Goal: Contribute content: Add original content to the website for others to see

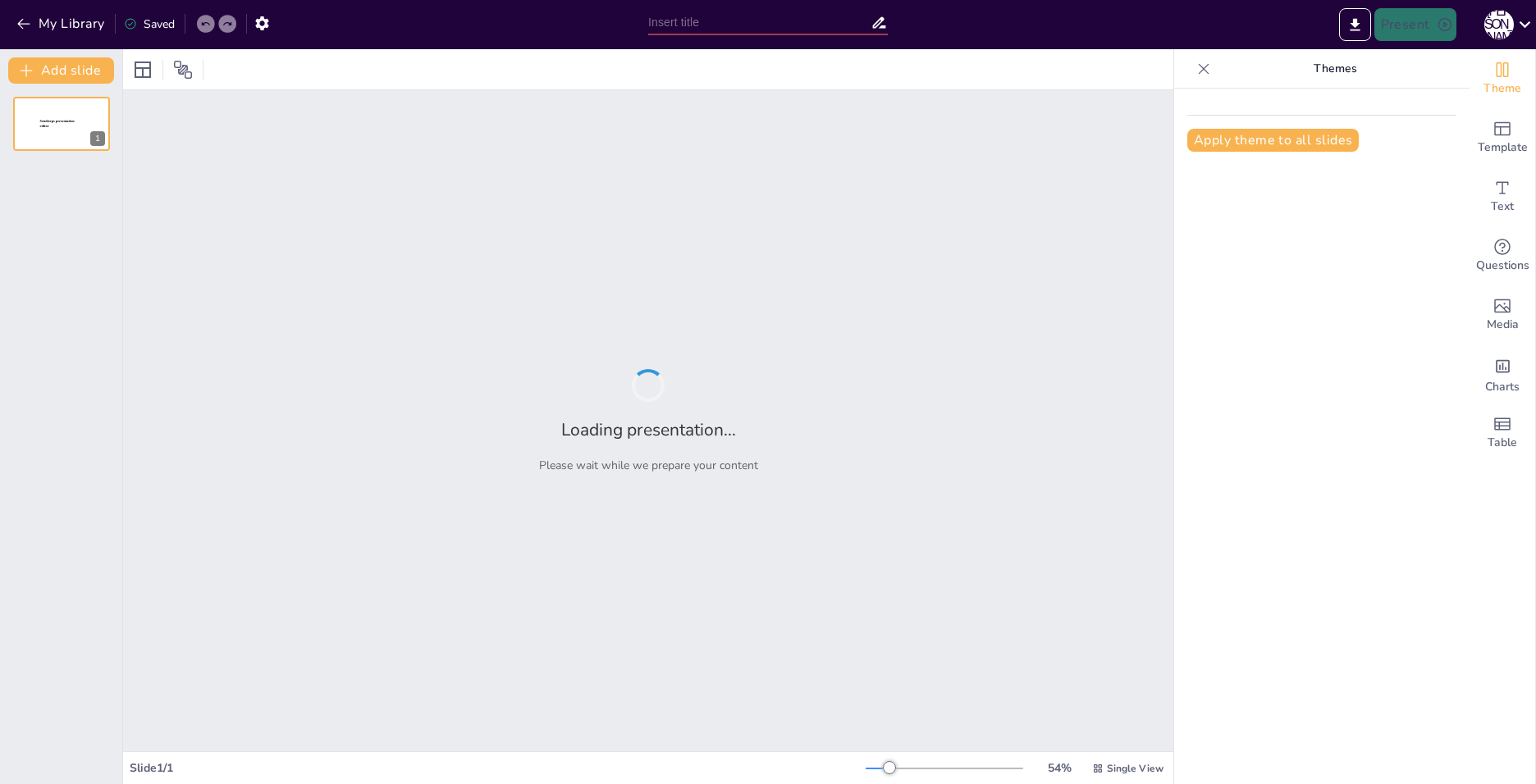
type input "The Life and Legacy of [PERSON_NAME]: A Journey Through Time"
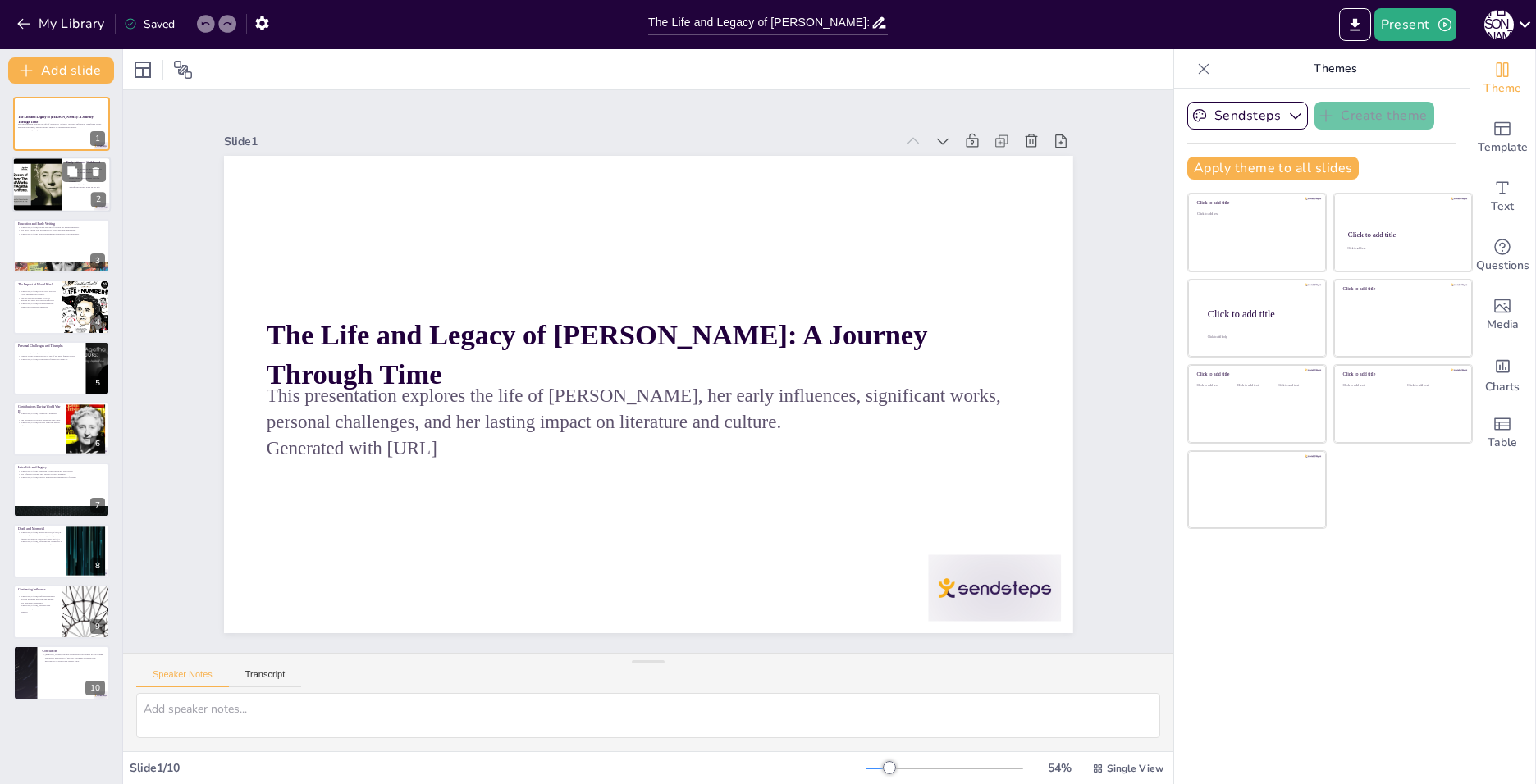
click at [36, 171] on div at bounding box center [37, 185] width 74 height 56
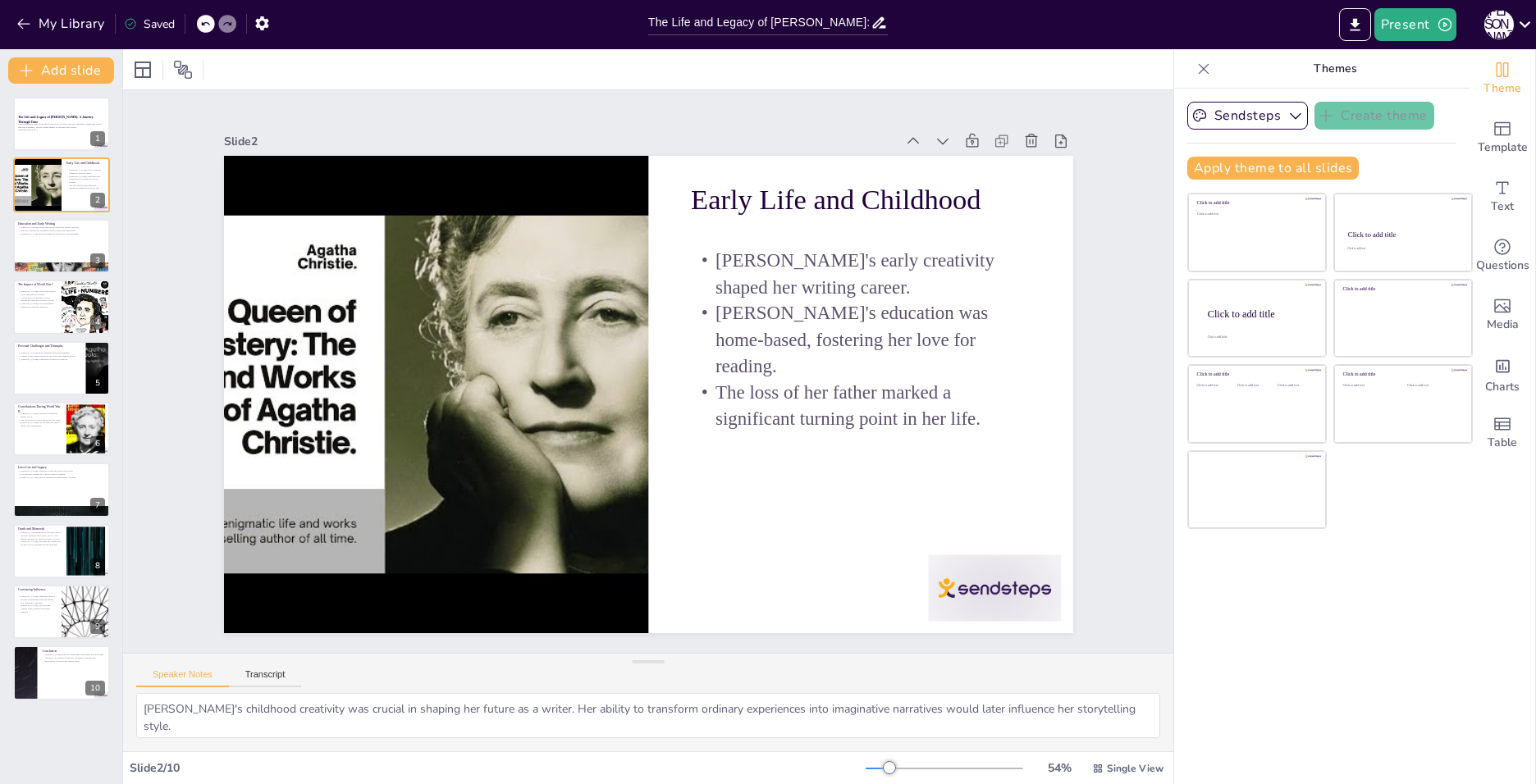
click at [30, 212] on div "The Life and Legacy of Agatha Christie: A Journey Through Time This presentatio…" at bounding box center [61, 399] width 123 height 604
click at [37, 336] on div "The Life and Legacy of Agatha Christie: A Journey Through Time This presentatio…" at bounding box center [61, 399] width 123 height 604
click at [58, 312] on div at bounding box center [62, 307] width 99 height 56
type textarea "Agatha's experience with the Red Cross not only contributed to her personal gro…"
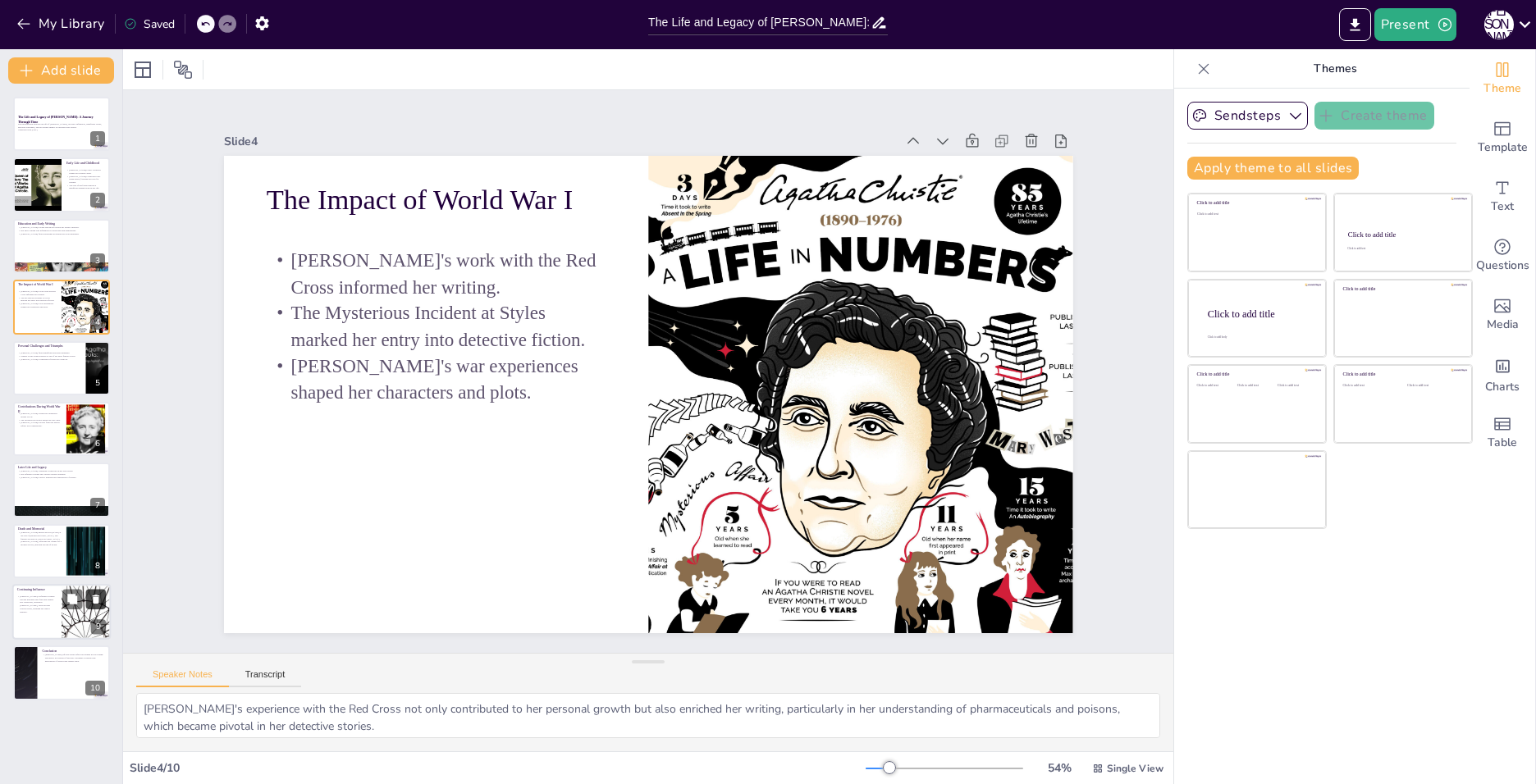
click at [91, 604] on icon at bounding box center [96, 600] width 12 height 12
click at [206, 25] on icon at bounding box center [205, 24] width 10 height 10
click at [74, 614] on div at bounding box center [86, 612] width 99 height 56
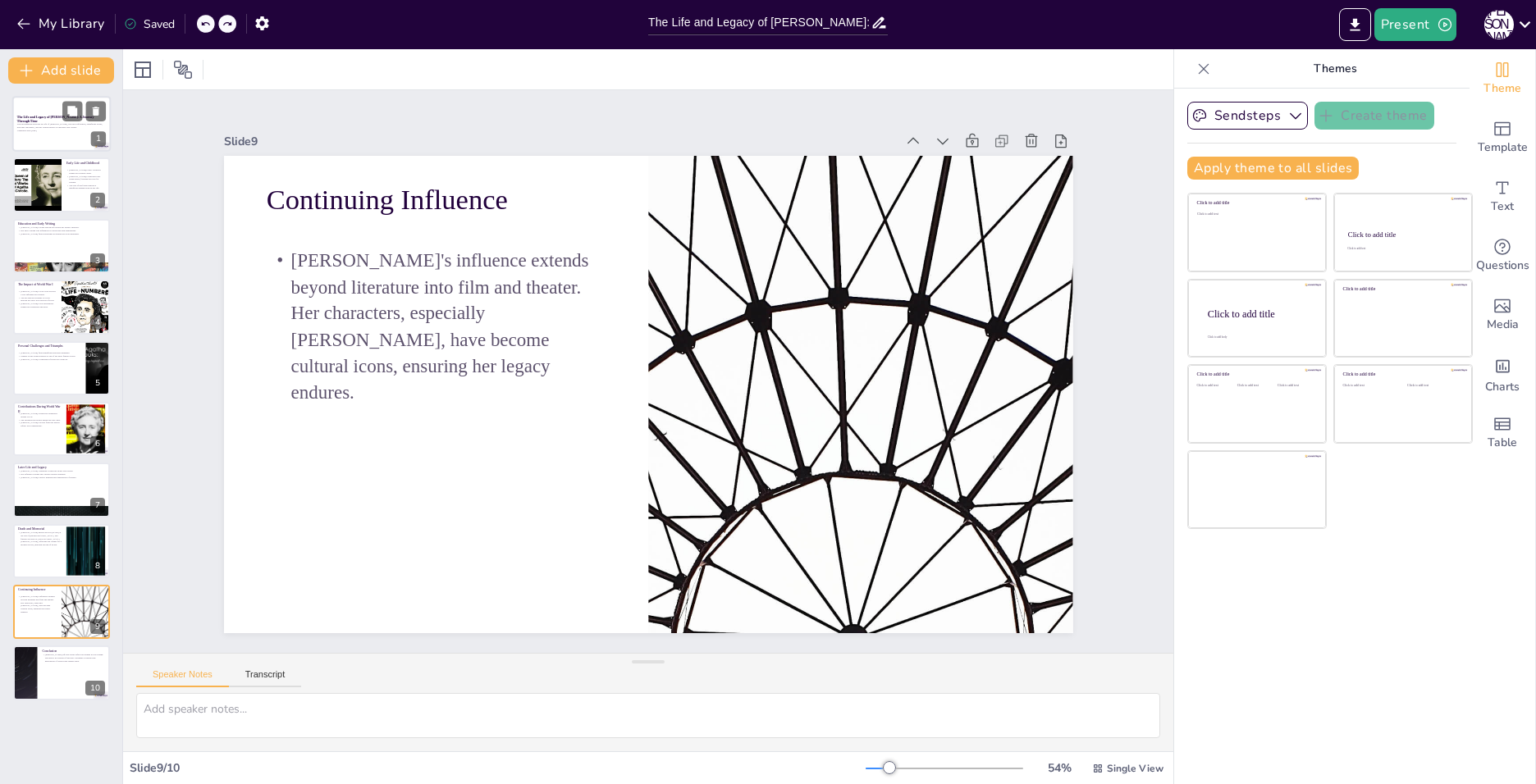
click at [67, 124] on p "This presentation explores the life of [PERSON_NAME], her early influences, sig…" at bounding box center [62, 125] width 89 height 6
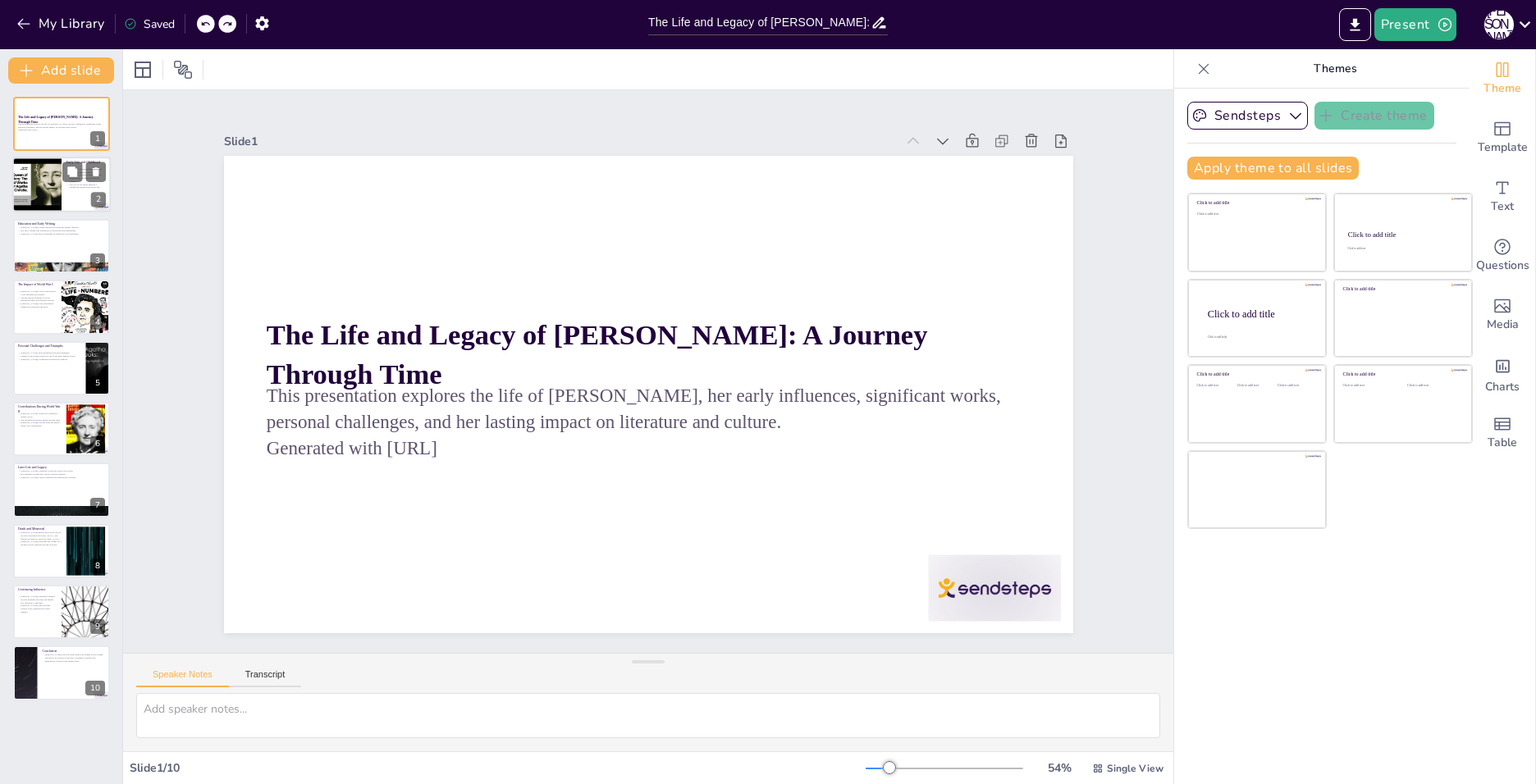
click at [67, 189] on div at bounding box center [62, 185] width 99 height 56
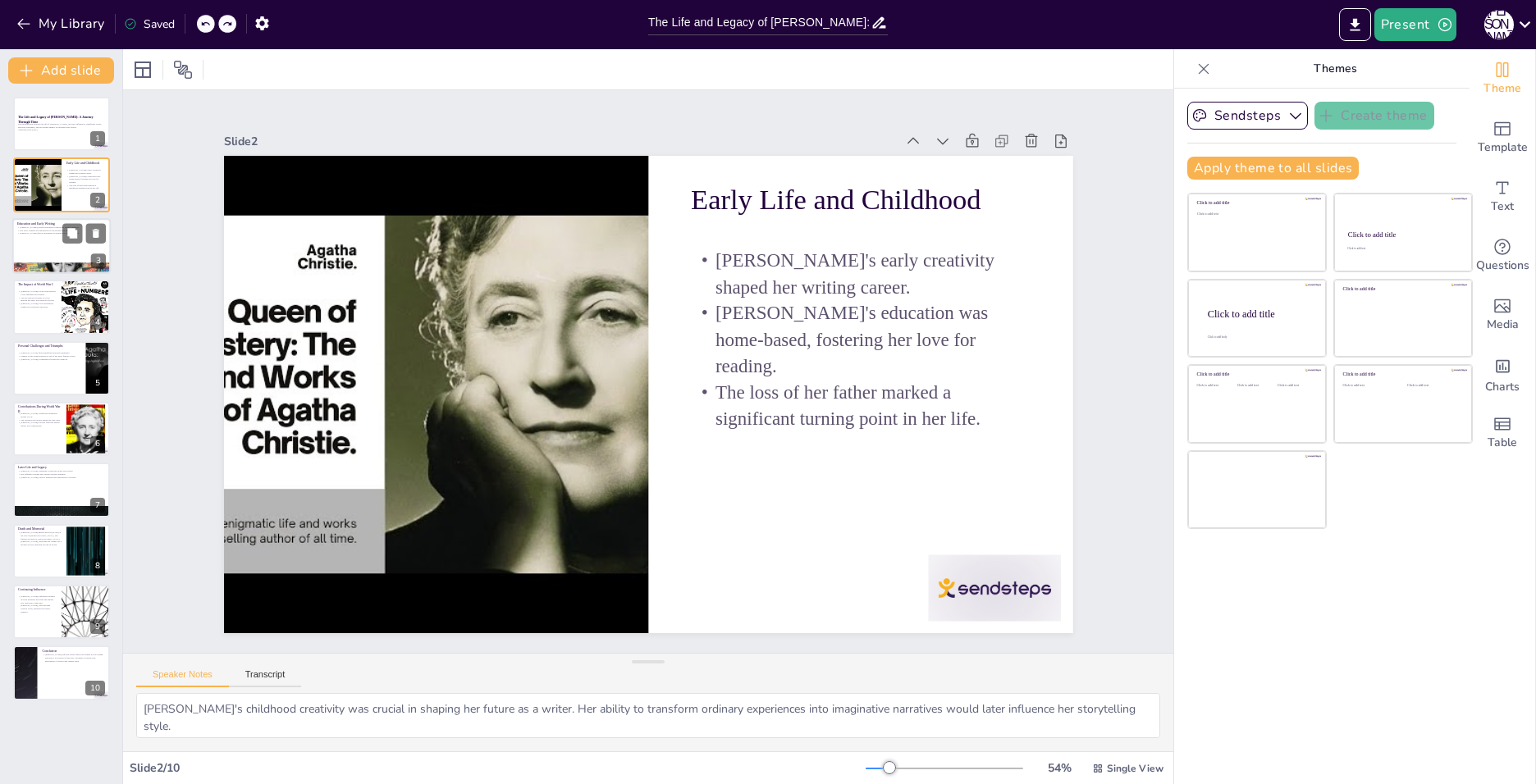
click at [38, 248] on div at bounding box center [62, 246] width 99 height 56
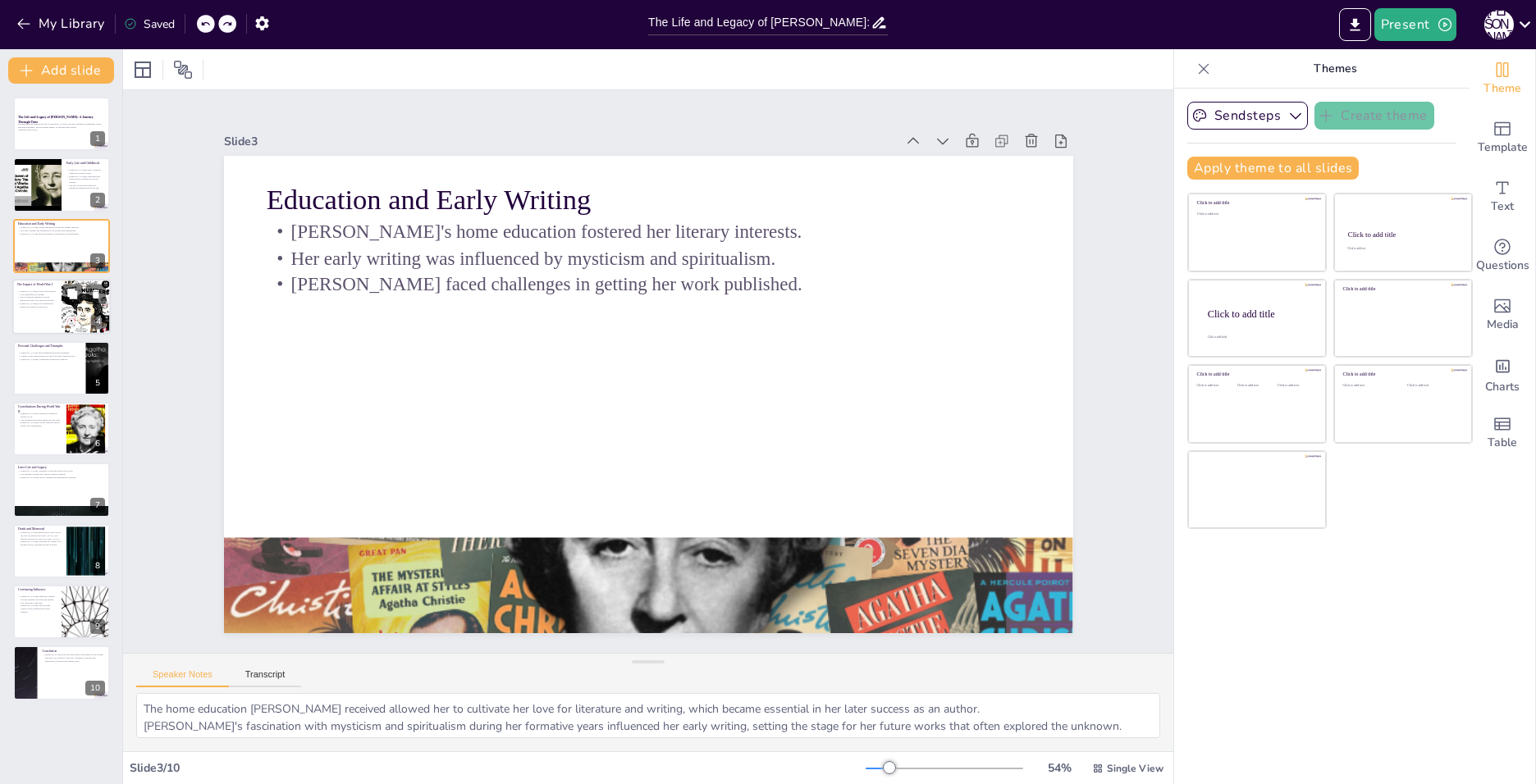
click at [61, 304] on div at bounding box center [62, 307] width 99 height 56
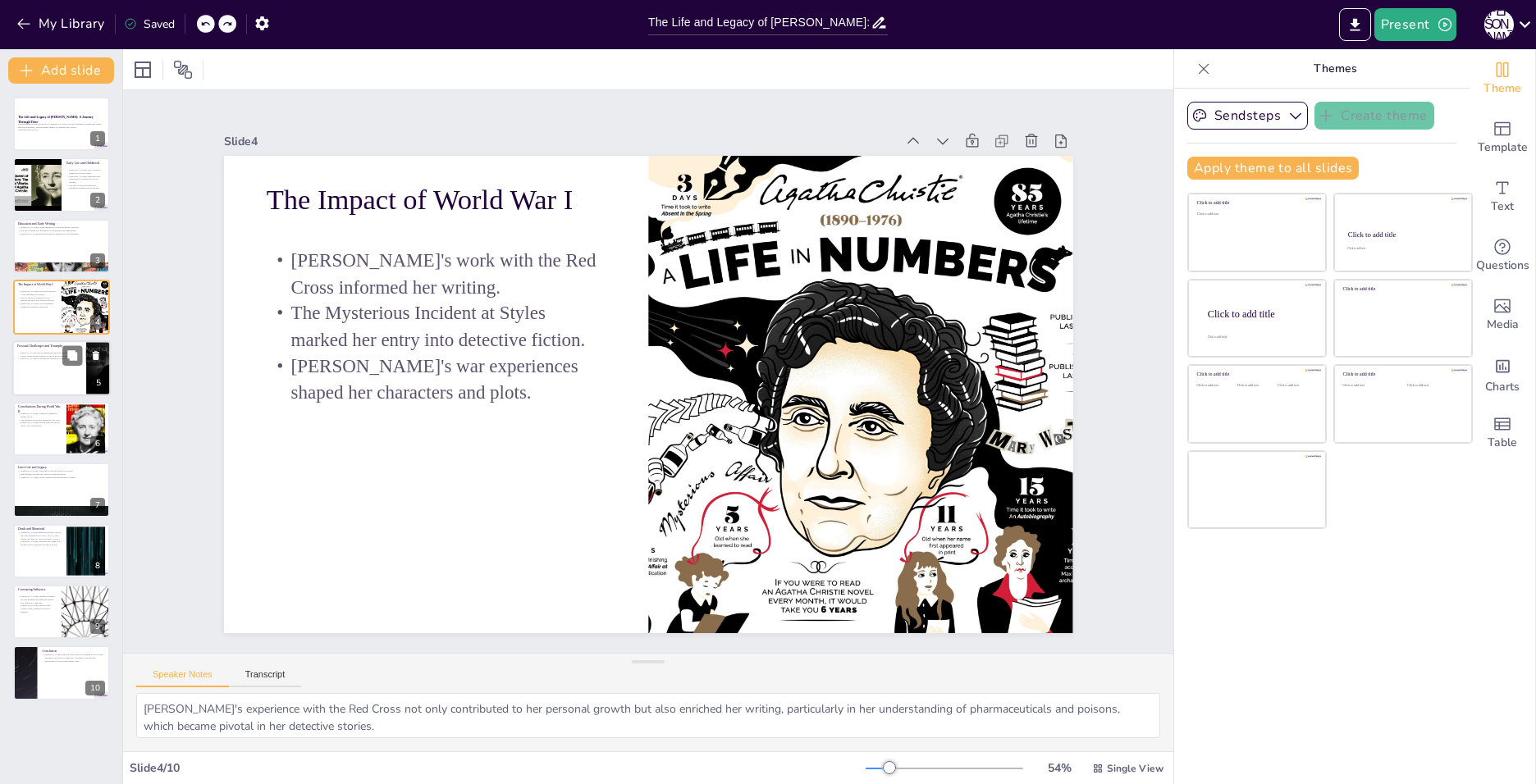
click at [34, 378] on div at bounding box center [62, 369] width 99 height 56
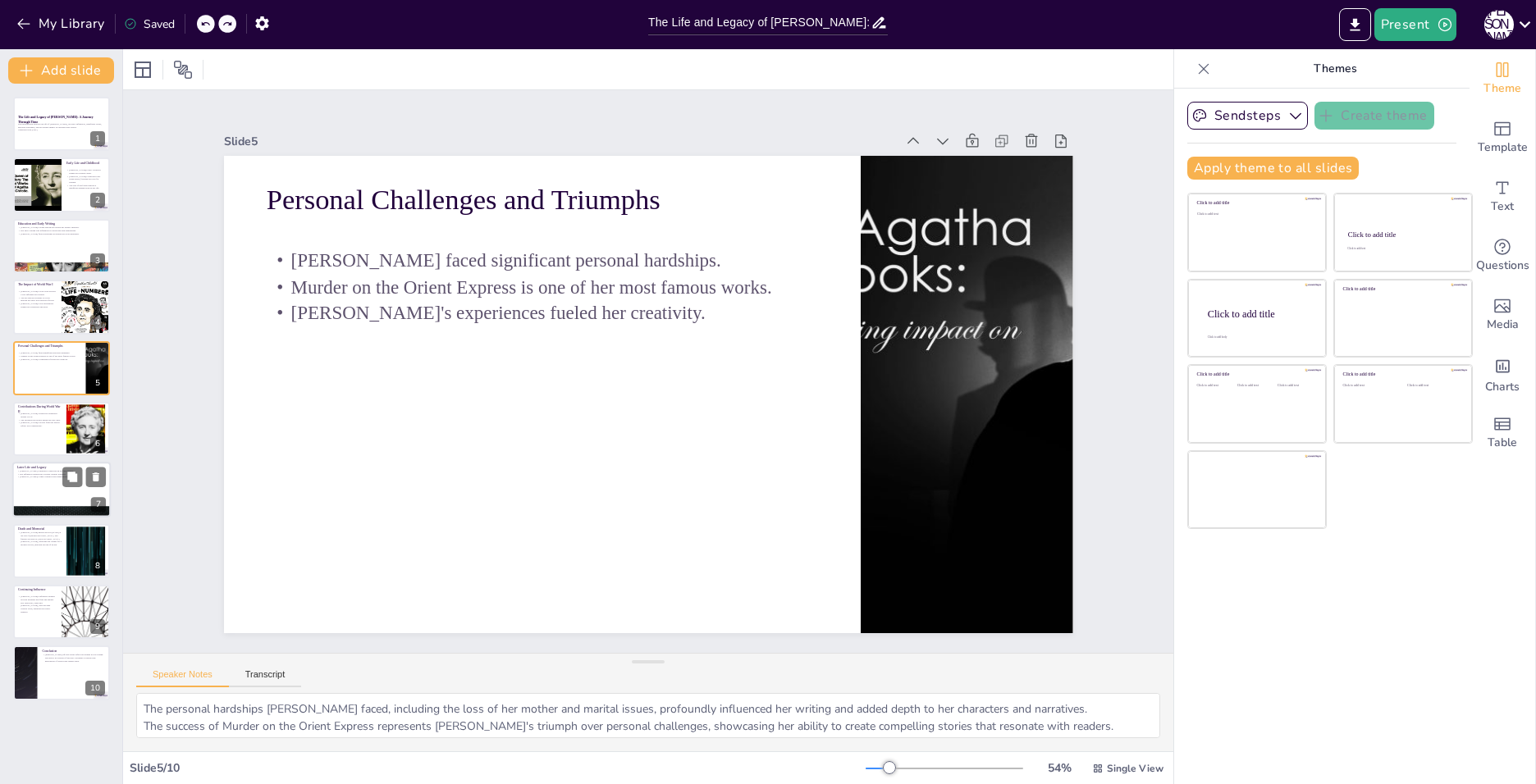
click at [28, 489] on div at bounding box center [62, 490] width 99 height 56
type textarea "[PERSON_NAME]'s innovation in her later works reflects her adaptability as a wr…"
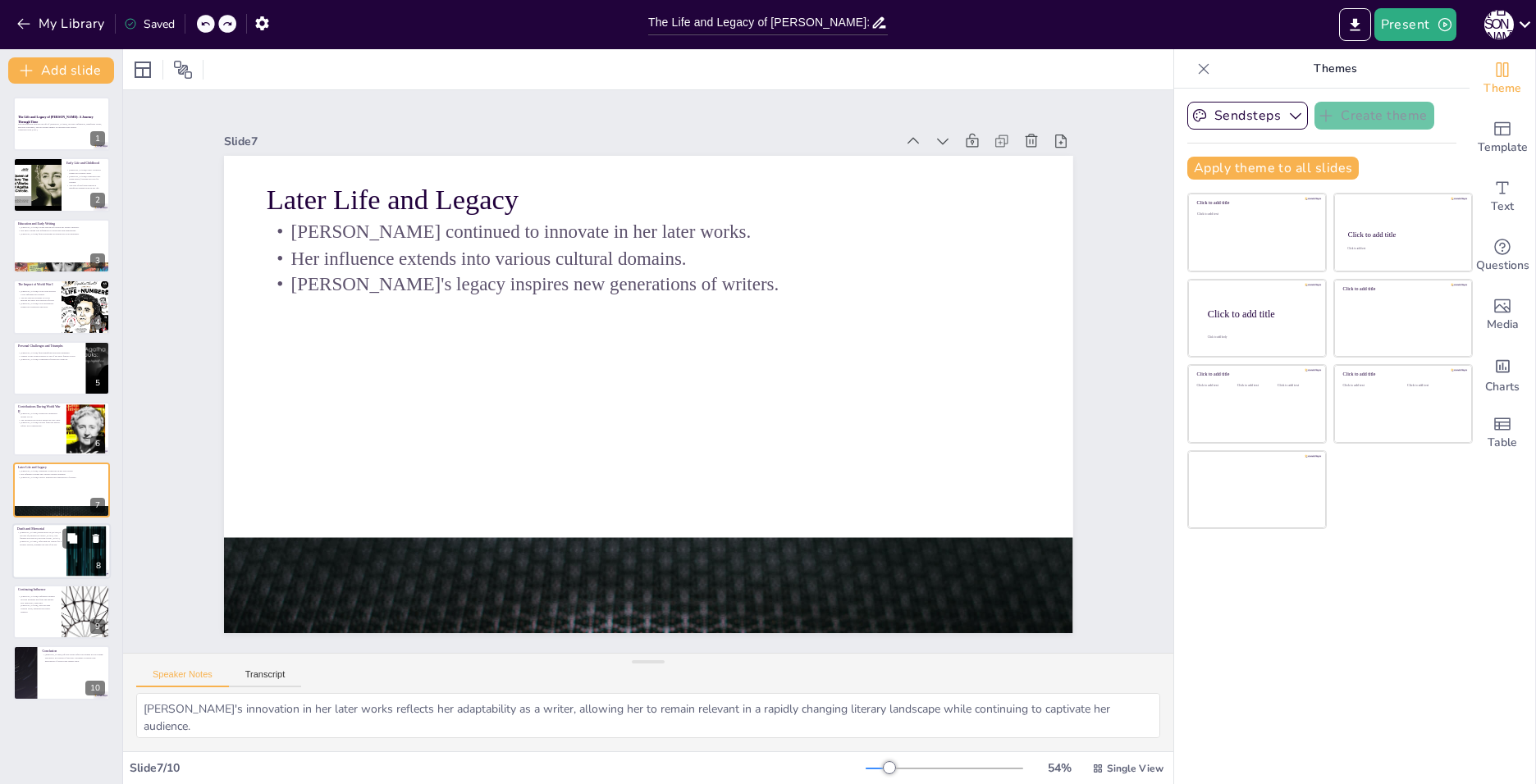
click at [29, 559] on div at bounding box center [62, 551] width 99 height 56
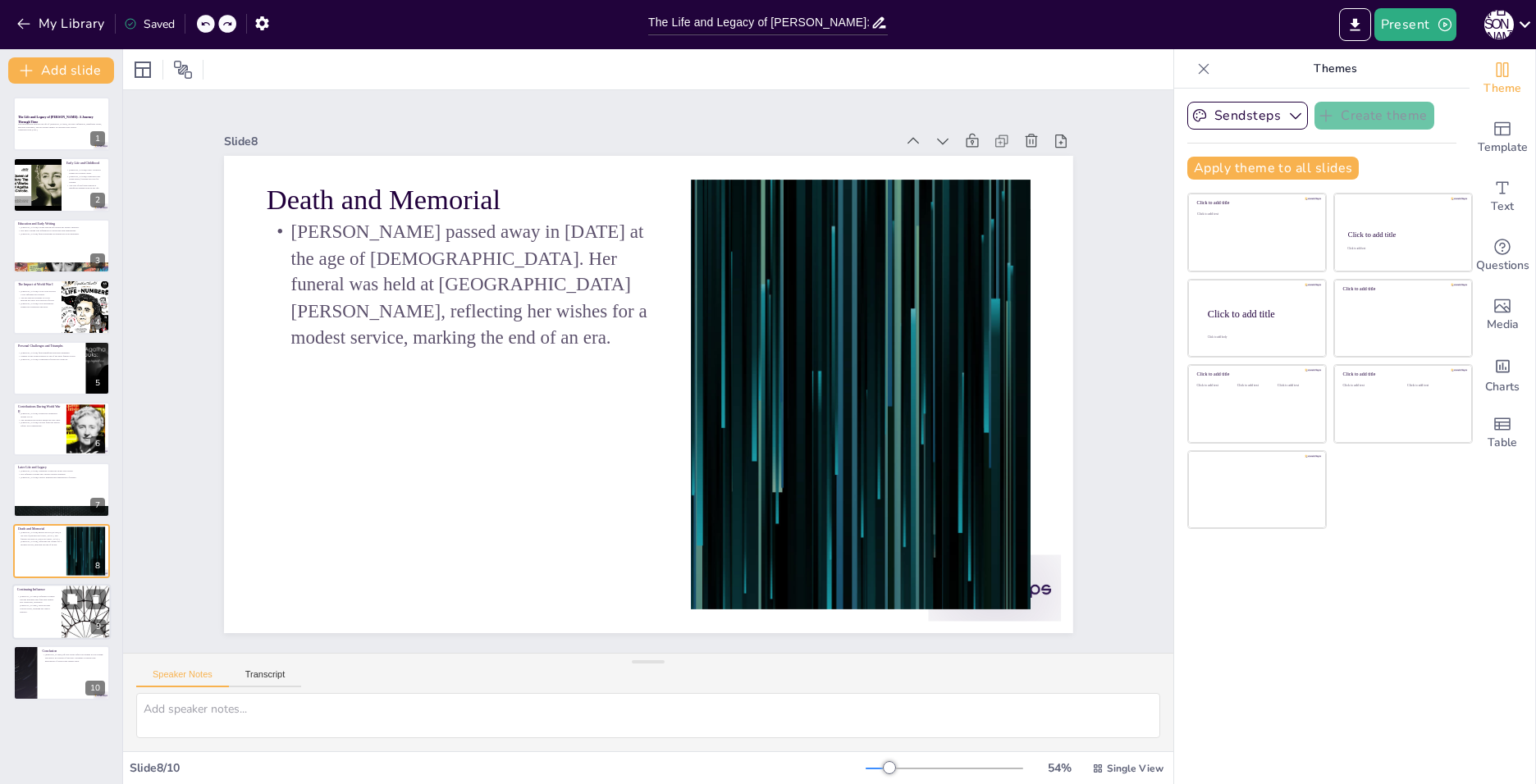
click at [23, 613] on div at bounding box center [62, 612] width 99 height 56
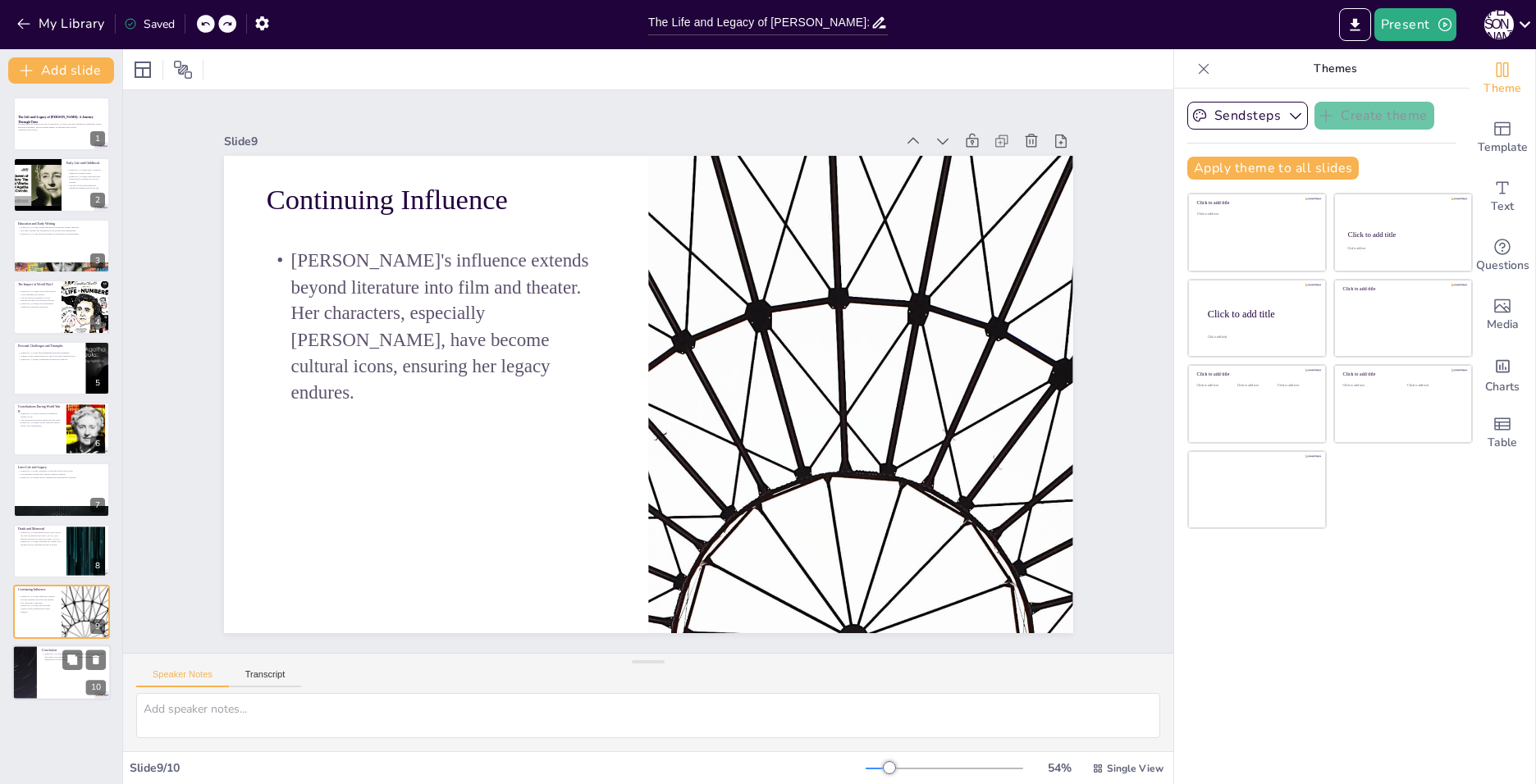
click at [26, 665] on div at bounding box center [25, 673] width 99 height 56
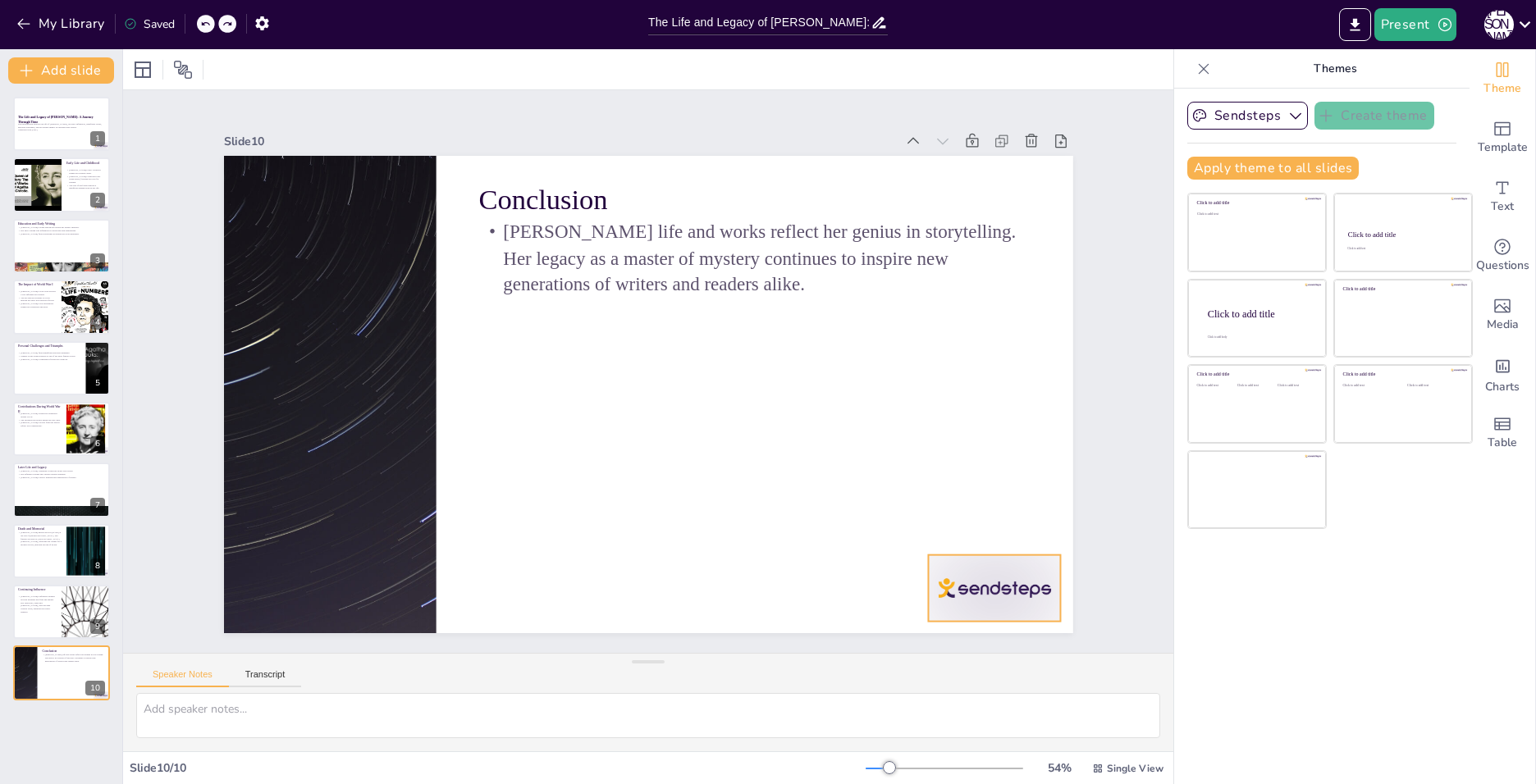
click at [1012, 600] on div at bounding box center [994, 588] width 133 height 67
click at [998, 549] on icon at bounding box center [990, 557] width 16 height 17
click at [49, 123] on p "This presentation explores the life of [PERSON_NAME], her early influences, sig…" at bounding box center [62, 125] width 89 height 6
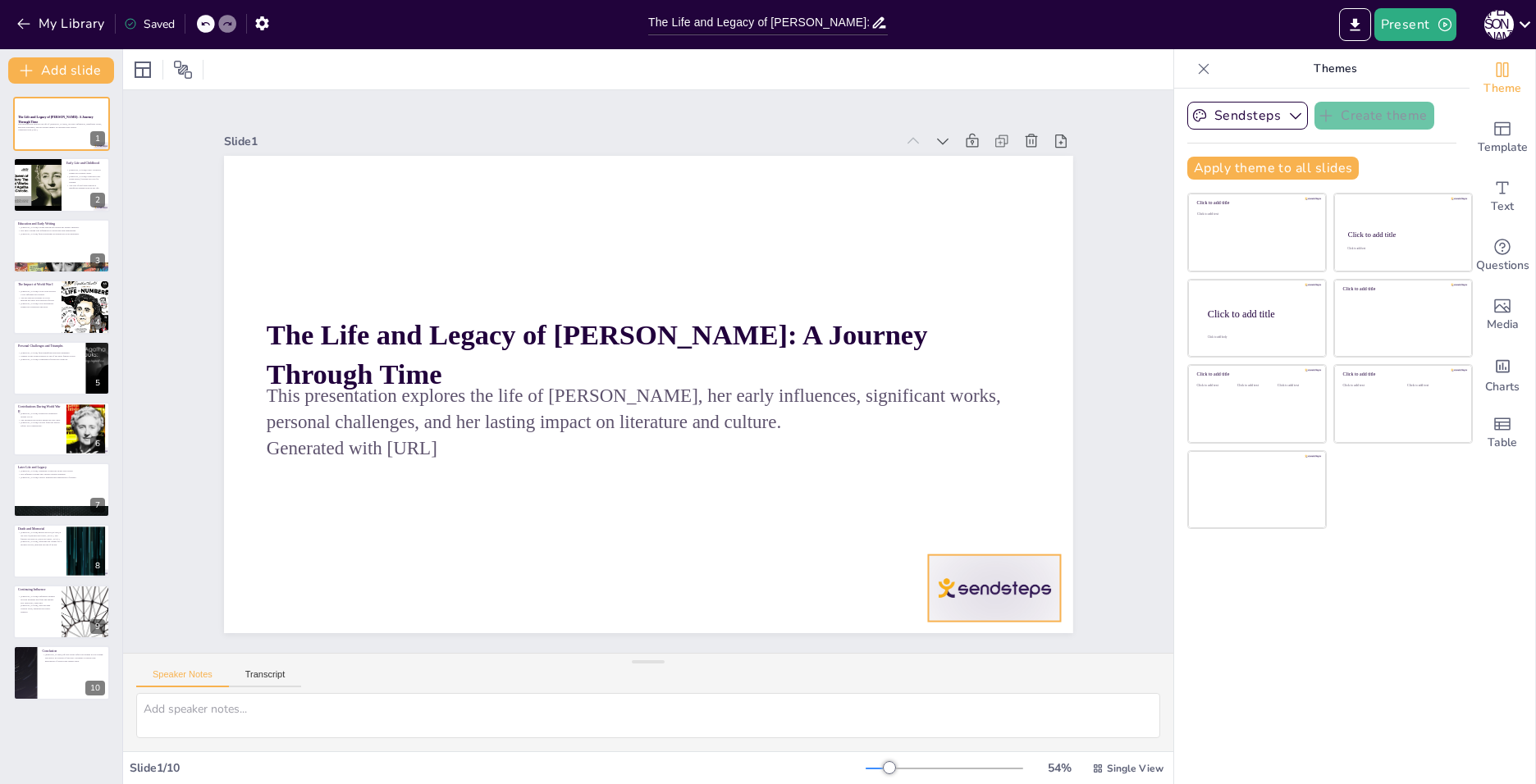
click at [988, 591] on div at bounding box center [994, 588] width 133 height 67
click at [1000, 517] on icon at bounding box center [1008, 522] width 15 height 16
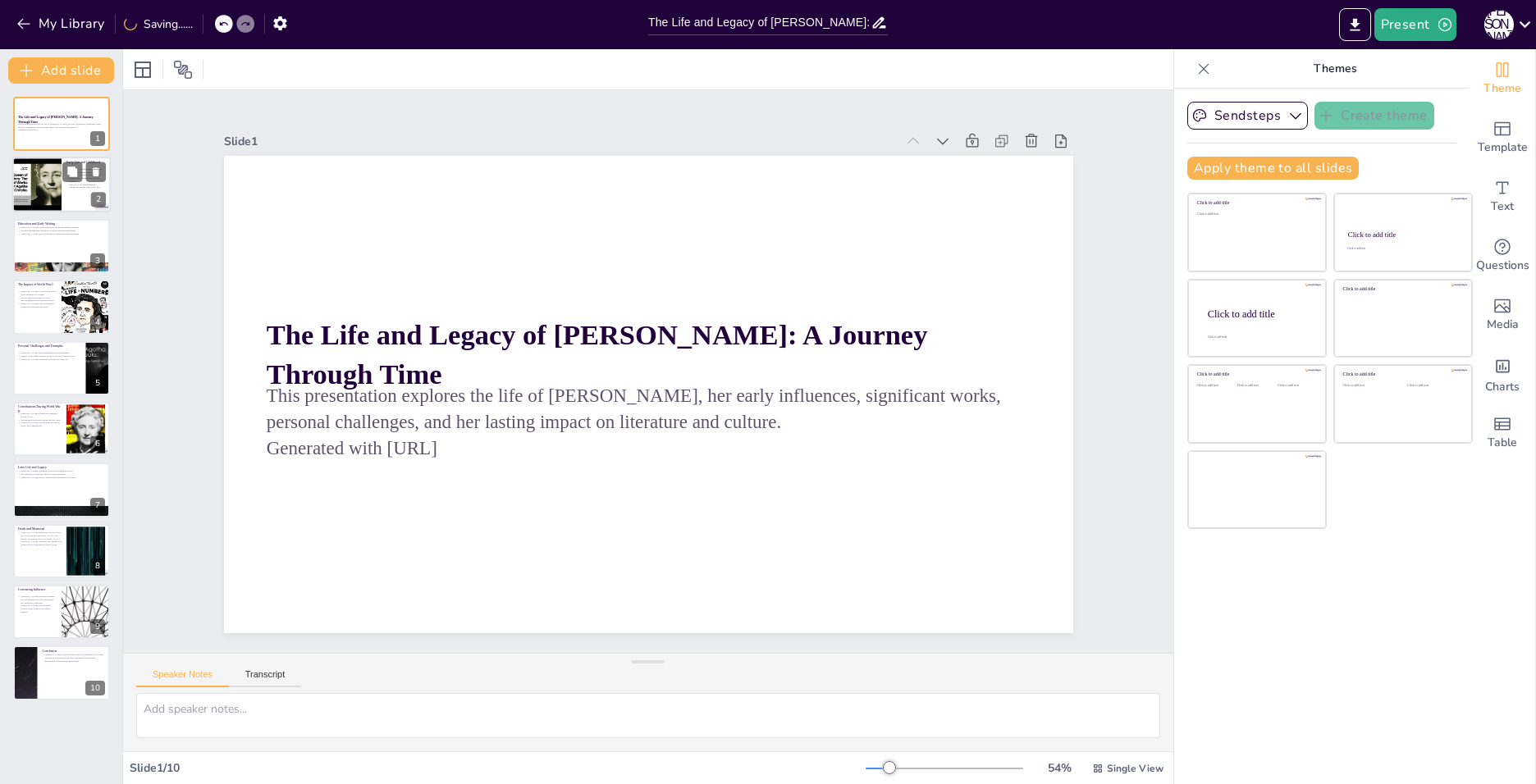
click at [32, 189] on div at bounding box center [37, 185] width 74 height 56
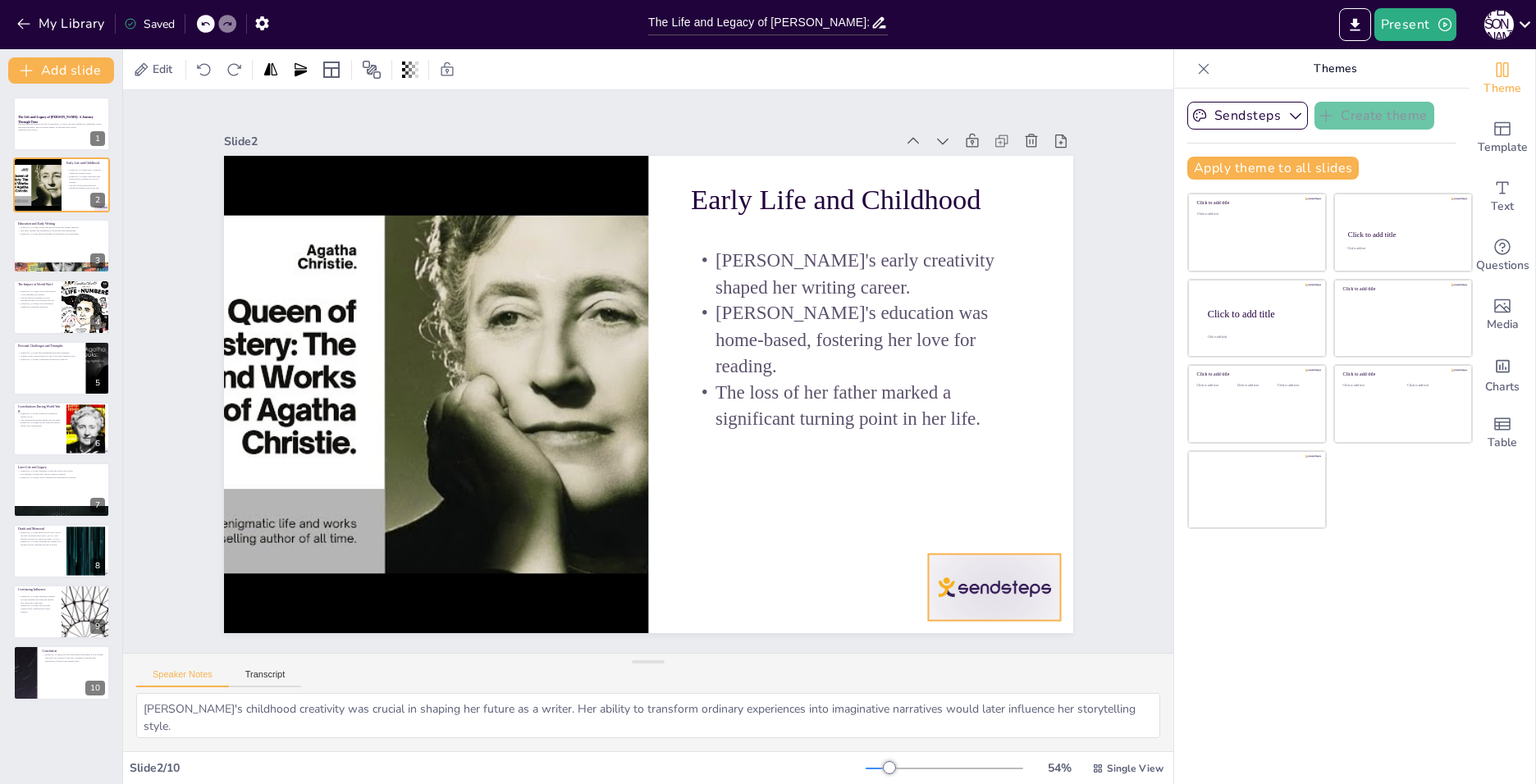
click at [1005, 559] on div at bounding box center [994, 587] width 133 height 67
click at [989, 546] on icon at bounding box center [989, 557] width 21 height 21
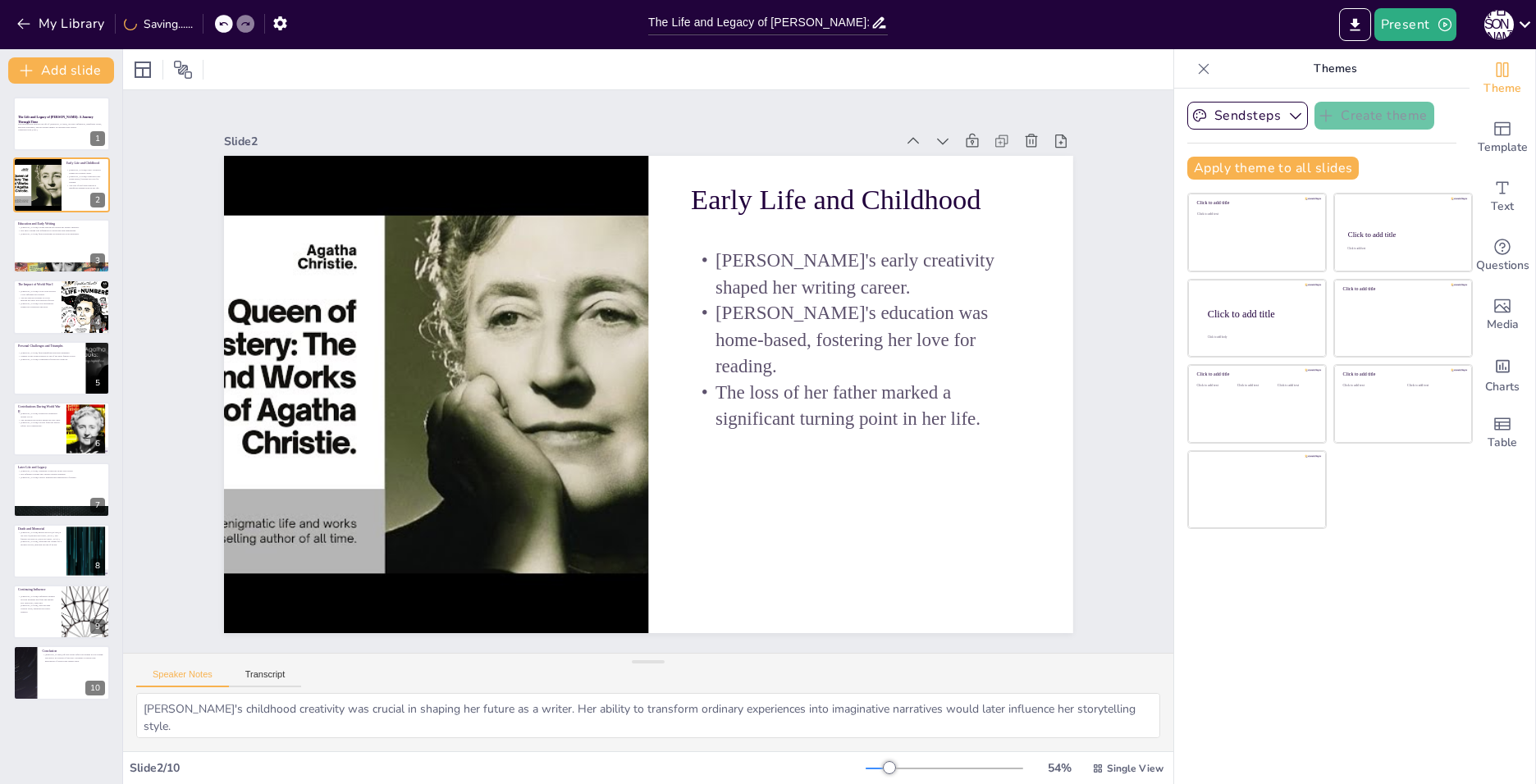
click at [6, 237] on div "The Life and Legacy of Agatha Christie: A Journey Through Time This presentatio…" at bounding box center [61, 399] width 123 height 604
click at [23, 243] on div at bounding box center [62, 246] width 99 height 56
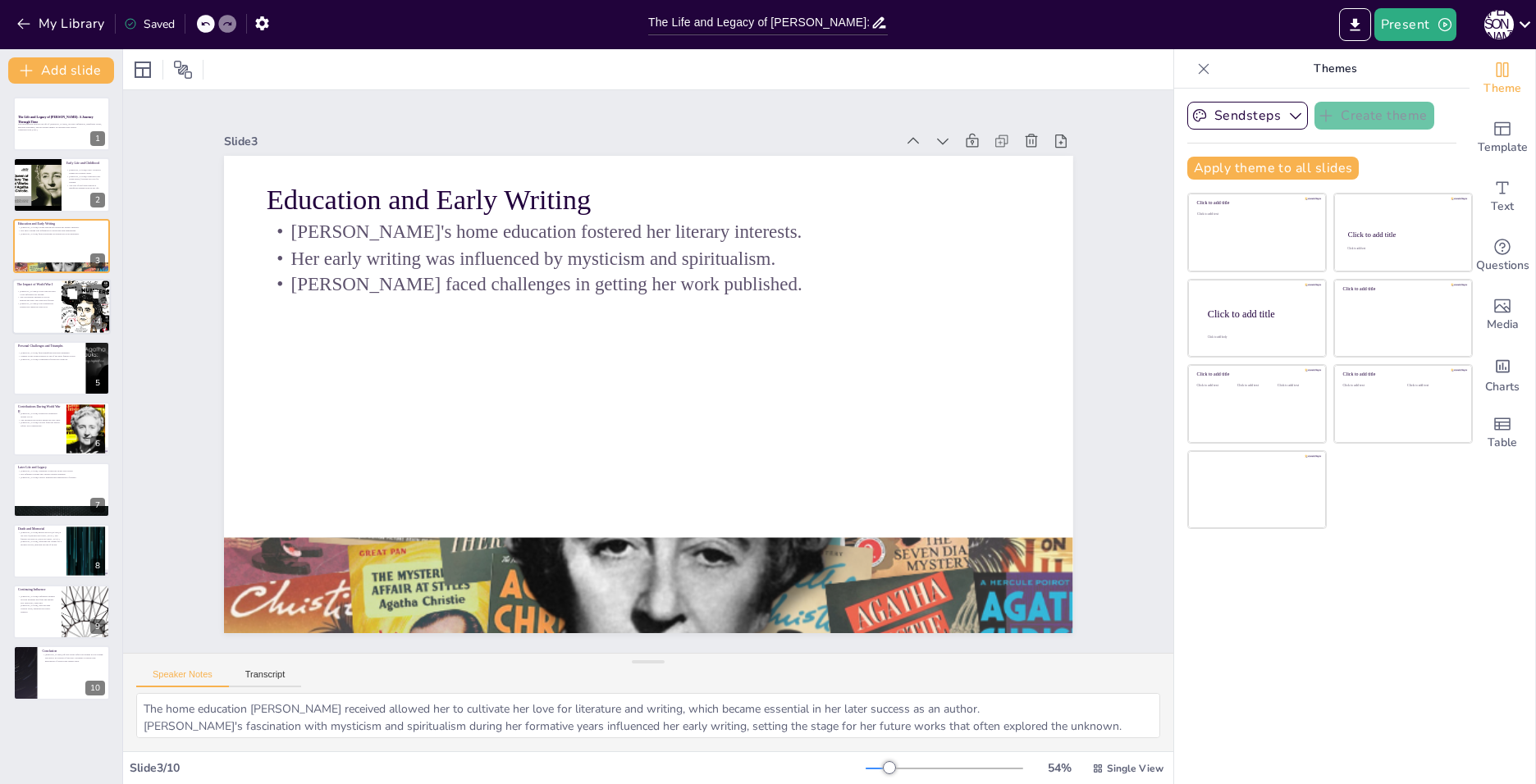
click at [58, 315] on div at bounding box center [62, 307] width 99 height 56
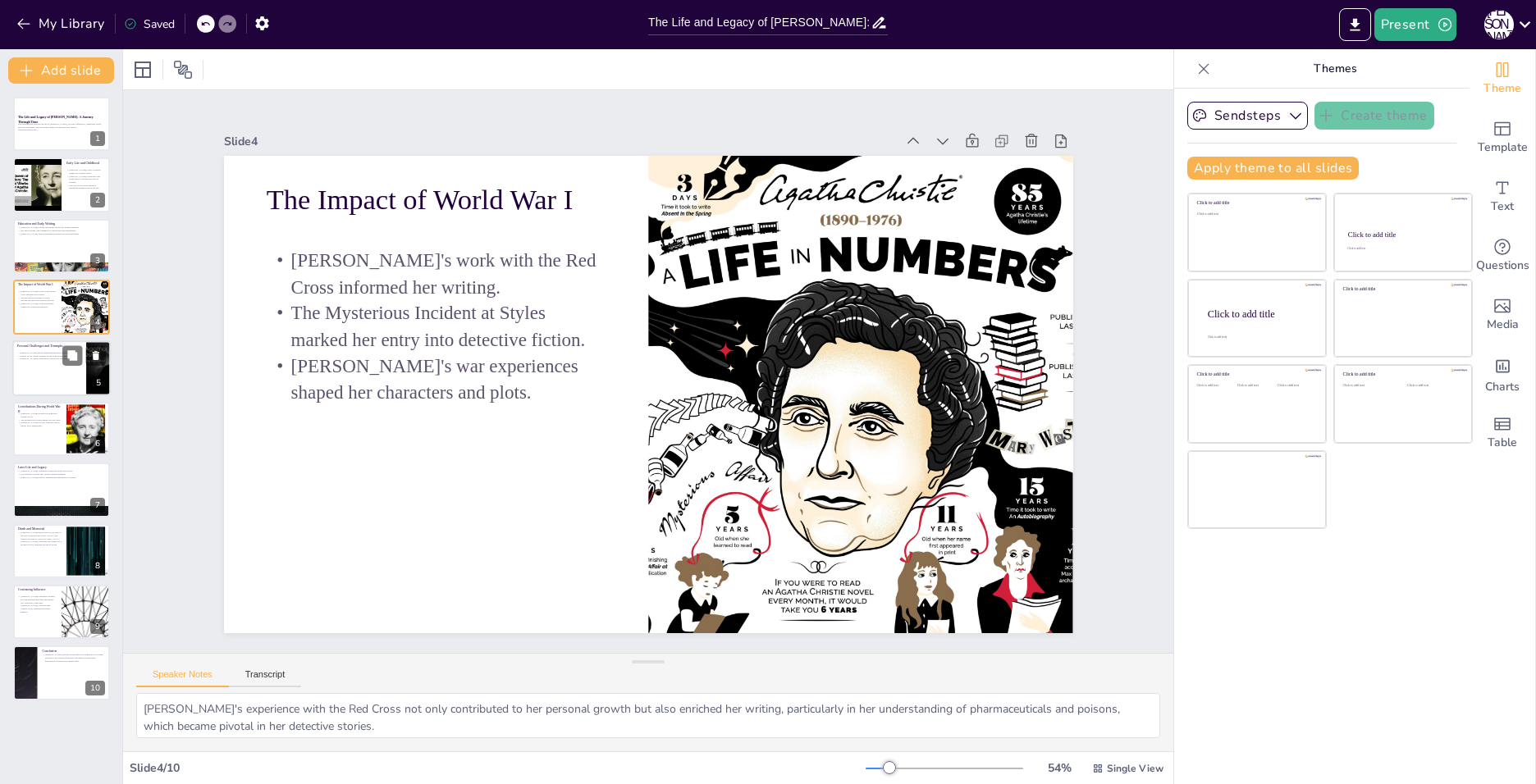
click at [43, 351] on p "[PERSON_NAME] faced significant personal hardships." at bounding box center [49, 353] width 64 height 3
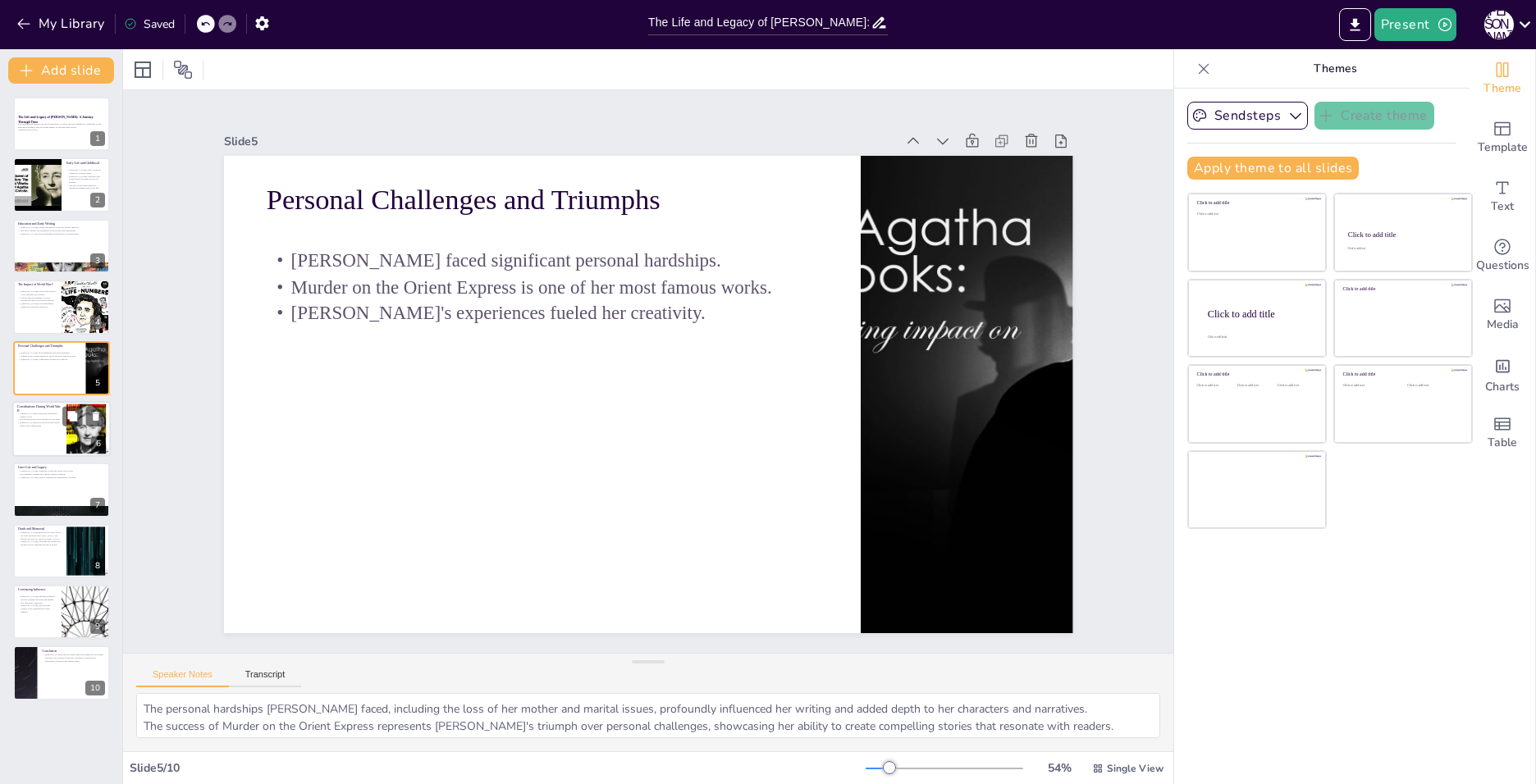
click at [37, 438] on div at bounding box center [62, 429] width 99 height 56
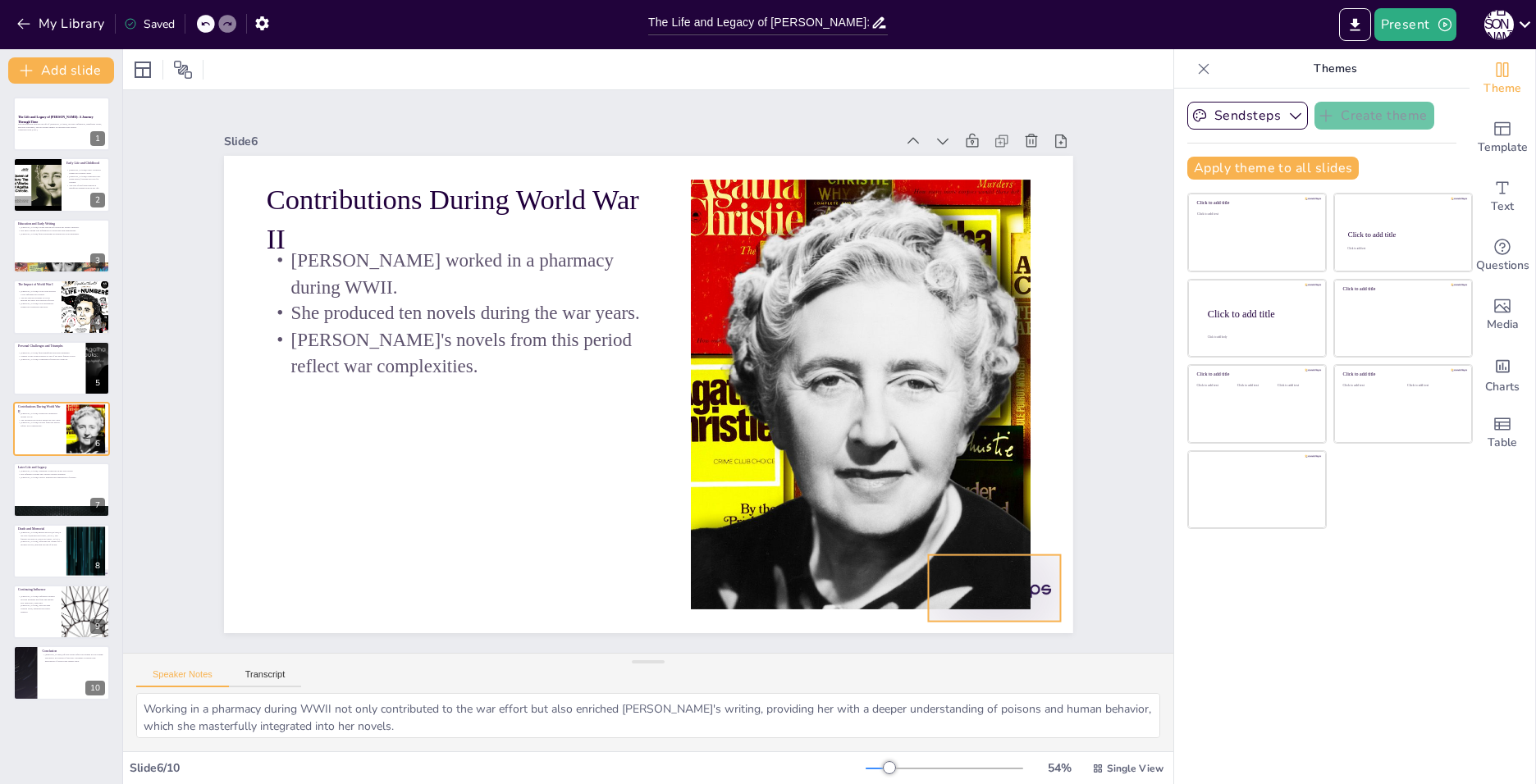
click at [1039, 583] on div at bounding box center [970, 623] width 138 height 80
click at [990, 546] on icon at bounding box center [989, 557] width 21 height 21
click at [44, 357] on p "[PERSON_NAME]'s experiences fueled her creativity." at bounding box center [49, 359] width 64 height 3
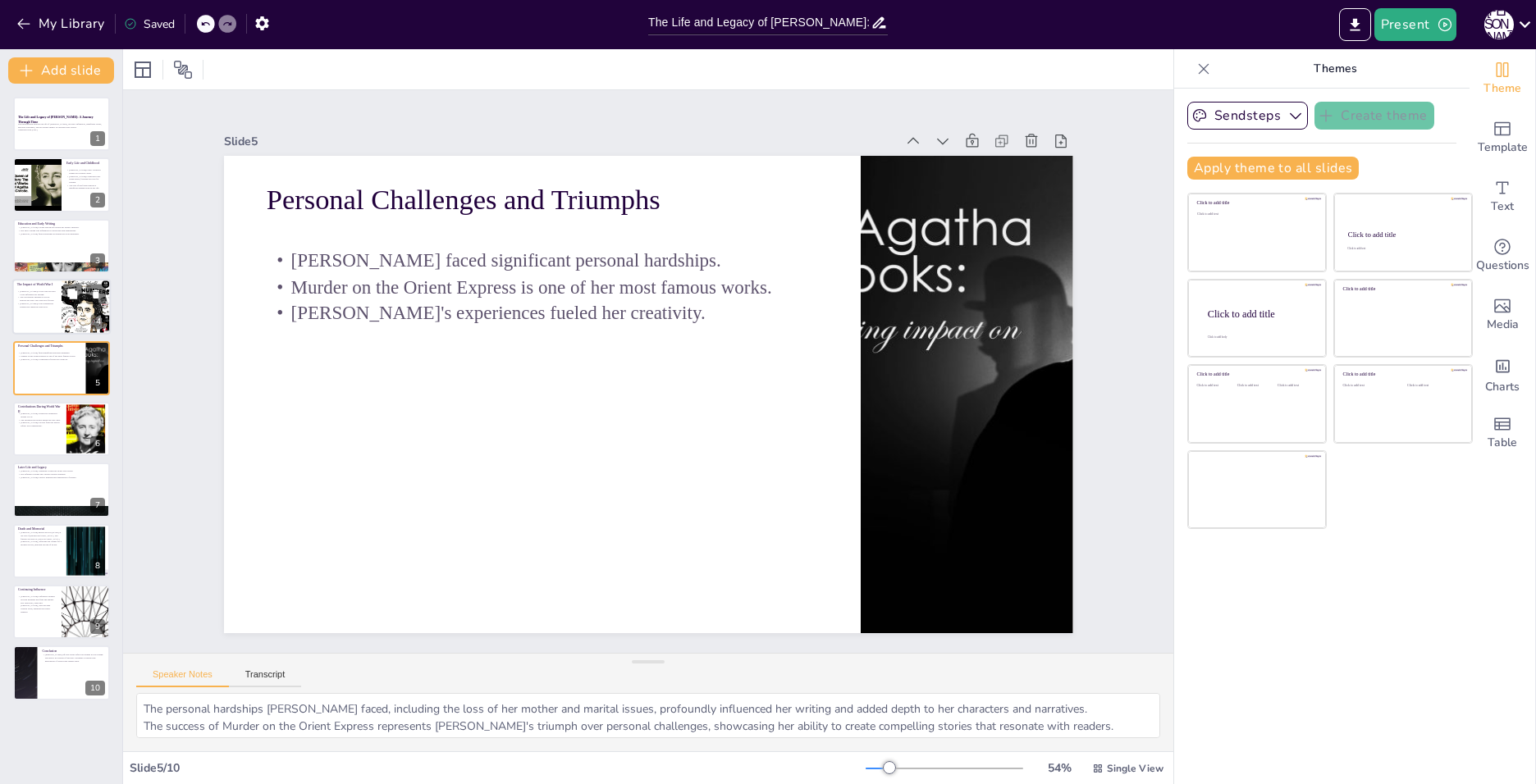
click at [62, 291] on div at bounding box center [86, 307] width 84 height 56
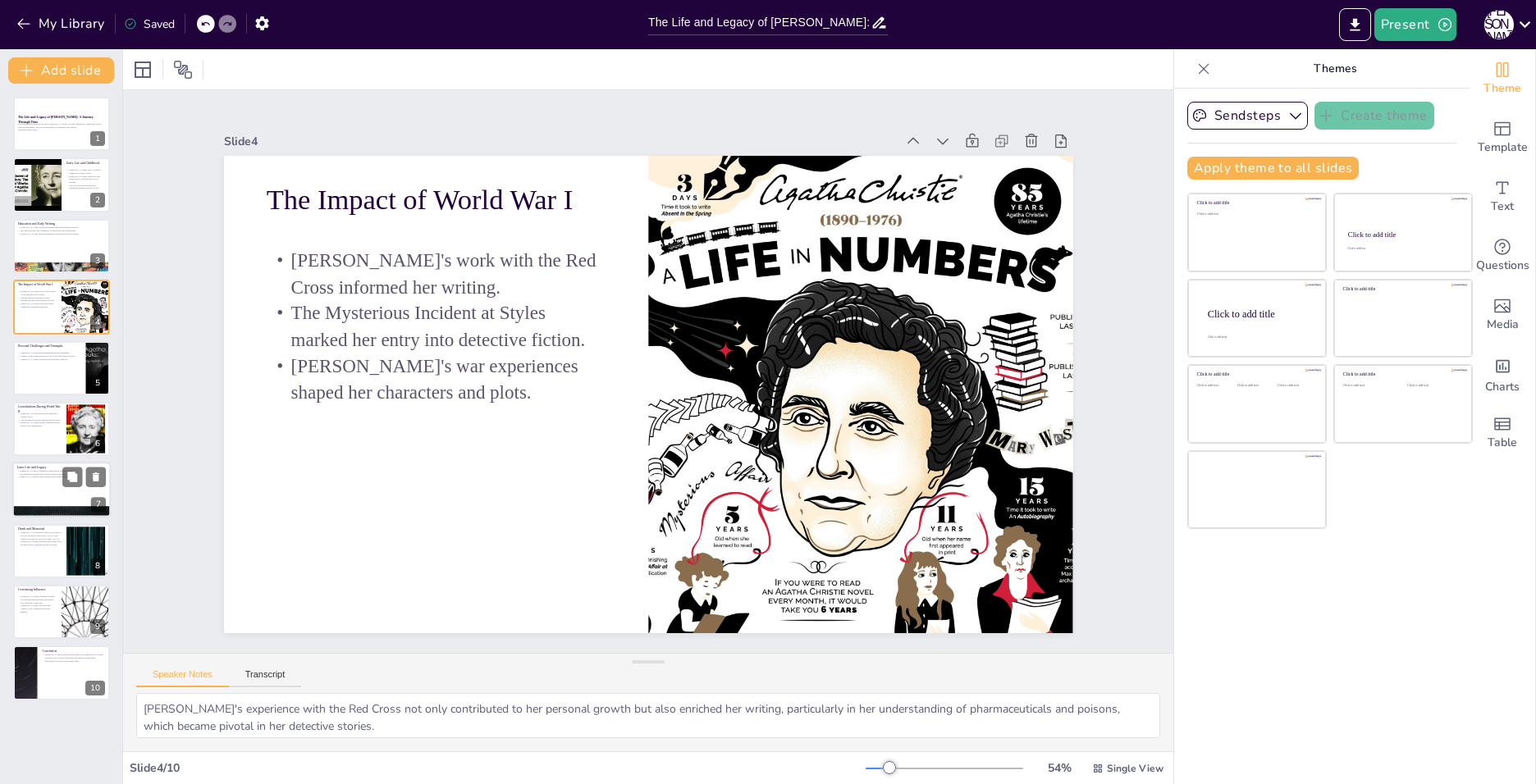
click at [37, 472] on p "Her influence extends into various cultural domains." at bounding box center [62, 474] width 89 height 3
type textarea "[PERSON_NAME]'s innovation in her later works reflects her adaptability as a wr…"
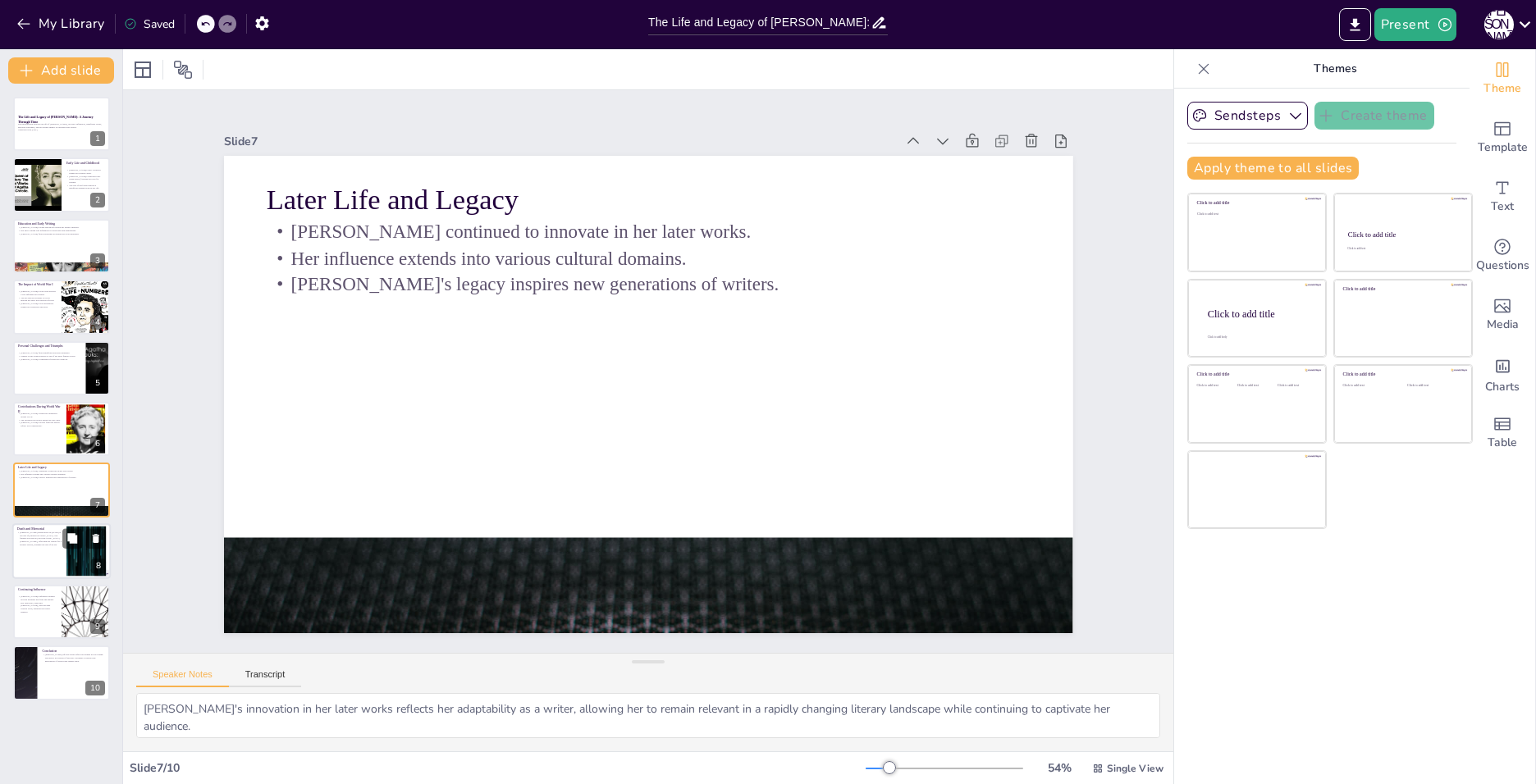
click at [53, 568] on div at bounding box center [62, 551] width 99 height 56
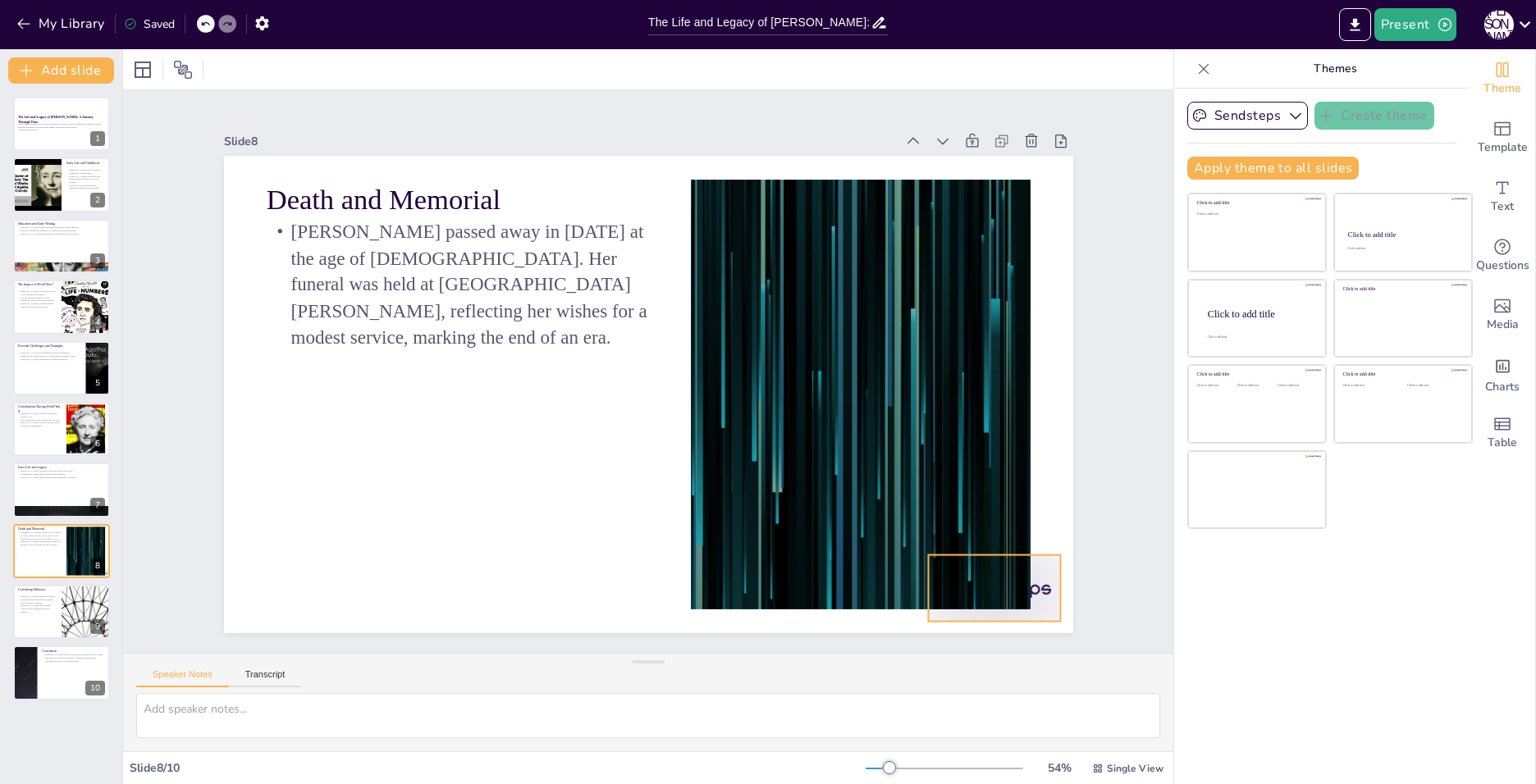
click at [1034, 571] on div at bounding box center [994, 588] width 133 height 67
click at [998, 512] on icon at bounding box center [1008, 522] width 20 height 20
click at [59, 612] on div at bounding box center [62, 612] width 99 height 56
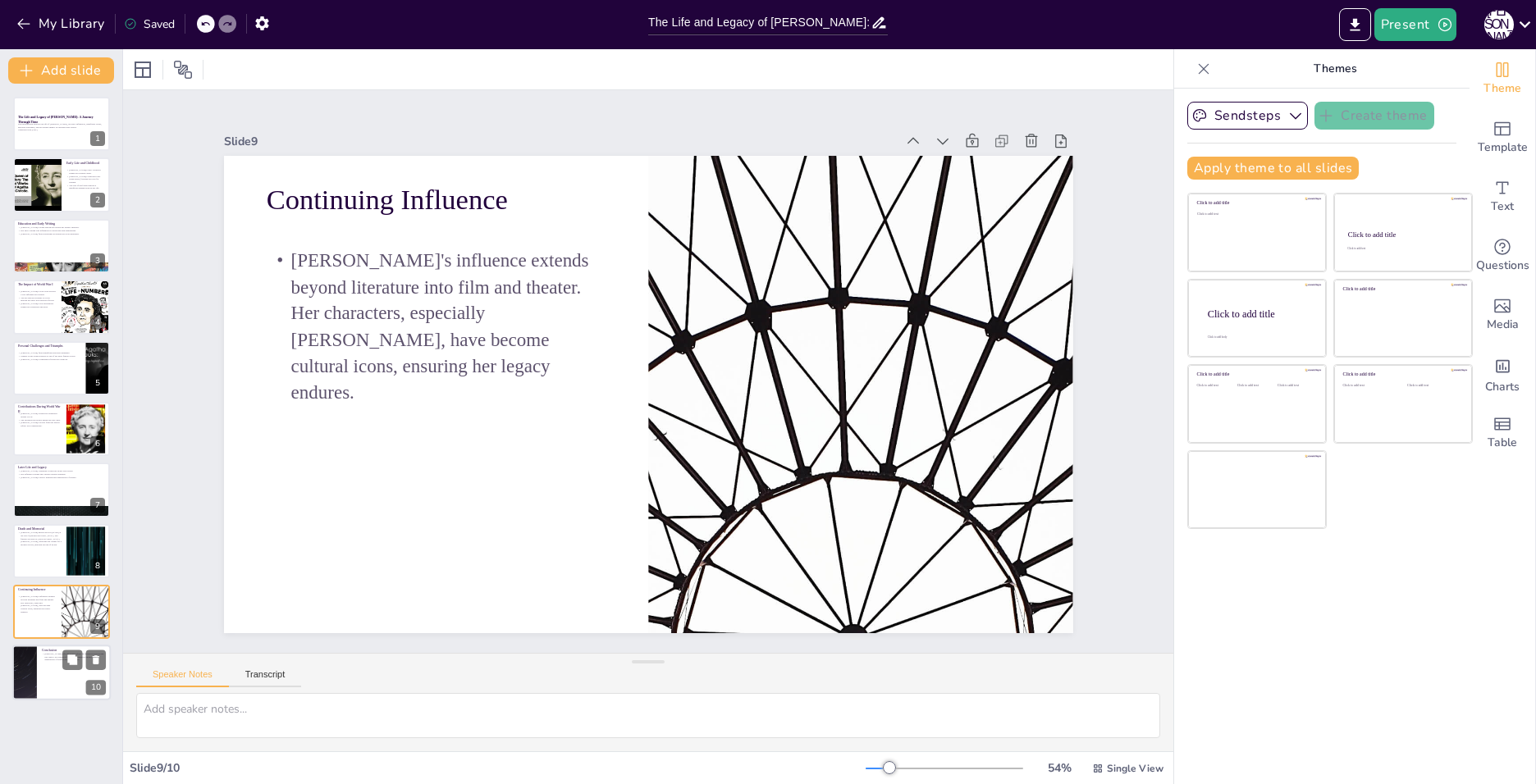
click at [42, 678] on div at bounding box center [62, 673] width 99 height 56
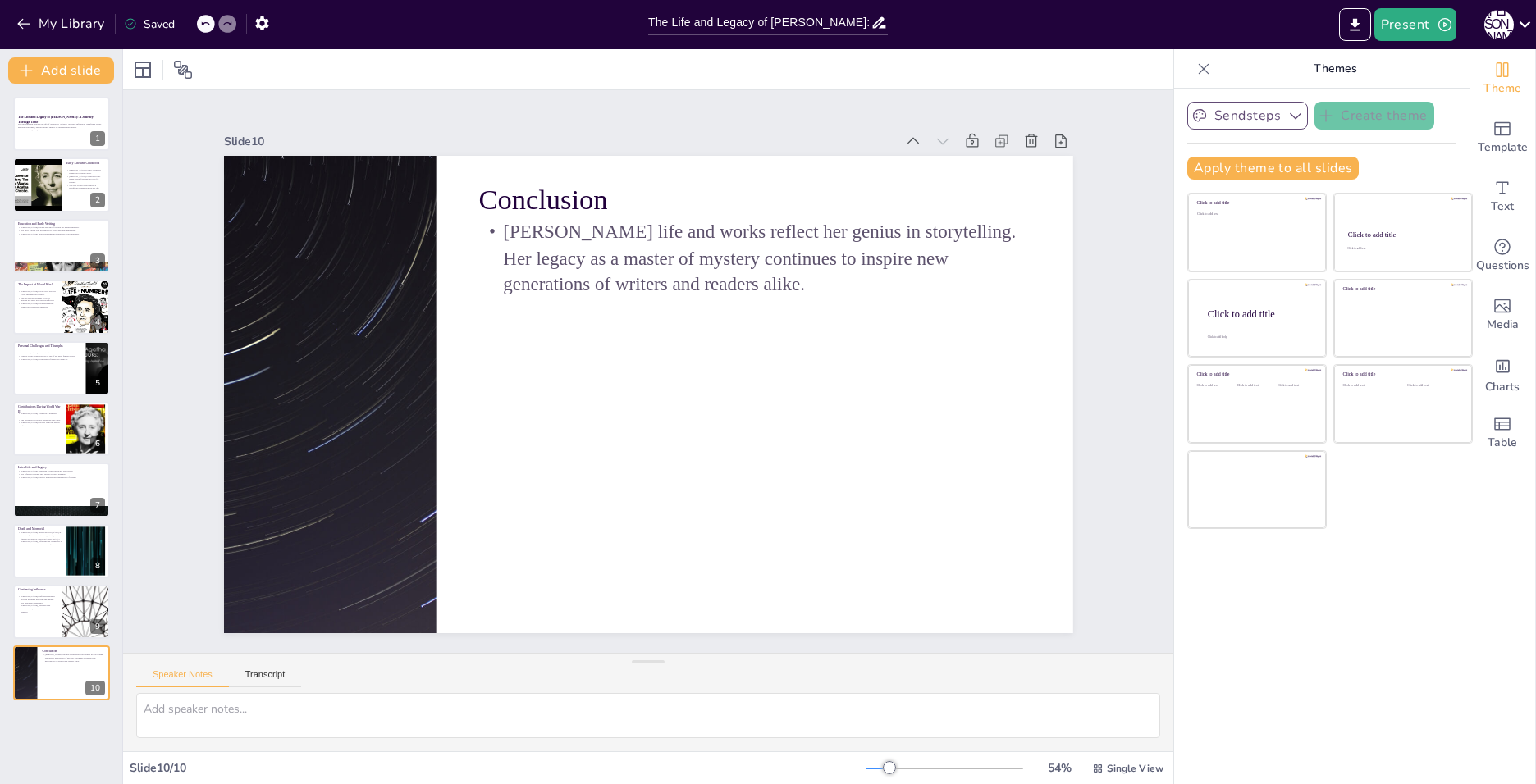
click at [1258, 117] on button "Sendsteps" at bounding box center [1247, 116] width 121 height 28
click at [1287, 114] on icon "button" at bounding box center [1296, 116] width 16 height 16
click at [279, 681] on button "Transcript" at bounding box center [265, 678] width 73 height 18
click at [177, 666] on div "Speaker Notes Transcript" at bounding box center [218, 676] width 165 height 21
click at [176, 667] on div "Speaker Notes Transcript" at bounding box center [218, 676] width 165 height 21
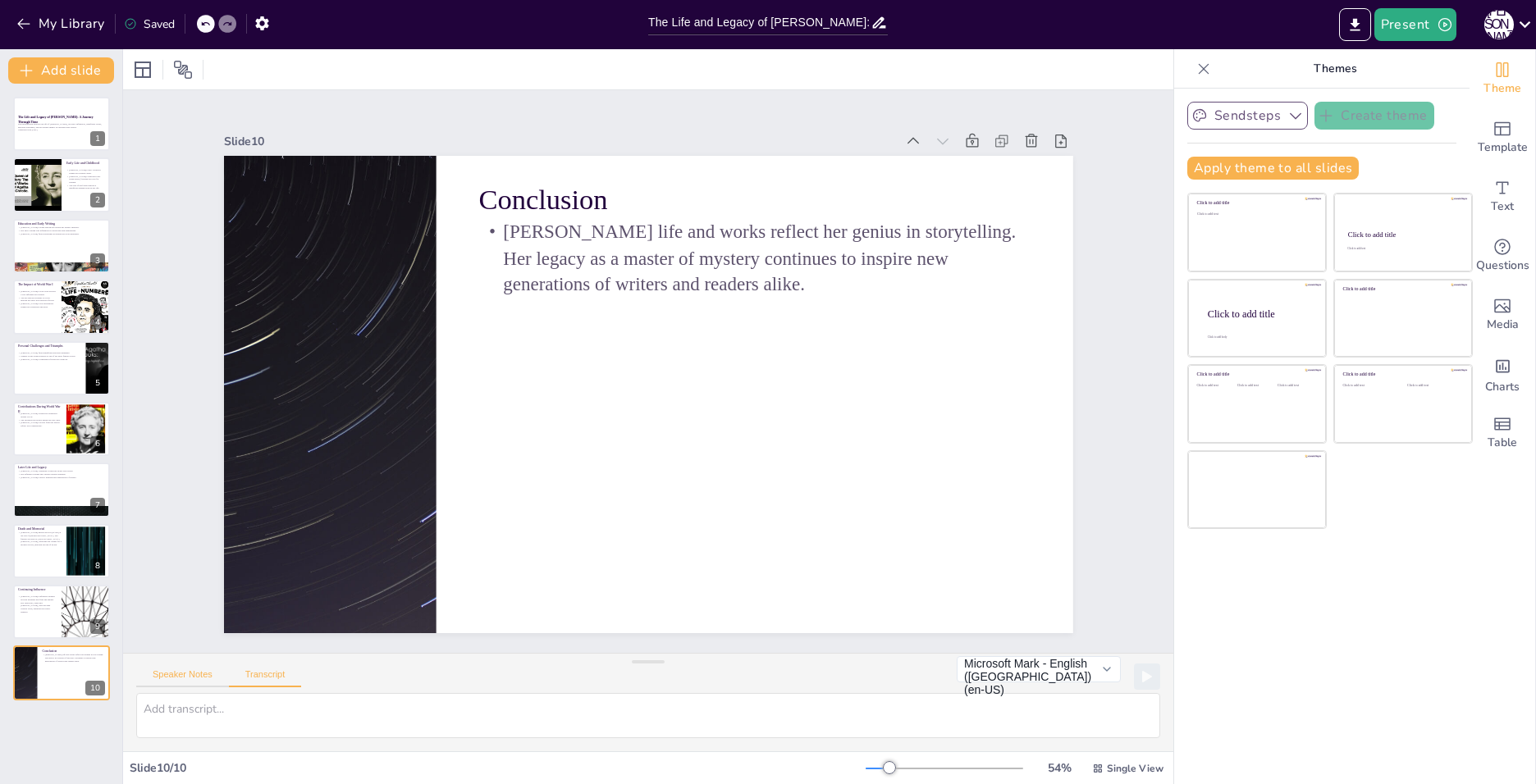
click at [184, 675] on button "Speaker Notes" at bounding box center [182, 678] width 93 height 18
click at [129, 66] on div at bounding box center [142, 70] width 26 height 26
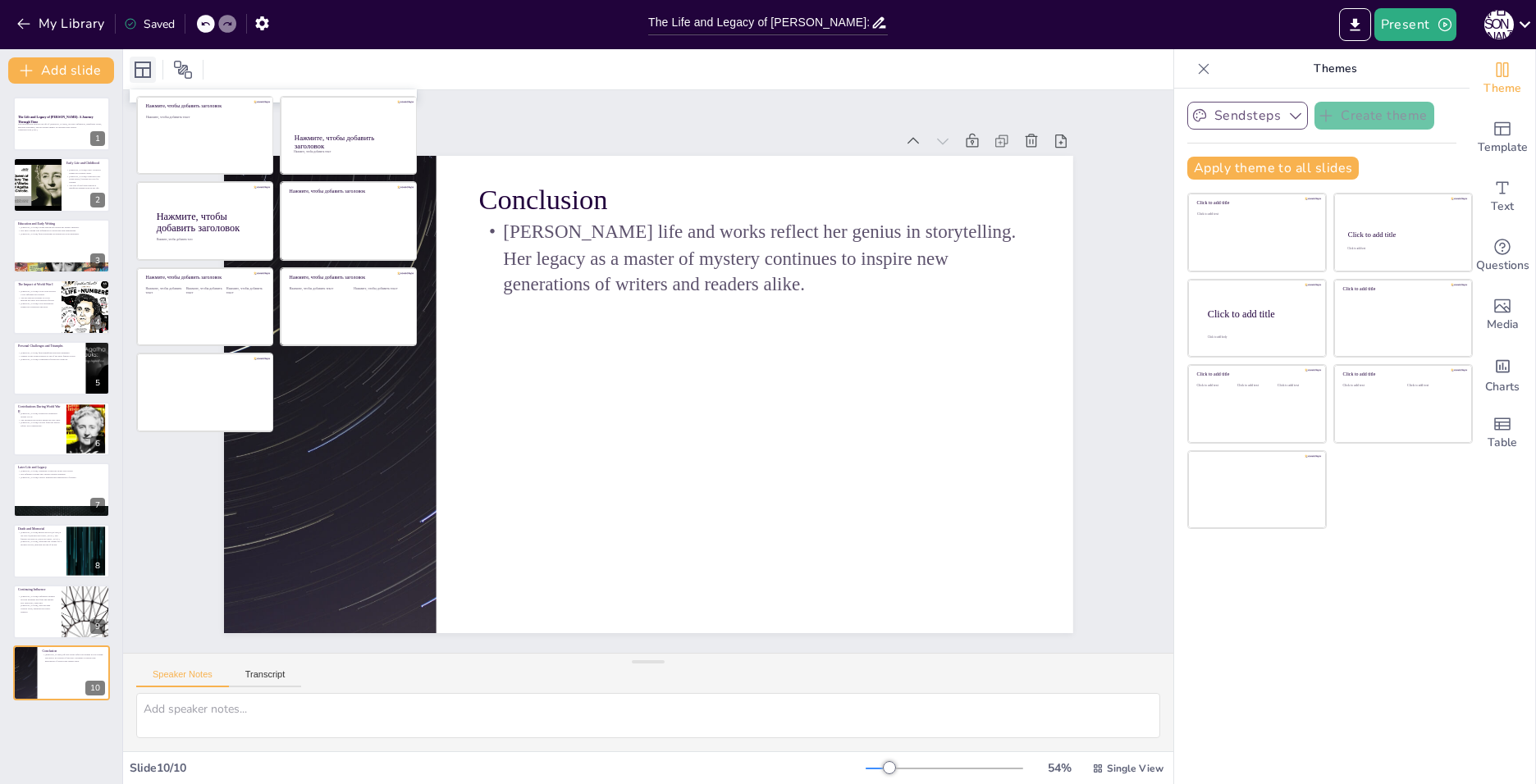
click at [129, 67] on div at bounding box center [142, 70] width 26 height 26
click at [188, 63] on icon at bounding box center [183, 70] width 20 height 20
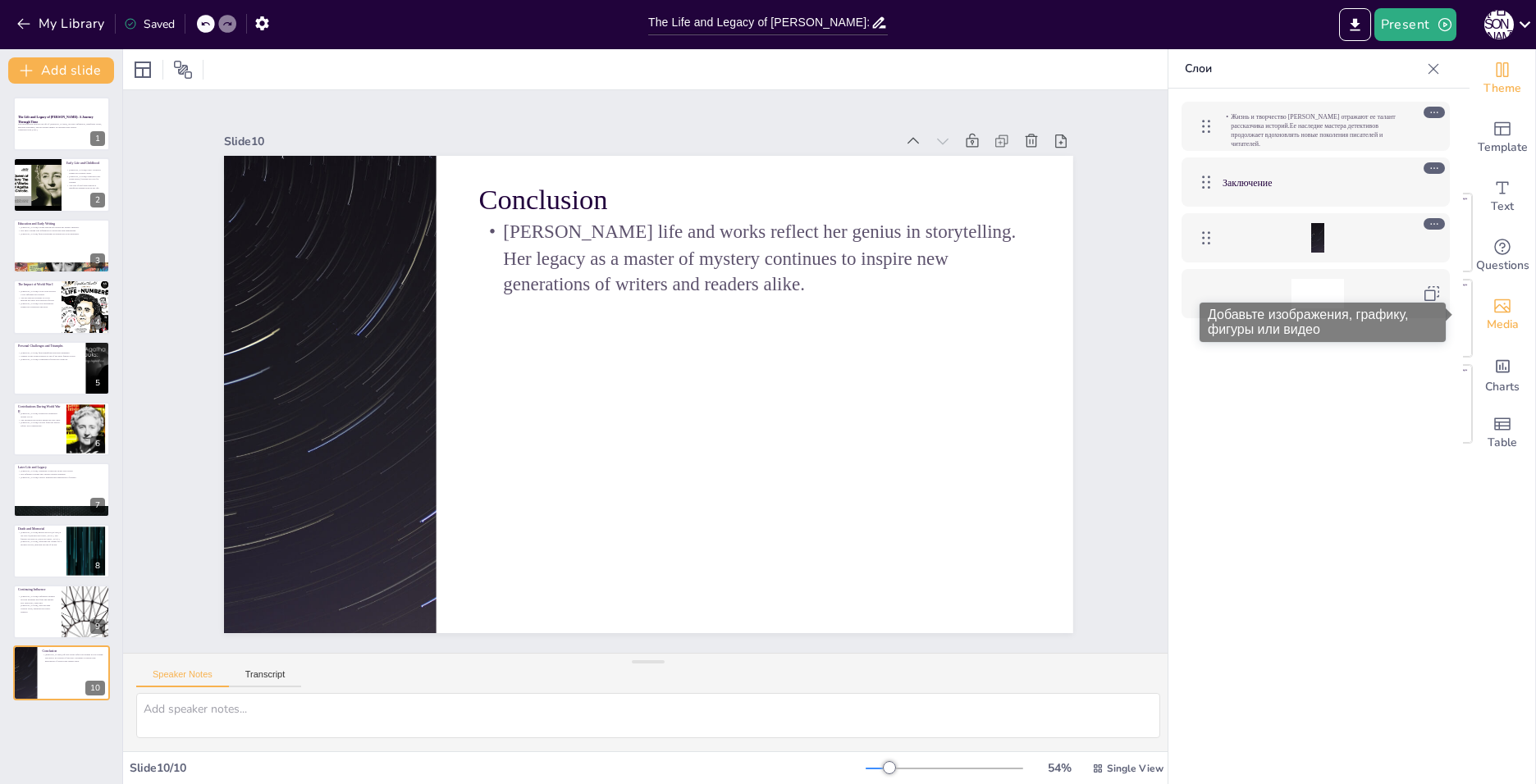
click at [1489, 325] on span "Media" at bounding box center [1502, 325] width 32 height 18
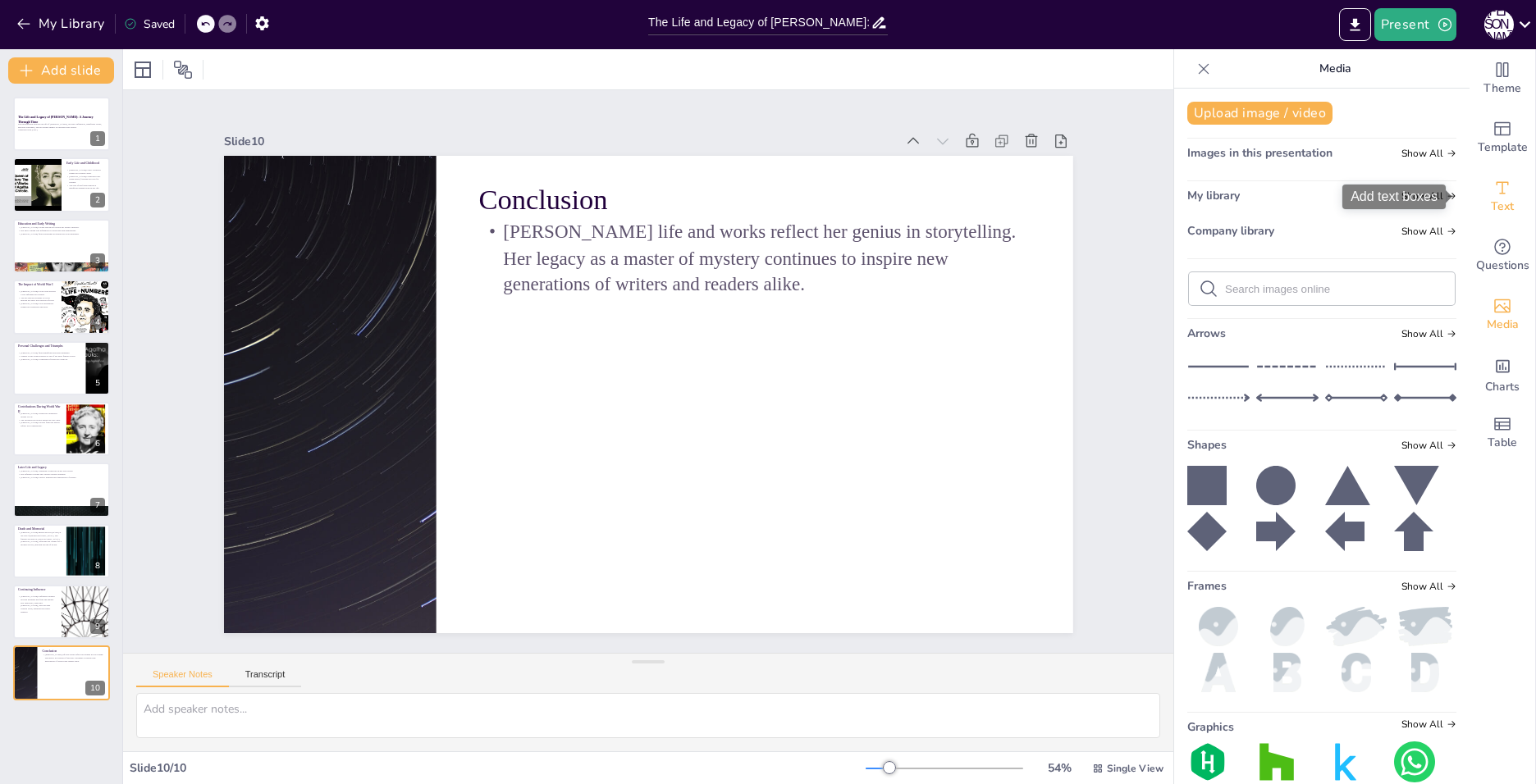
click at [1510, 192] on div "Text" at bounding box center [1502, 197] width 66 height 59
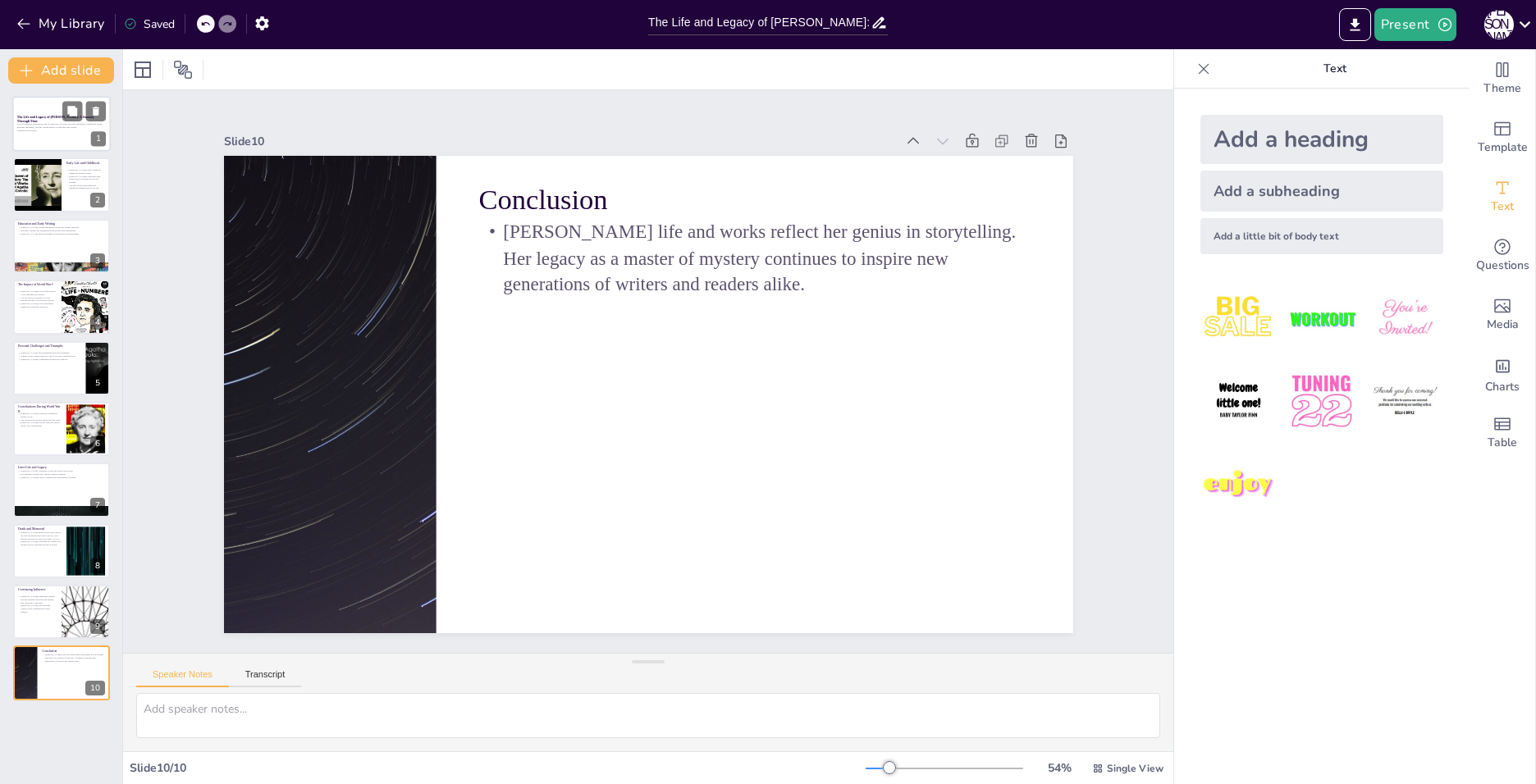
click at [31, 132] on div "This presentation explores the life of Agatha Christie, her early influences, s…" at bounding box center [62, 128] width 89 height 12
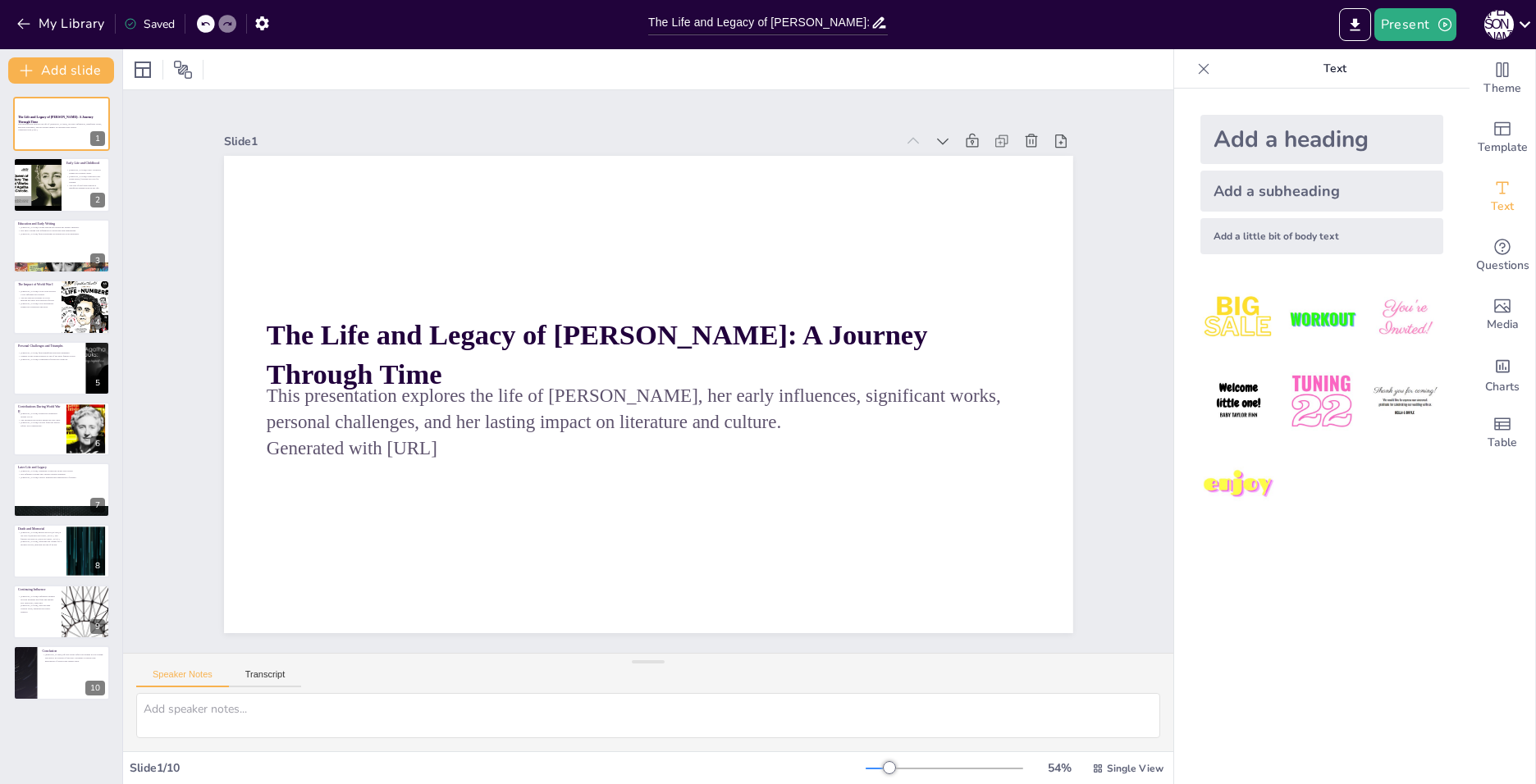
click at [1249, 192] on div "Add a subheading" at bounding box center [1321, 191] width 243 height 41
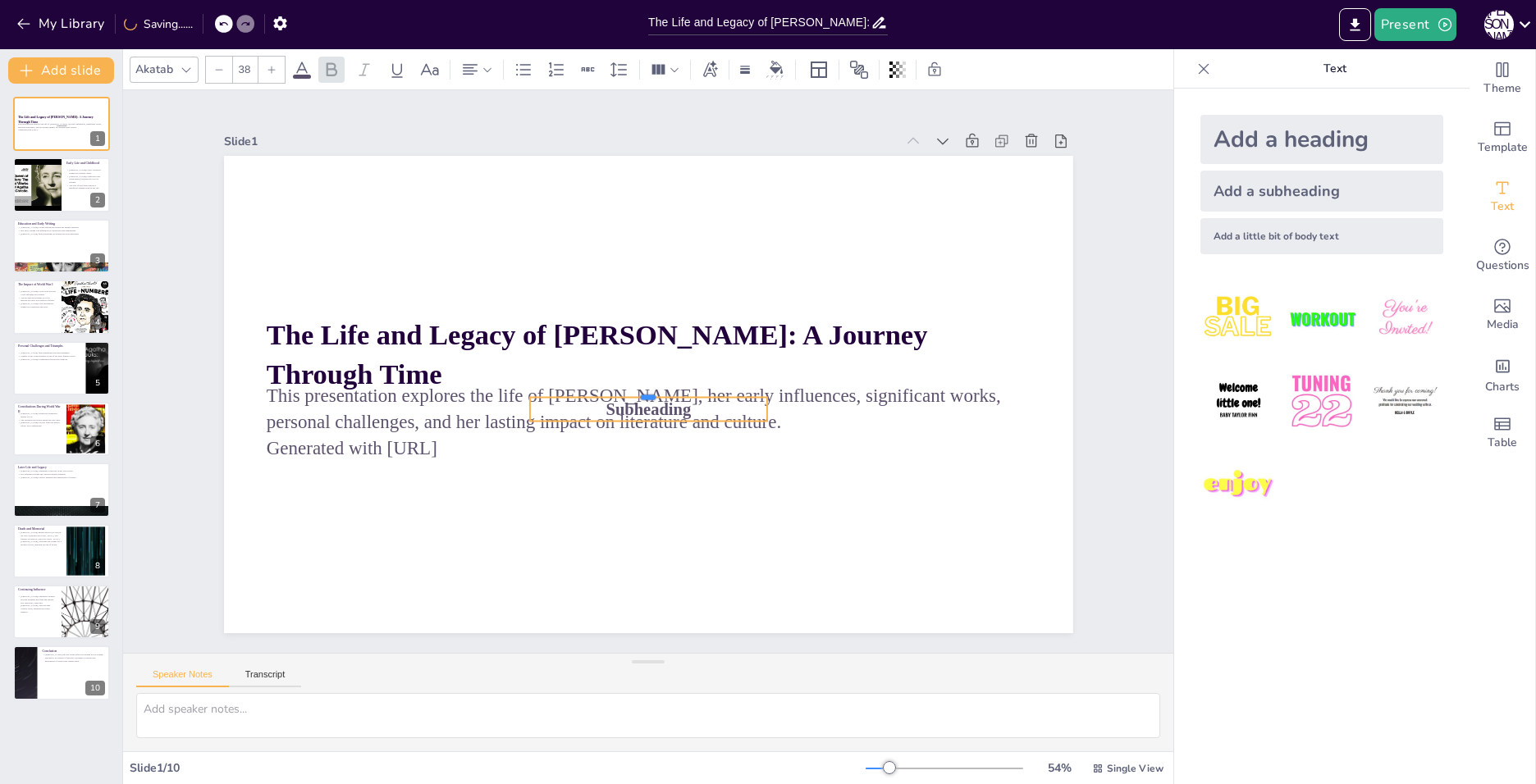
drag, startPoint x: 741, startPoint y: 376, endPoint x: 793, endPoint y: 388, distance: 53.4
click at [793, 388] on div "The Life and Legacy of Agatha Christie: A Journey Through Time This presentatio…" at bounding box center [649, 394] width 849 height 477
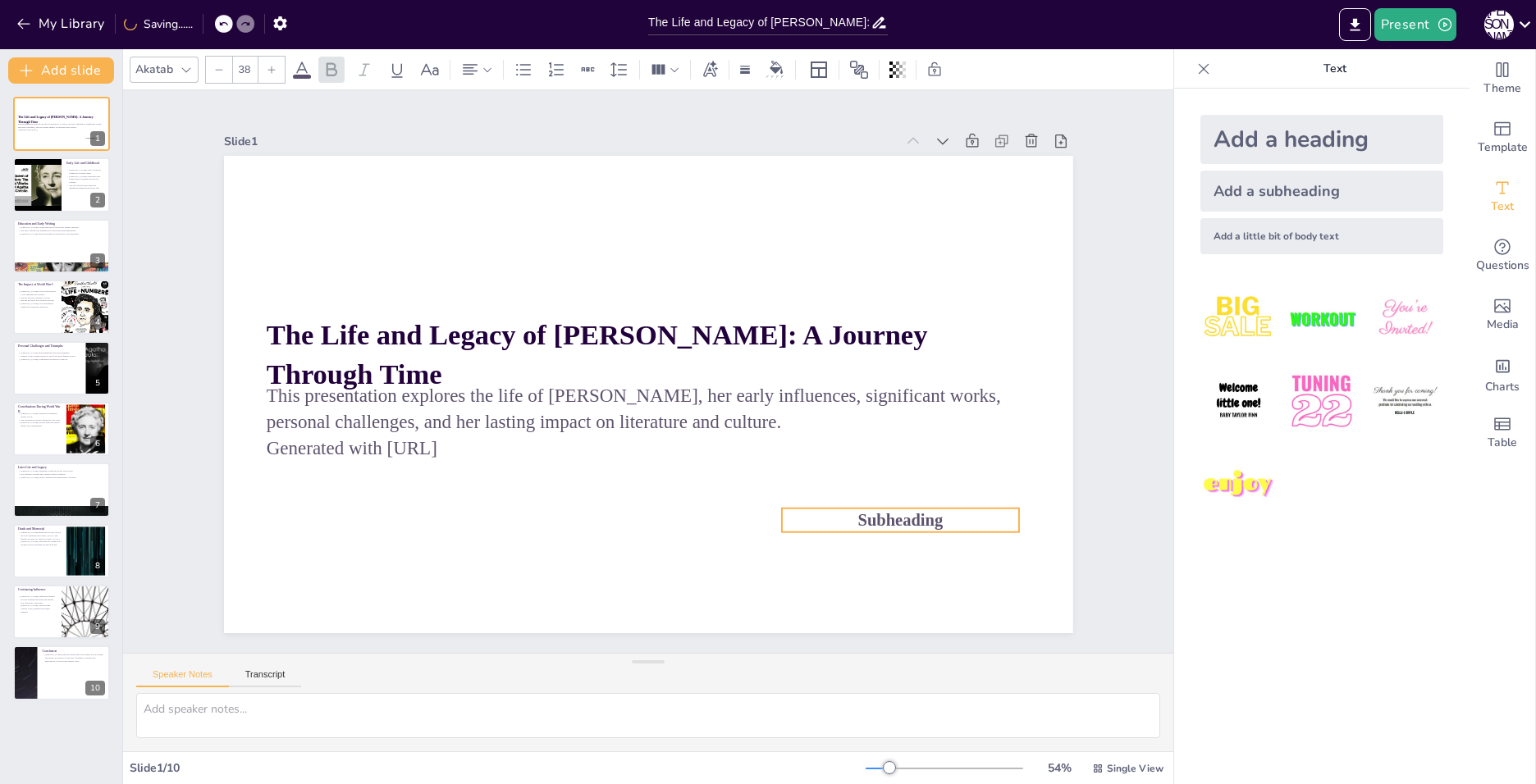
drag, startPoint x: 596, startPoint y: 409, endPoint x: 848, endPoint y: 522, distance: 276.2
click at [858, 522] on span "Subheading" at bounding box center [901, 519] width 86 height 19
click at [856, 531] on span "Subheading" at bounding box center [883, 545] width 86 height 27
click at [858, 508] on span "Subheading" at bounding box center [901, 517] width 86 height 19
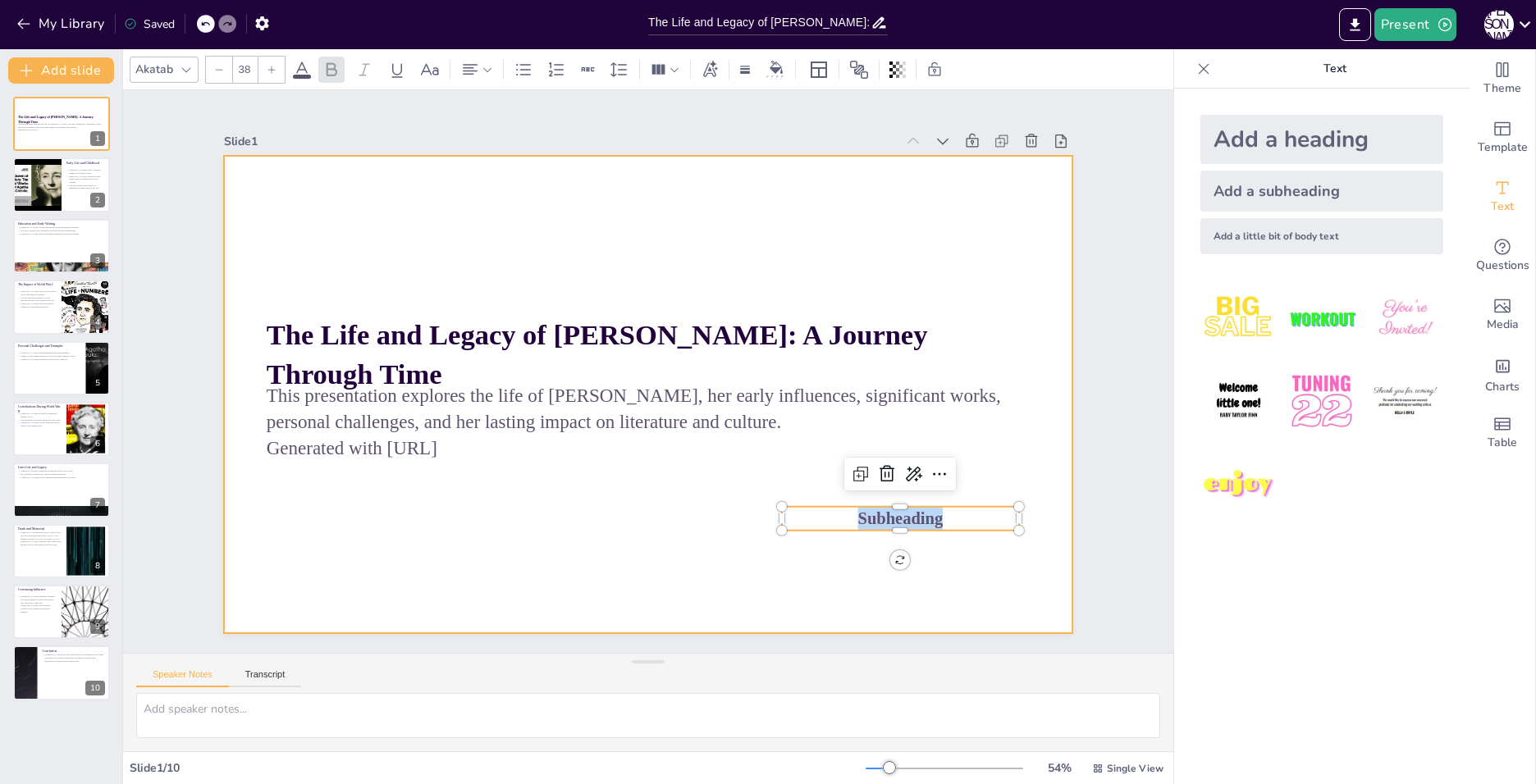
drag, startPoint x: 849, startPoint y: 513, endPoint x: 1018, endPoint y: 527, distance: 169.6
click at [1018, 527] on div "The Life and Legacy of Agatha Christie: A Journey Through Time This presentatio…" at bounding box center [649, 394] width 849 height 477
click at [729, 536] on div at bounding box center [645, 394] width 895 height 564
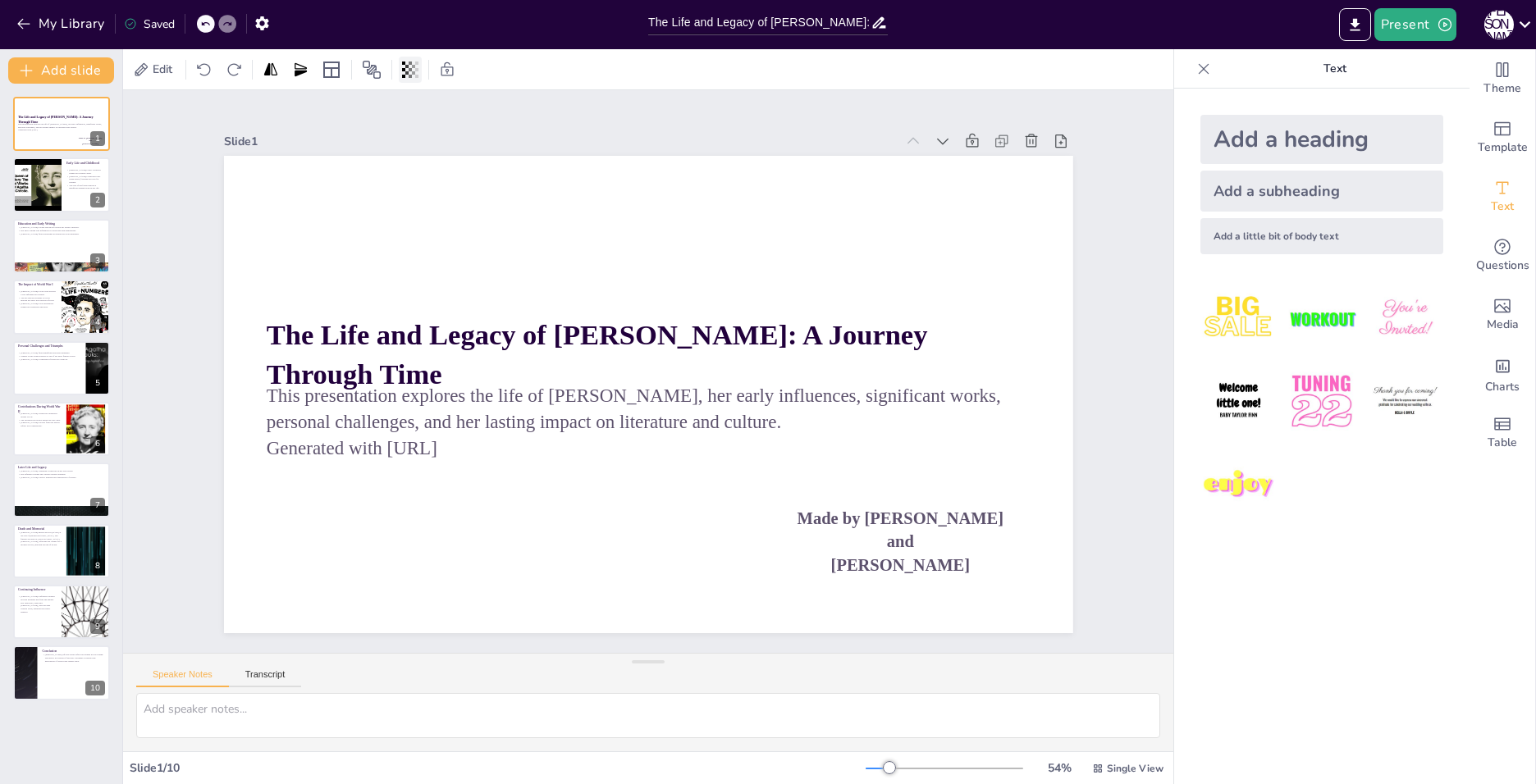
click at [421, 60] on div at bounding box center [410, 70] width 23 height 26
click at [422, 58] on div at bounding box center [389, 70] width 140 height 26
click at [1107, 762] on span "Single View" at bounding box center [1135, 768] width 57 height 13
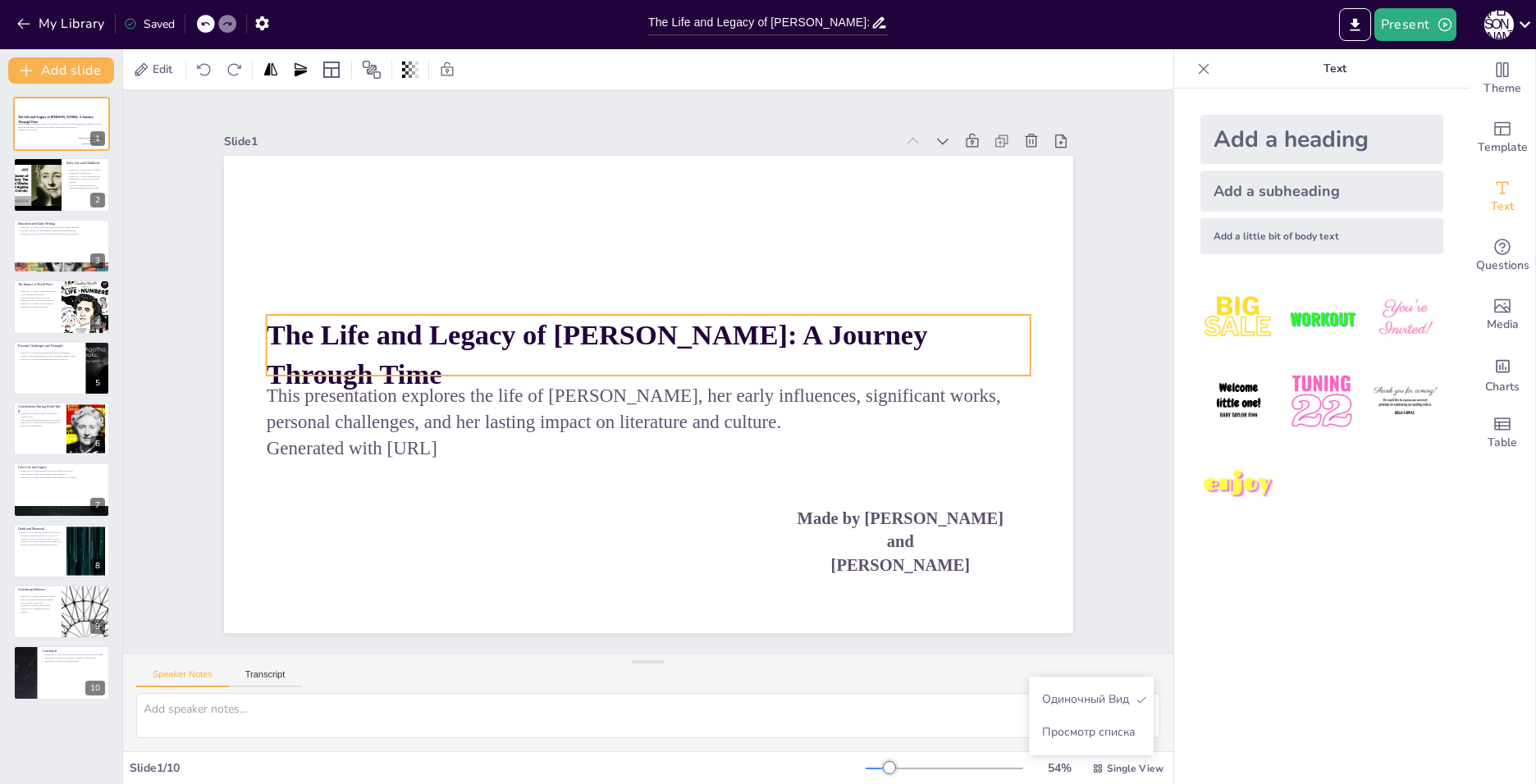
click at [291, 339] on strong "The Life and Legacy of [PERSON_NAME]: A Journey Through Time" at bounding box center [596, 355] width 661 height 72
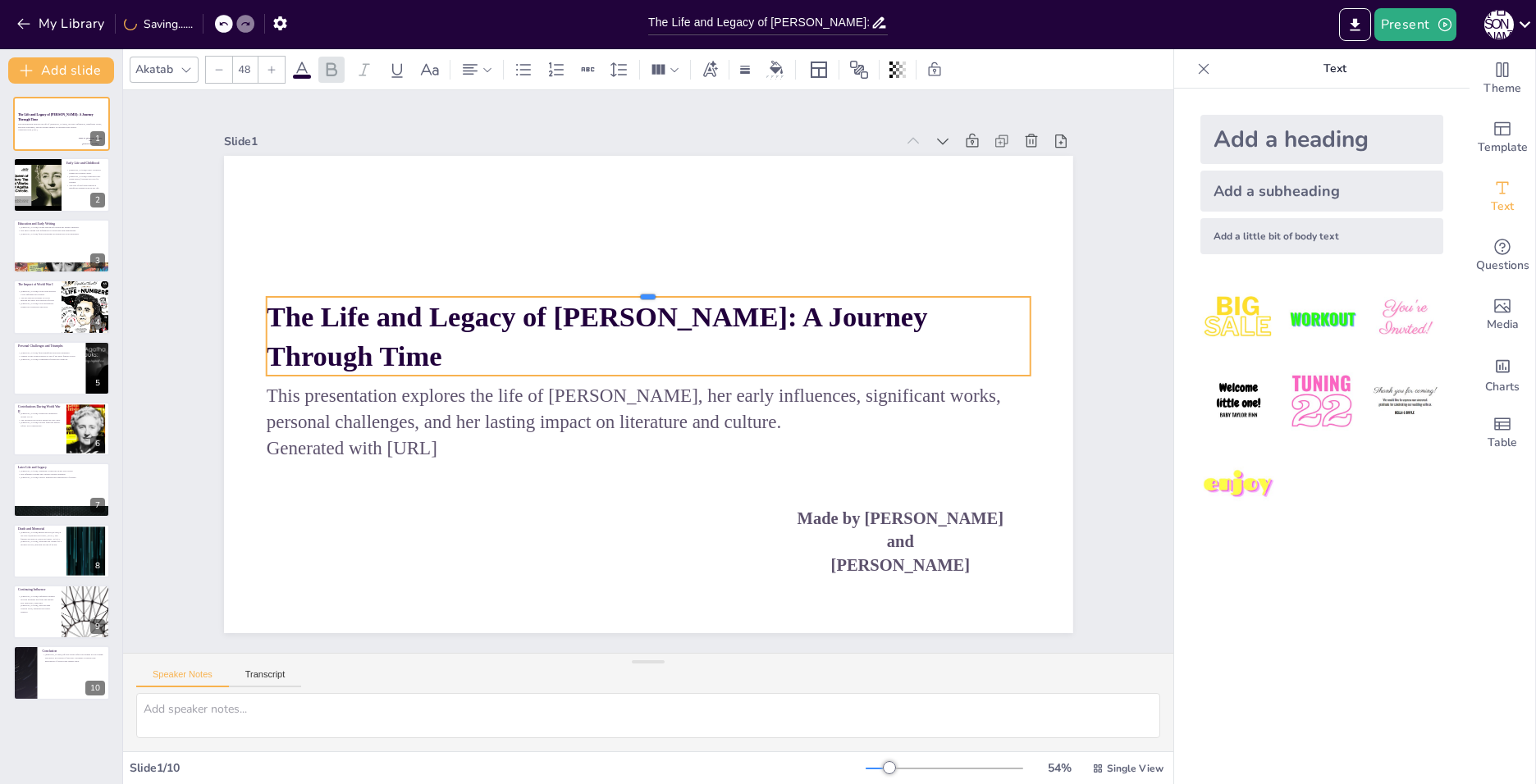
drag, startPoint x: 316, startPoint y: 308, endPoint x: 324, endPoint y: 290, distance: 19.7
click at [324, 290] on div at bounding box center [648, 290] width 764 height 13
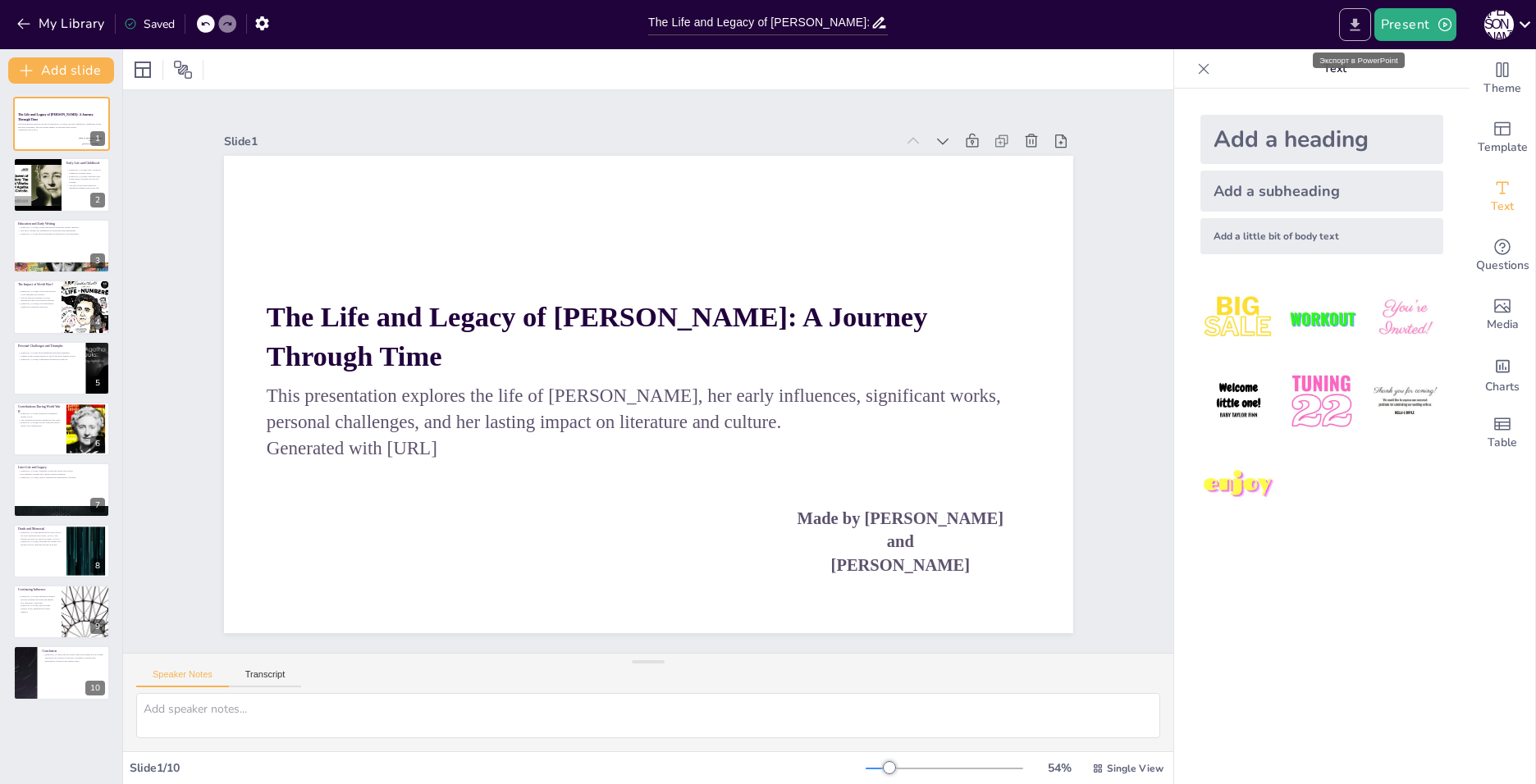
click at [1349, 16] on icon "Export to PowerPoint" at bounding box center [1355, 25] width 17 height 17
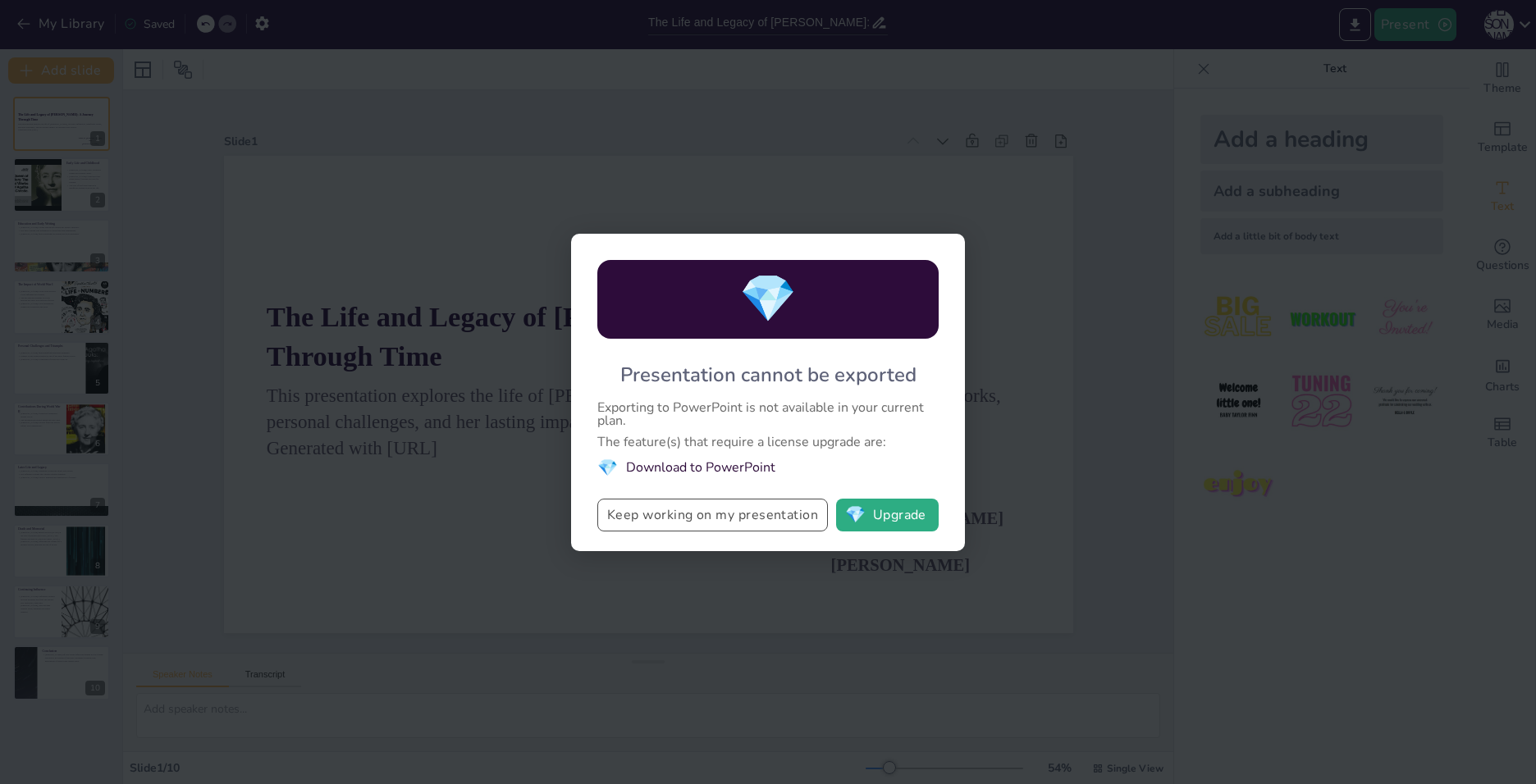
click at [771, 516] on button "Keep working on my presentation" at bounding box center [713, 515] width 230 height 33
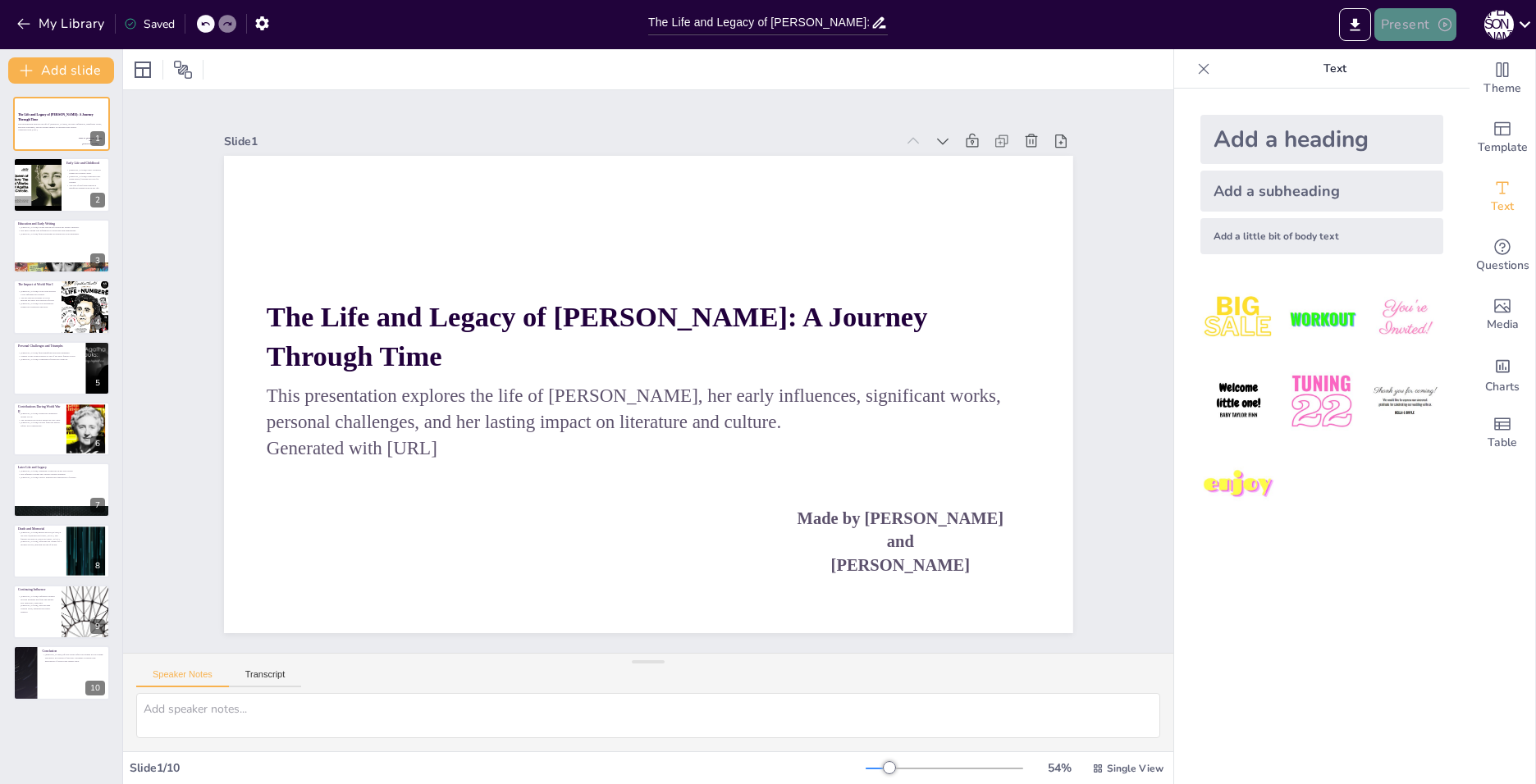
click at [1391, 21] on button "Present" at bounding box center [1416, 25] width 82 height 33
click at [1409, 111] on li "Игровая презентация" at bounding box center [1496, 101] width 240 height 26
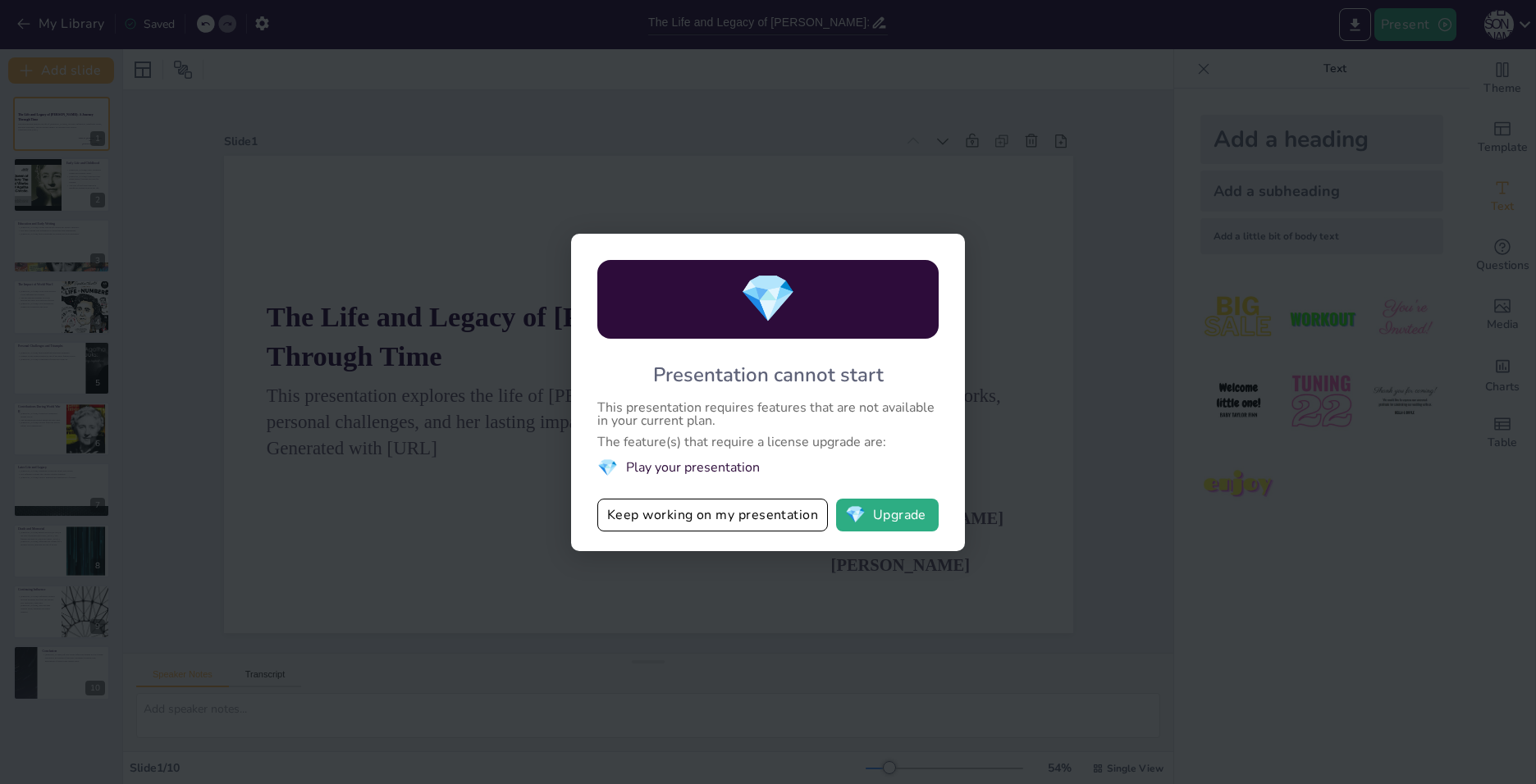
drag, startPoint x: 598, startPoint y: 397, endPoint x: 747, endPoint y: 403, distance: 149.1
click at [747, 403] on div "💎 Presentation cannot start This presentation requires features that are not av…" at bounding box center [768, 392] width 393 height 318
drag, startPoint x: 623, startPoint y: 424, endPoint x: 752, endPoint y: 432, distance: 129.2
click at [752, 432] on div "💎 Presentation cannot start This presentation requires features that are not av…" at bounding box center [768, 392] width 393 height 318
drag, startPoint x: 681, startPoint y: 444, endPoint x: 743, endPoint y: 445, distance: 62.0
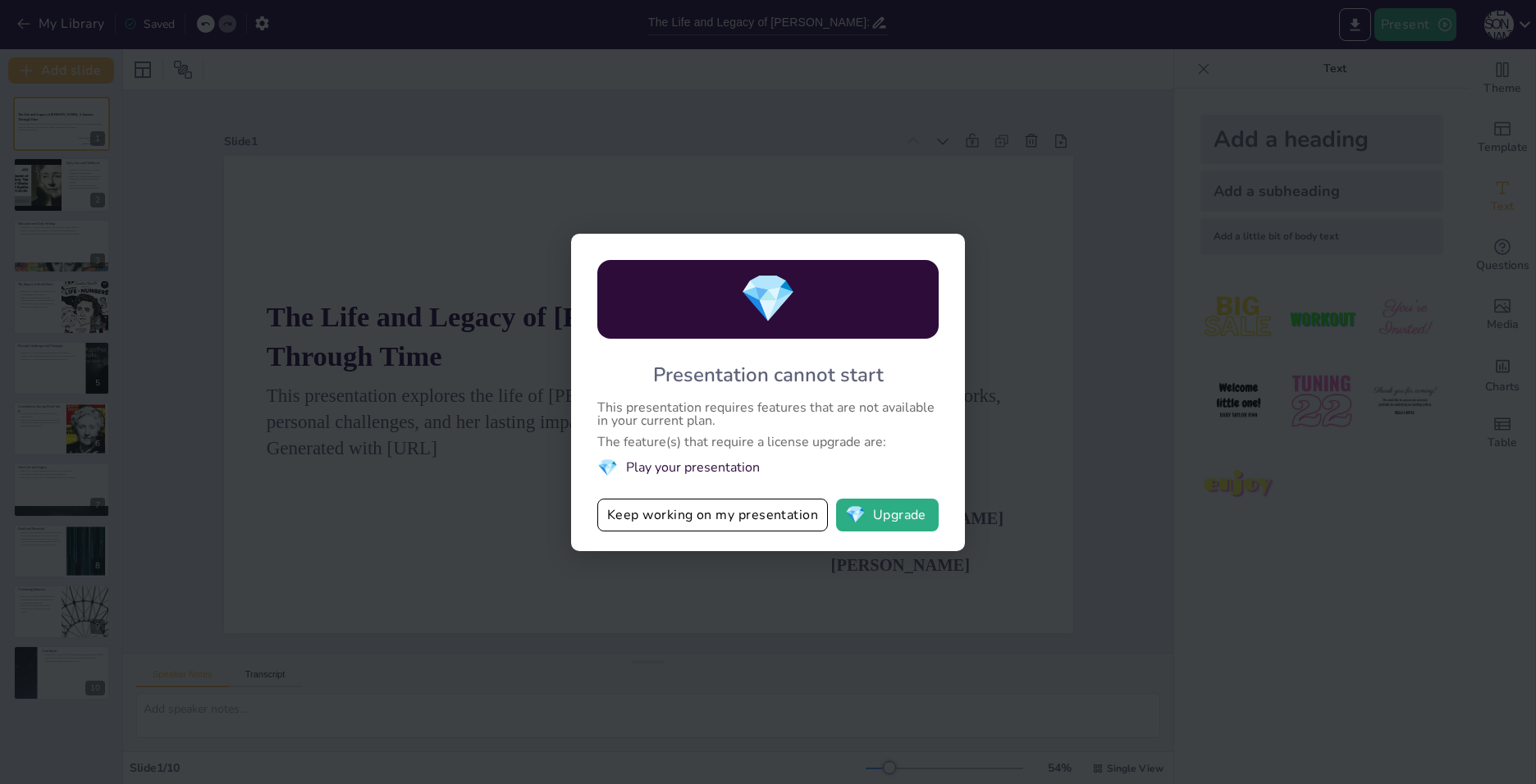
click at [743, 445] on div "The feature(s) that require a license upgrade are:" at bounding box center [768, 442] width 342 height 13
click at [728, 657] on div "💎 Presentation cannot start This presentation requires features that are not av…" at bounding box center [768, 392] width 1536 height 784
click at [1062, 195] on div "💎 Presentation cannot start This presentation requires features that are not av…" at bounding box center [768, 392] width 1536 height 784
click at [1007, 201] on div "💎 Presentation cannot start This presentation requires features that are not av…" at bounding box center [768, 392] width 1536 height 784
click at [1310, 277] on div "💎 Presentation cannot start This presentation requires features that are not av…" at bounding box center [768, 392] width 1536 height 784
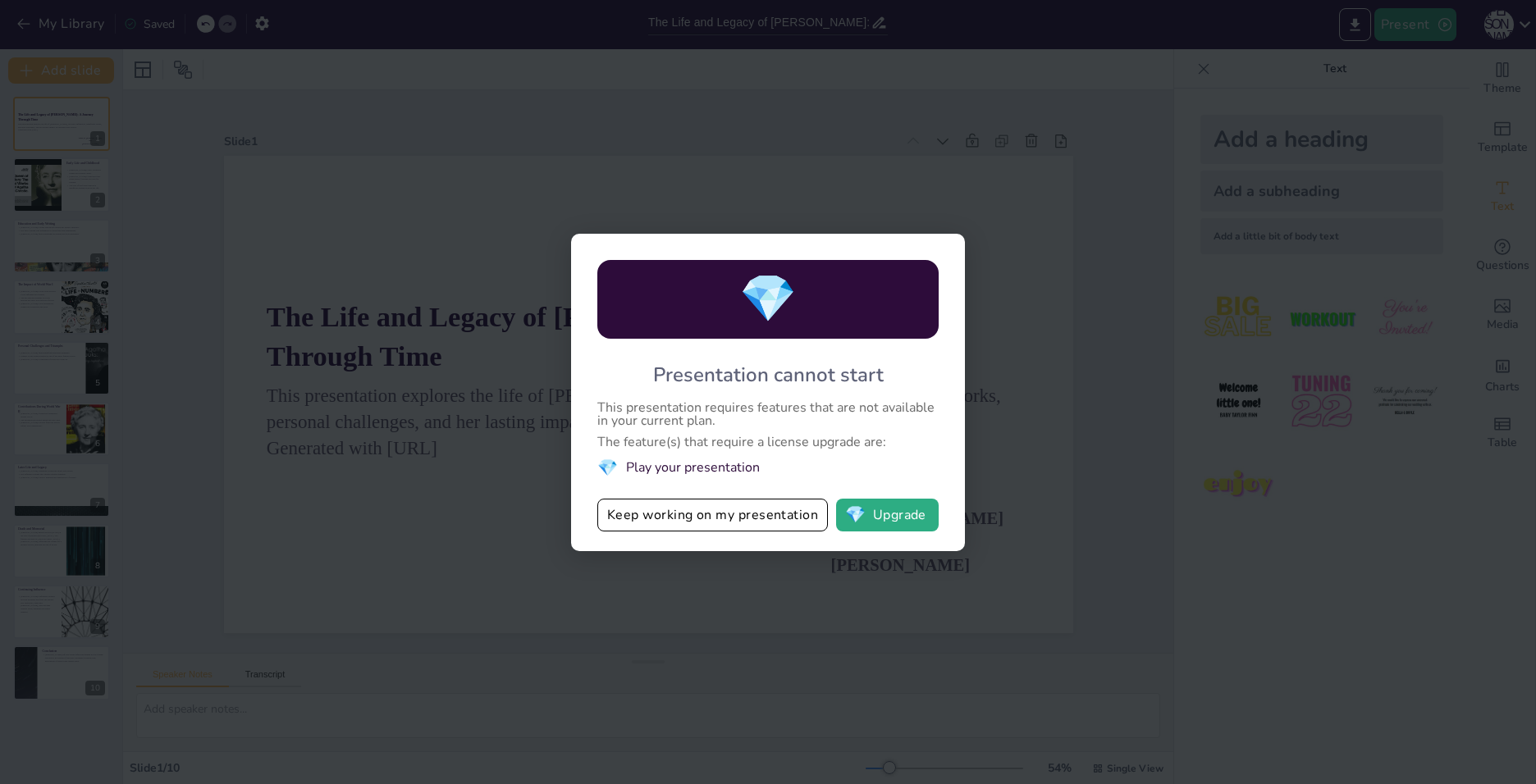
drag, startPoint x: 1329, startPoint y: 239, endPoint x: 1222, endPoint y: 251, distance: 107.7
click at [1326, 239] on div "💎 Presentation cannot start This presentation requires features that are not av…" at bounding box center [768, 392] width 1536 height 784
click at [705, 527] on button "Keep working on my presentation" at bounding box center [713, 515] width 230 height 33
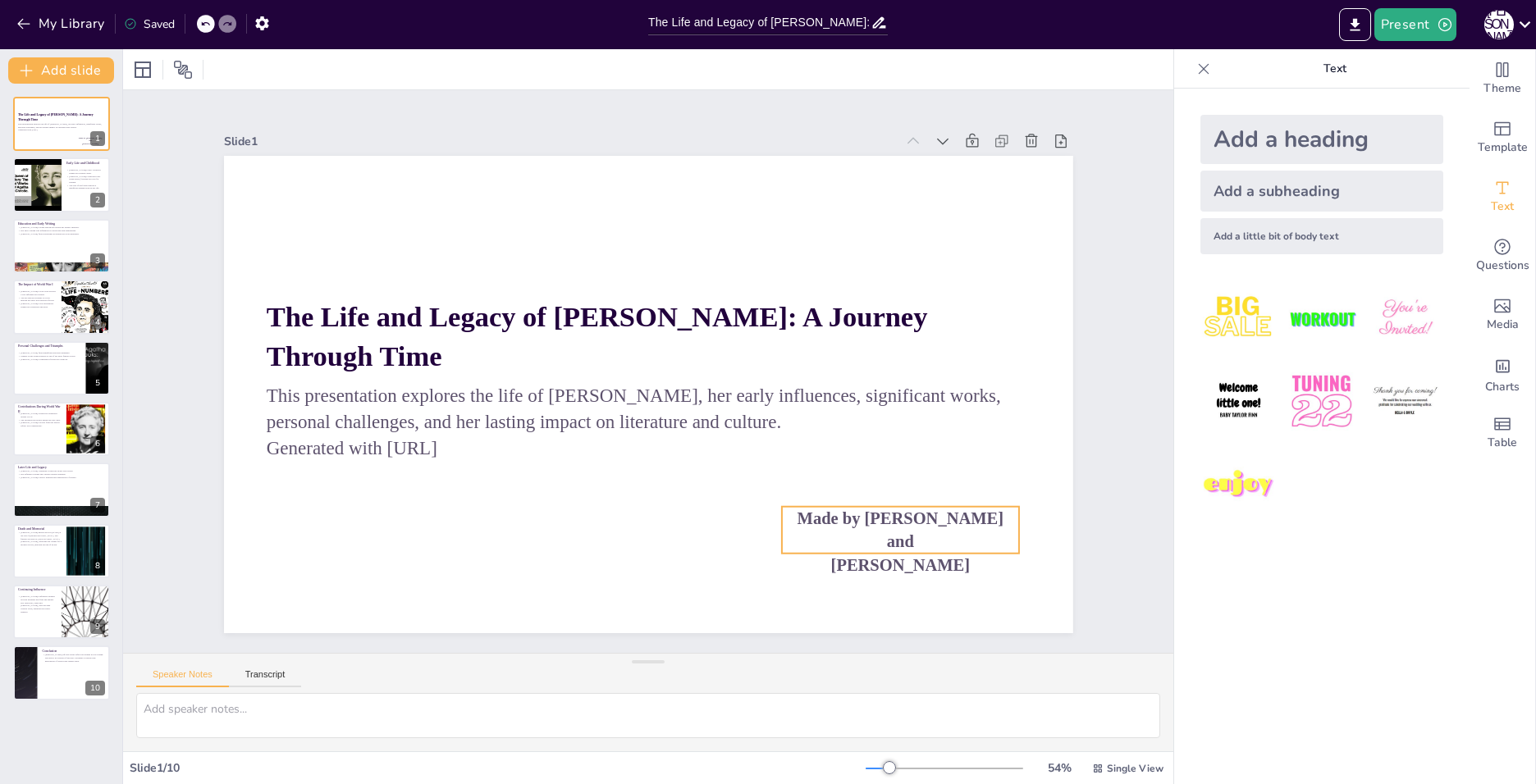
click at [897, 515] on span "Made by Anna Nazarova and" at bounding box center [900, 529] width 206 height 42
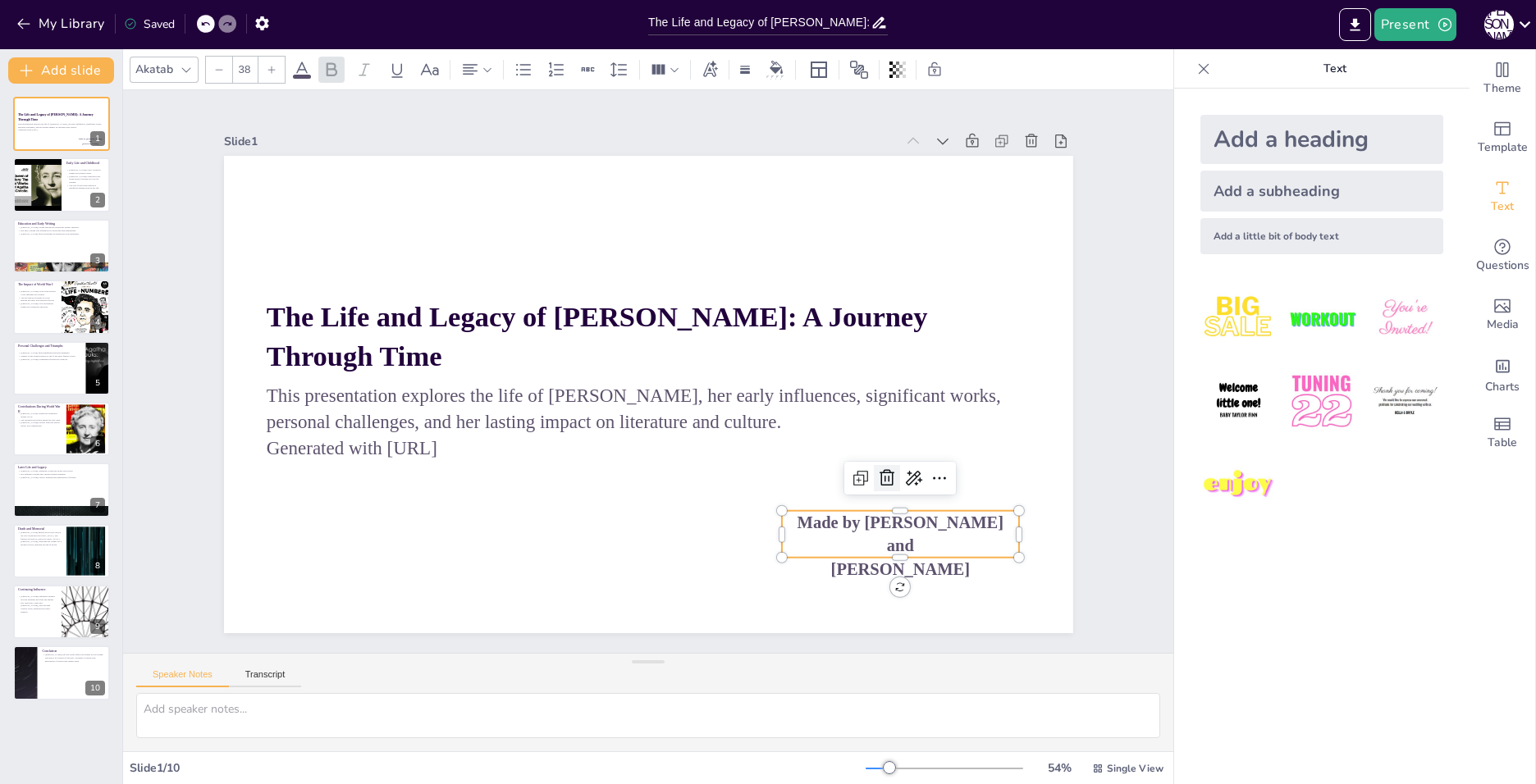
click at [880, 493] on icon at bounding box center [875, 501] width 16 height 17
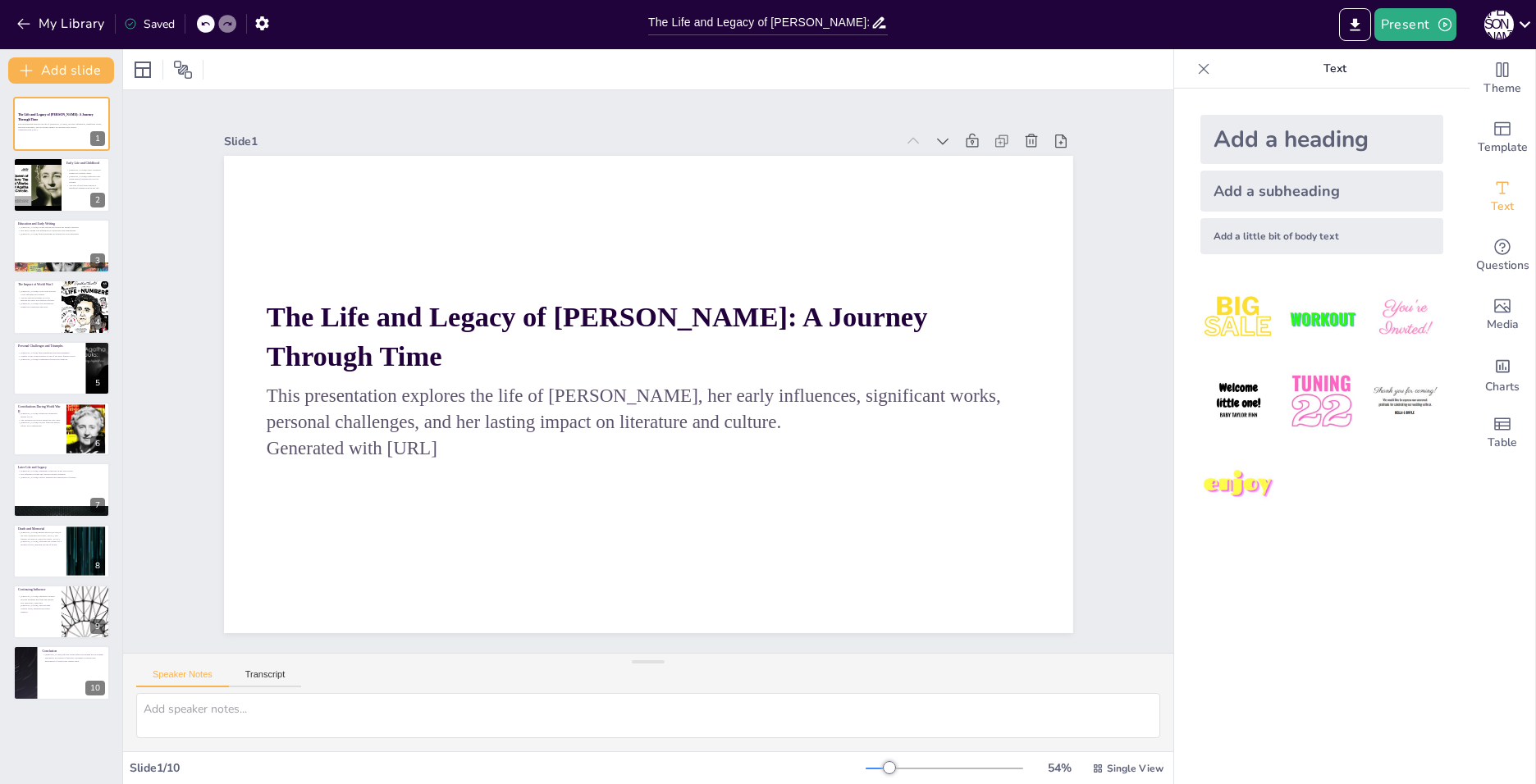
click at [1199, 69] on icon at bounding box center [1203, 68] width 11 height 11
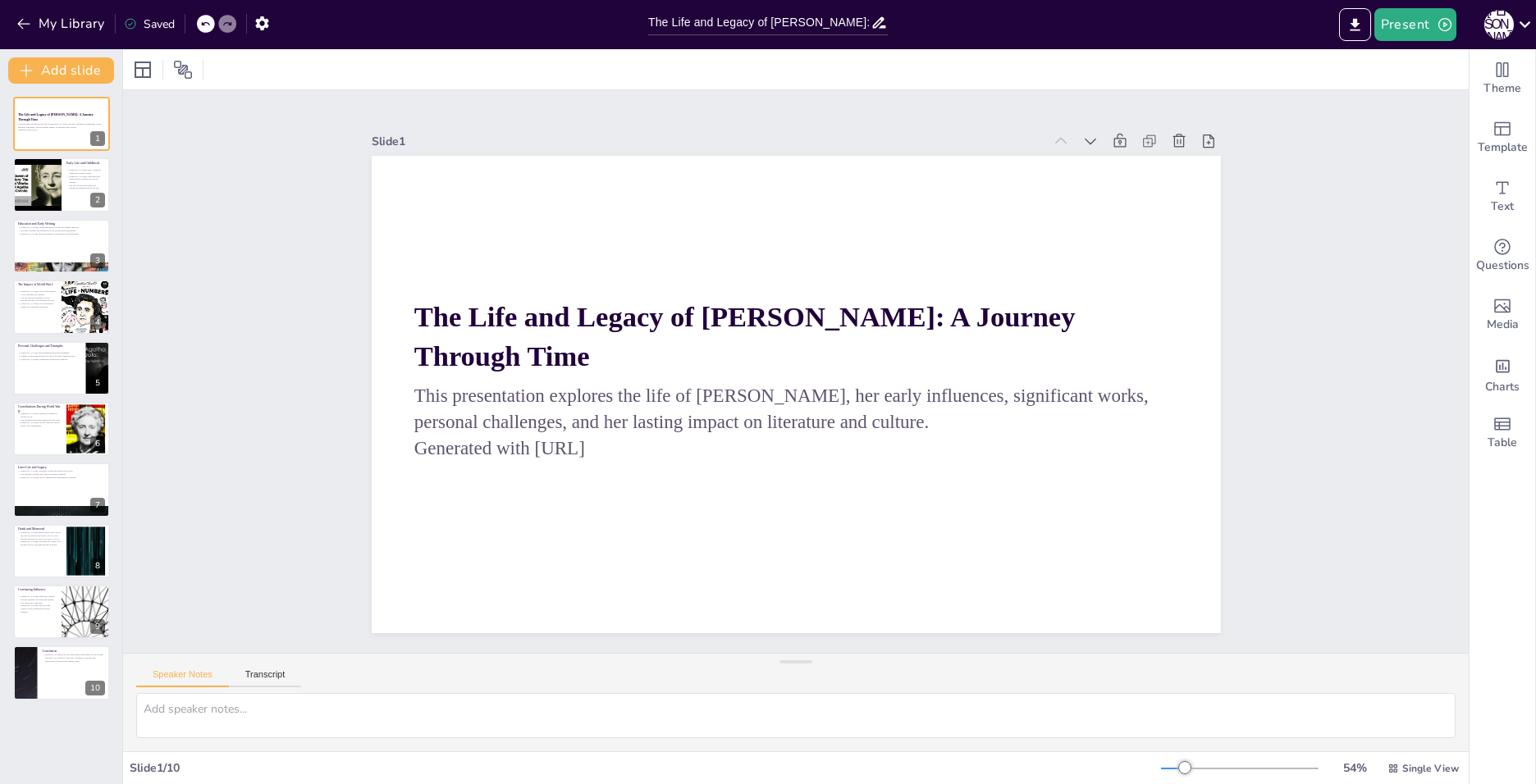
click at [161, 12] on div "Saved" at bounding box center [146, 23] width 59 height 30
click at [282, 24] on div "My Library Saved" at bounding box center [320, 23] width 640 height 30
click at [262, 30] on icon "button" at bounding box center [262, 23] width 13 height 14
click at [262, 28] on icon "button" at bounding box center [262, 23] width 13 height 14
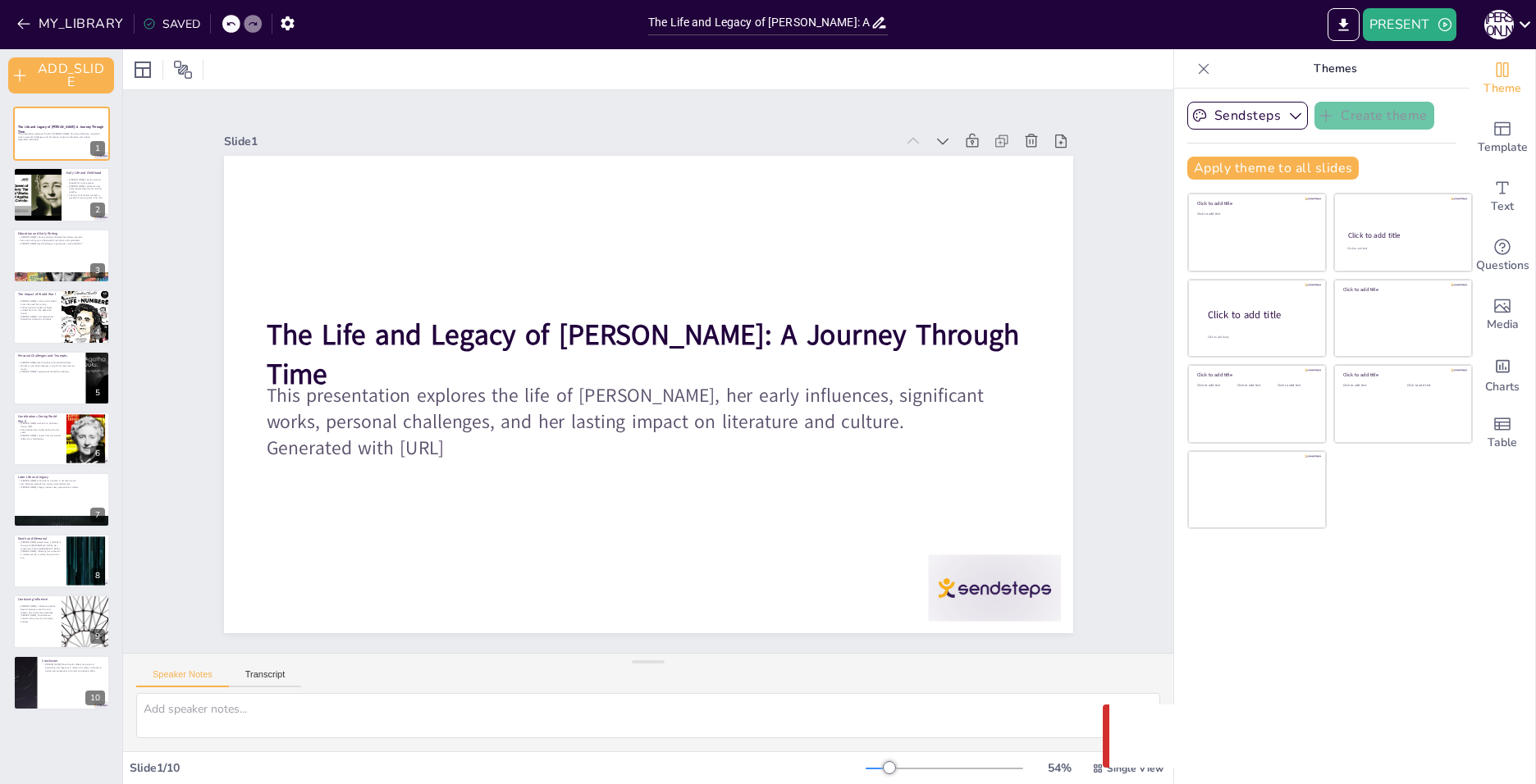
click at [1195, 67] on icon at bounding box center [1203, 69] width 16 height 16
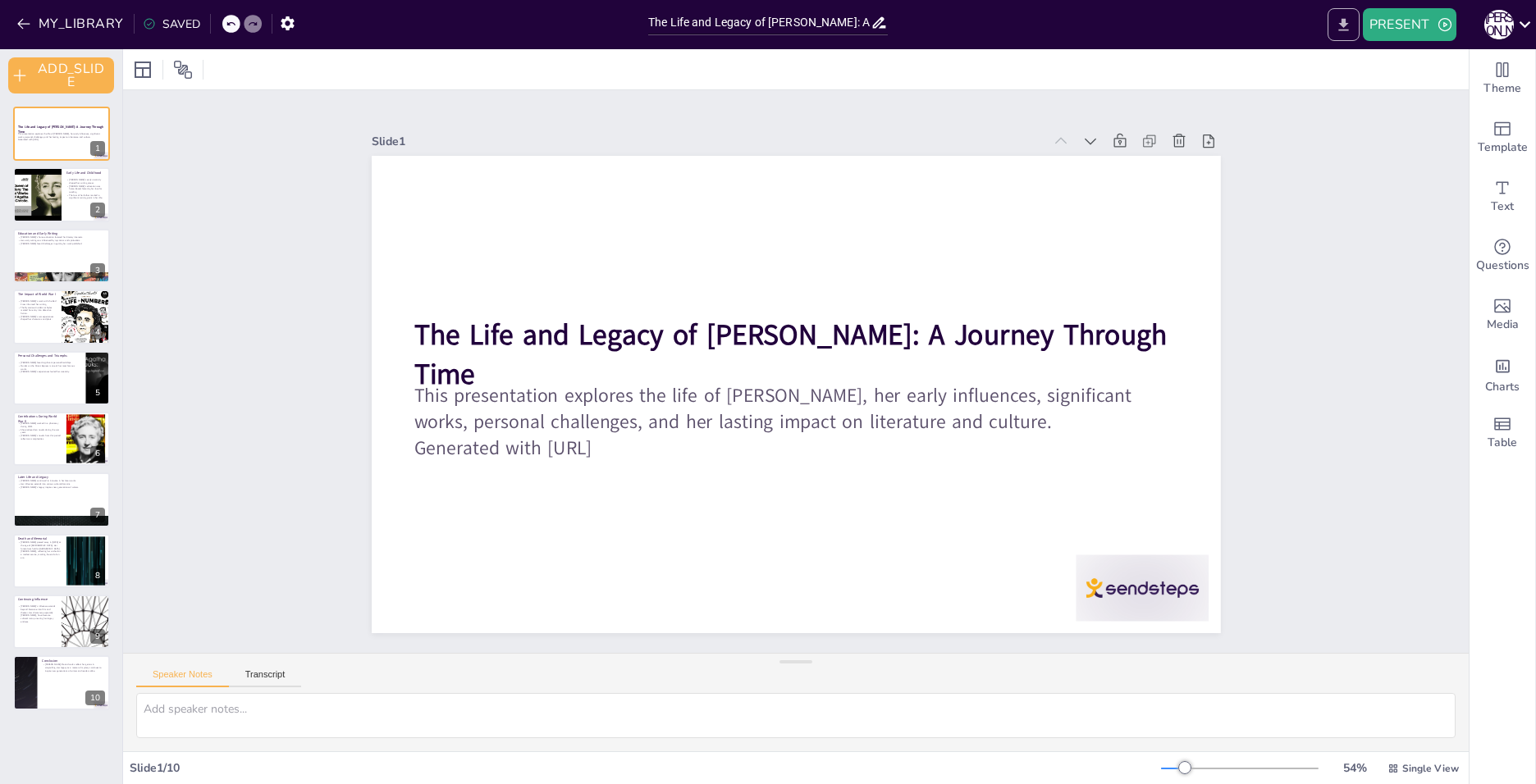
click at [1345, 21] on icon "EXPORT_TO_POWERPOINT" at bounding box center [1343, 24] width 10 height 12
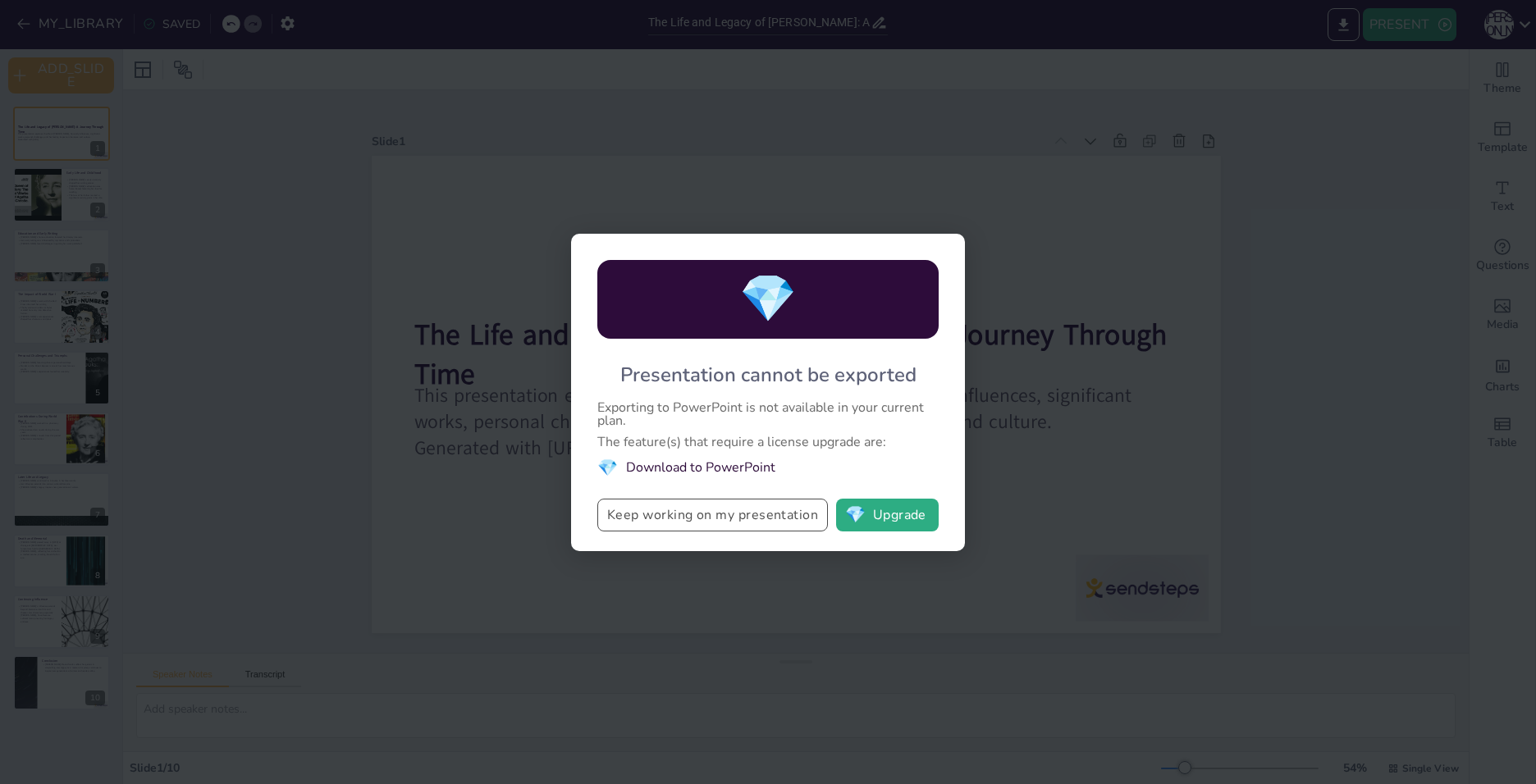
click at [720, 501] on button "Keep working on my presentation" at bounding box center [713, 515] width 230 height 33
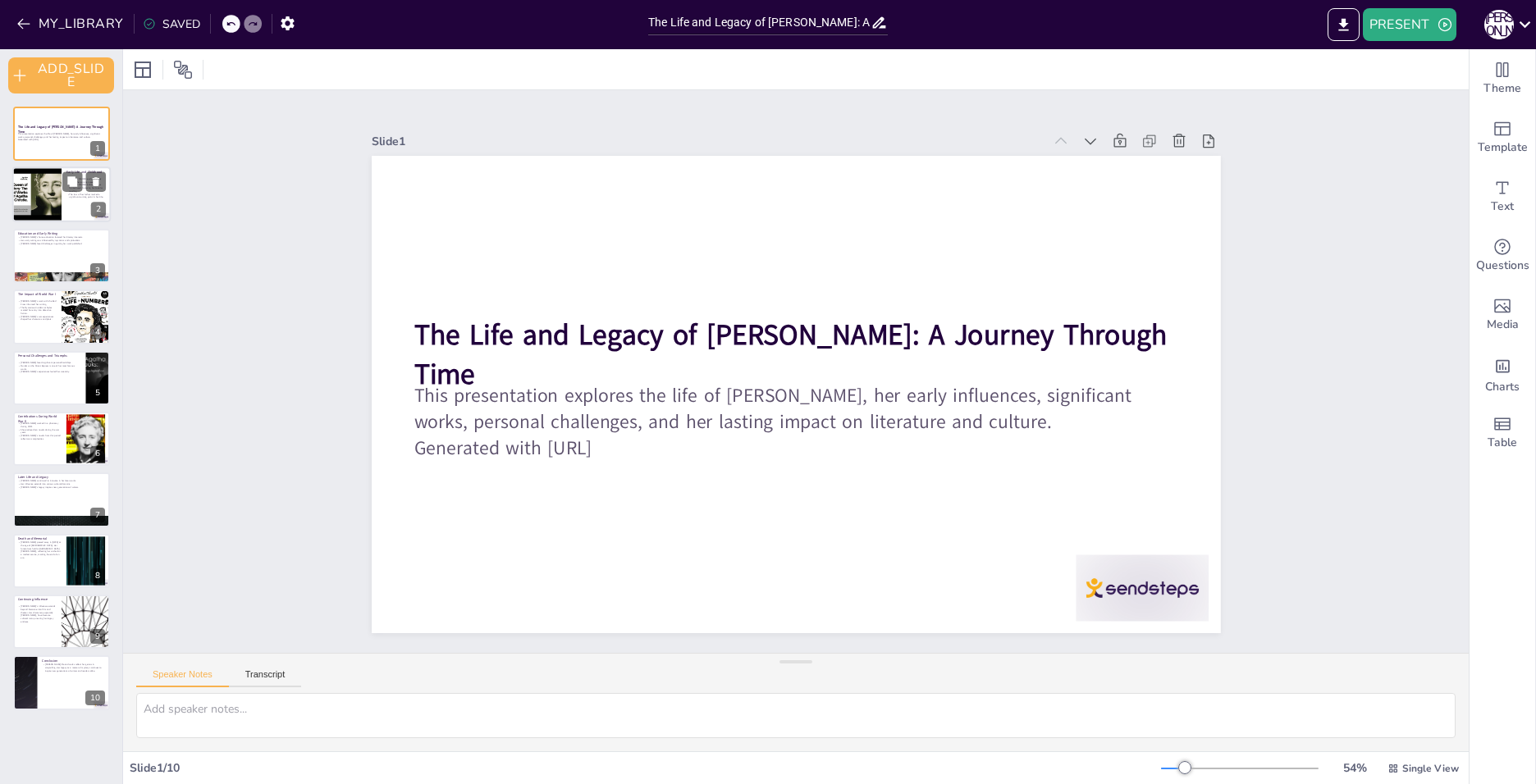
click at [87, 220] on div "Early Life and Childhood Agatha's early creativity shaped her writing career. A…" at bounding box center [62, 195] width 99 height 56
type textarea "Agatha's childhood creativity was crucial in shaping her future as a writer. He…"
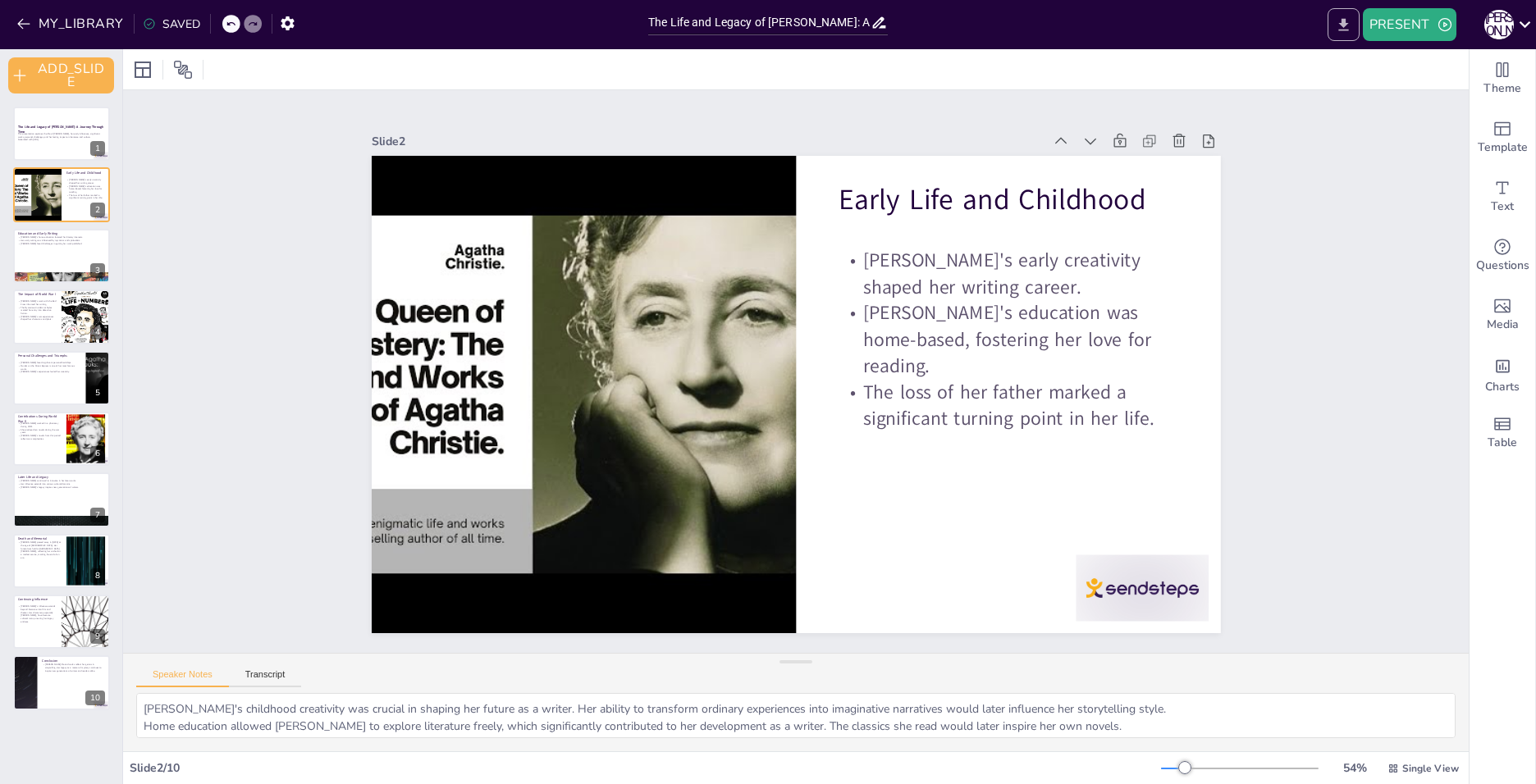
click at [1357, 22] on button "EXPORT_TO_POWERPOINT" at bounding box center [1343, 25] width 32 height 33
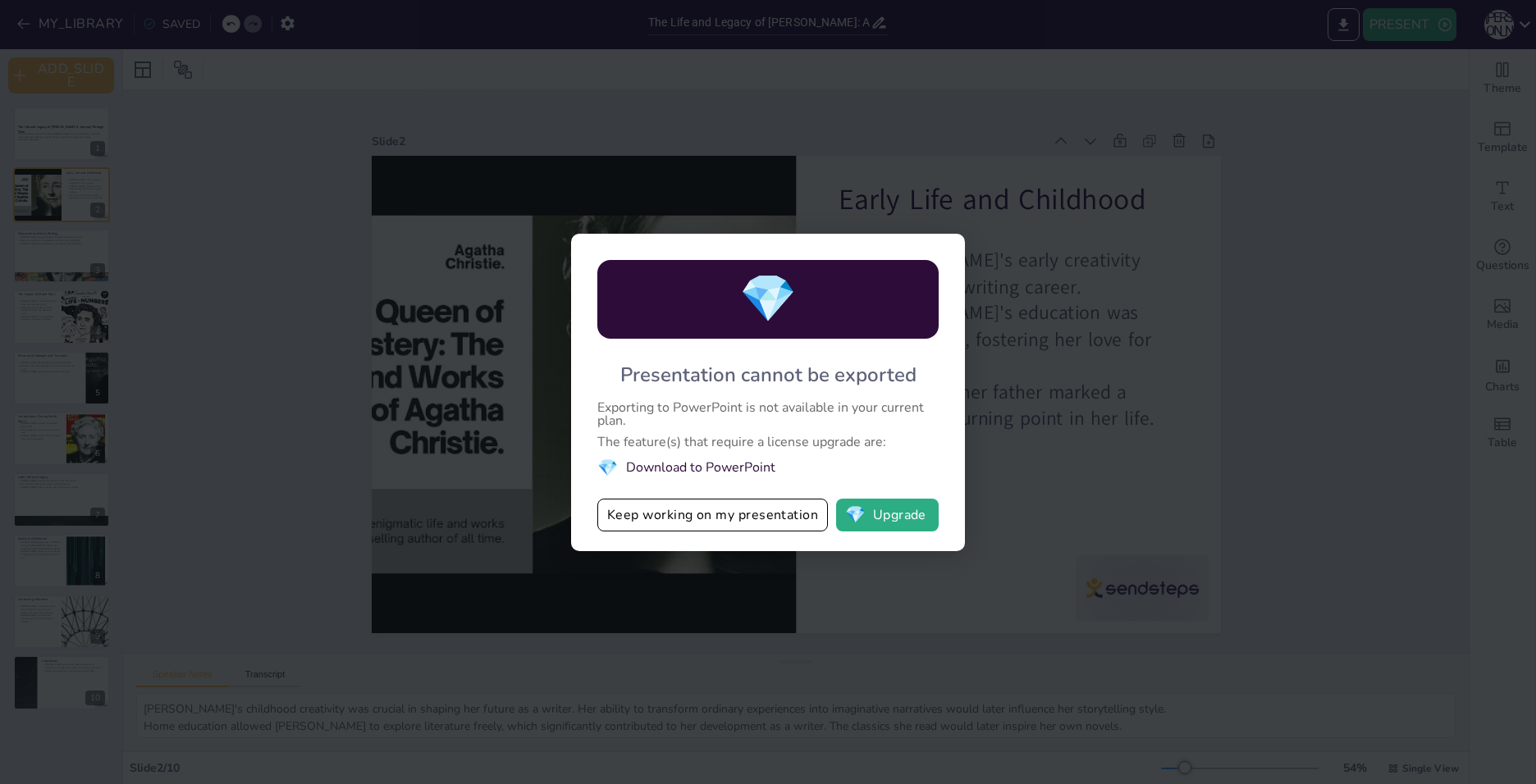
click at [1296, 166] on div "💎 Presentation cannot be exported Exporting to PowerPoint is not available in y…" at bounding box center [768, 392] width 1536 height 784
click at [780, 517] on button "Keep working on my presentation" at bounding box center [713, 515] width 230 height 33
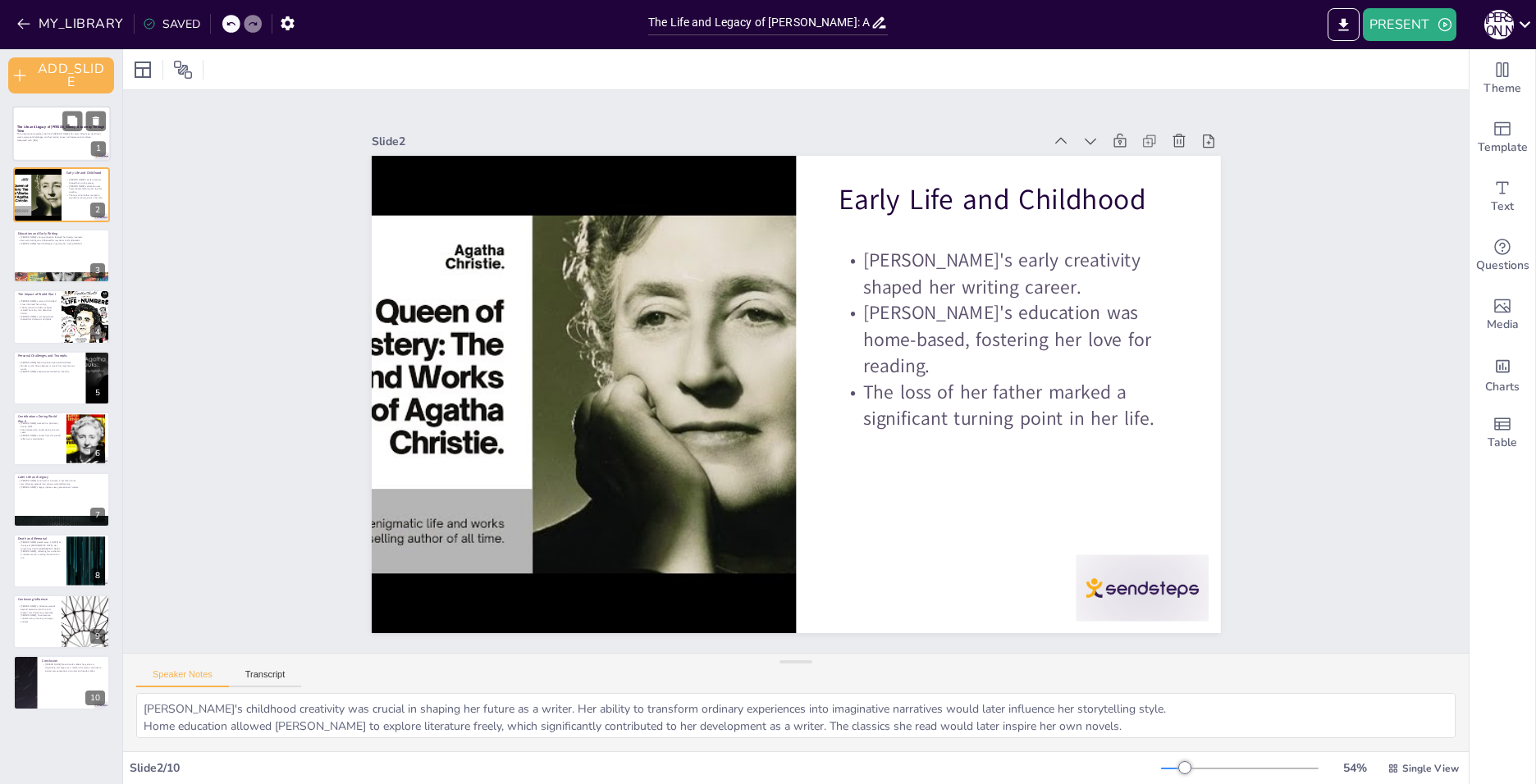
click at [33, 142] on div "This presentation explores the life of Agatha Christie, her early influences, s…" at bounding box center [62, 137] width 89 height 12
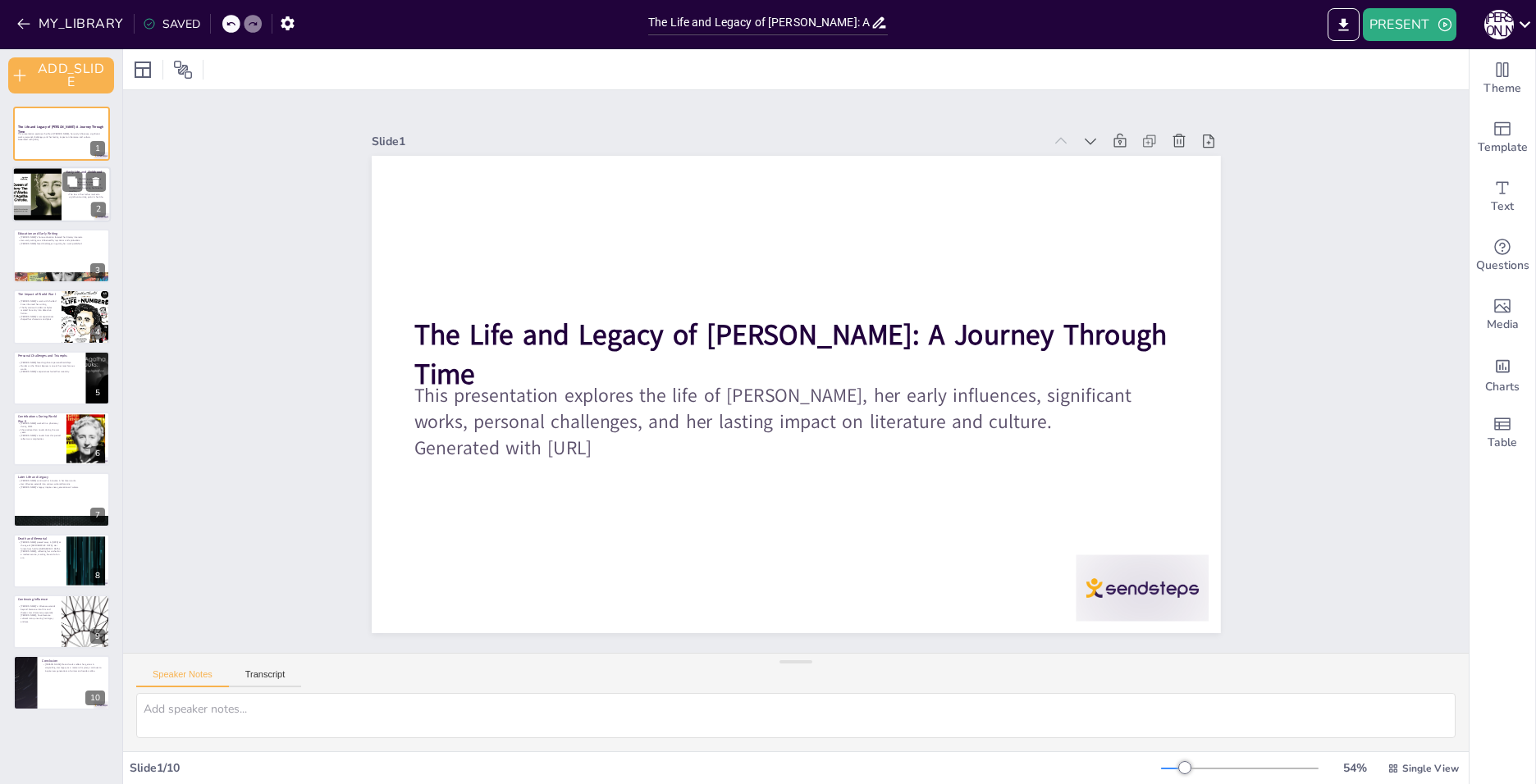
click at [29, 190] on div at bounding box center [37, 195] width 74 height 56
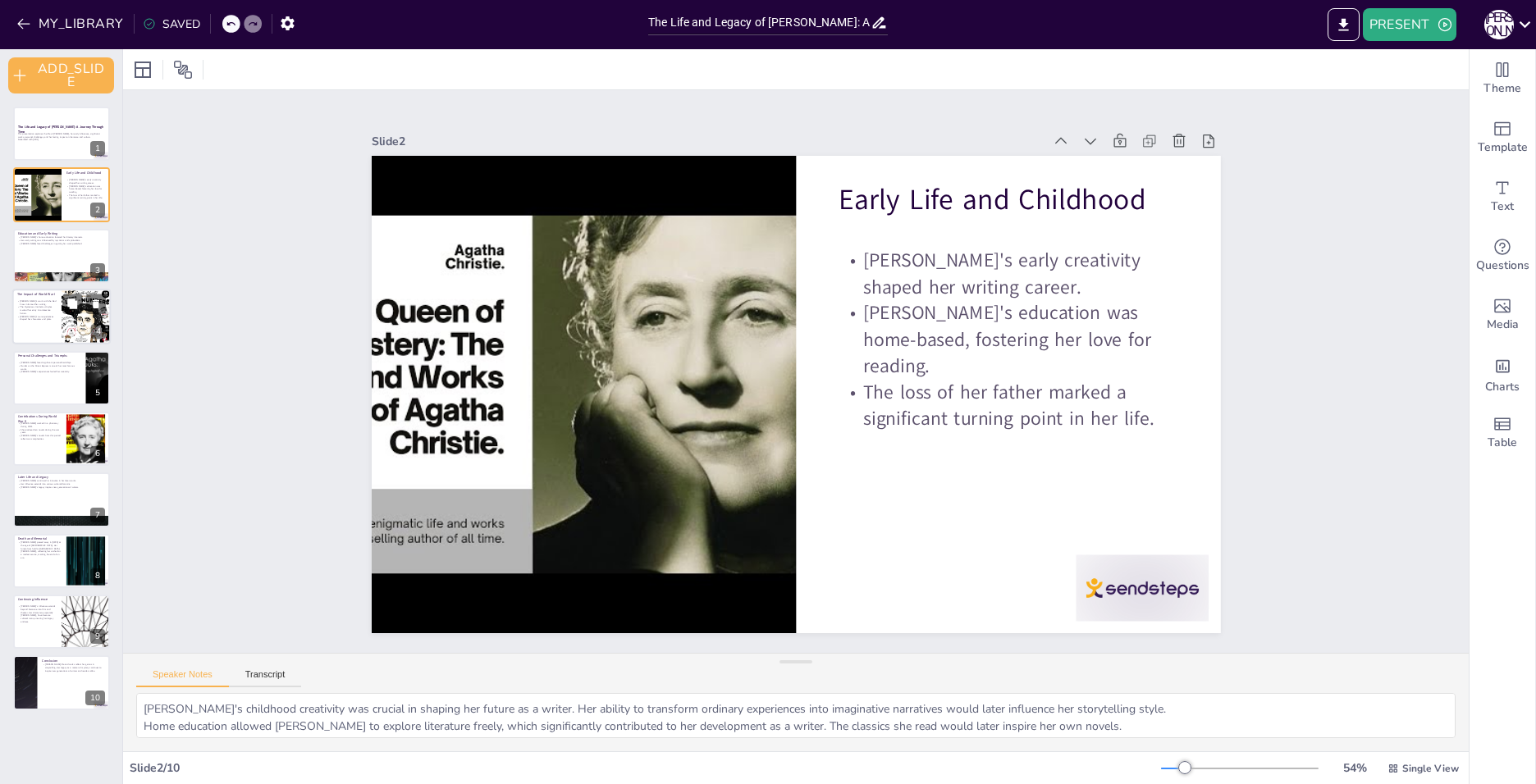
click at [33, 326] on div at bounding box center [62, 317] width 99 height 56
type textarea "[PERSON_NAME]'s experience with the Red Cross not only contributed to her perso…"
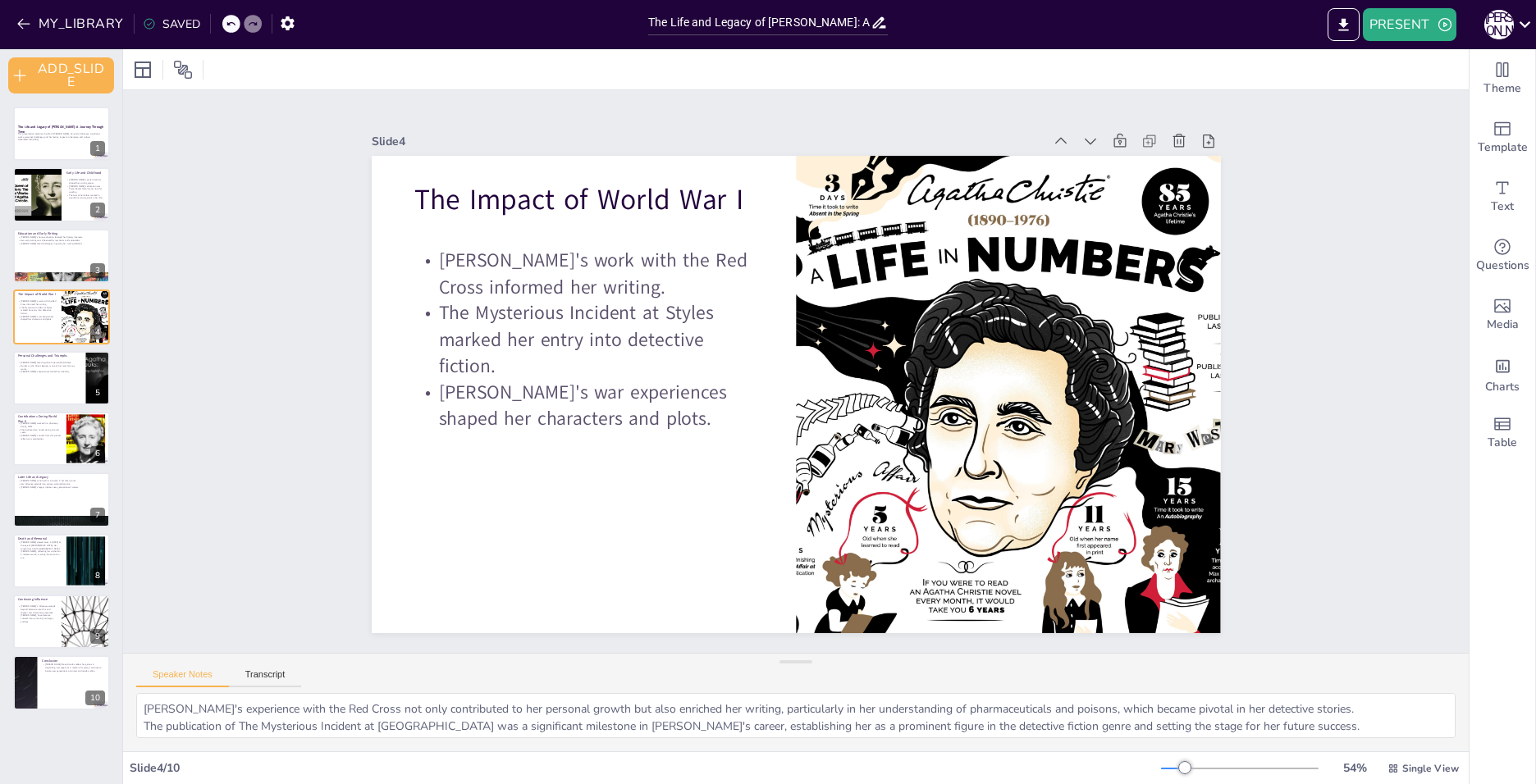
click at [10, 452] on div "The Life and Legacy of Agatha Christie: A Journey Through Time This presentatio…" at bounding box center [61, 409] width 123 height 604
click at [1389, 12] on button "PRESENT" at bounding box center [1410, 25] width 94 height 33
click at [1384, 94] on ya-tr-span "ИГРОВОЕ_ПРЕДСТАВЛЕНИЕ" at bounding box center [1449, 101] width 146 height 16
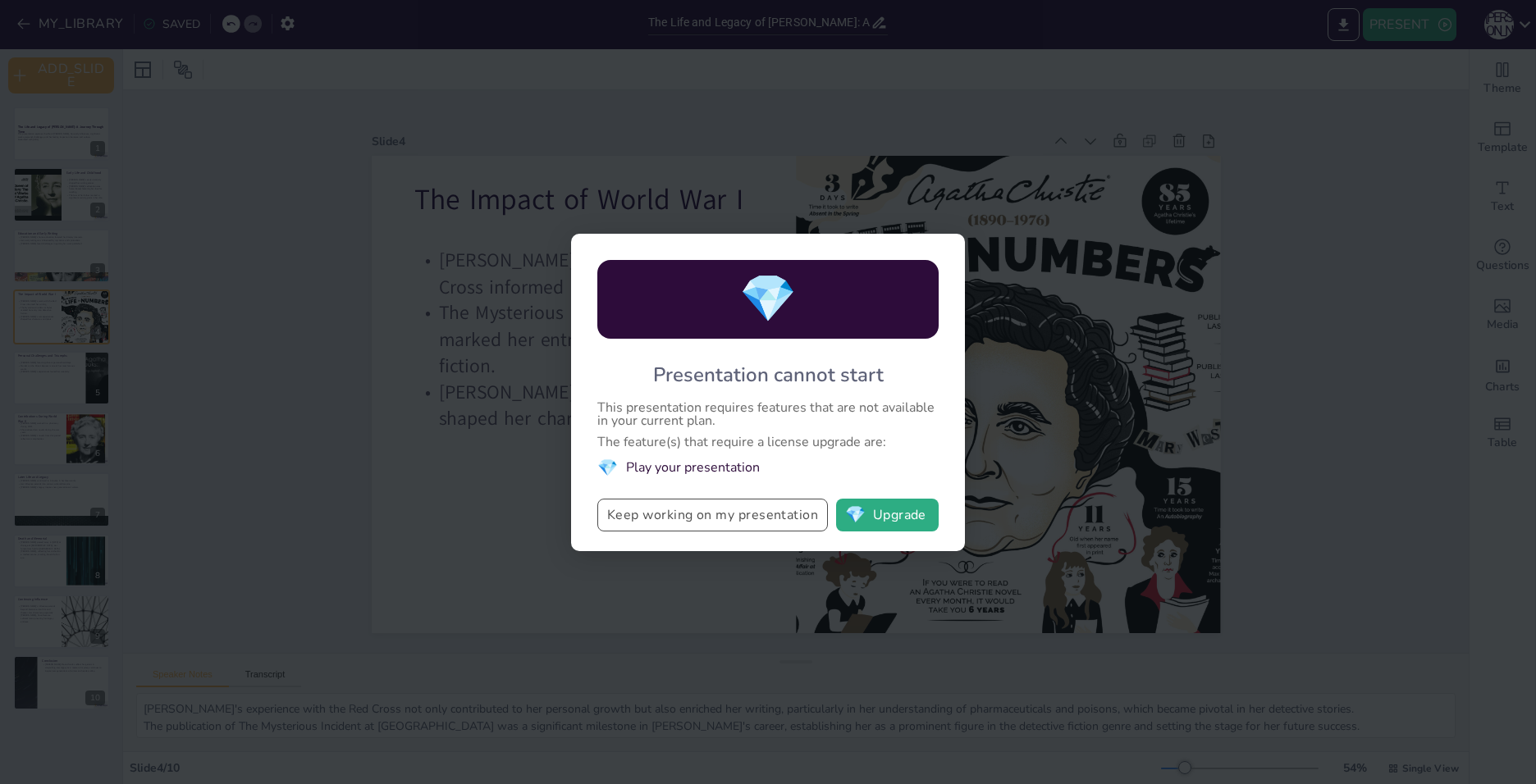
click at [784, 526] on button "Keep working on my presentation" at bounding box center [713, 515] width 230 height 33
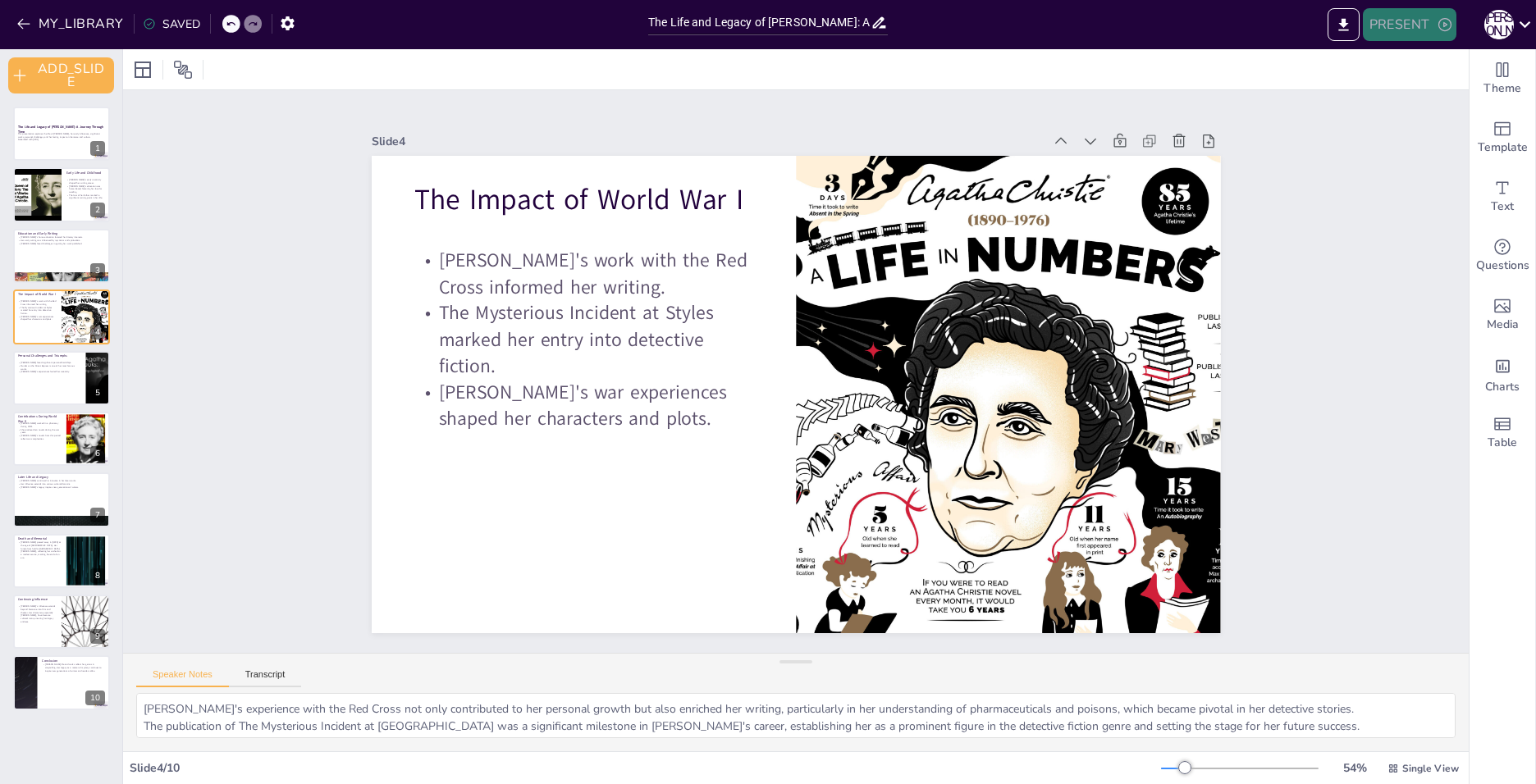
click at [1390, 26] on button "PRESENT" at bounding box center [1410, 25] width 94 height 33
click at [1385, 65] on ya-tr-span "ПРЕДВАРИТЕЛЬНЫЙ ПРОСМОТР_ПРЕДСТАВЛЕНИЯ" at bounding box center [1511, 61] width 270 height 16
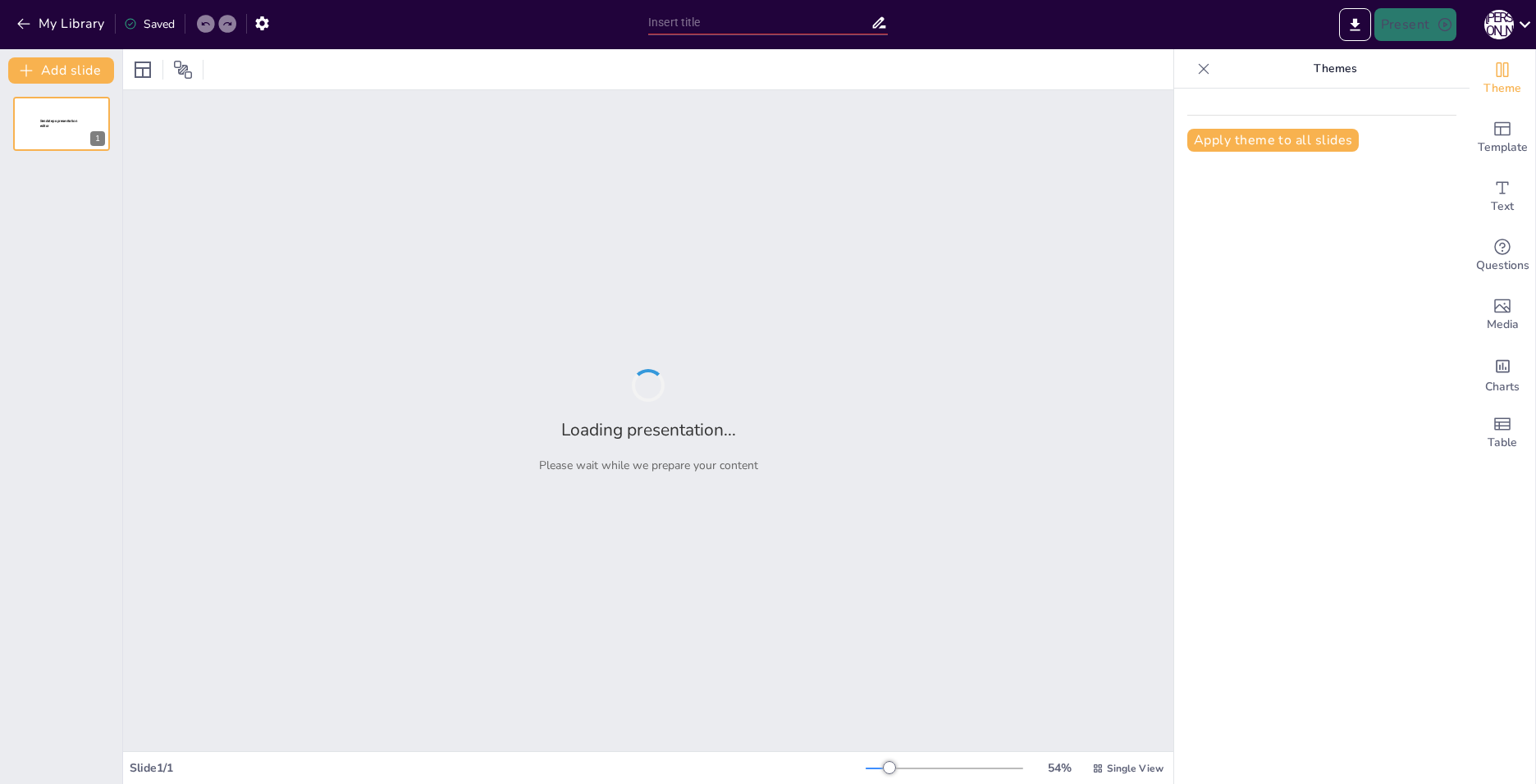
type input "The Life and Legacy of [PERSON_NAME]: A Journey Through Time"
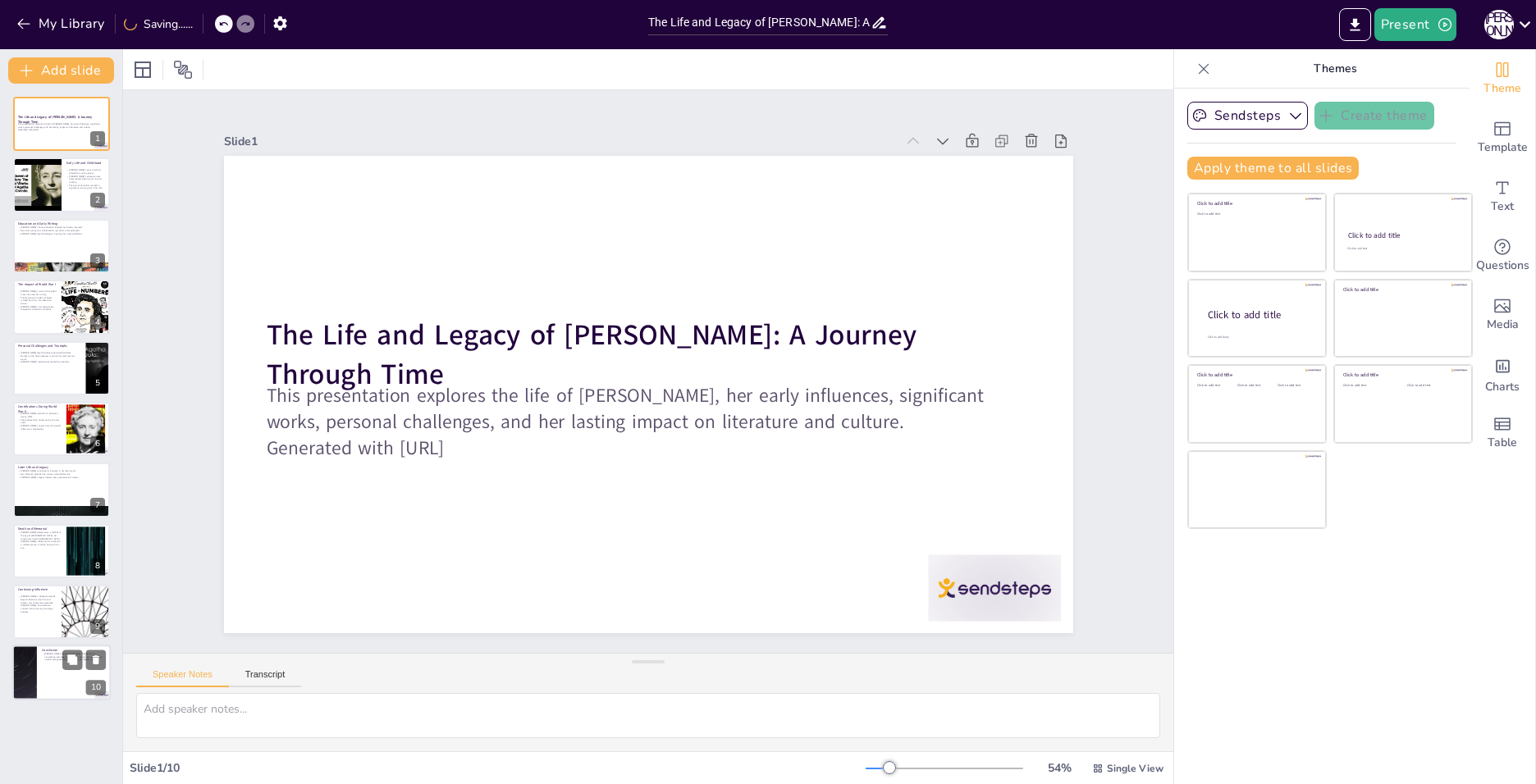
click at [69, 694] on div at bounding box center [62, 673] width 99 height 56
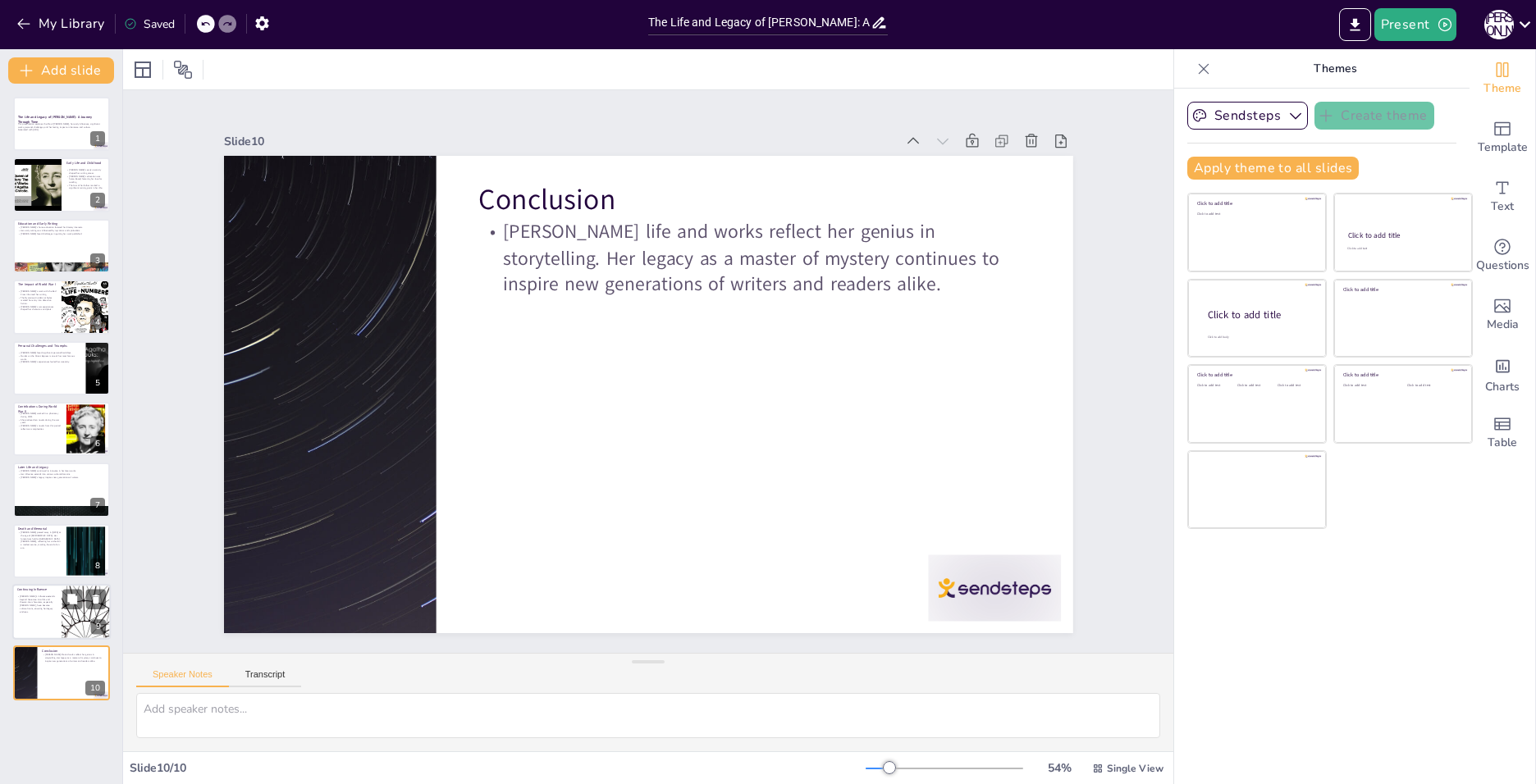
click at [57, 613] on div at bounding box center [62, 612] width 99 height 56
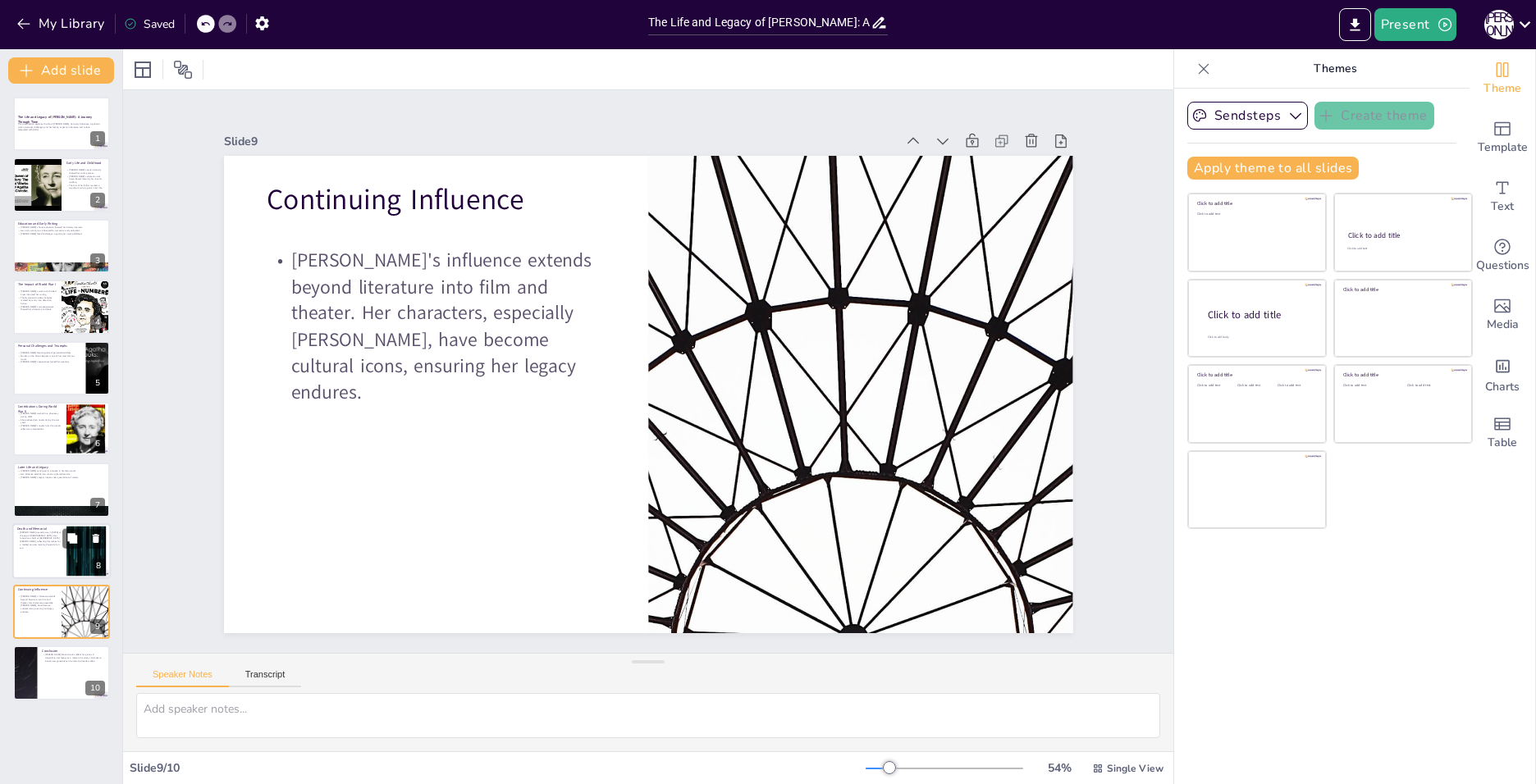
click at [58, 547] on div at bounding box center [62, 551] width 99 height 56
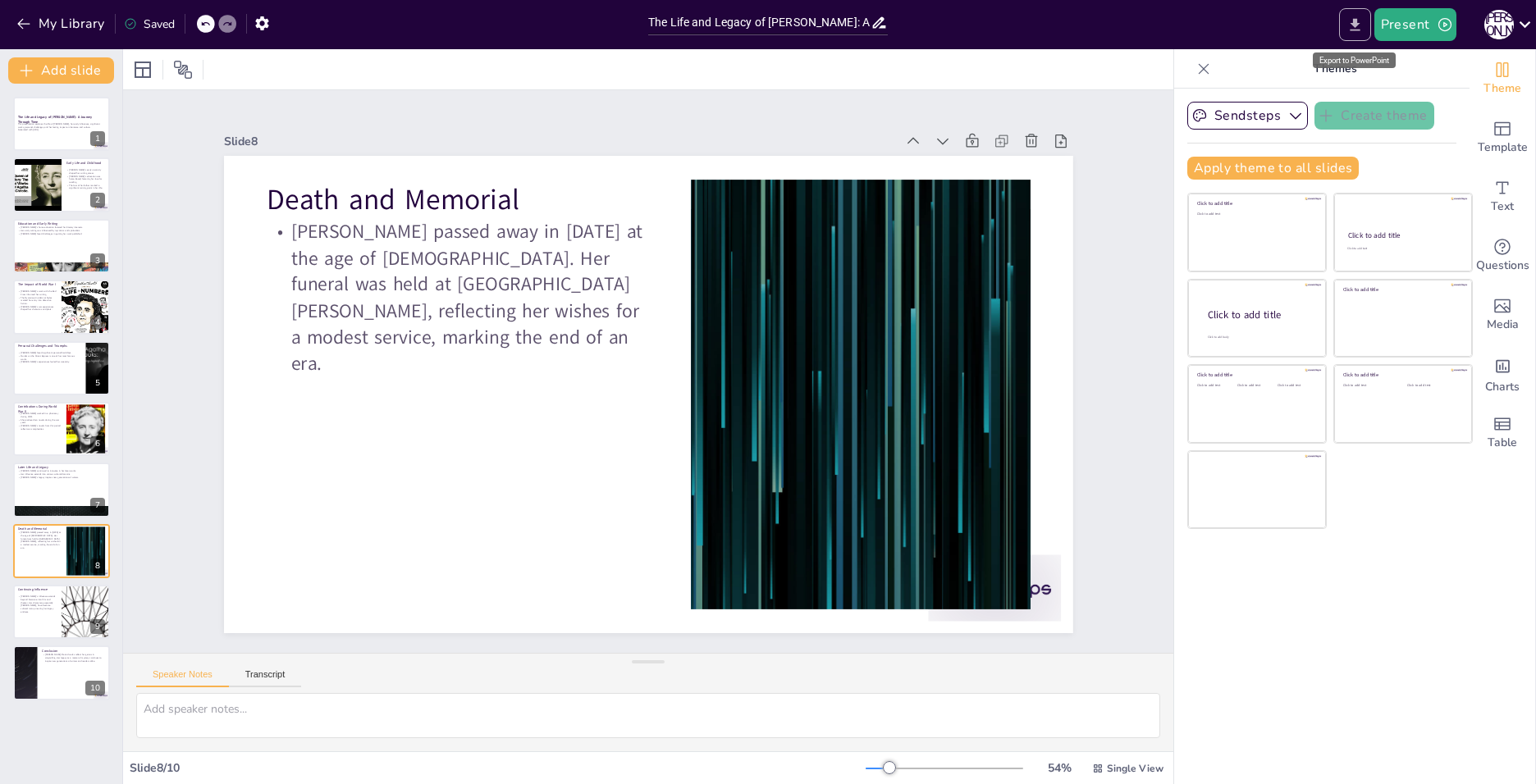
click at [1359, 20] on icon "Export to PowerPoint" at bounding box center [1355, 25] width 17 height 17
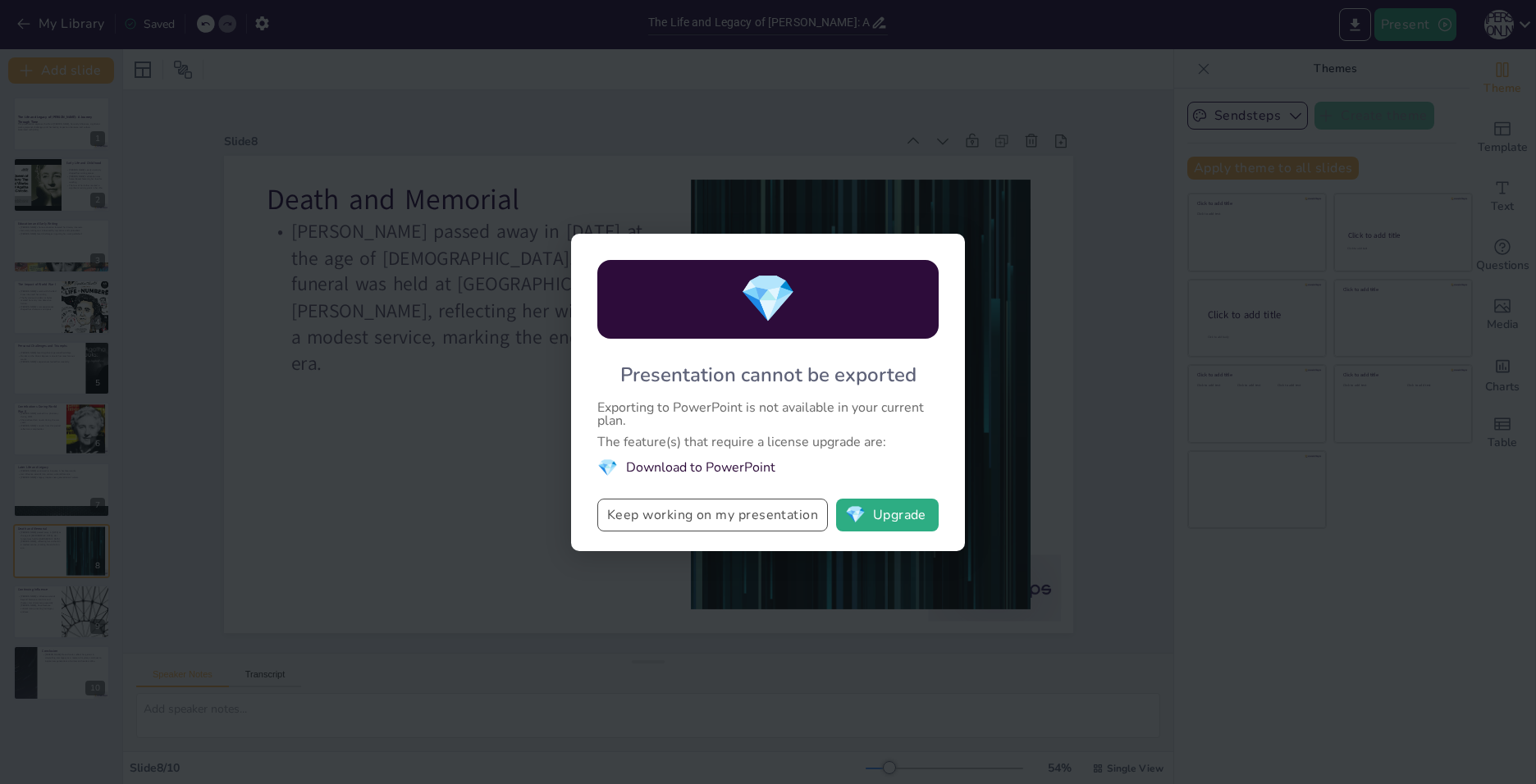
click at [622, 523] on button "Keep working on my presentation" at bounding box center [713, 515] width 230 height 33
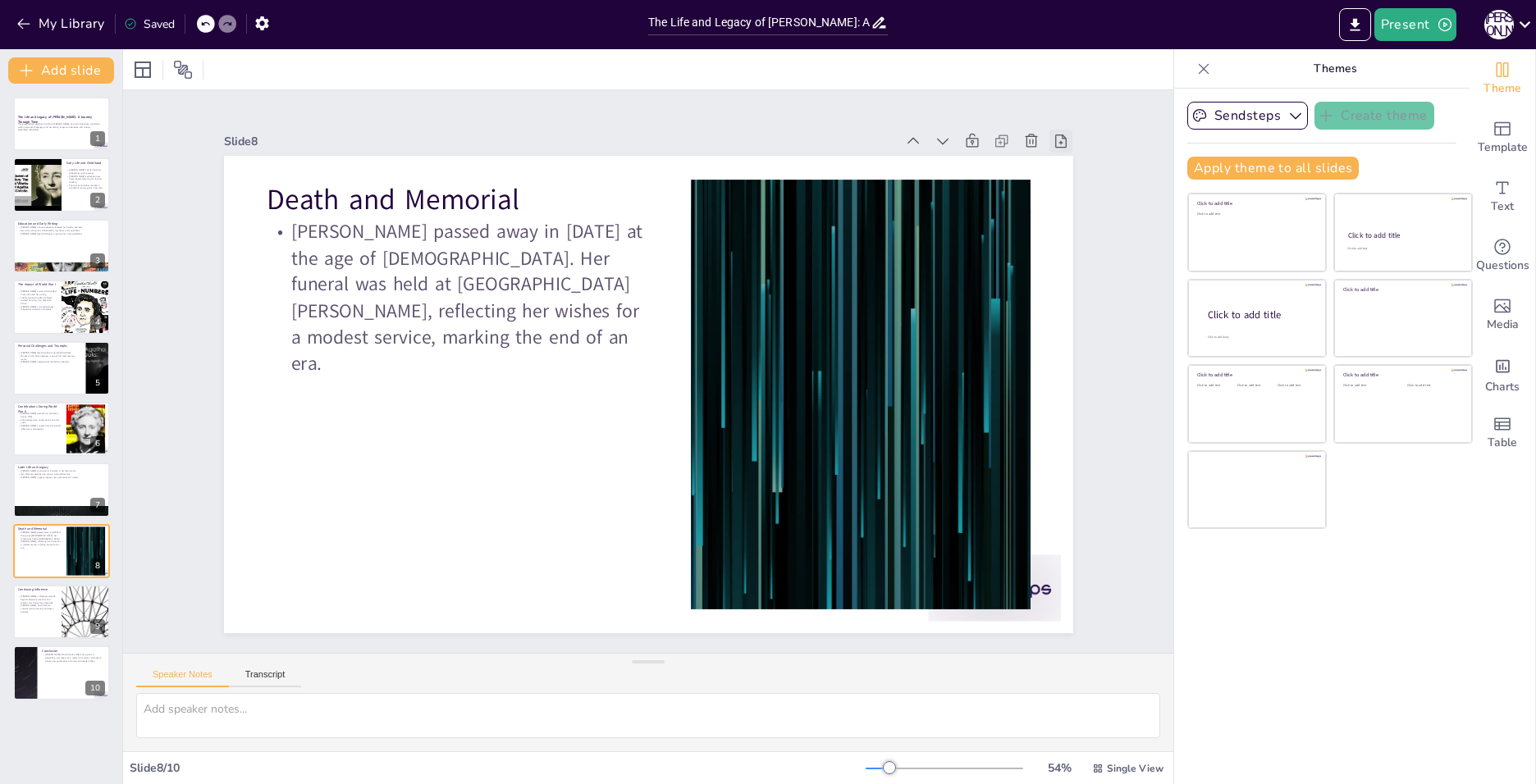
click at [1053, 132] on icon at bounding box center [1061, 141] width 16 height 16
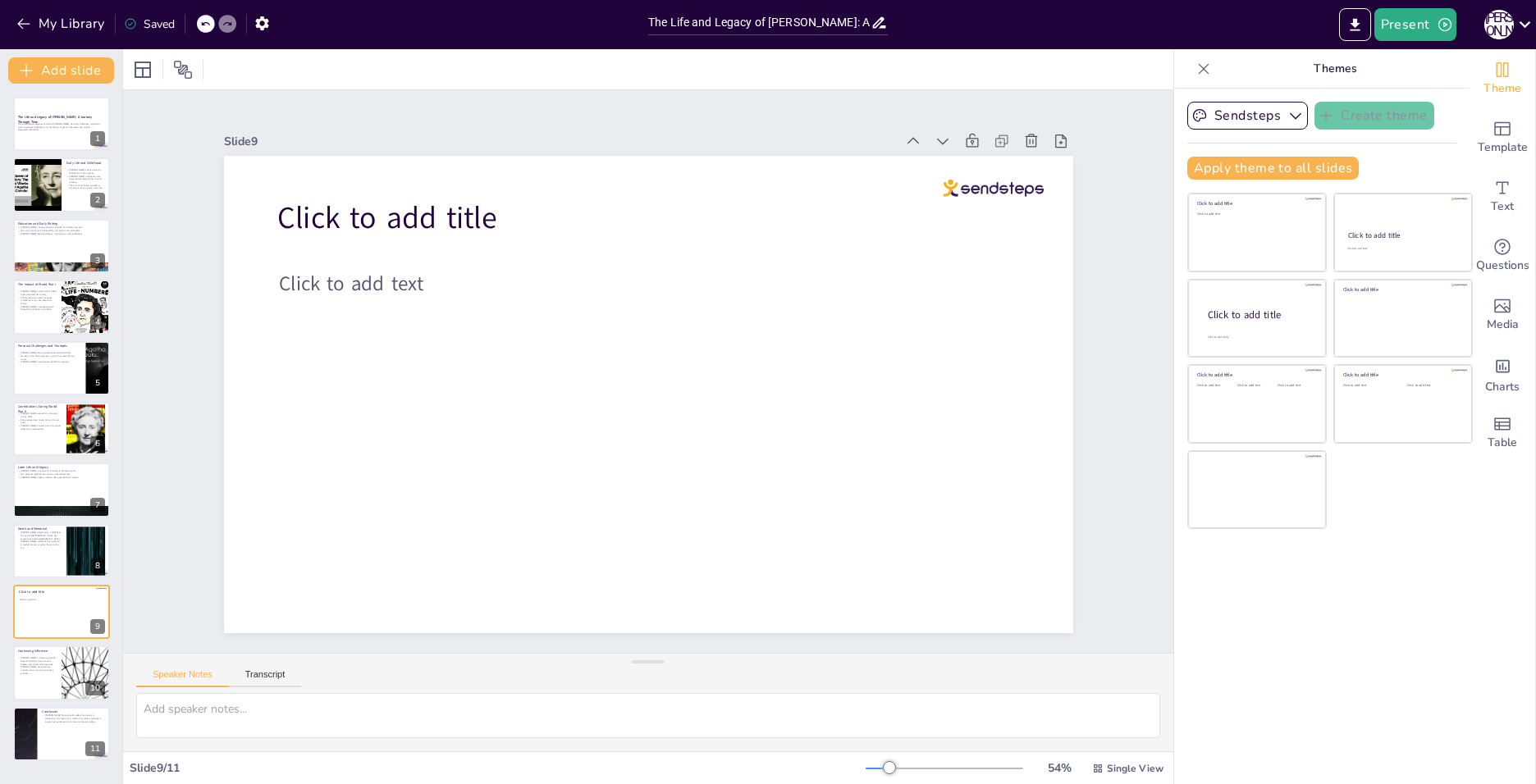
click at [223, 25] on icon at bounding box center [227, 24] width 10 height 10
click at [209, 25] on icon at bounding box center [205, 24] width 10 height 10
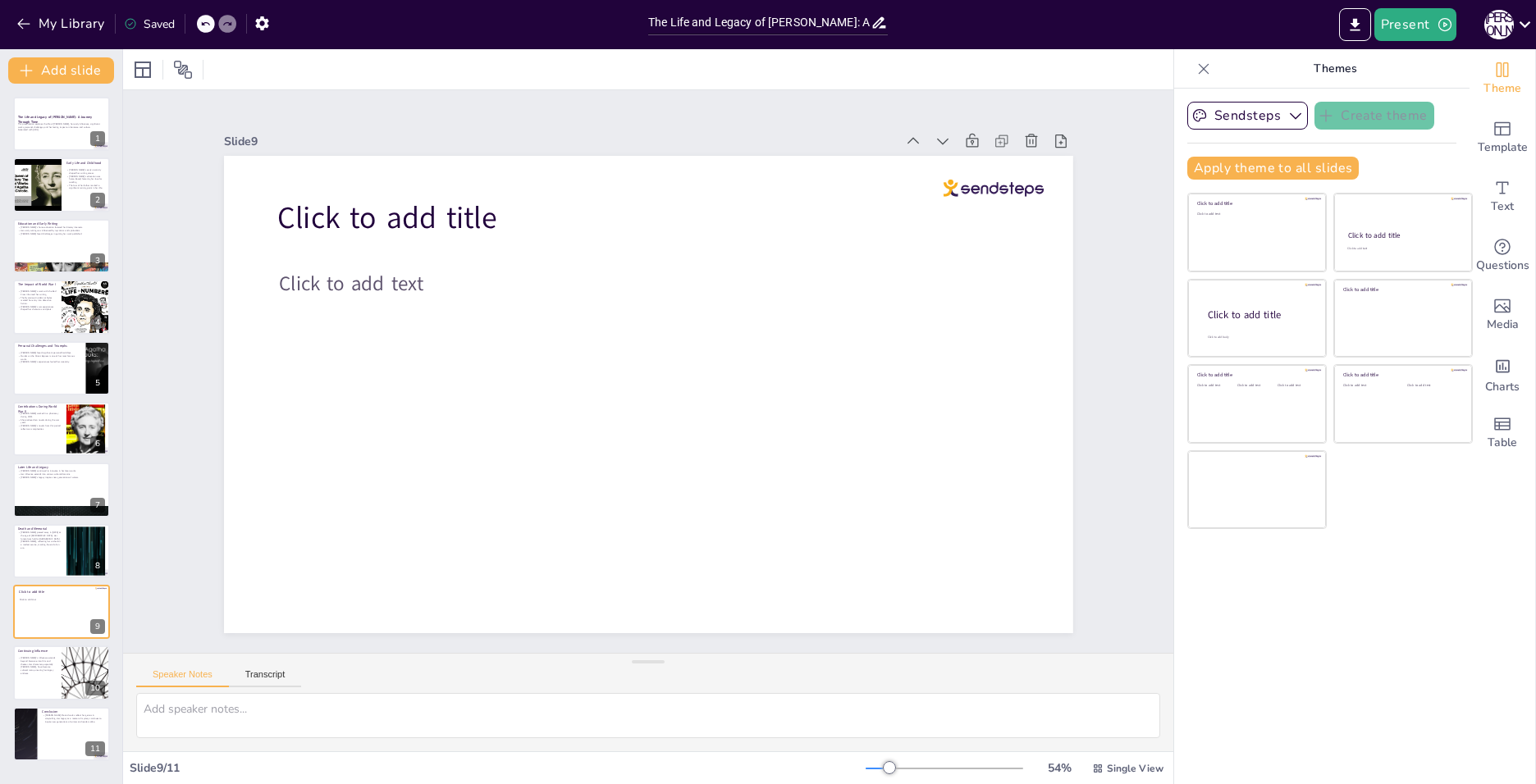
click at [209, 25] on icon at bounding box center [205, 24] width 10 height 10
click at [204, 26] on icon at bounding box center [205, 24] width 10 height 10
click at [202, 25] on div "My Library Saved" at bounding box center [138, 23] width 277 height 30
click at [202, 25] on div "My Library Saving......" at bounding box center [147, 23] width 296 height 30
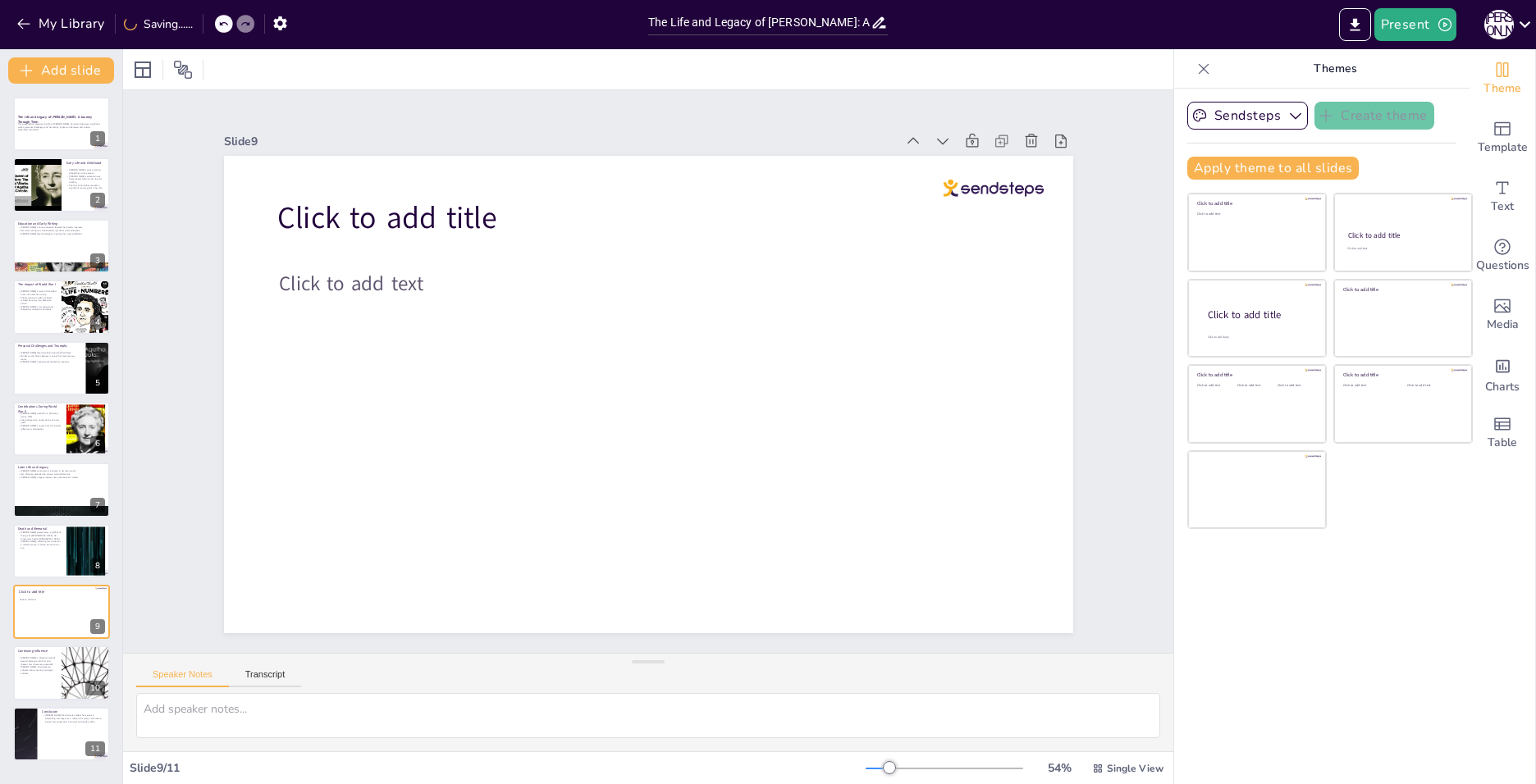
click at [219, 21] on div at bounding box center [224, 24] width 18 height 18
click at [219, 21] on div at bounding box center [235, 24] width 40 height 18
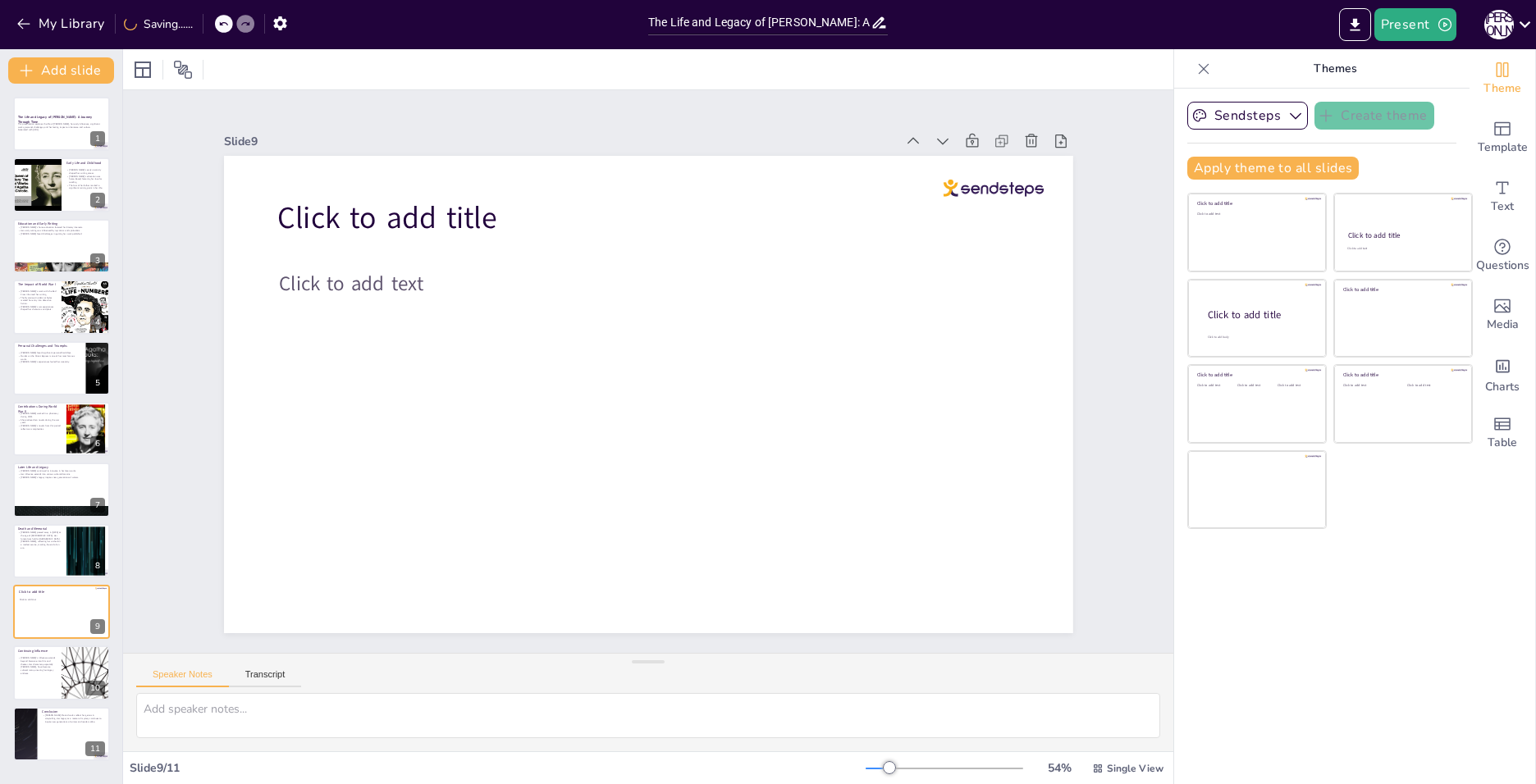
click at [219, 21] on div at bounding box center [224, 24] width 18 height 18
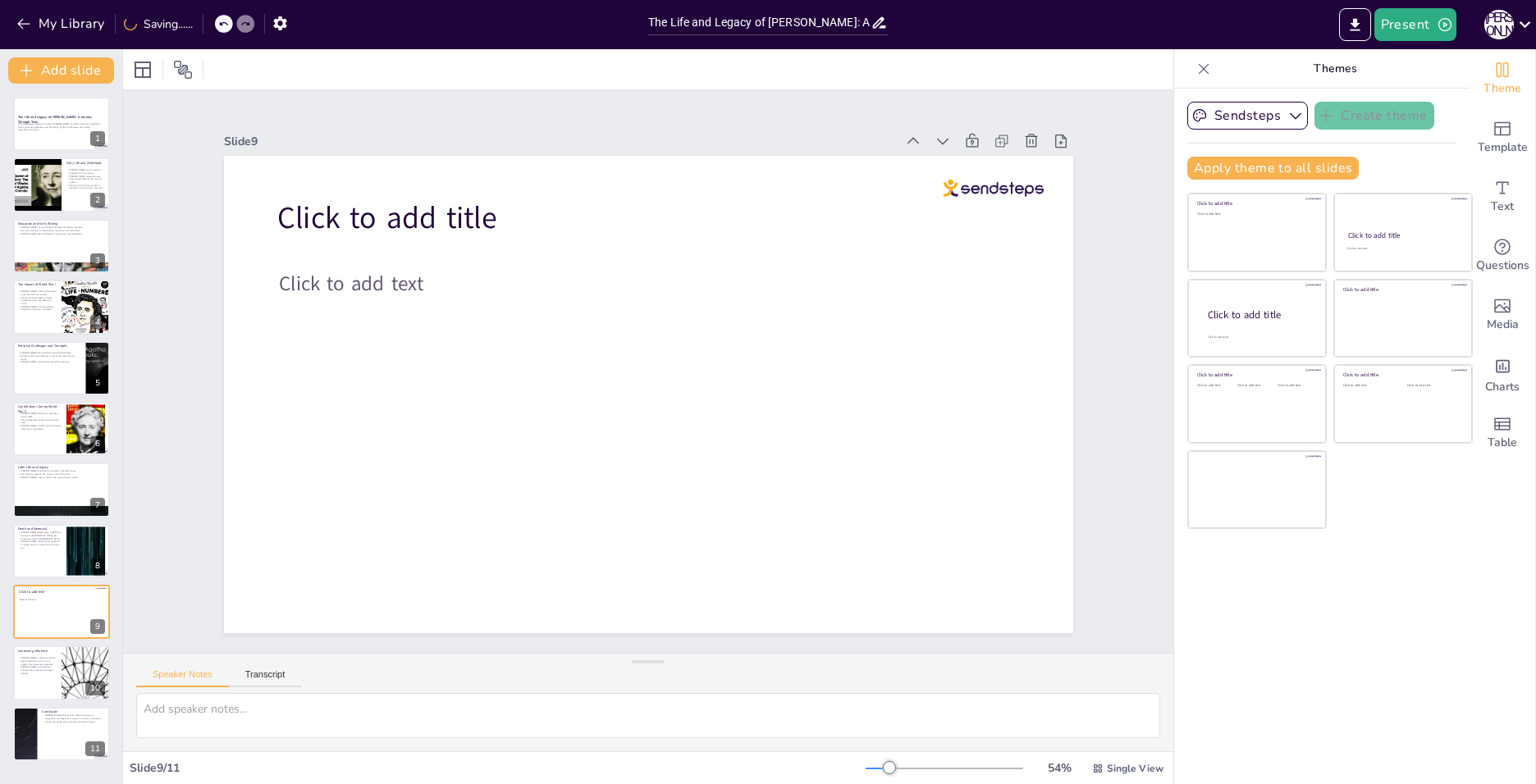
click at [219, 21] on div at bounding box center [224, 24] width 18 height 18
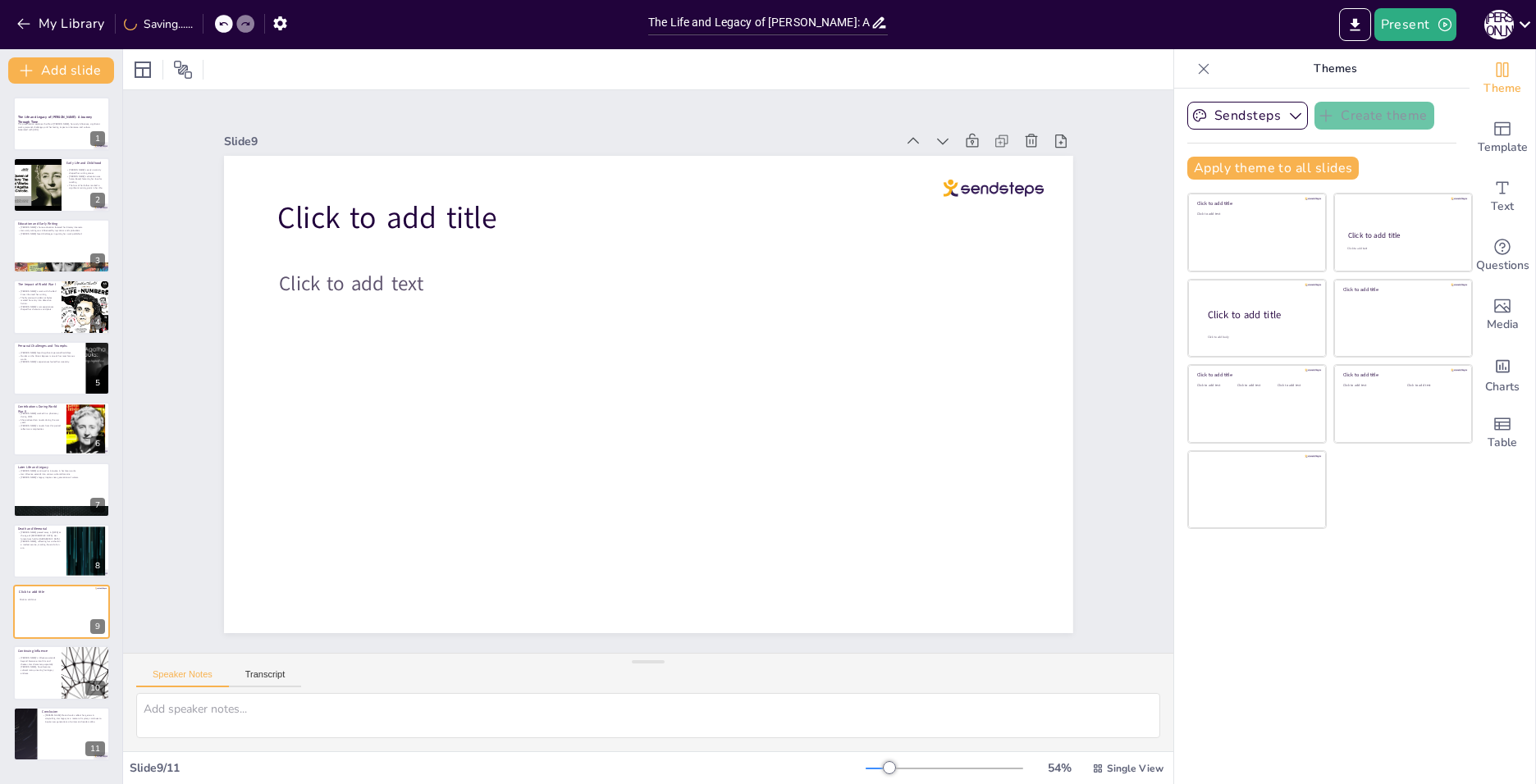
click at [219, 21] on div at bounding box center [224, 24] width 18 height 18
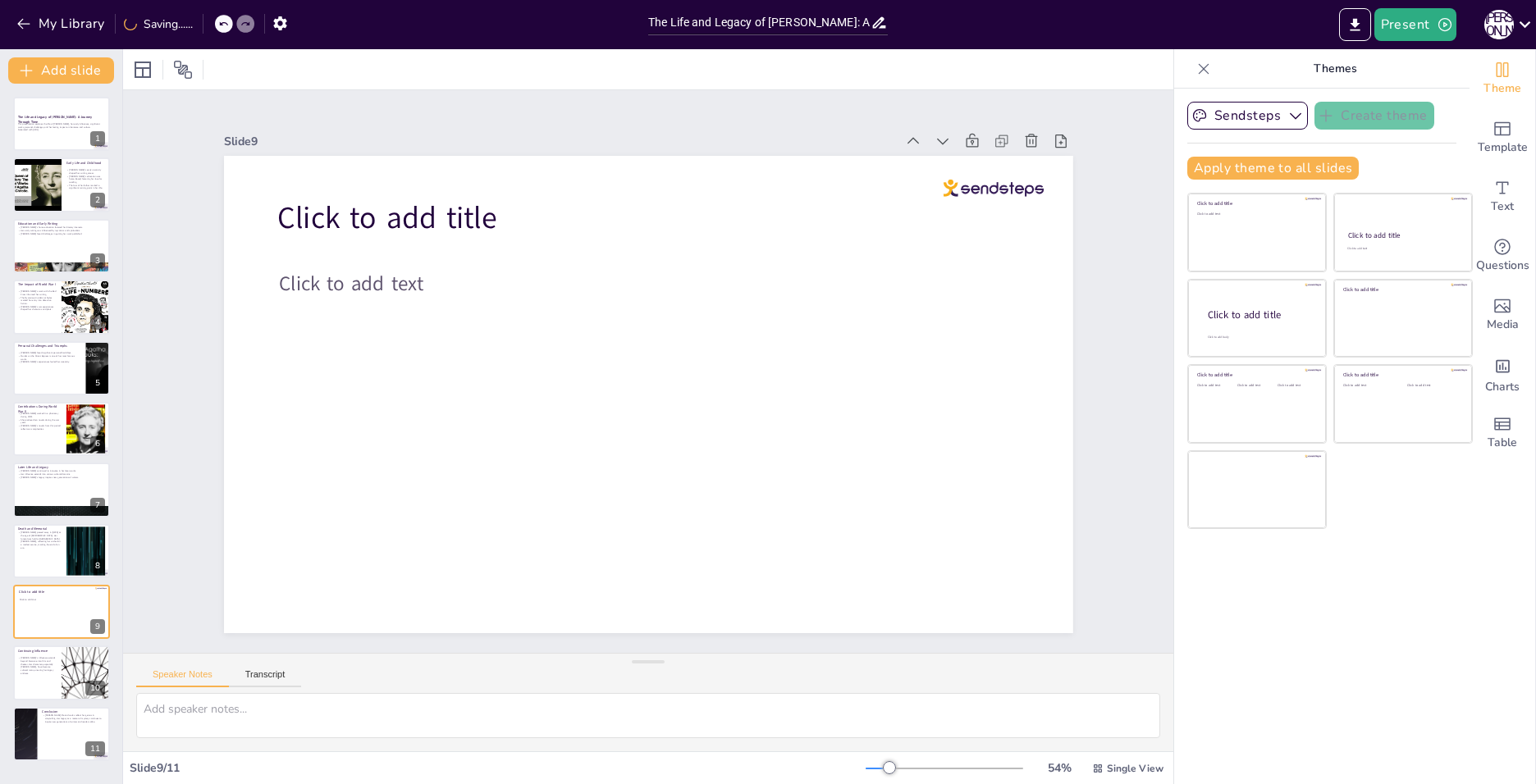
click at [219, 21] on div at bounding box center [224, 24] width 18 height 18
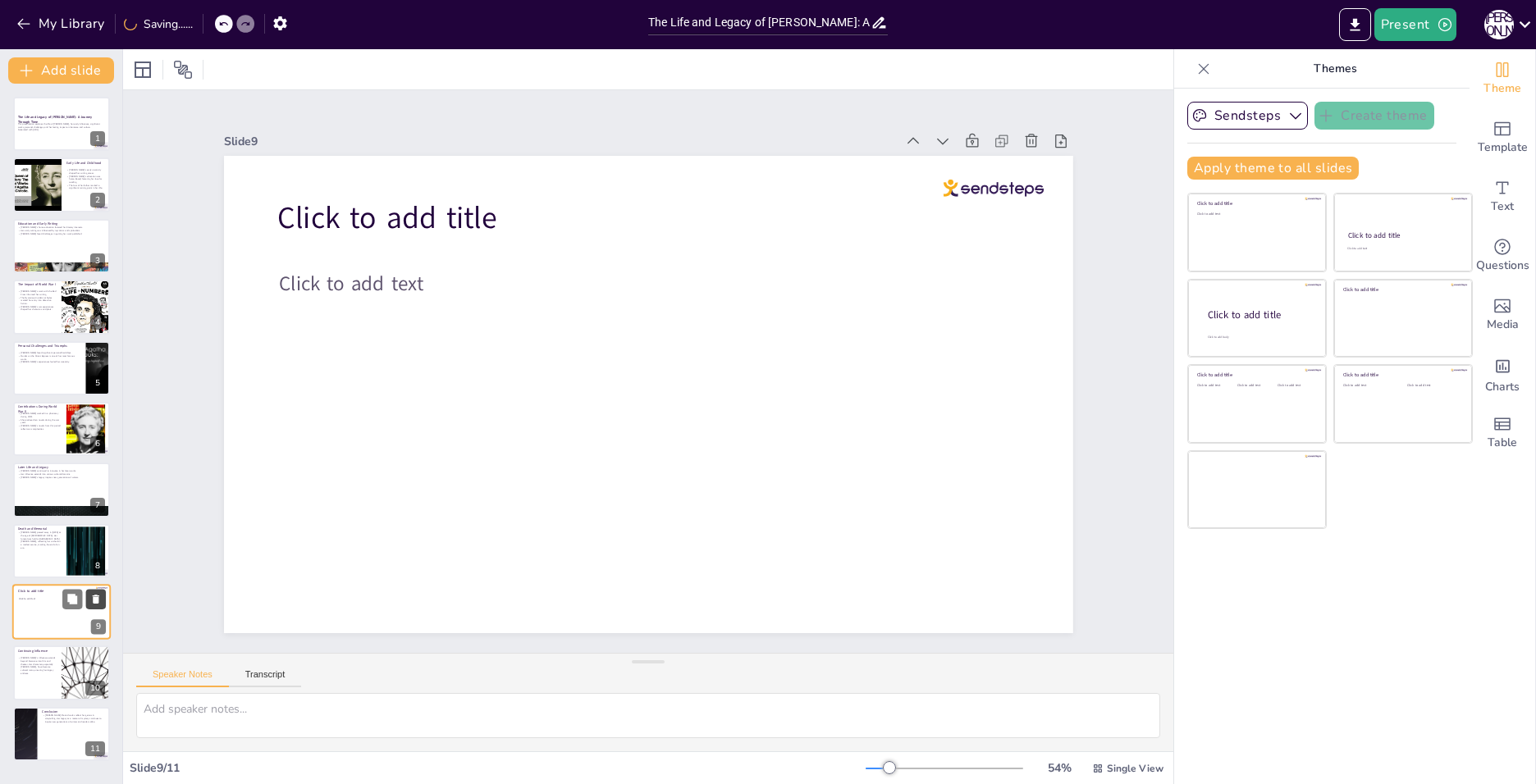
click at [92, 596] on icon at bounding box center [96, 600] width 12 height 12
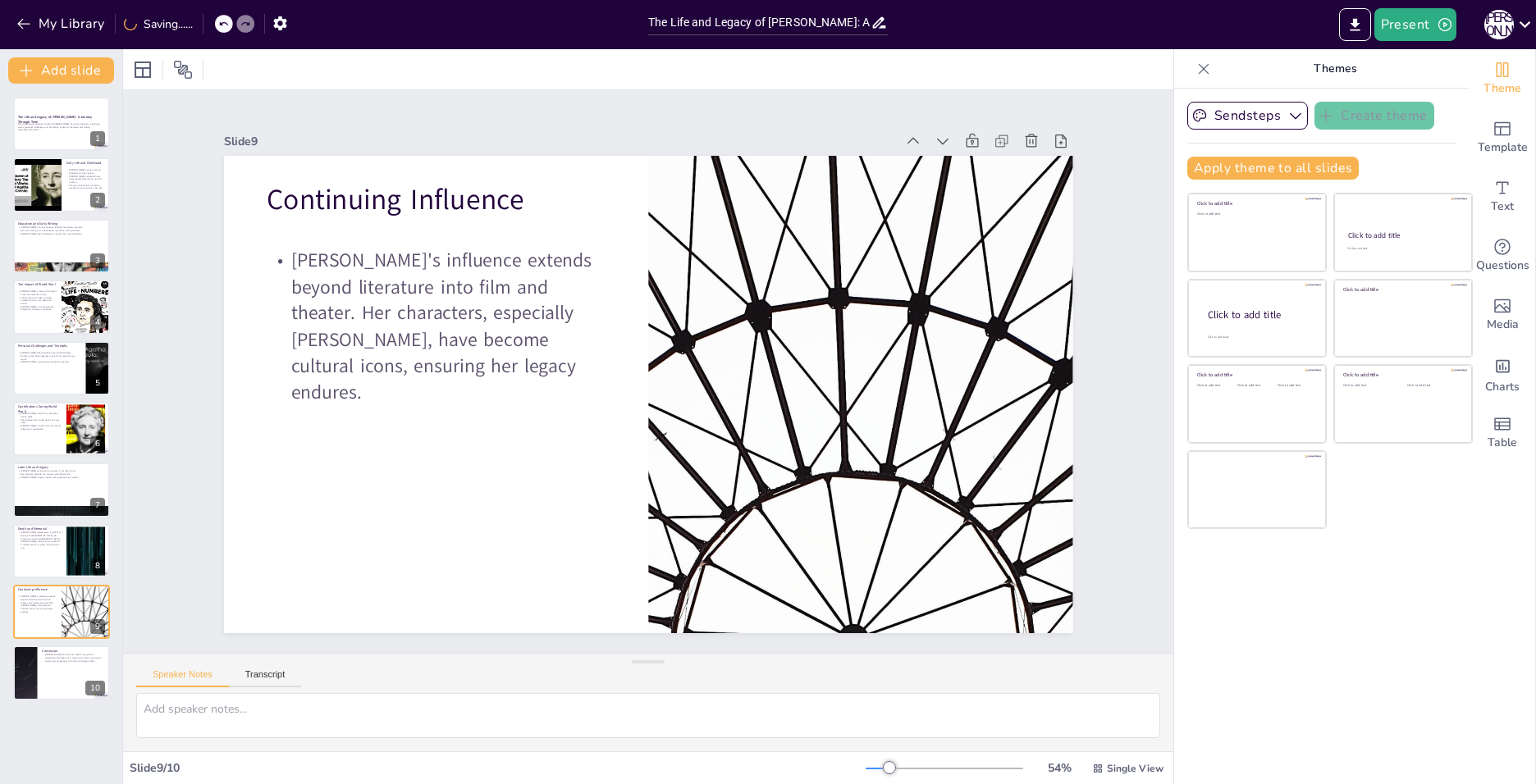
click at [223, 23] on icon at bounding box center [223, 24] width 8 height 4
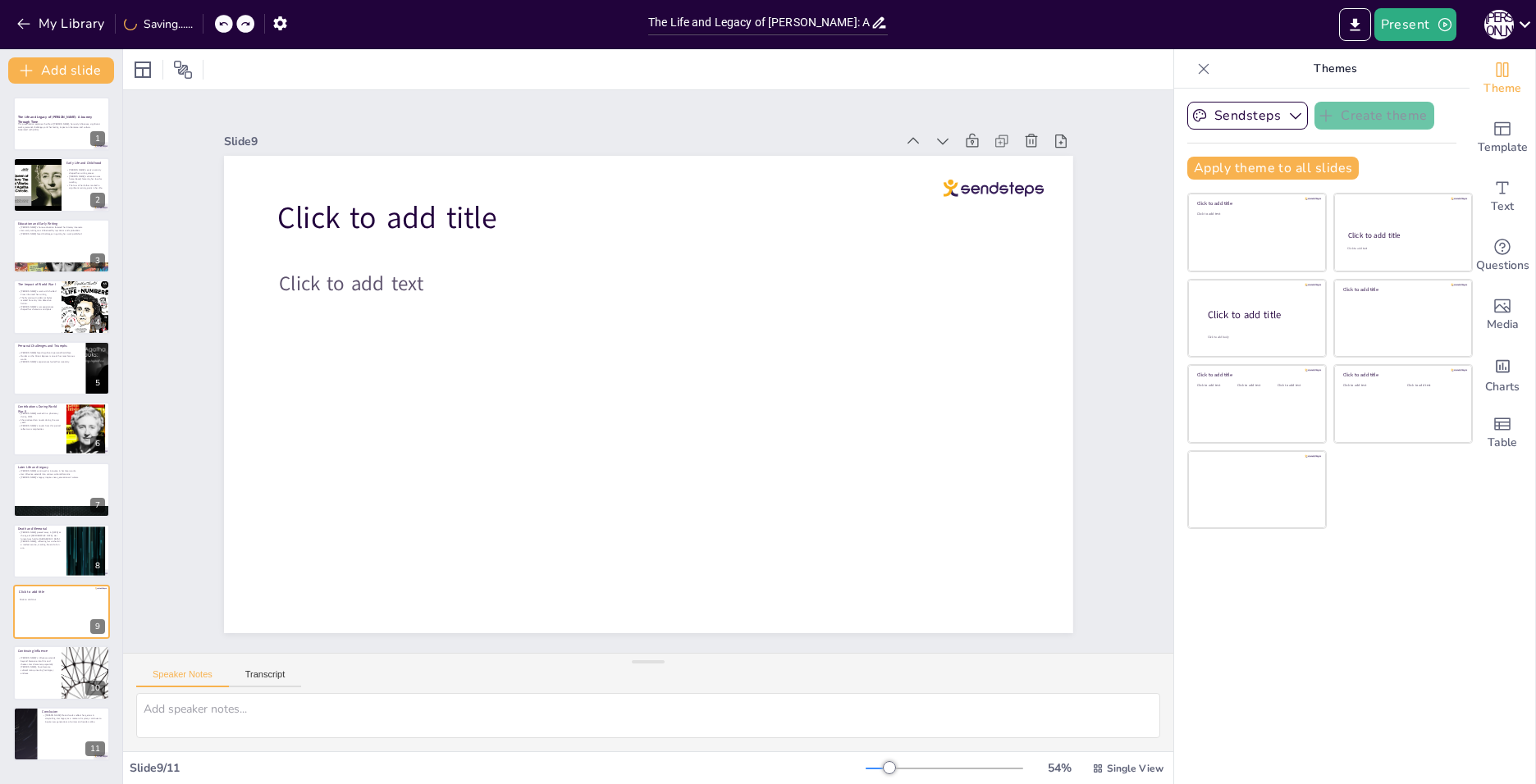
click at [223, 24] on icon at bounding box center [223, 24] width 8 height 4
click at [223, 23] on icon at bounding box center [223, 24] width 8 height 4
click at [223, 22] on icon at bounding box center [223, 24] width 10 height 10
click at [179, 77] on icon at bounding box center [183, 70] width 20 height 20
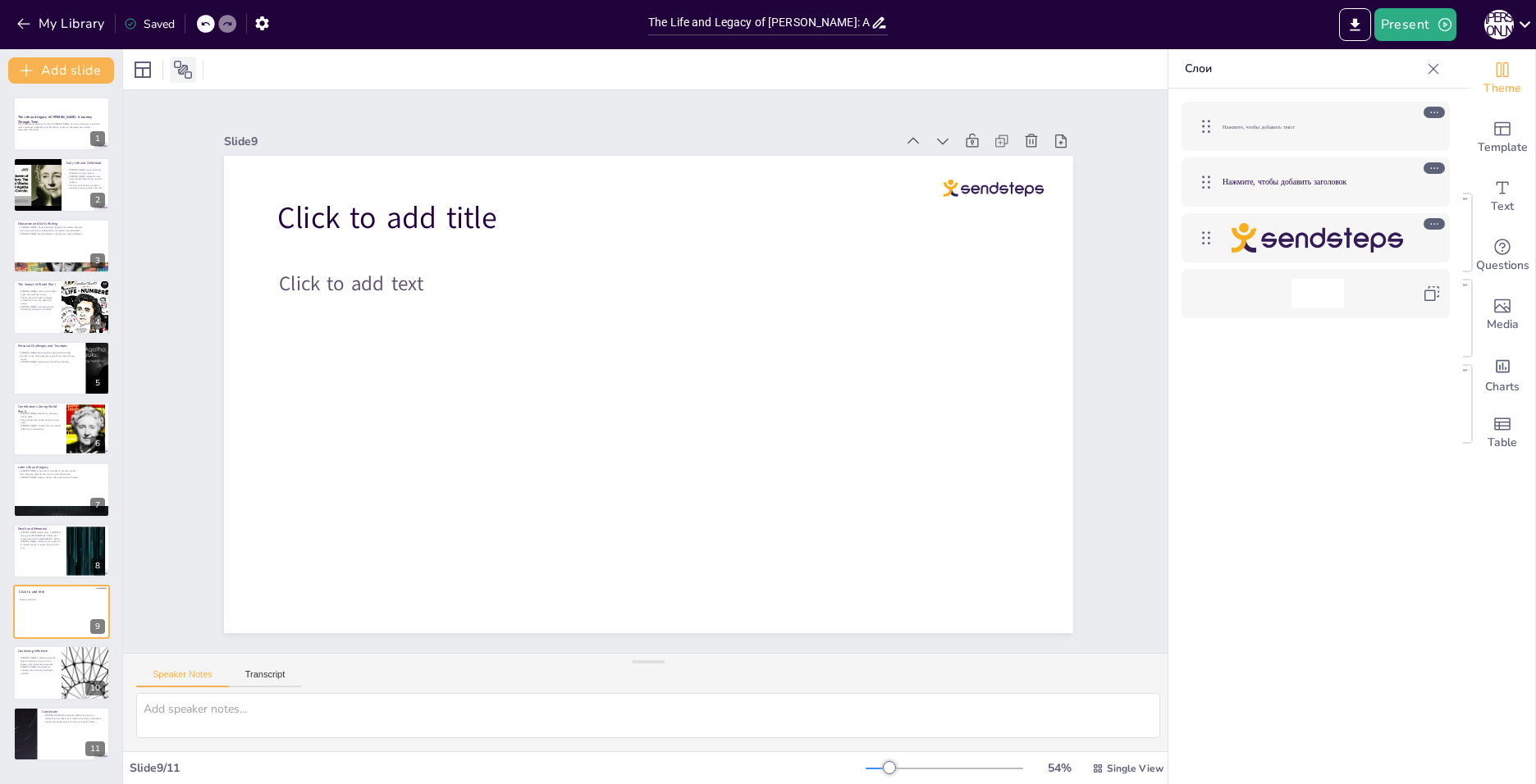
click at [179, 73] on icon at bounding box center [183, 70] width 18 height 18
click at [1366, 24] on button "Export to PowerPoint" at bounding box center [1355, 25] width 32 height 33
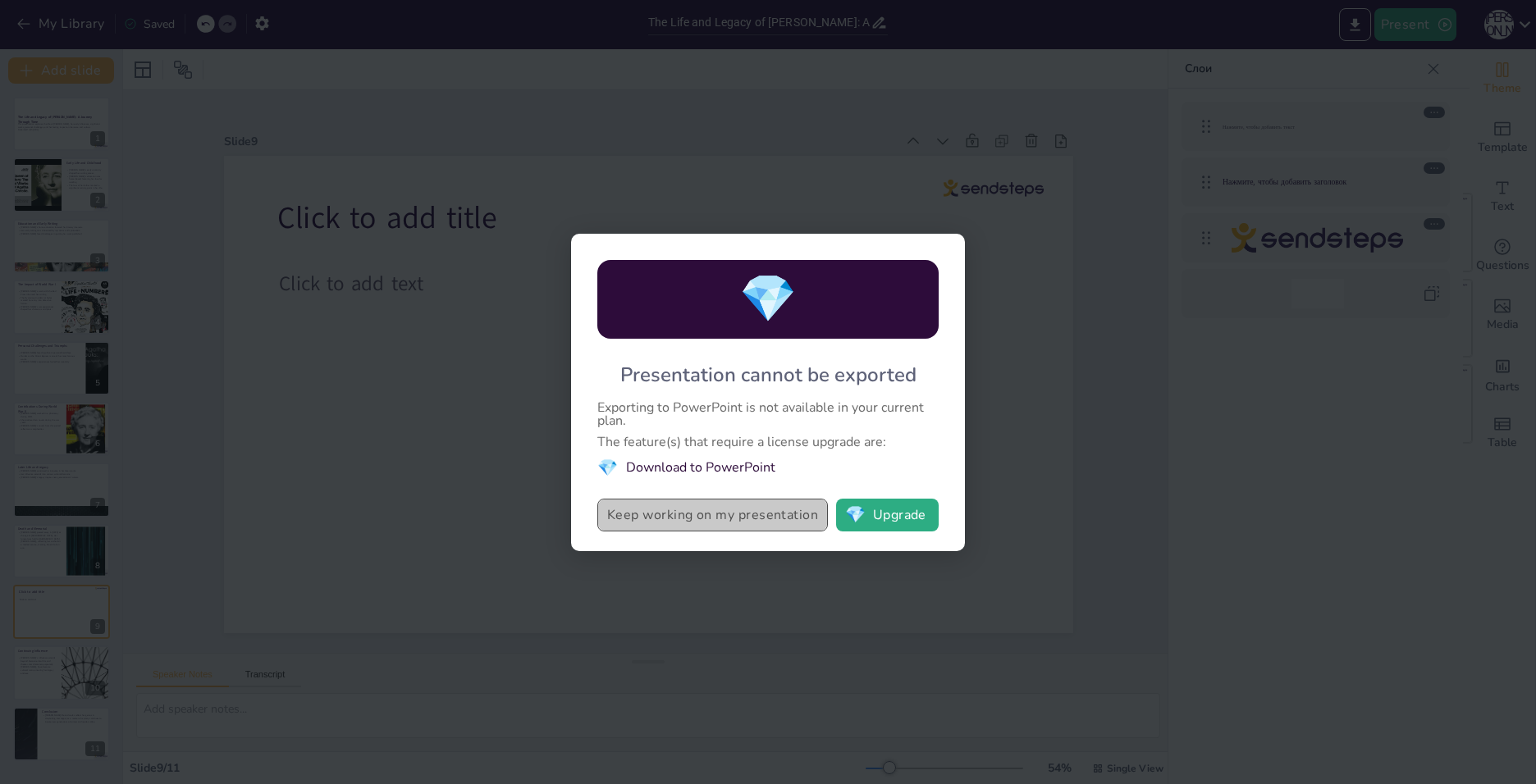
click at [745, 510] on button "Keep working on my presentation" at bounding box center [713, 515] width 230 height 33
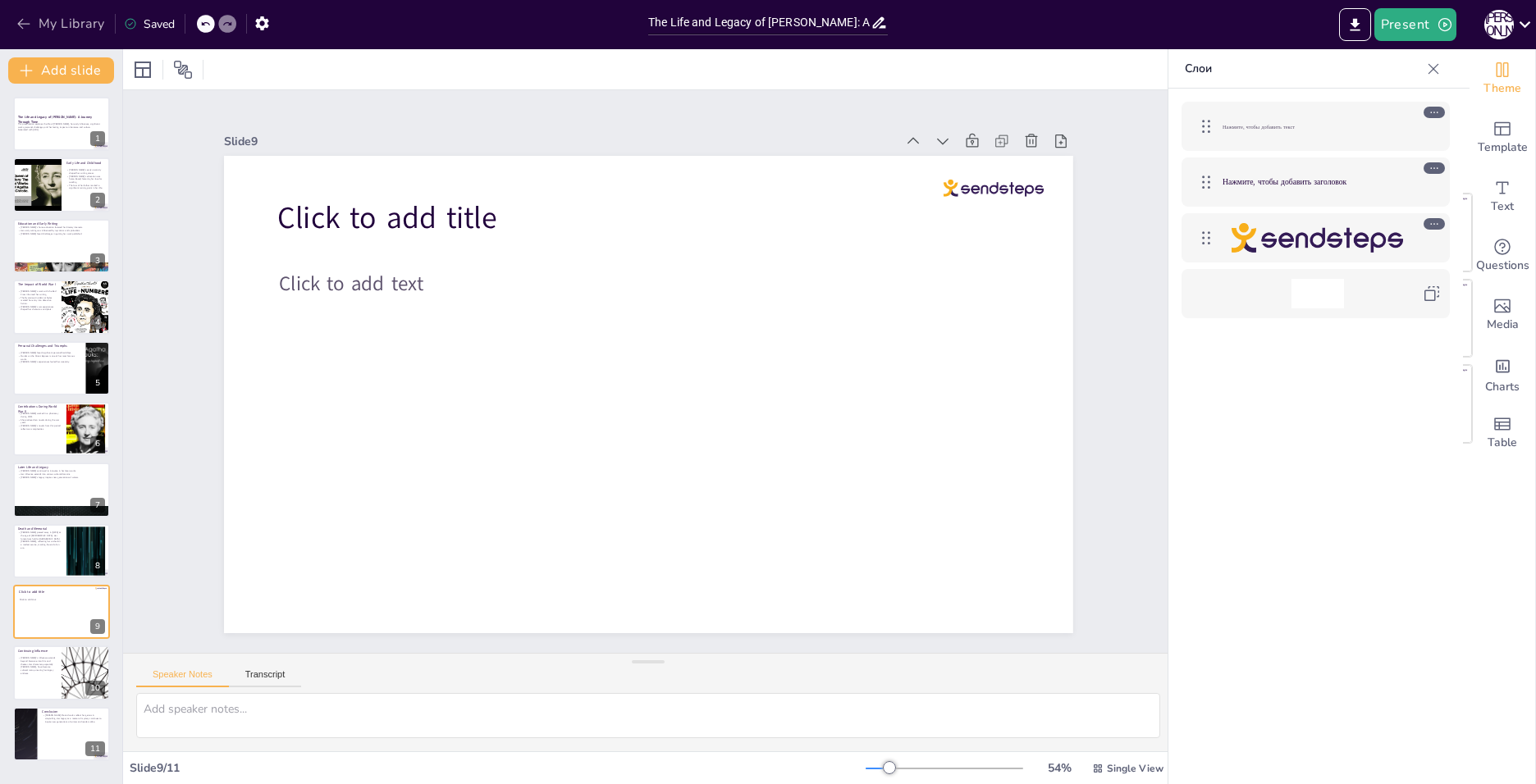
click at [16, 30] on icon "button" at bounding box center [24, 24] width 16 height 16
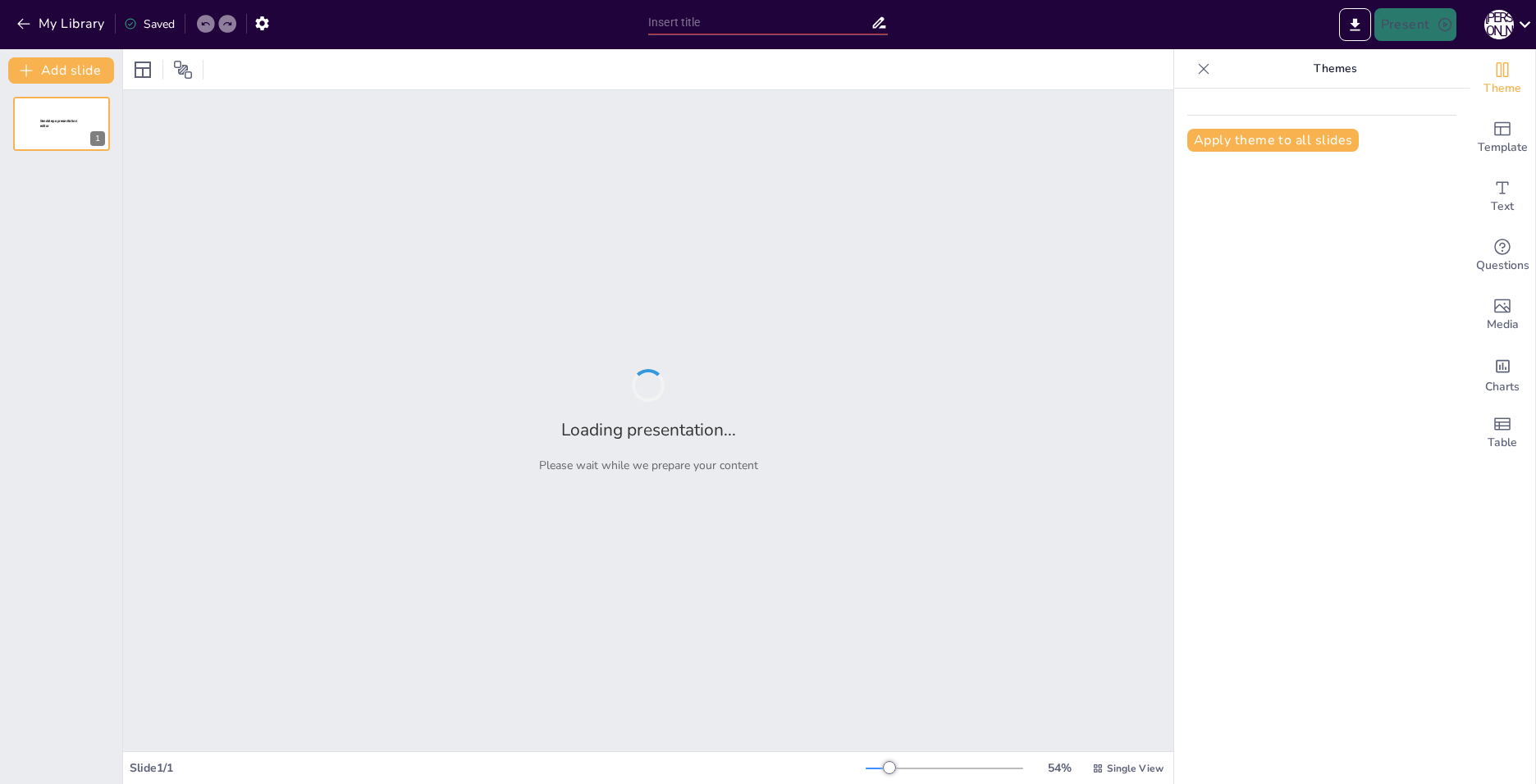
type input "The Life and Legacy of [PERSON_NAME]: A Journey Through Time"
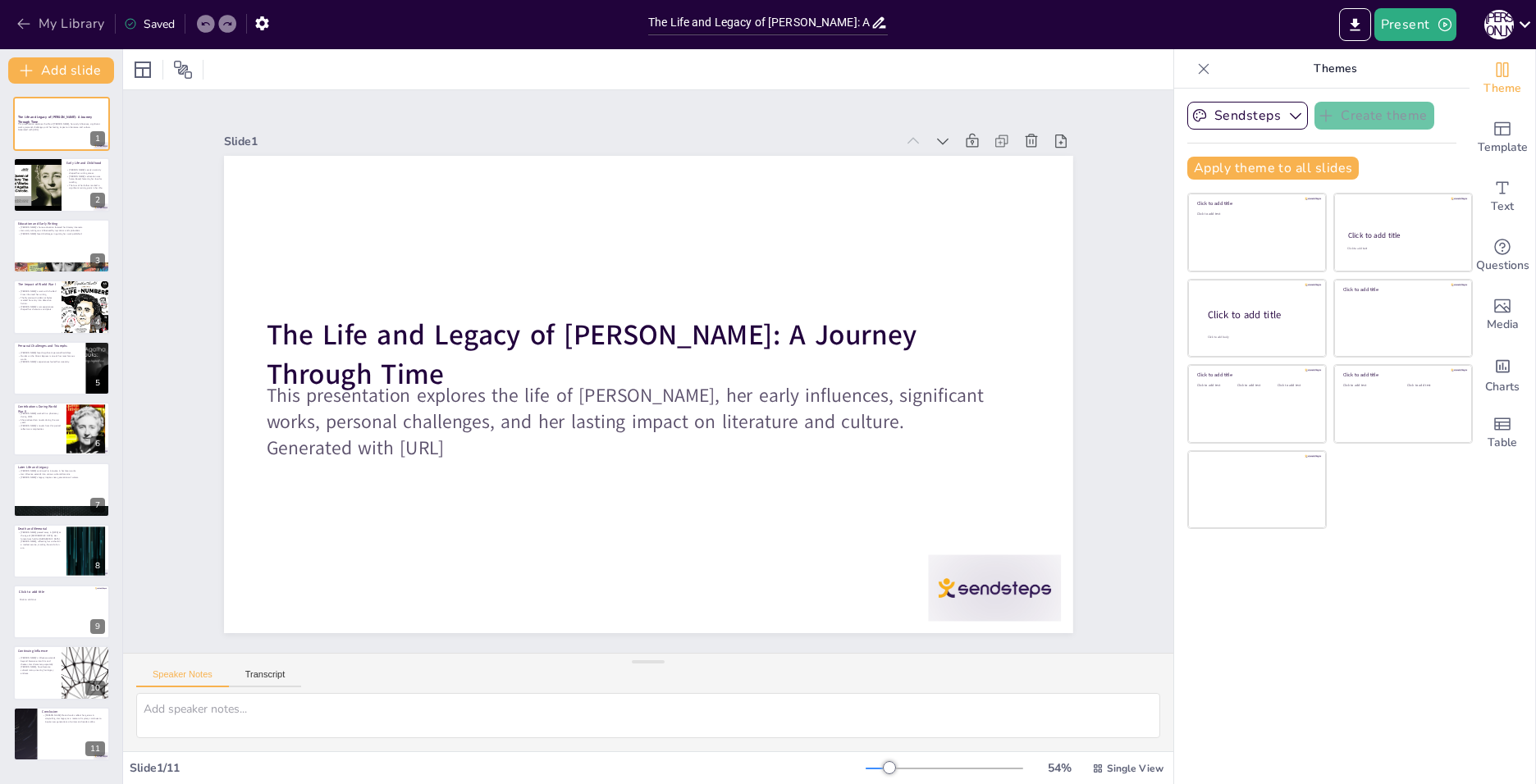
click at [26, 25] on icon "button" at bounding box center [24, 24] width 16 height 16
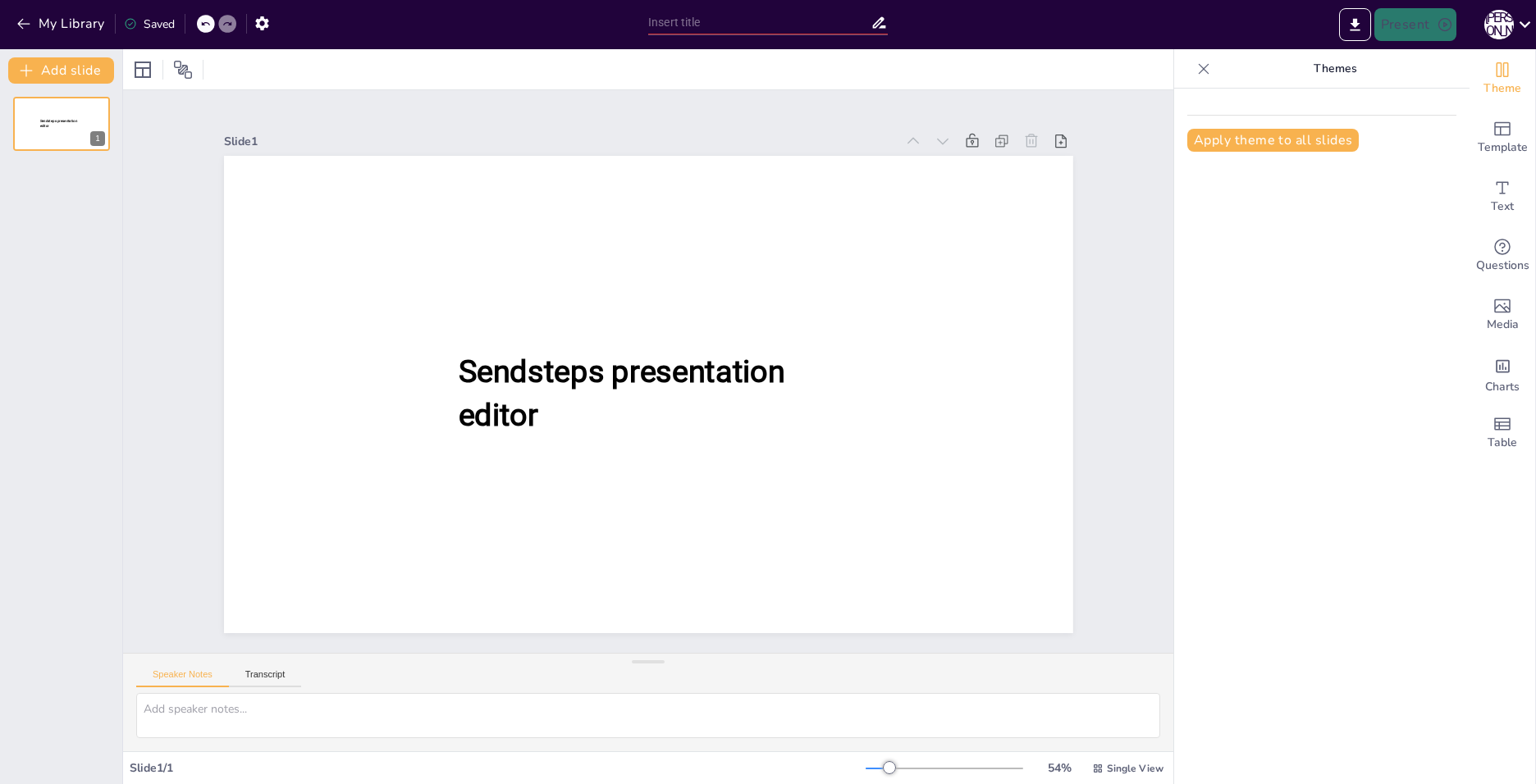
type input "The Life and Legacy of [PERSON_NAME]: A Journey Through Time"
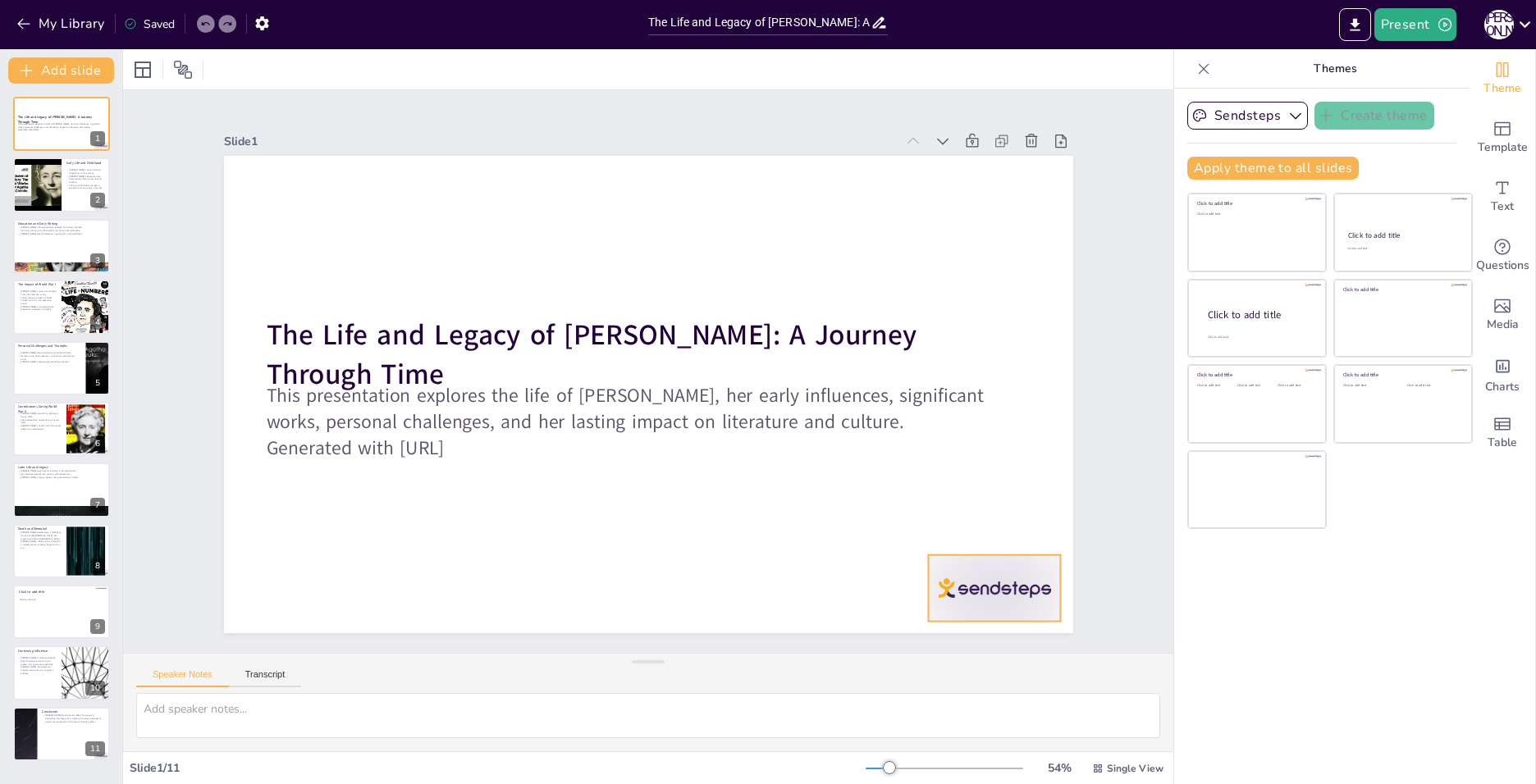
click at [989, 568] on div at bounding box center [994, 588] width 133 height 67
click at [994, 513] on div at bounding box center [1008, 522] width 26 height 26
drag, startPoint x: 55, startPoint y: 167, endPoint x: 141, endPoint y: 139, distance: 90.4
click at [58, 166] on div at bounding box center [37, 184] width 73 height 54
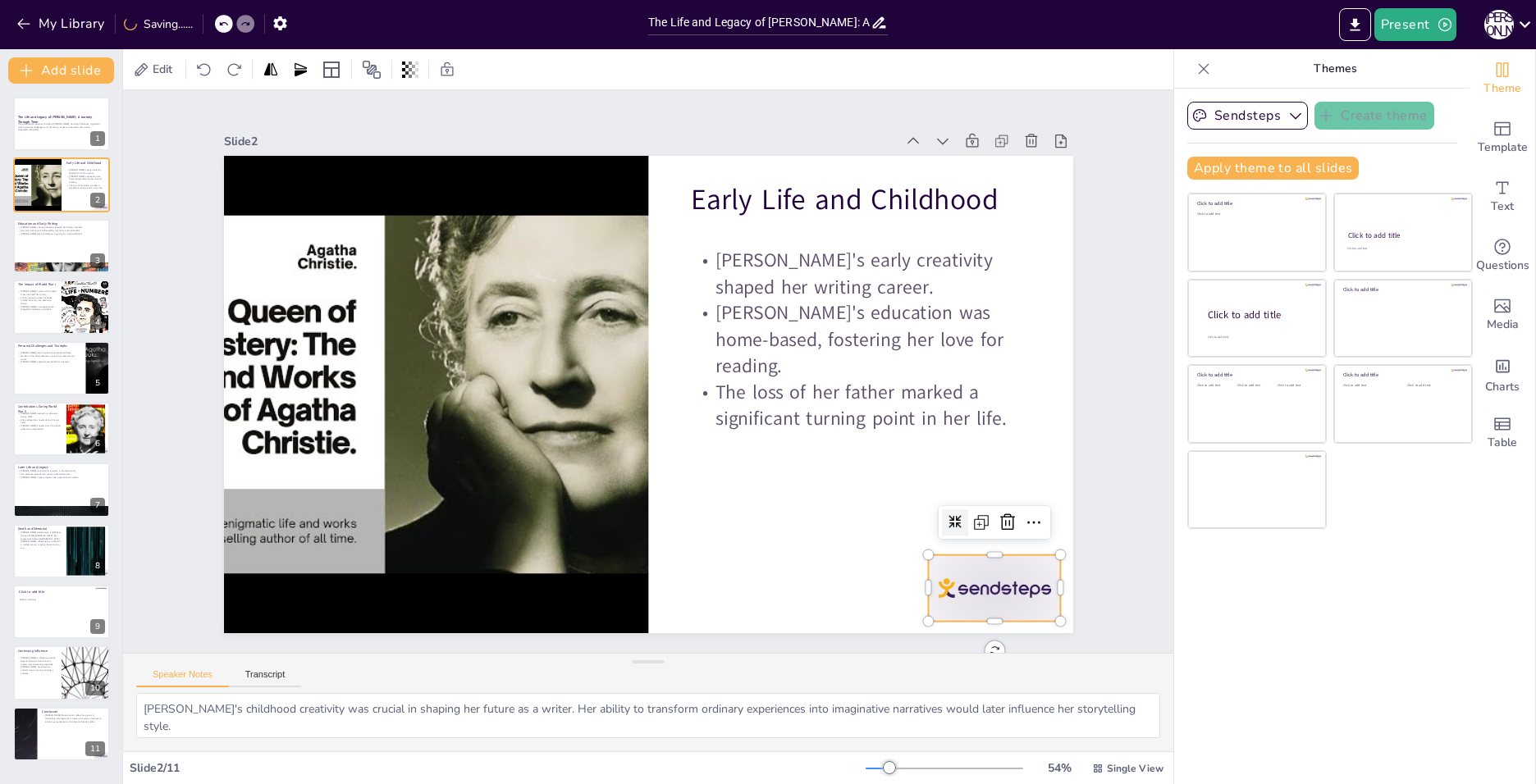
click at [1013, 615] on div "Early Life and Childhood Agatha's early creativity shaped her writing career. A…" at bounding box center [649, 394] width 849 height 477
click at [1000, 513] on icon at bounding box center [1008, 522] width 15 height 16
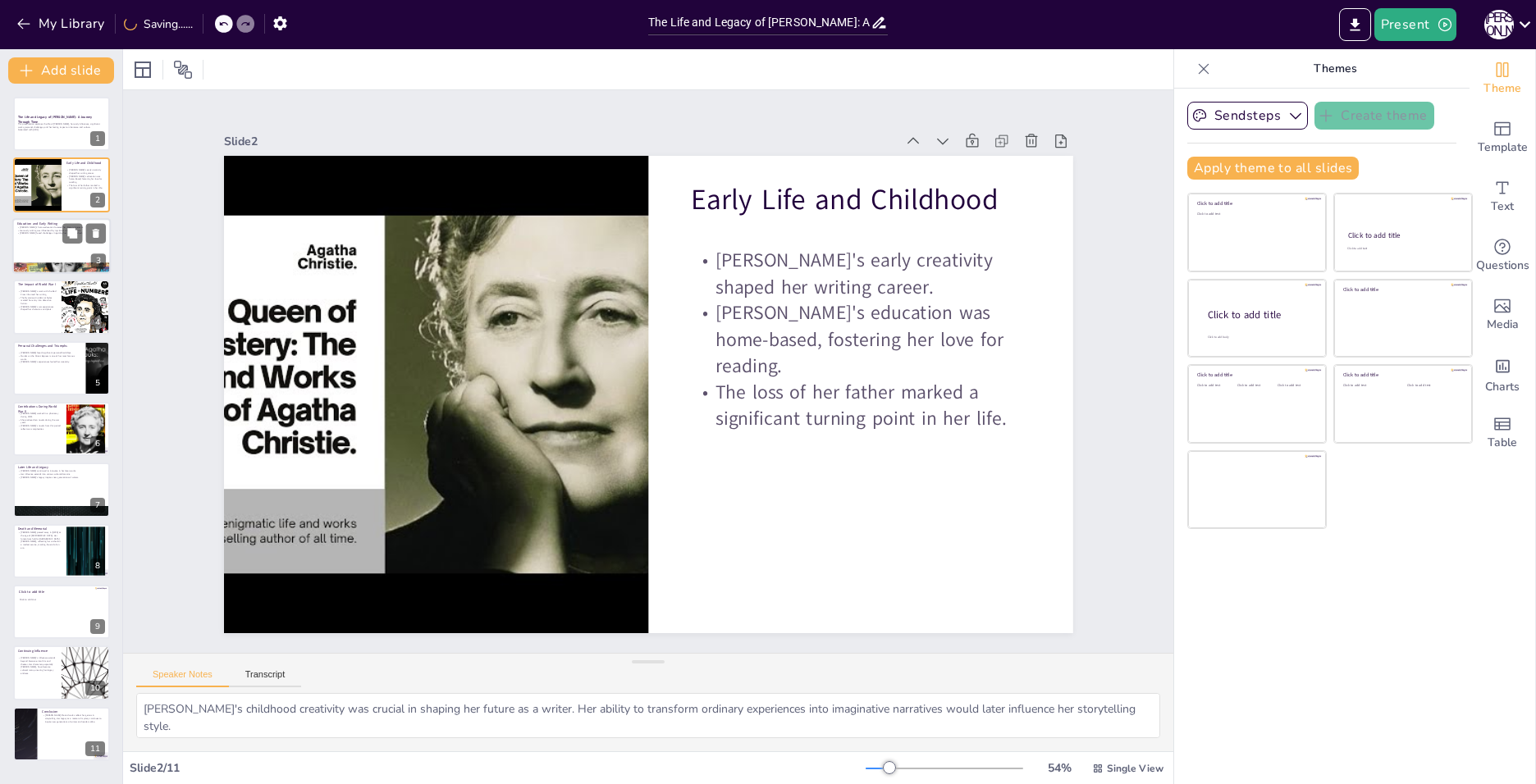
click at [37, 253] on div at bounding box center [62, 246] width 99 height 56
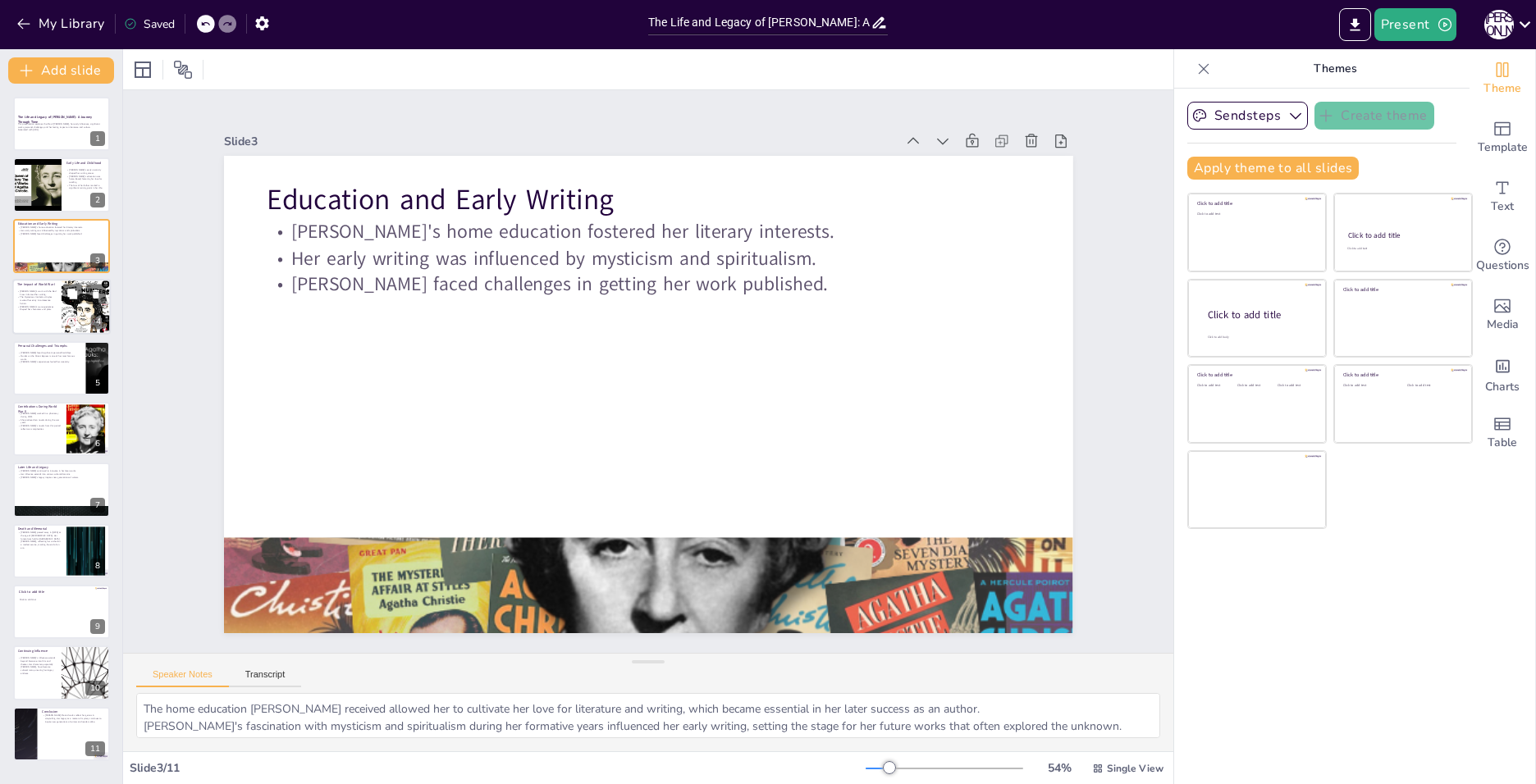
click at [44, 301] on p "The Mysterious Incident at Styles marked her entry into detective fiction." at bounding box center [37, 300] width 40 height 9
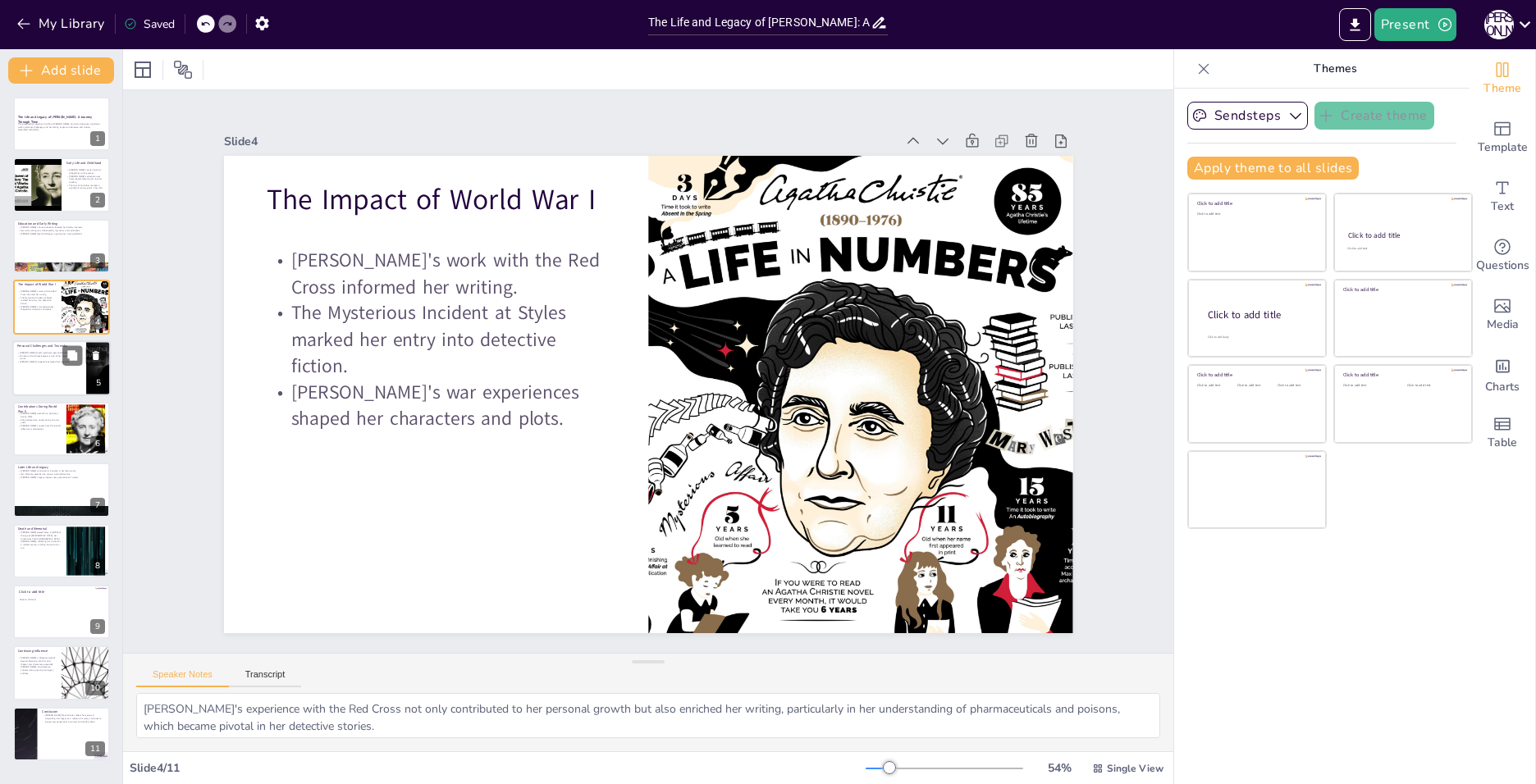
click at [28, 362] on p "[PERSON_NAME]'s experiences fueled her creativity." at bounding box center [49, 362] width 64 height 3
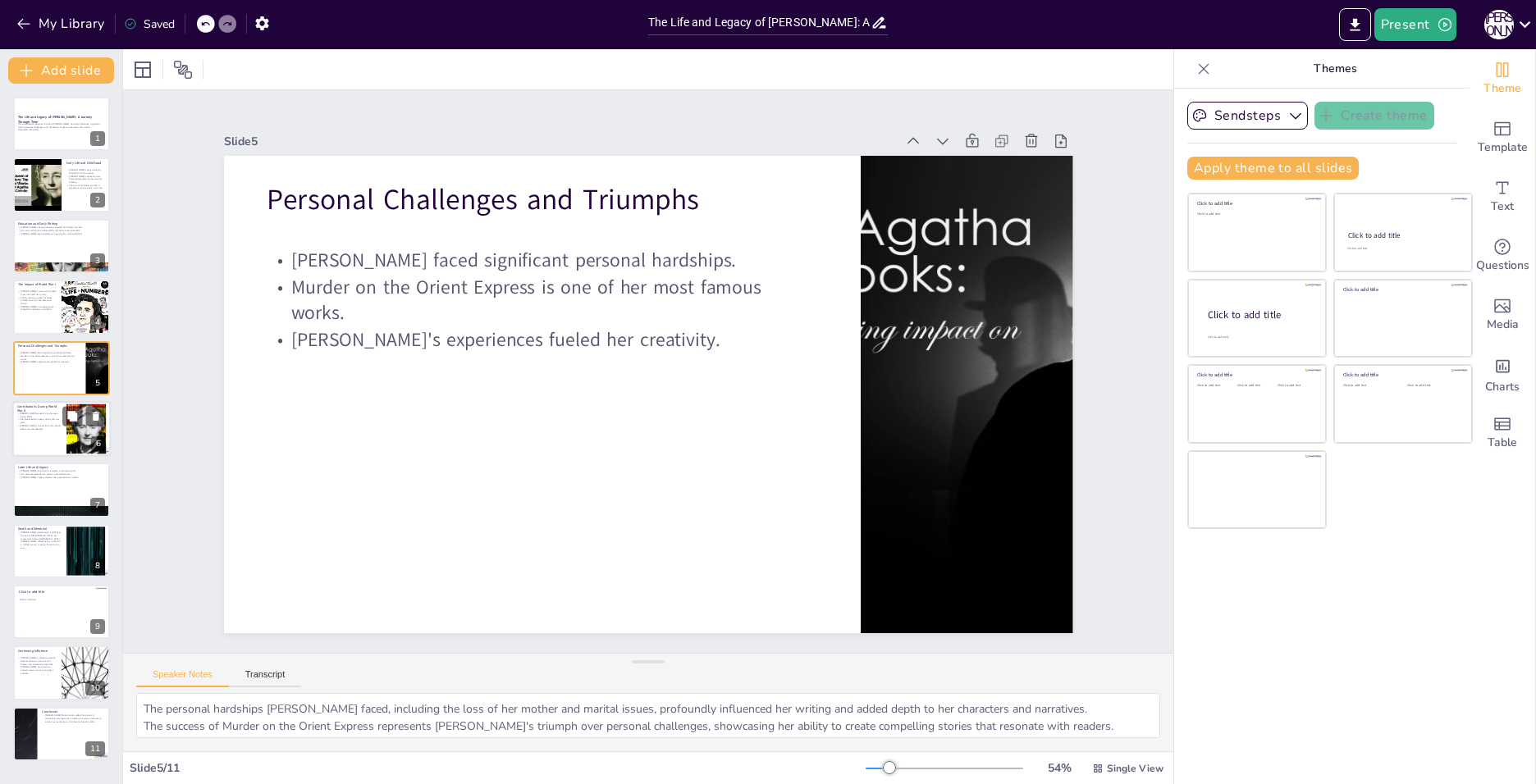
click at [55, 430] on div at bounding box center [62, 429] width 99 height 56
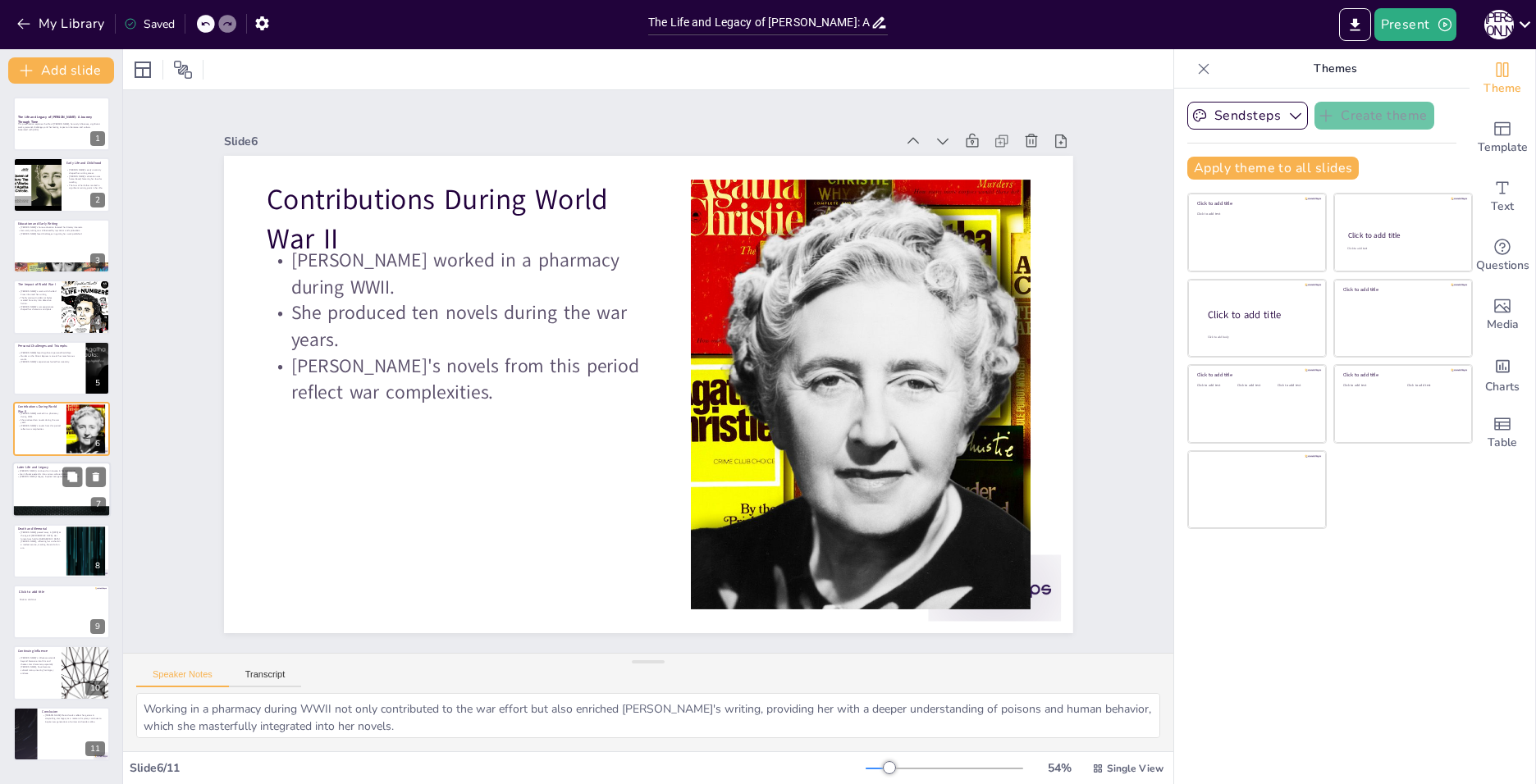
click at [72, 497] on div at bounding box center [62, 490] width 99 height 56
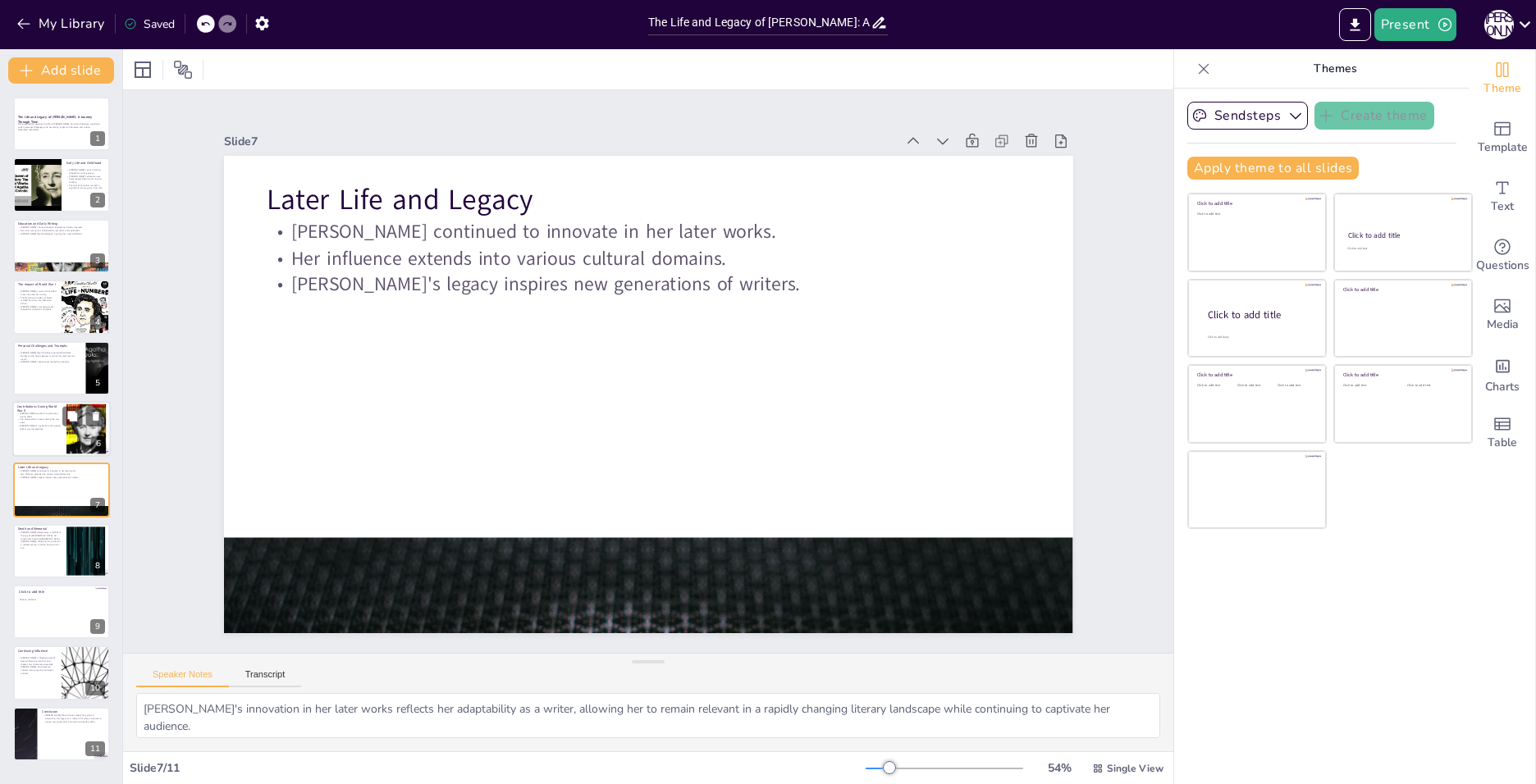
click at [26, 424] on p "[PERSON_NAME]'s novels from this period reflect war complexities." at bounding box center [40, 426] width 44 height 6
type textarea "Working in a pharmacy during WWII not only contributed to the war effort but al…"
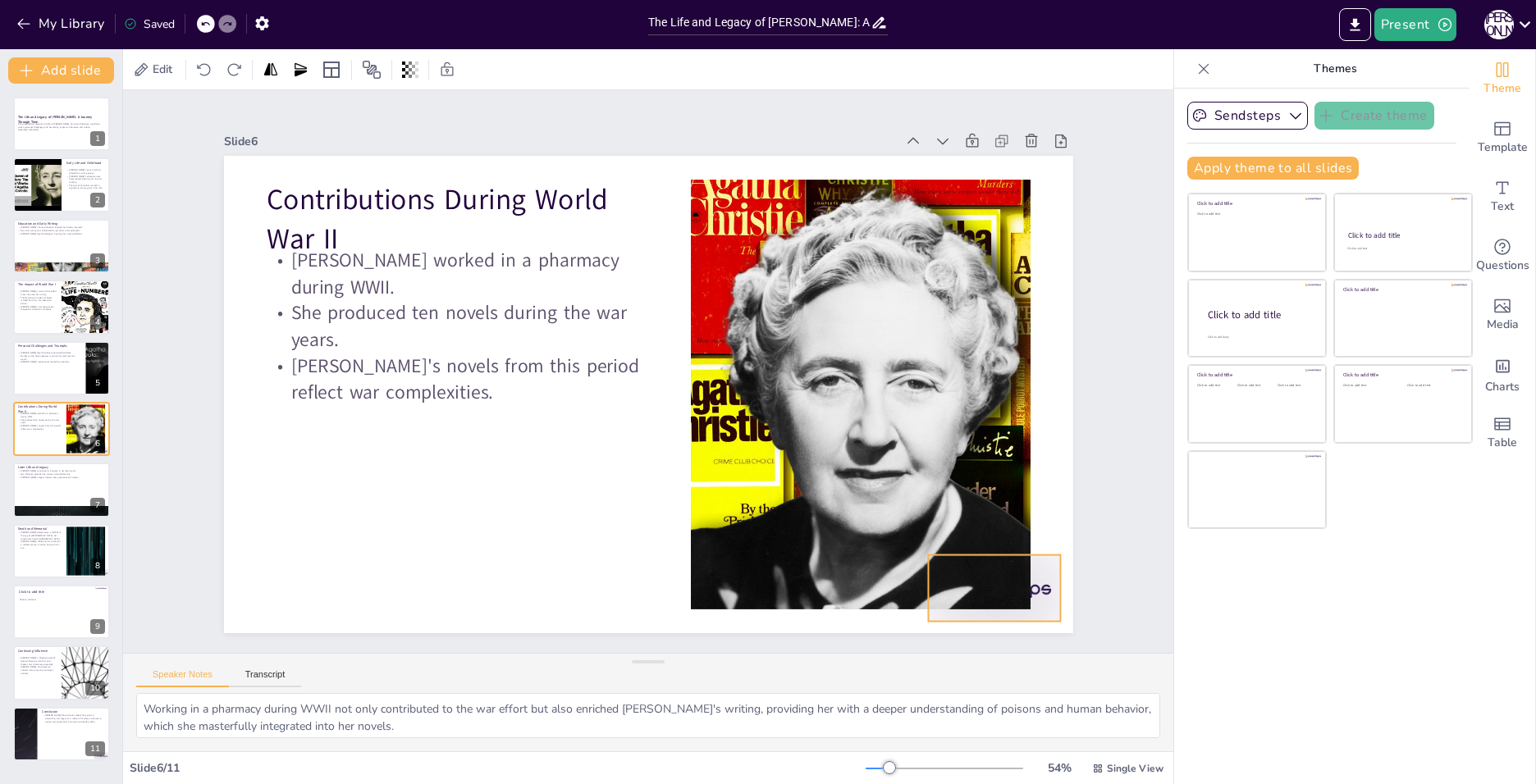
click at [1041, 582] on div at bounding box center [994, 588] width 133 height 67
click at [998, 513] on icon at bounding box center [1008, 522] width 20 height 20
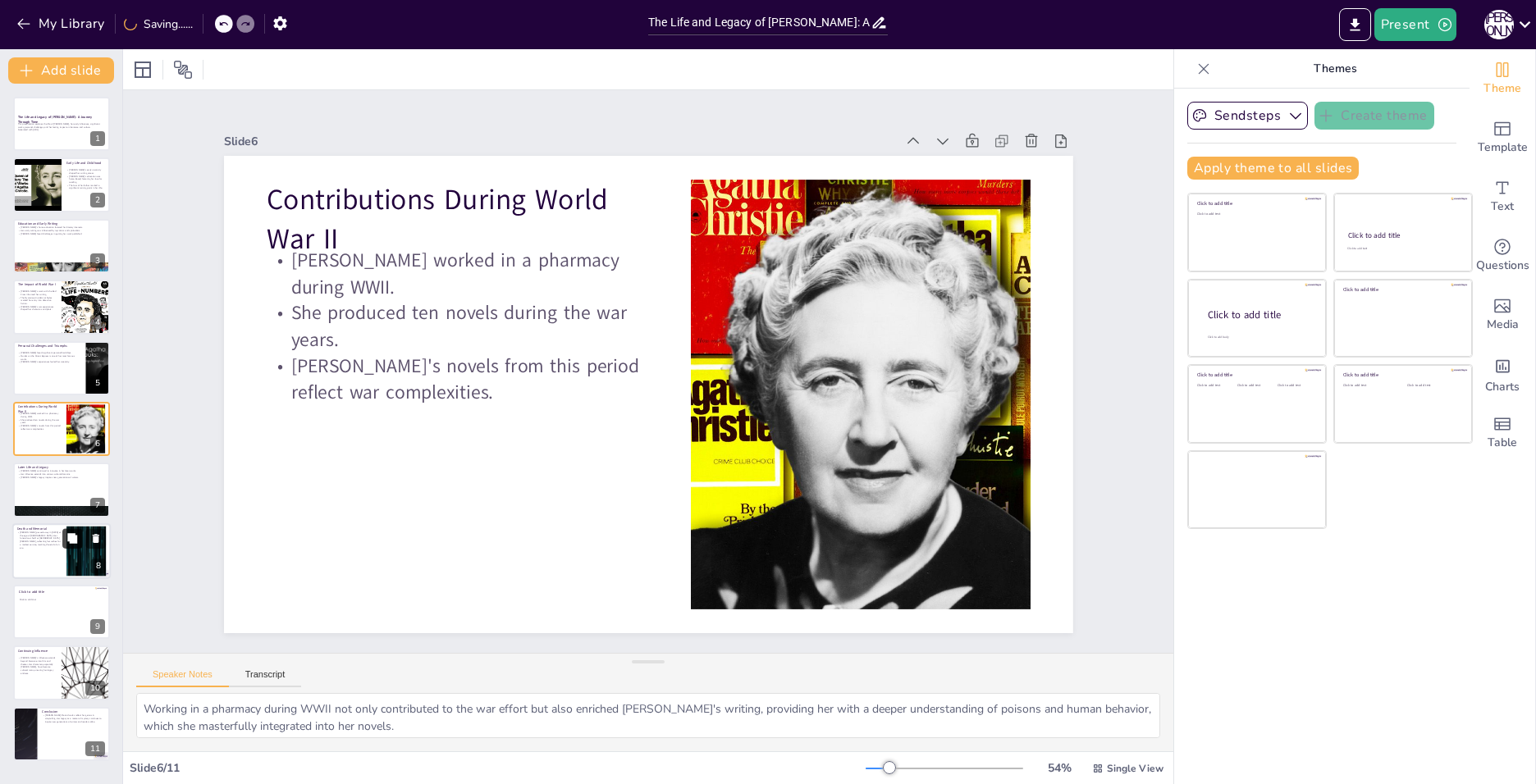
click at [70, 543] on icon at bounding box center [72, 538] width 10 height 10
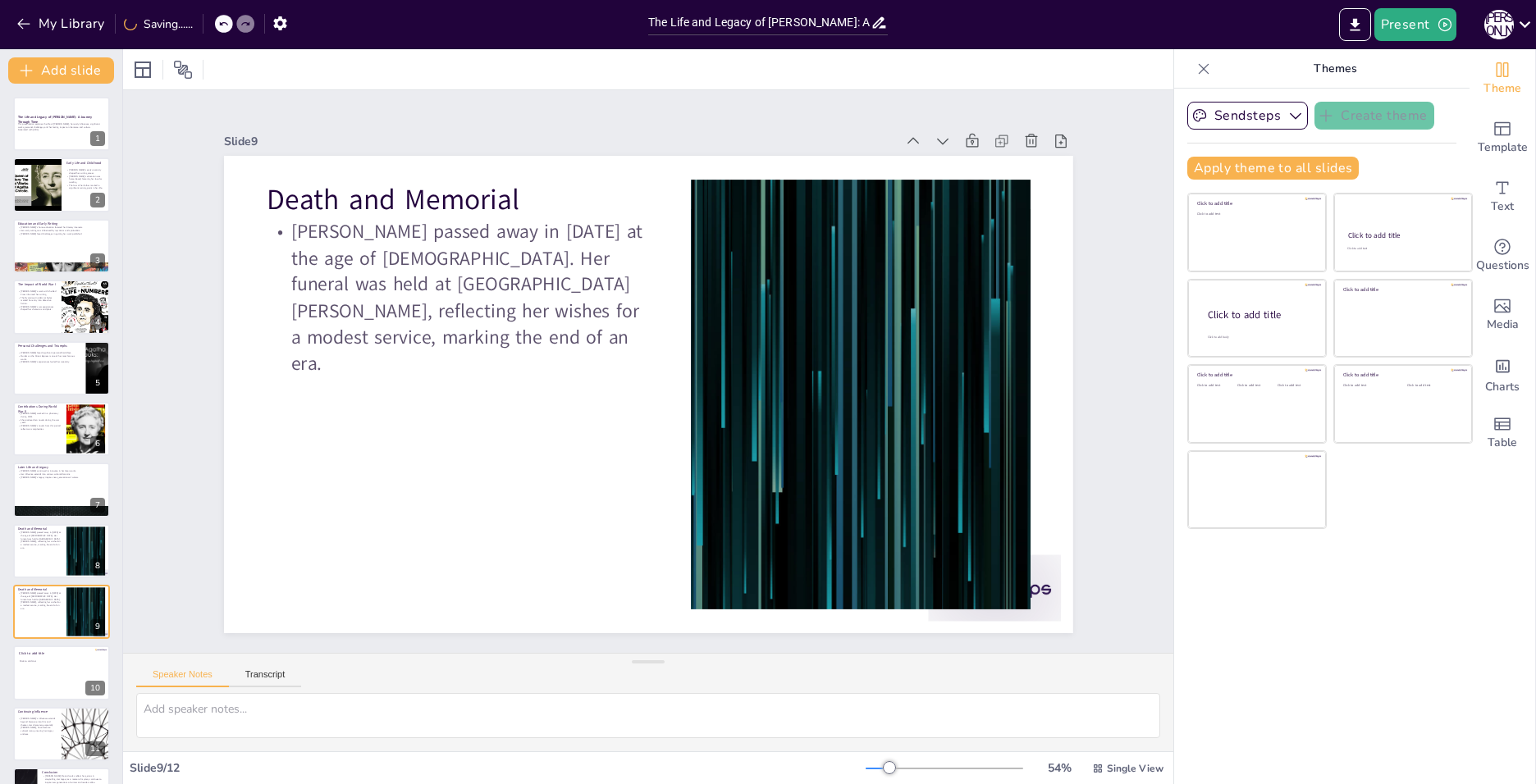
scroll to position [52, 0]
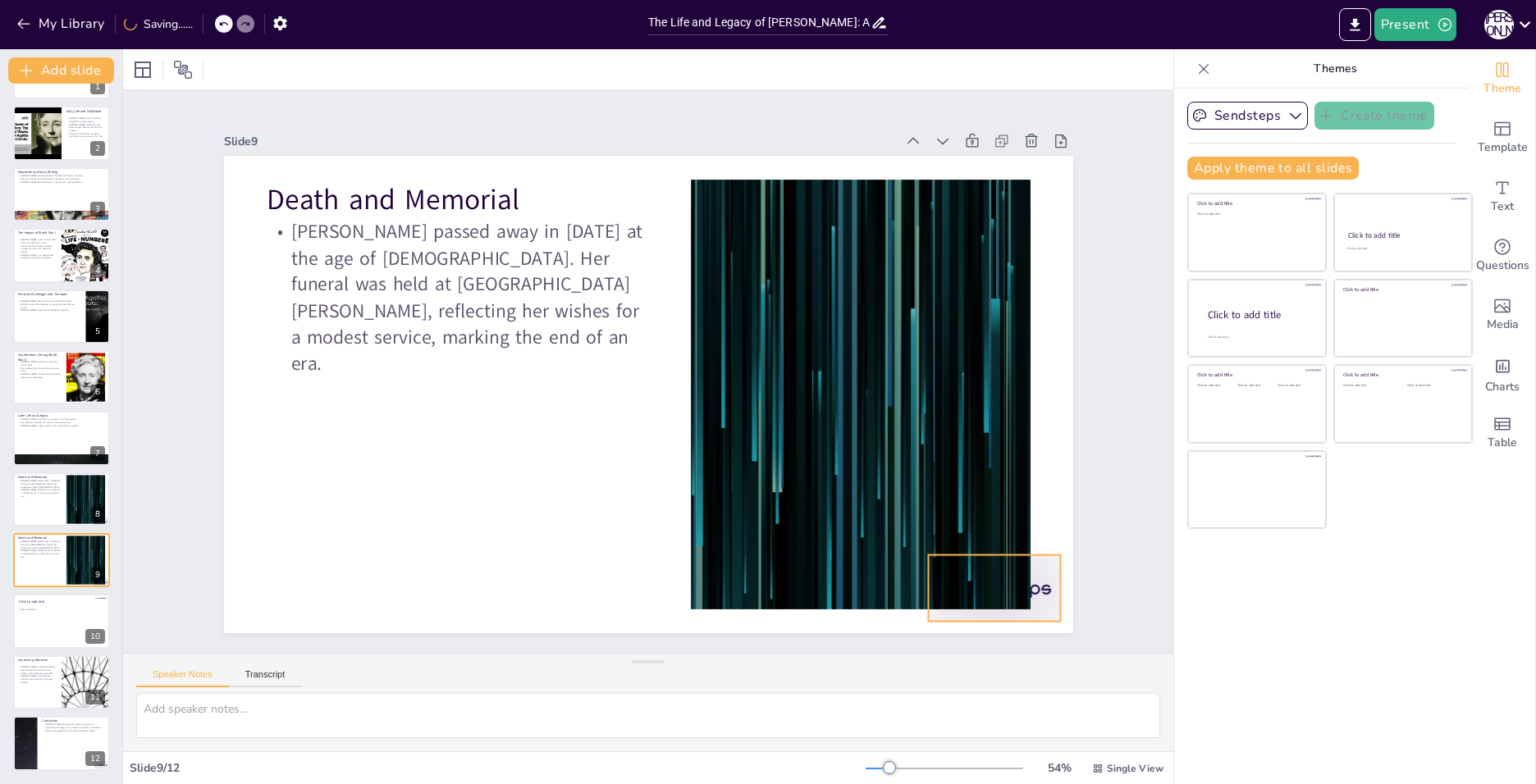
click at [1028, 555] on div at bounding box center [994, 588] width 133 height 67
click at [998, 517] on icon at bounding box center [1008, 522] width 20 height 20
click at [42, 494] on div at bounding box center [62, 499] width 99 height 56
click at [104, 483] on button at bounding box center [96, 486] width 20 height 20
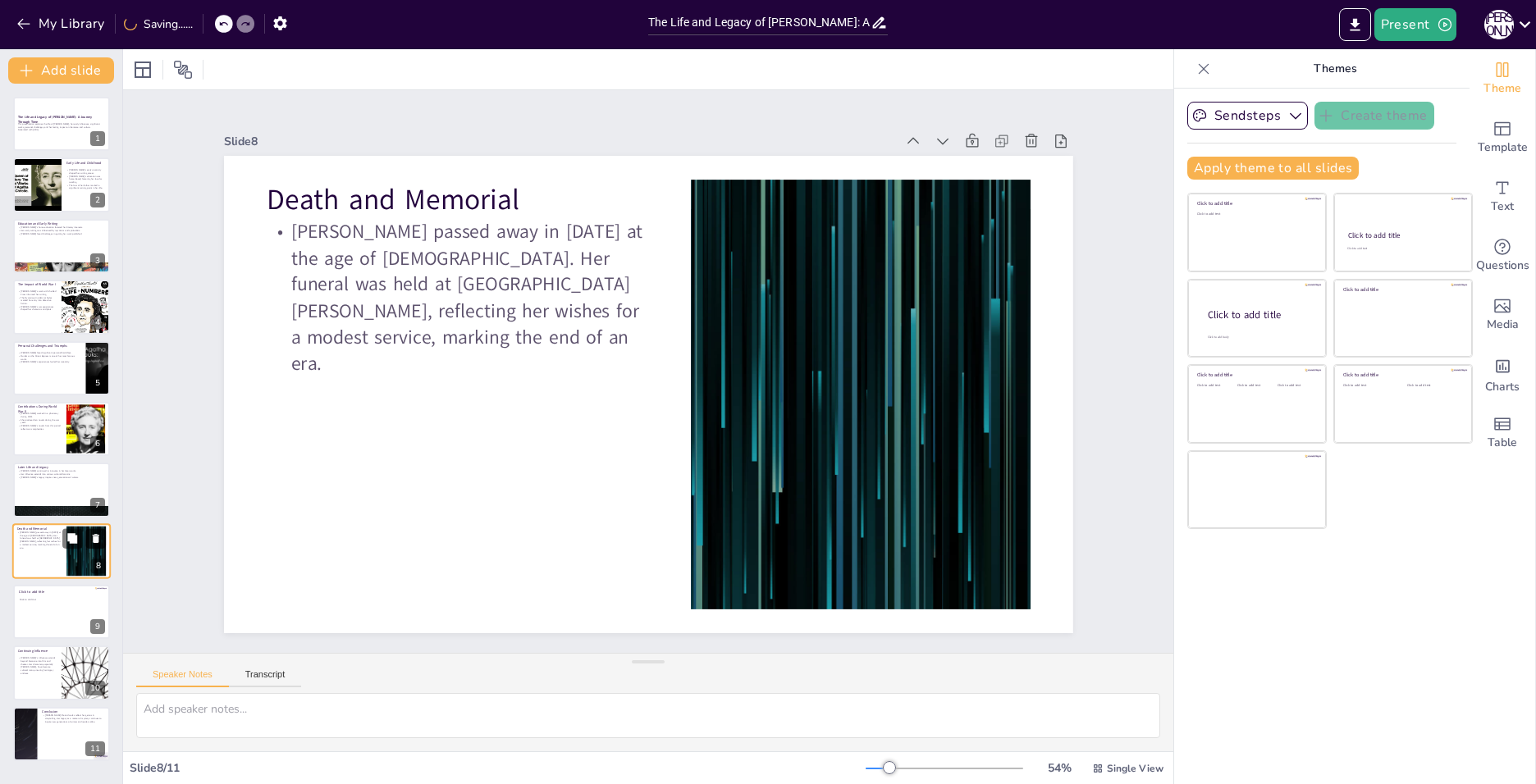
scroll to position [0, 0]
click at [44, 619] on div at bounding box center [62, 612] width 99 height 56
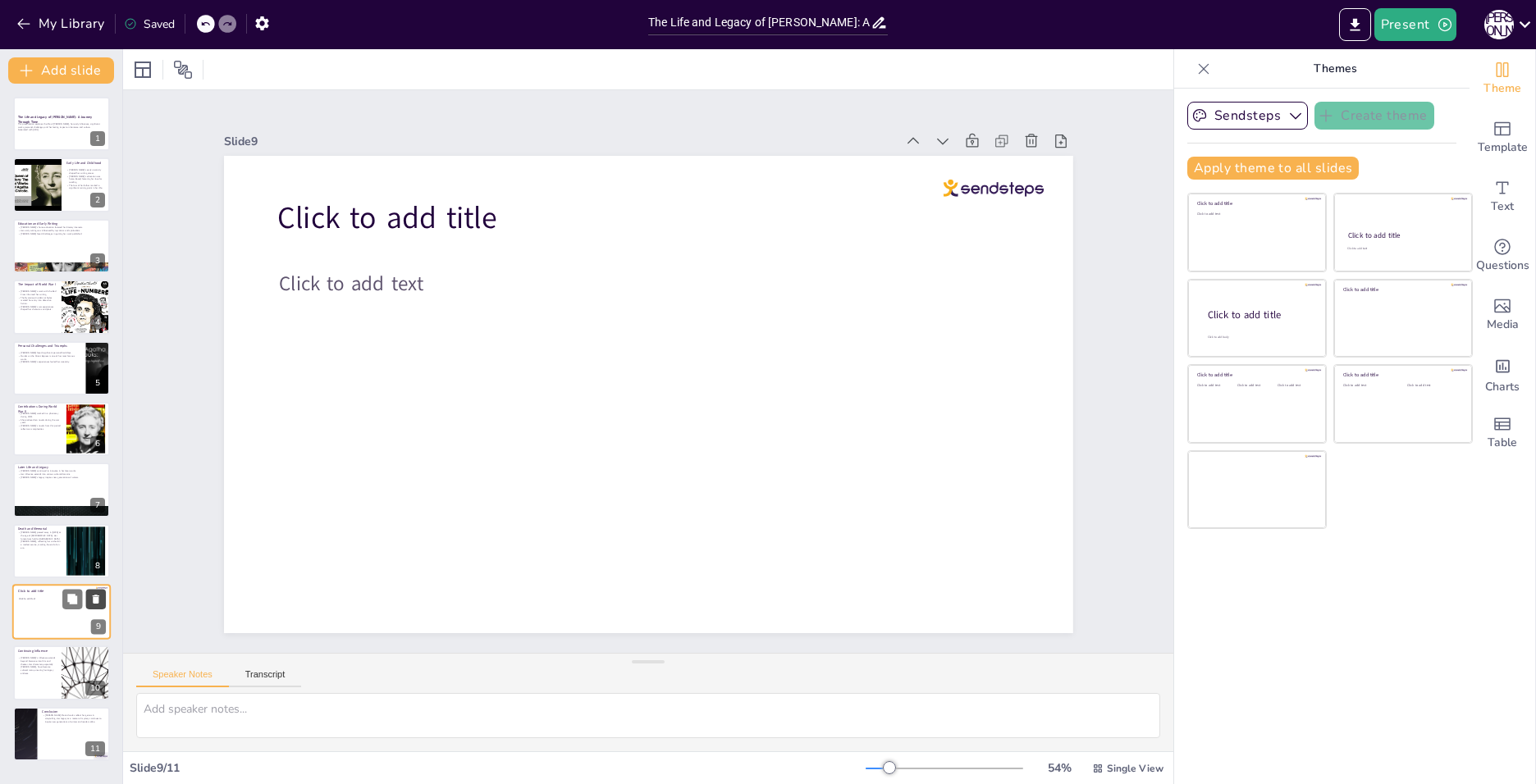
click at [100, 597] on icon at bounding box center [96, 600] width 12 height 12
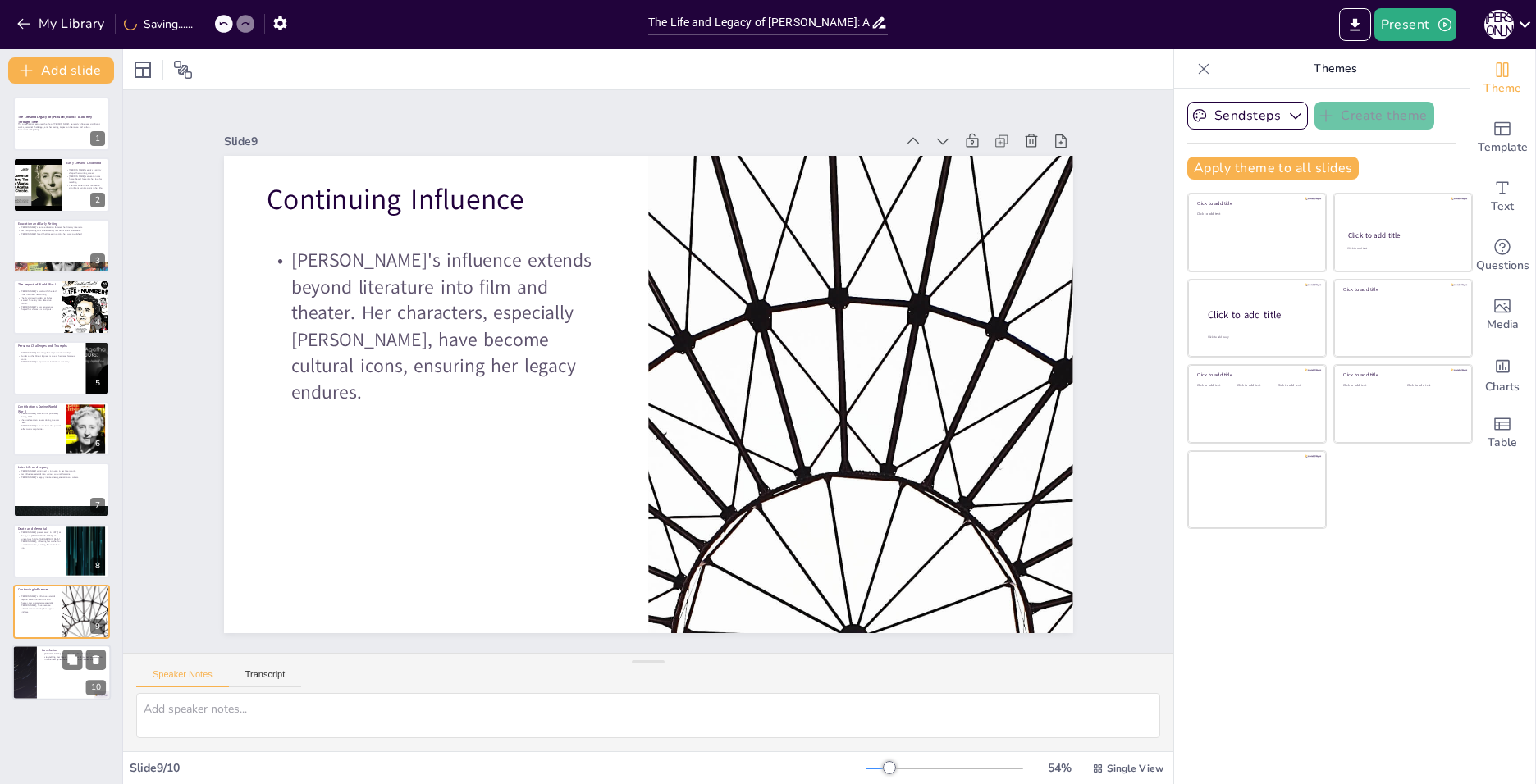
click at [57, 666] on div at bounding box center [62, 673] width 99 height 56
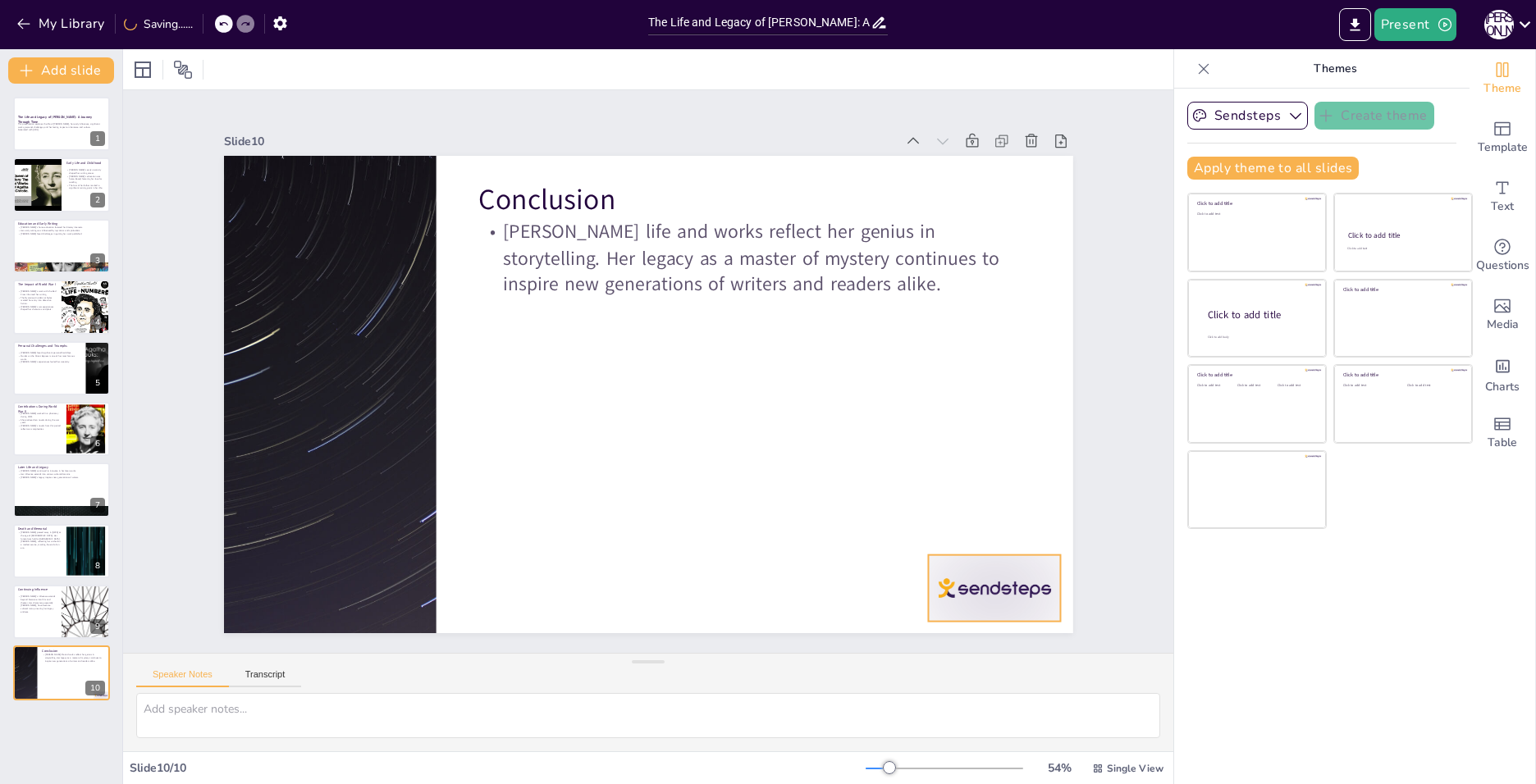
click at [967, 574] on div at bounding box center [994, 588] width 133 height 67
click at [998, 521] on icon at bounding box center [1008, 522] width 20 height 20
click at [55, 136] on div at bounding box center [62, 124] width 99 height 56
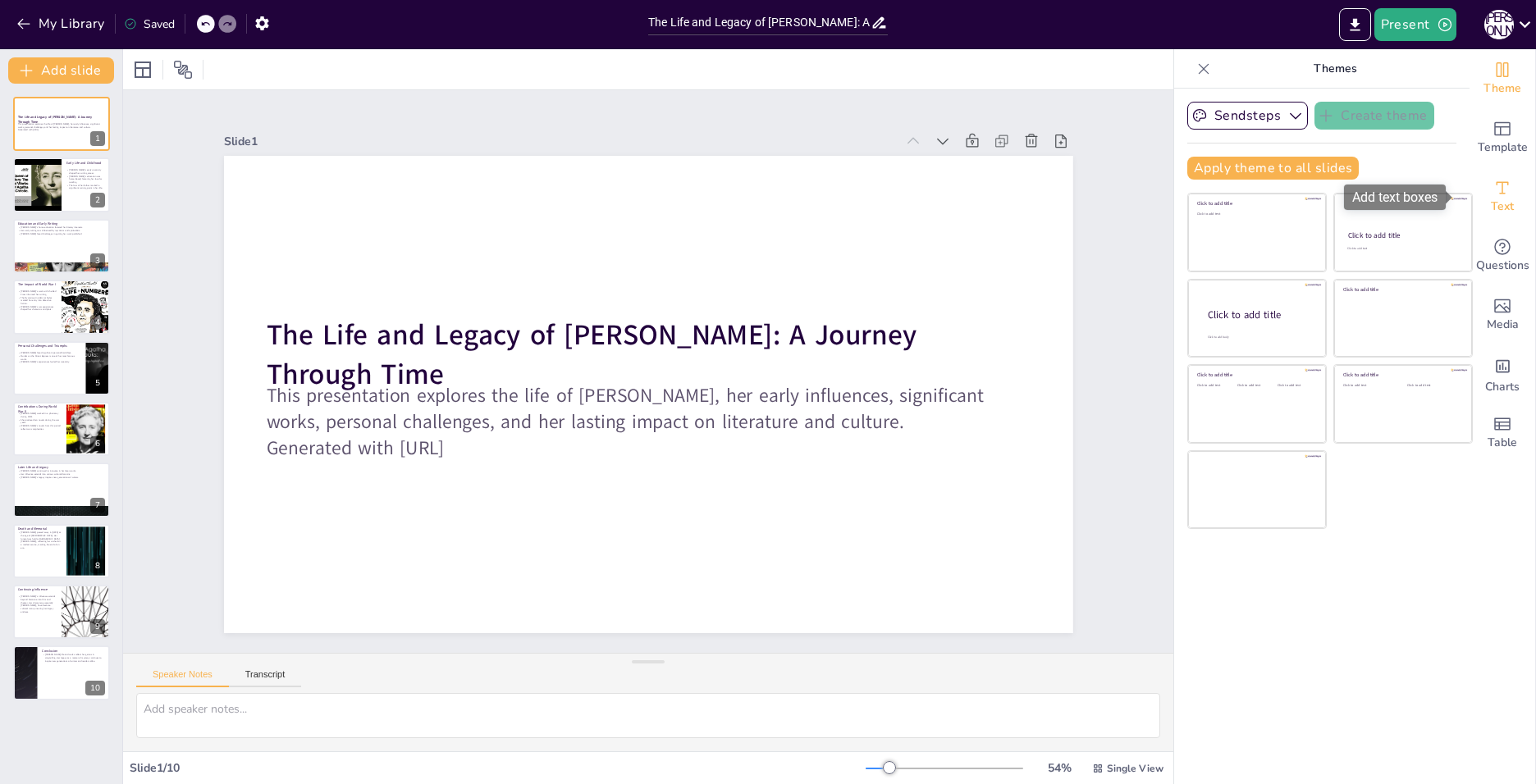
click at [1478, 186] on div "Text" at bounding box center [1502, 197] width 66 height 59
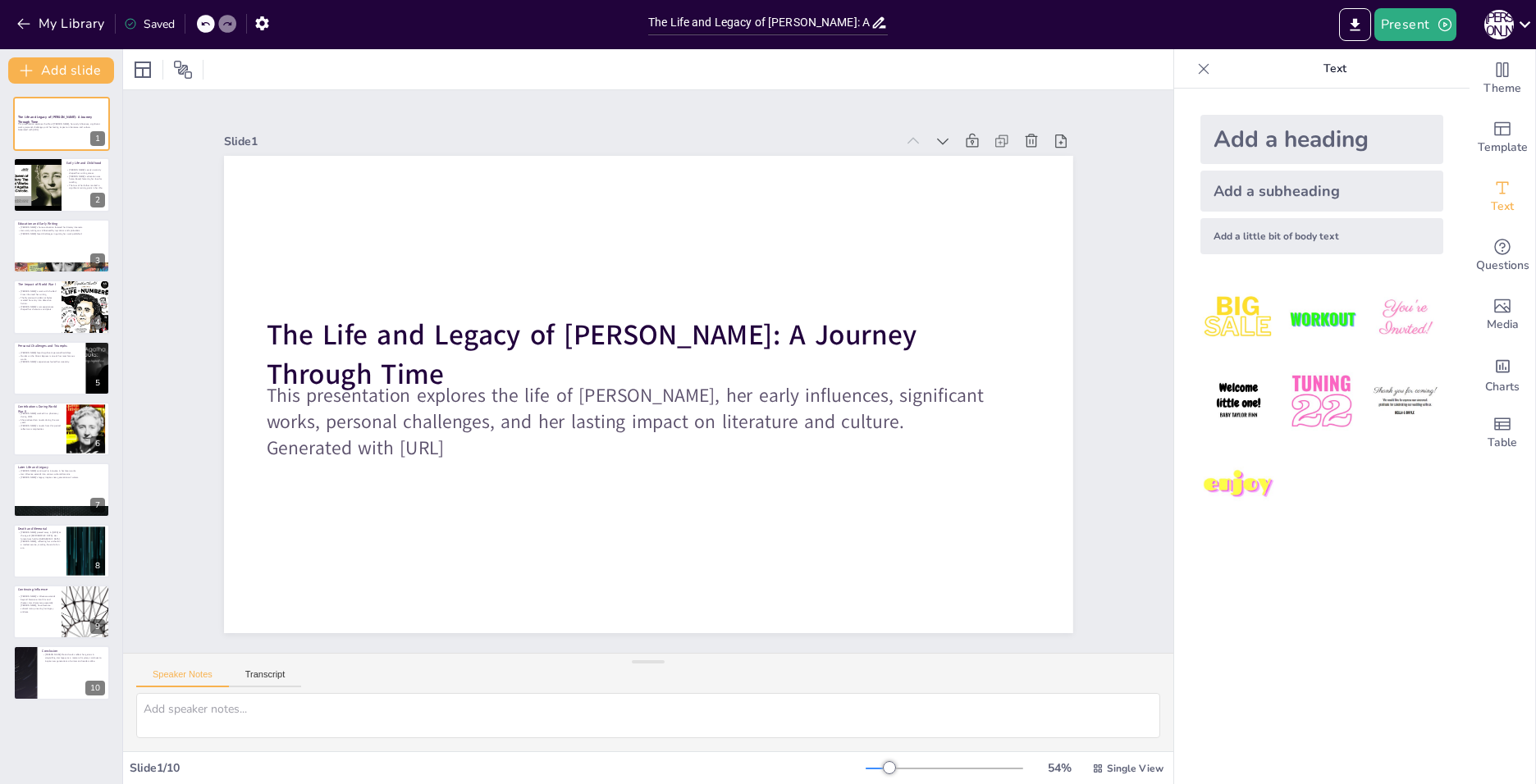
click at [1279, 201] on div "Add a subheading" at bounding box center [1321, 191] width 243 height 41
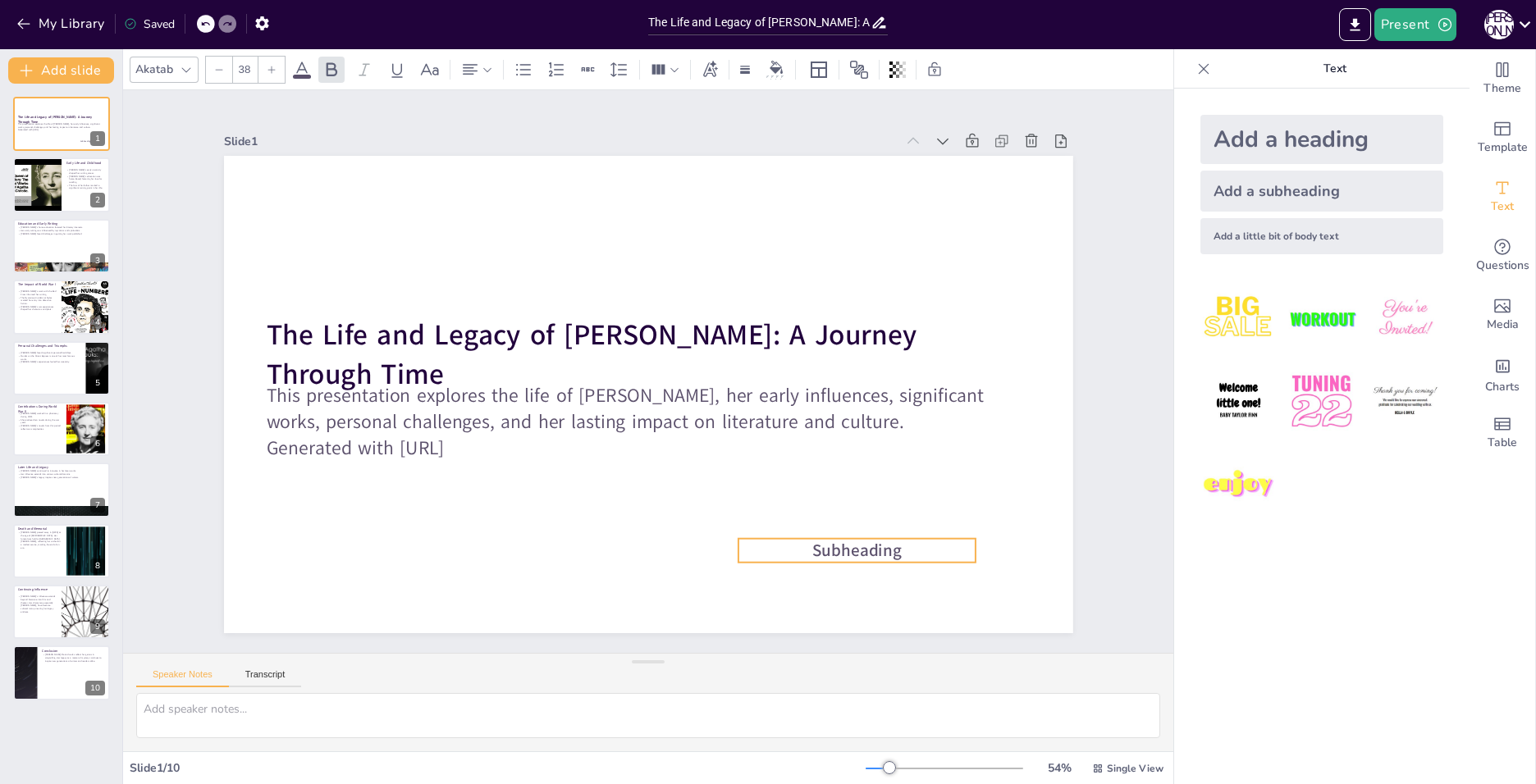
drag, startPoint x: 711, startPoint y: 380, endPoint x: 919, endPoint y: 536, distance: 260.0
click at [919, 539] on p "Subheading" at bounding box center [857, 550] width 237 height 24
click at [887, 538] on span "Subheading" at bounding box center [857, 550] width 89 height 23
click at [891, 545] on p "Subheading" at bounding box center [855, 552] width 237 height 24
click at [884, 547] on span "Subheading" at bounding box center [855, 552] width 89 height 23
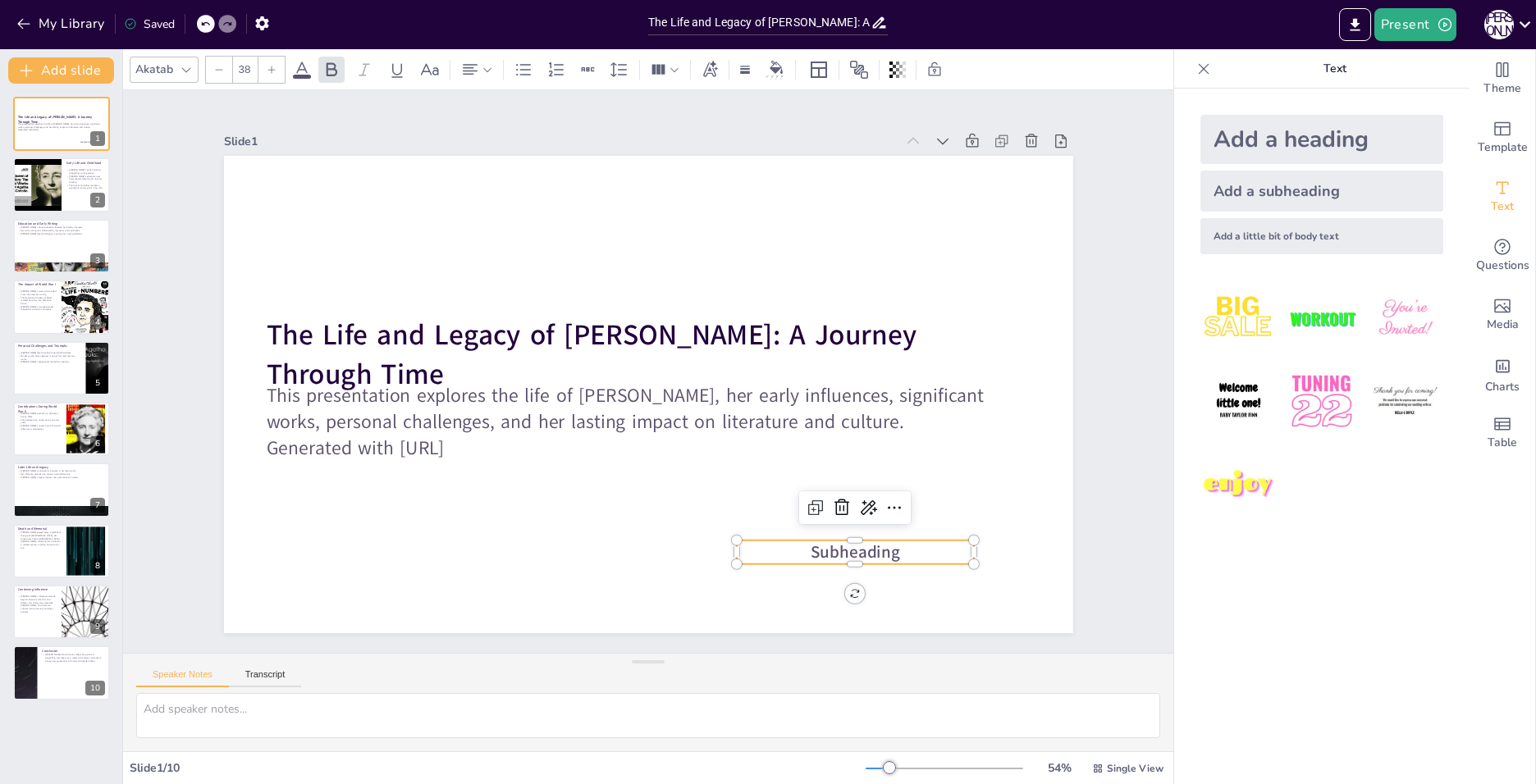
click at [884, 547] on span "Subheading" at bounding box center [855, 552] width 89 height 23
drag, startPoint x: 884, startPoint y: 547, endPoint x: 766, endPoint y: 540, distance: 118.2
click at [764, 540] on p "Subheading" at bounding box center [855, 552] width 237 height 24
click at [813, 548] on span "Made bu Anna Nazarova" at bounding box center [854, 552] width 195 height 23
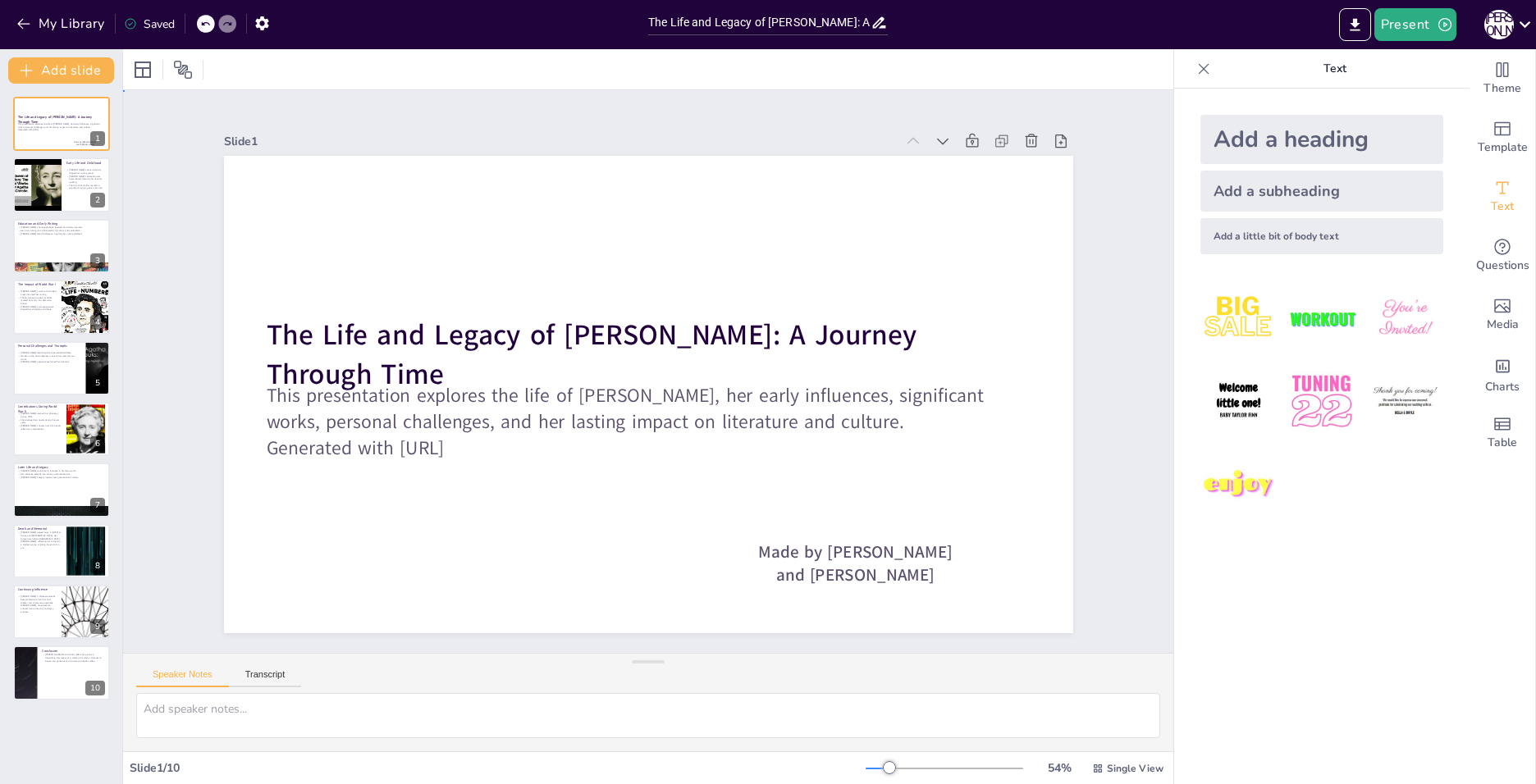
click at [160, 180] on div "Slide 1 The Life and Legacy of Agatha Christie: A Journey Through Time This pre…" at bounding box center [649, 372] width 1050 height 563
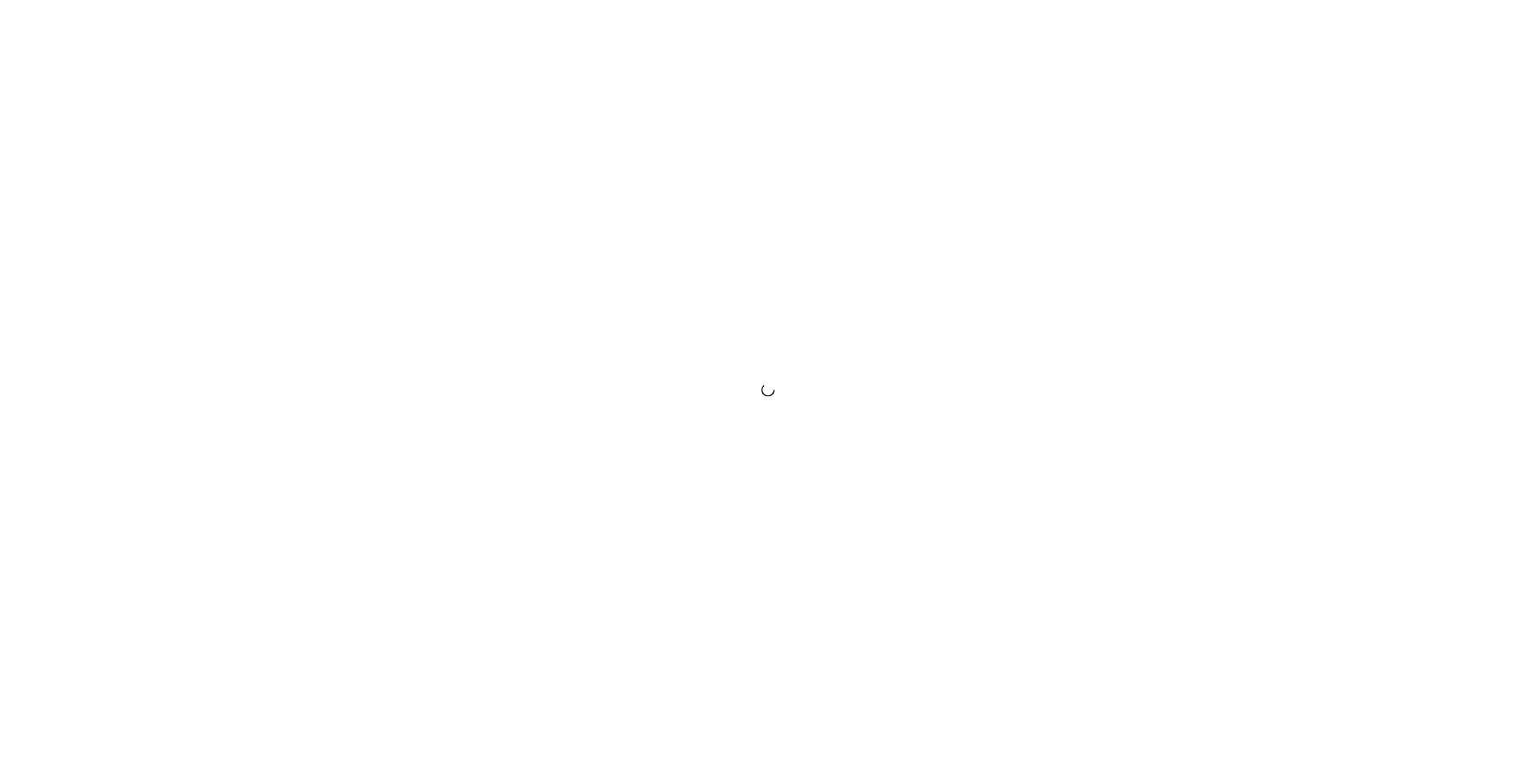
click at [621, 389] on div at bounding box center [768, 392] width 1536 height 784
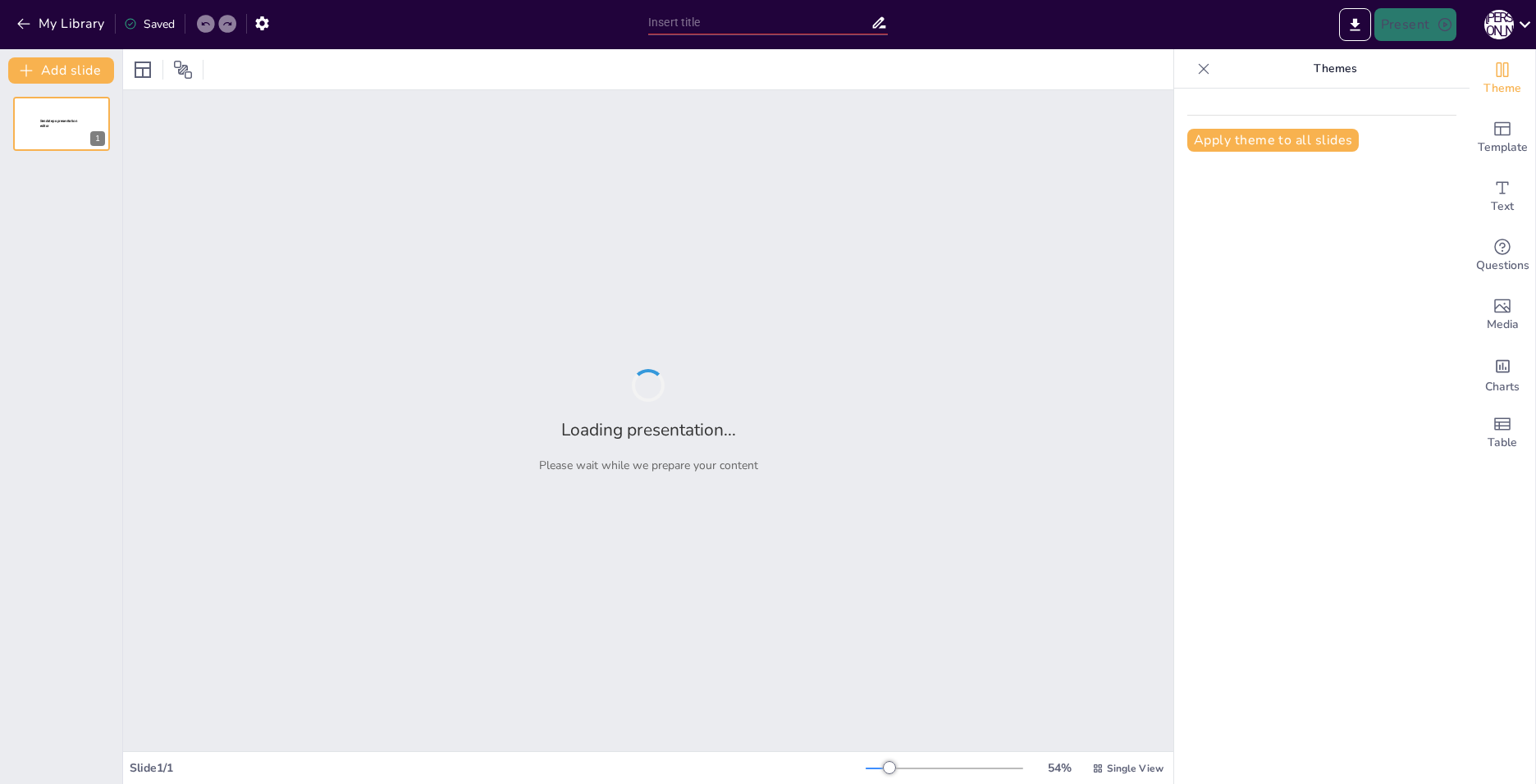
type input "The Life and Legacy of [PERSON_NAME]: A Journey Through Time"
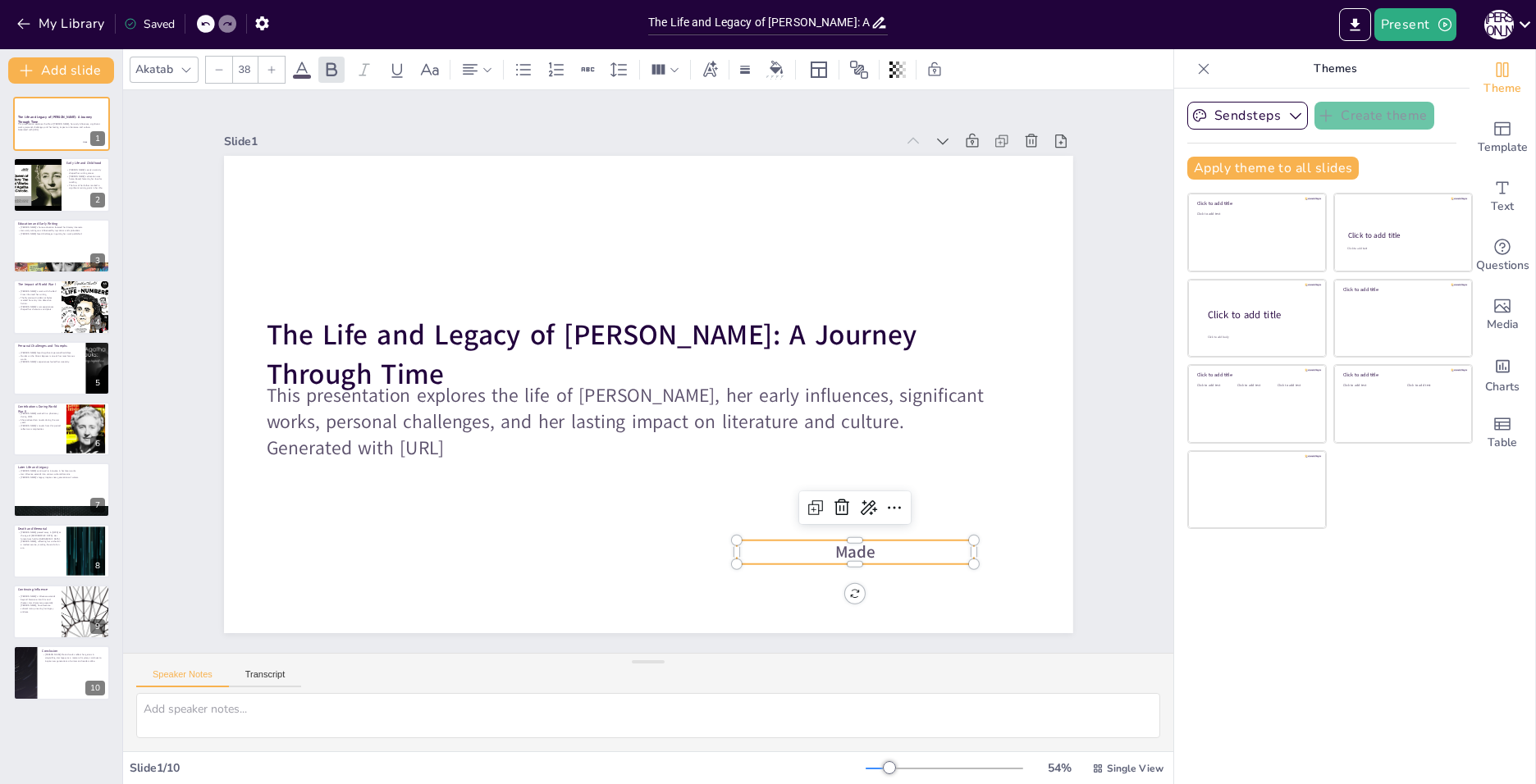
click at [880, 551] on p "Made" at bounding box center [834, 573] width 238 height 49
click at [880, 551] on p "Made" at bounding box center [835, 573] width 238 height 49
click at [1096, 566] on div "Slide 1 The Life and Legacy of [PERSON_NAME]: A Journey Through Time This prese…" at bounding box center [647, 372] width 990 height 619
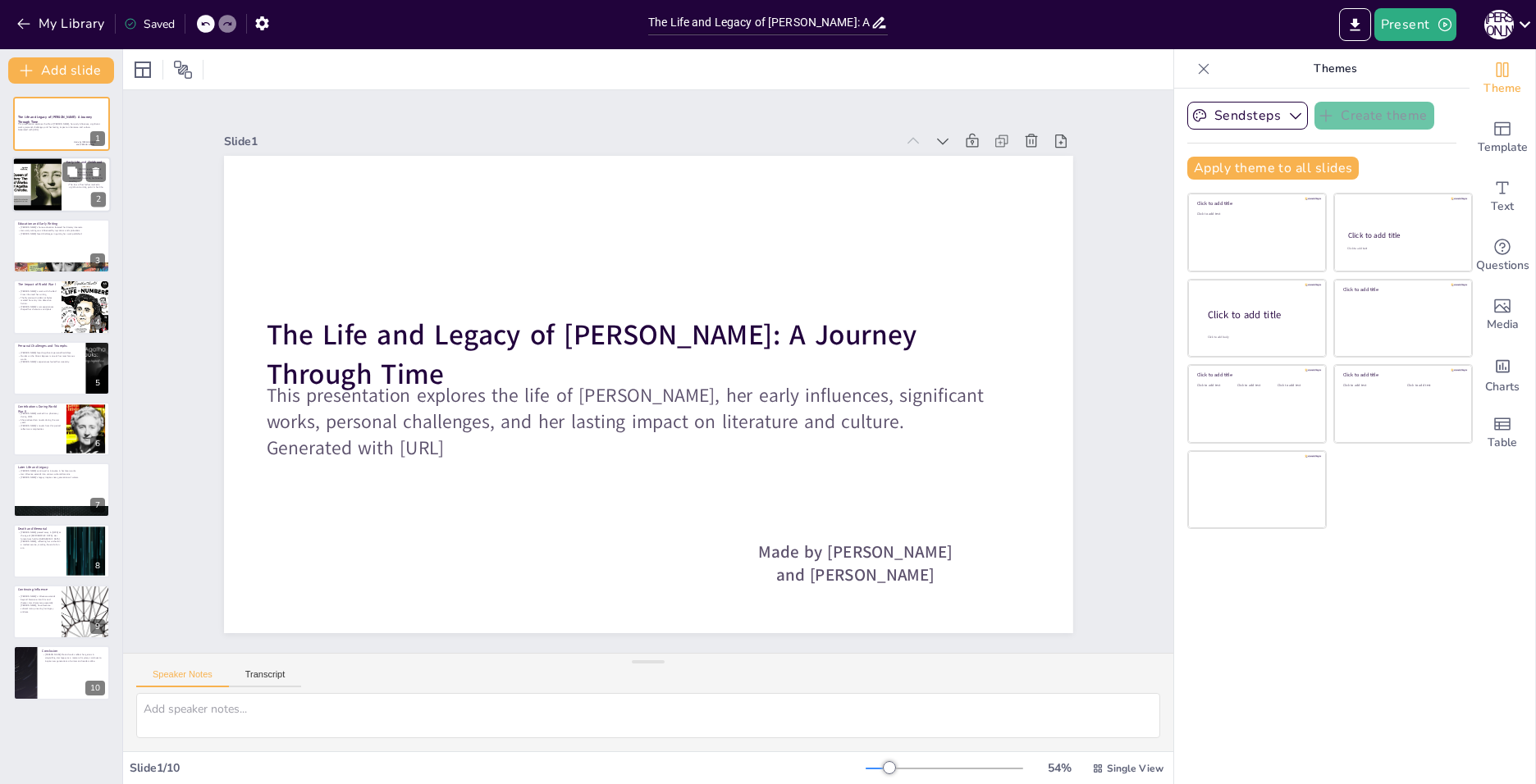
click at [67, 192] on div at bounding box center [62, 185] width 99 height 56
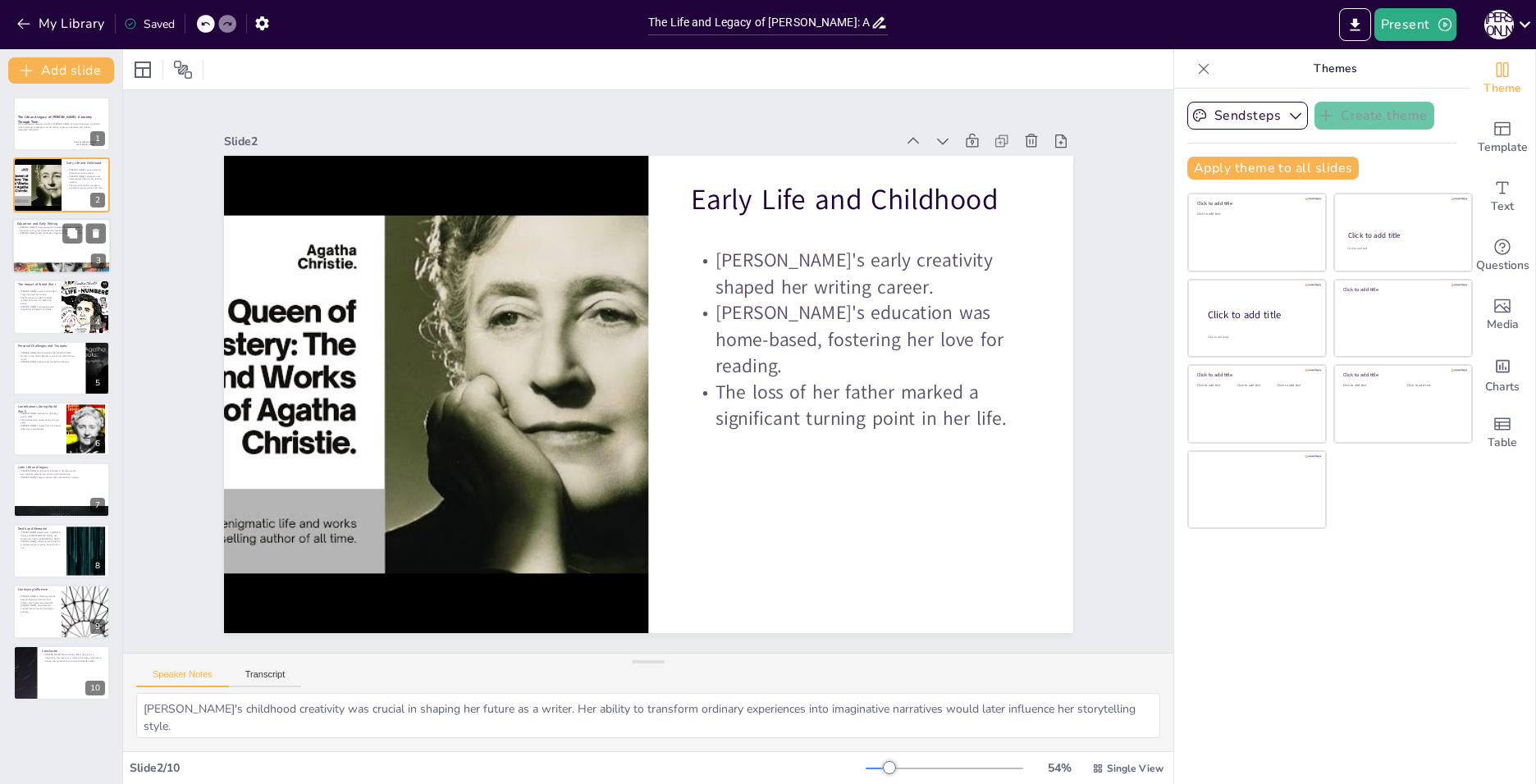
click at [49, 251] on div at bounding box center [62, 246] width 99 height 56
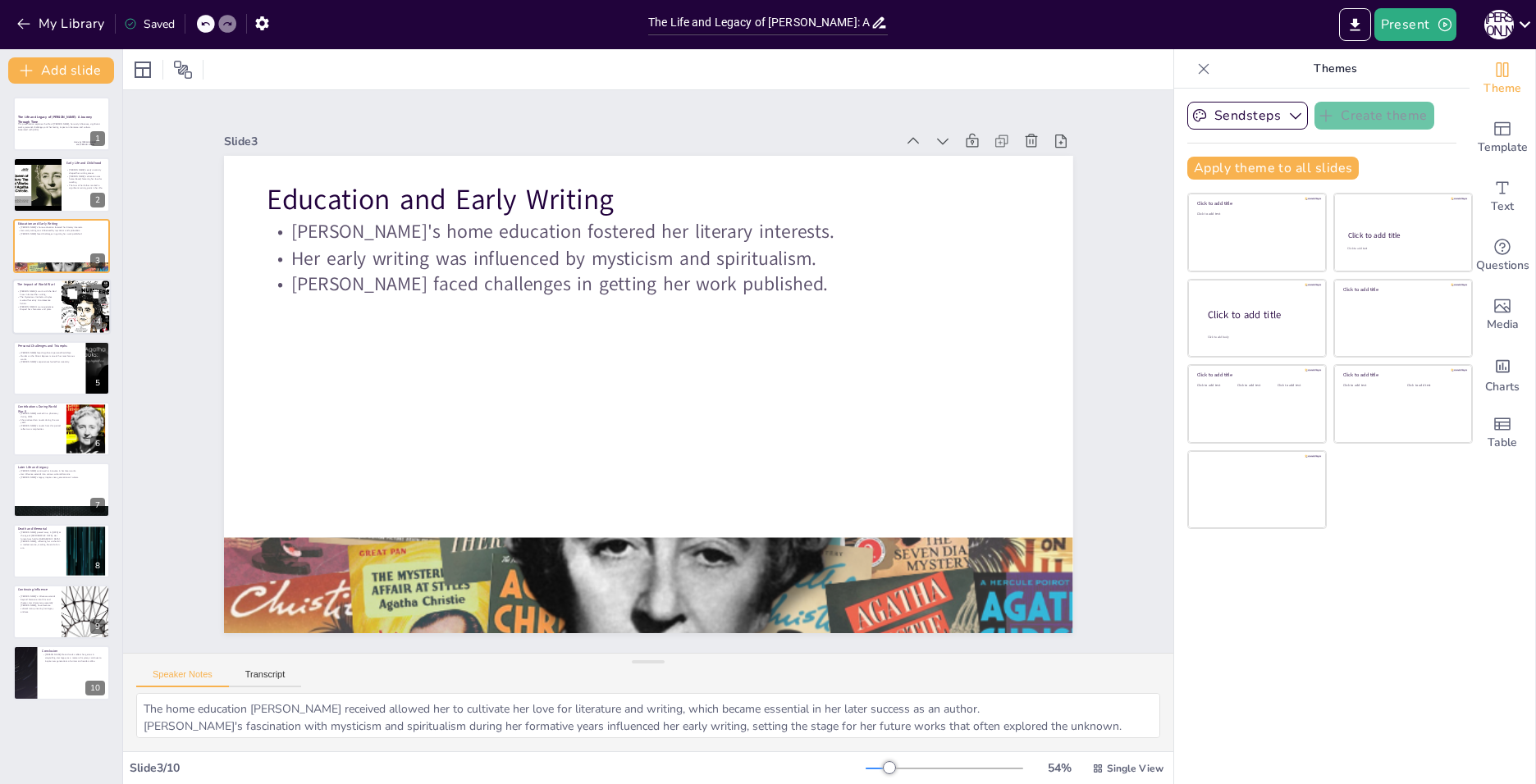
click at [58, 318] on div at bounding box center [62, 307] width 99 height 56
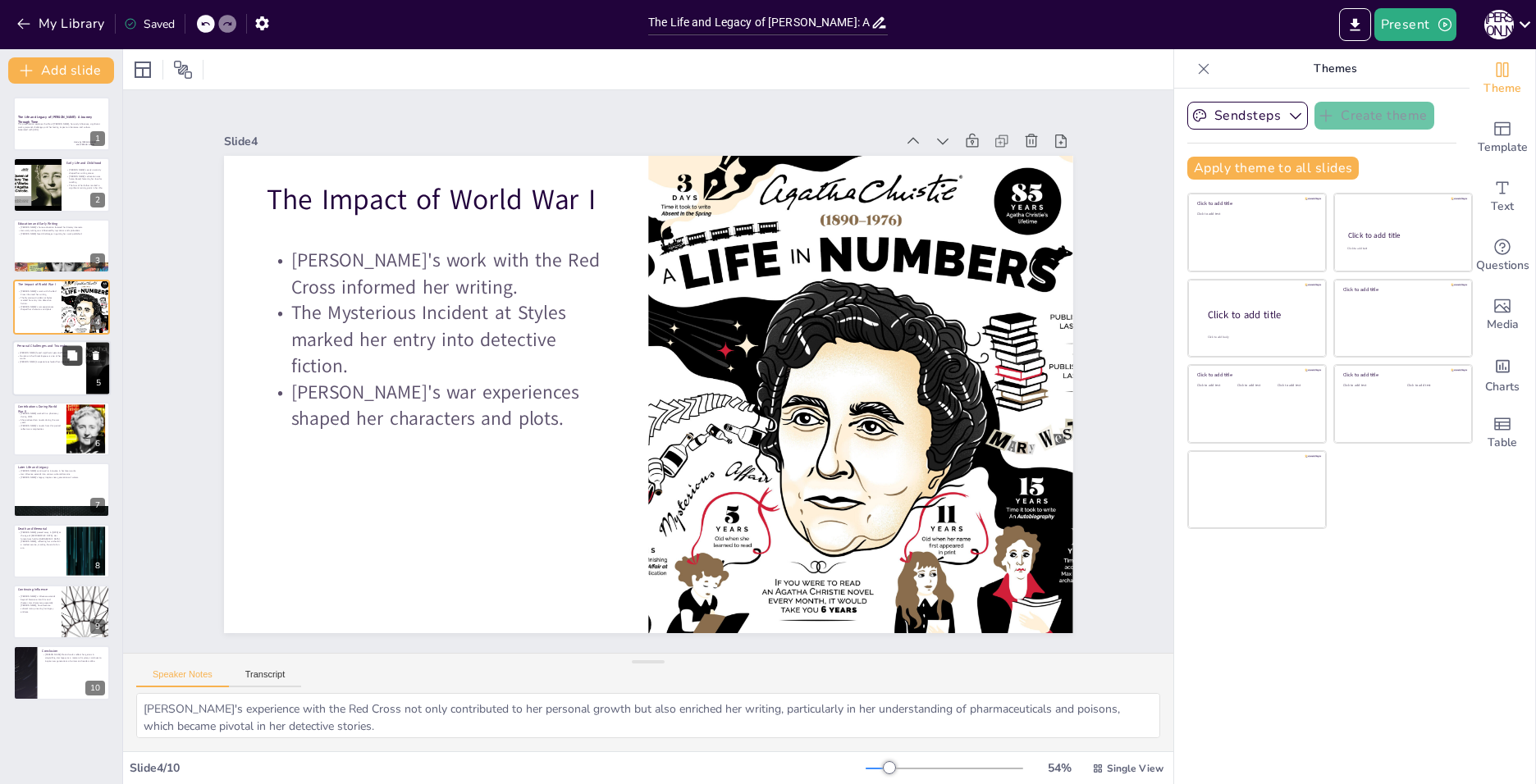
click at [73, 355] on icon at bounding box center [72, 355] width 10 height 10
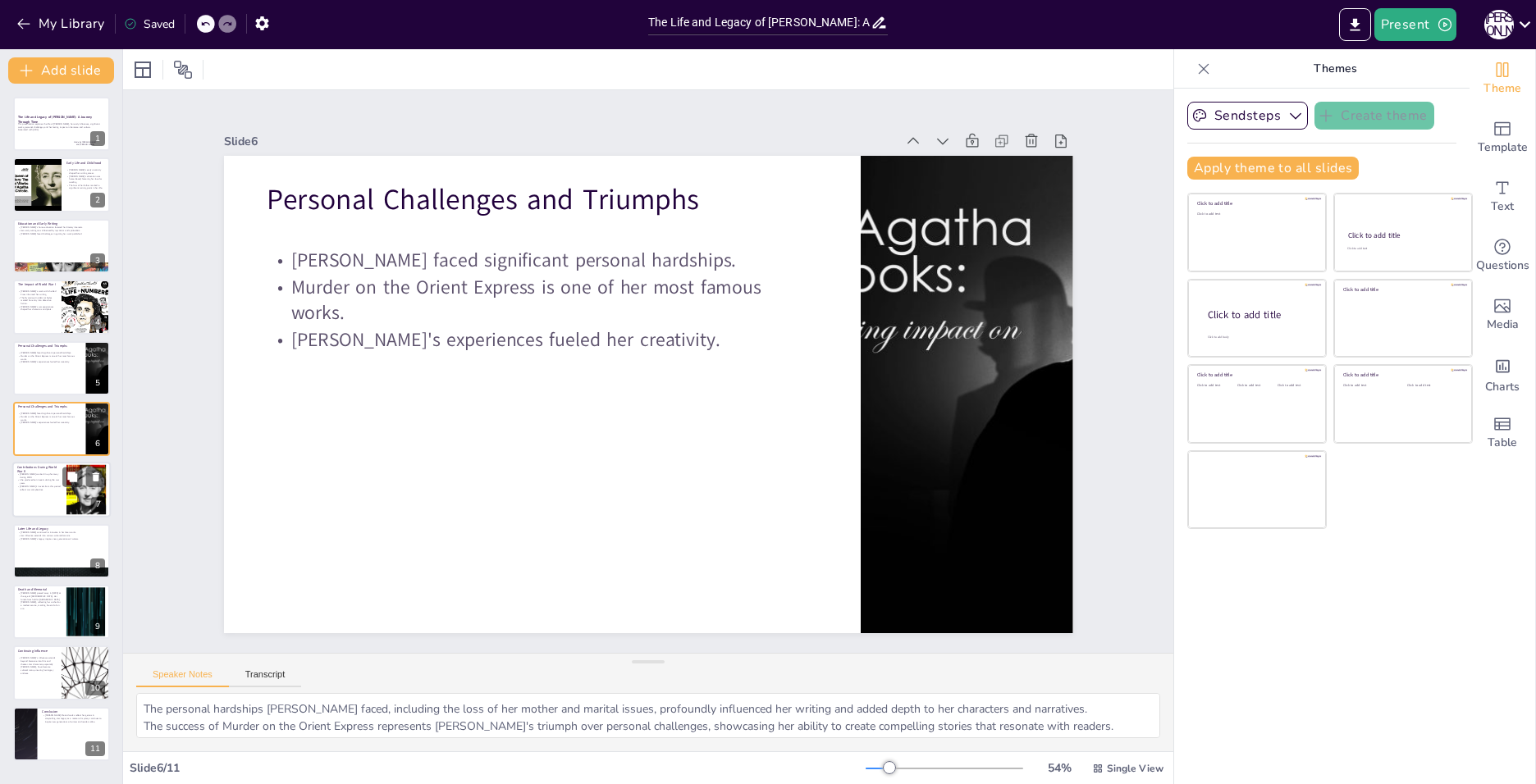
click at [50, 485] on p "[PERSON_NAME]'s novels from this period reflect war complexities." at bounding box center [40, 488] width 44 height 6
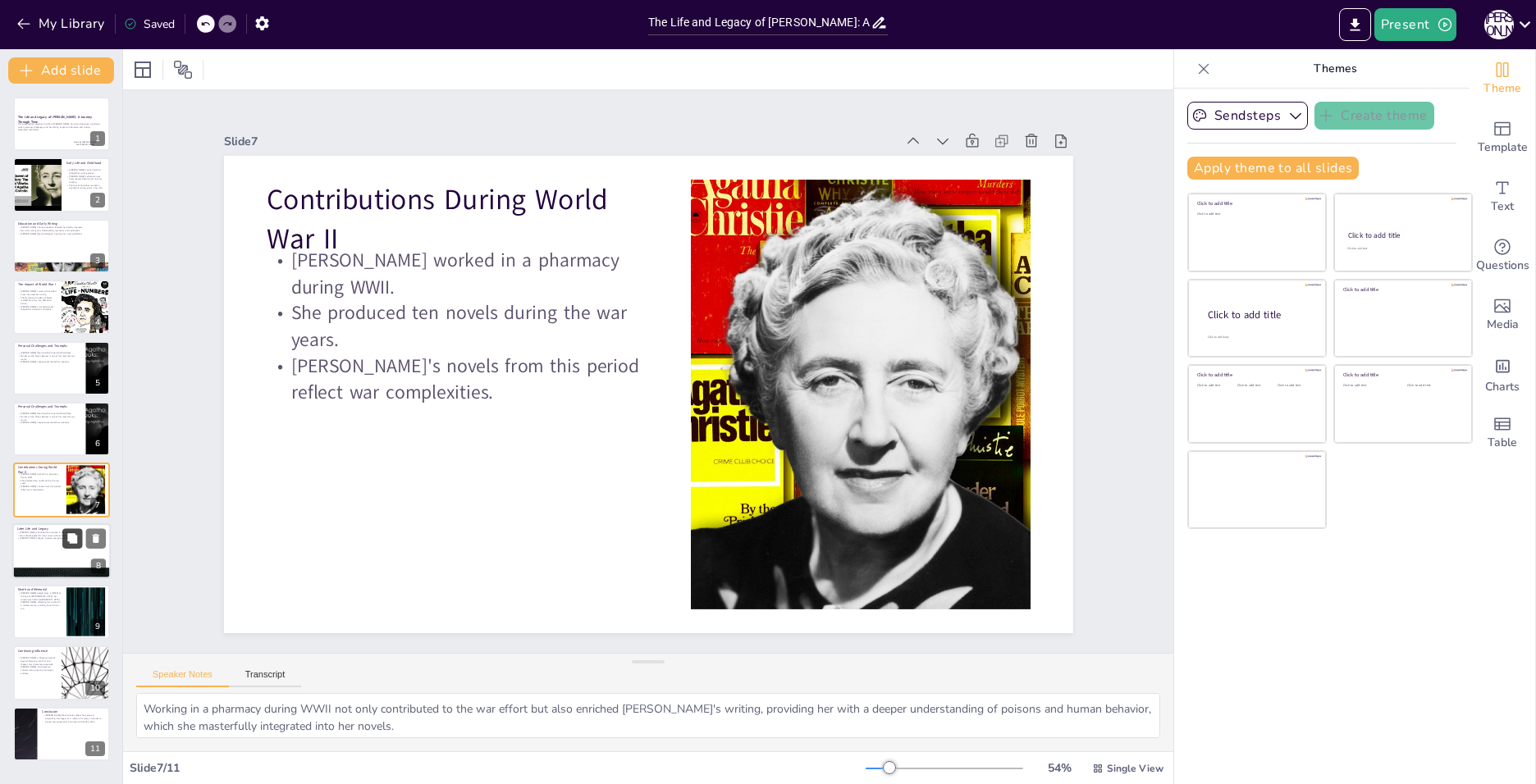
click at [63, 546] on button at bounding box center [72, 538] width 20 height 20
type textarea "[PERSON_NAME]'s innovation in her later works reflects her adaptability as a wr…"
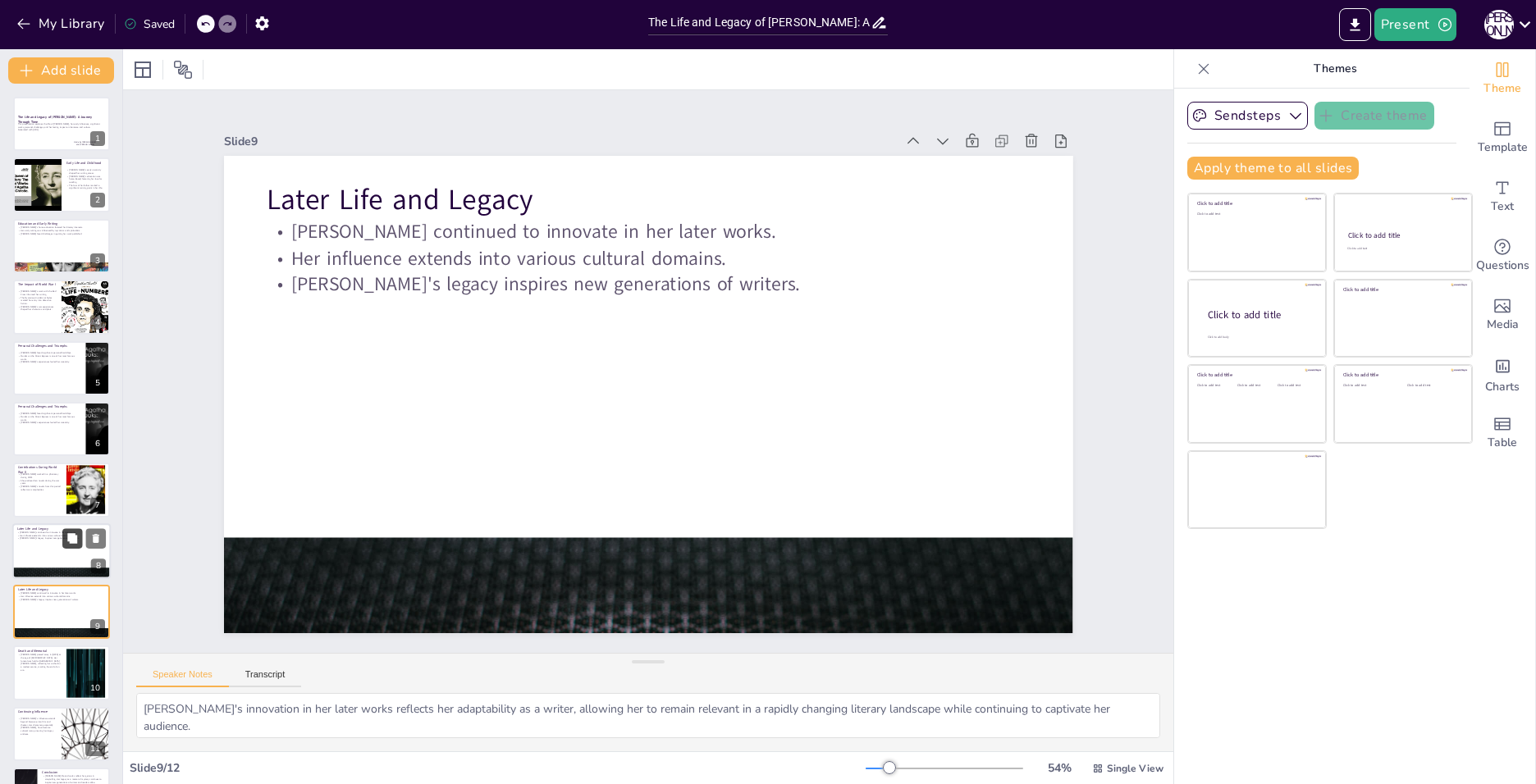
scroll to position [52, 0]
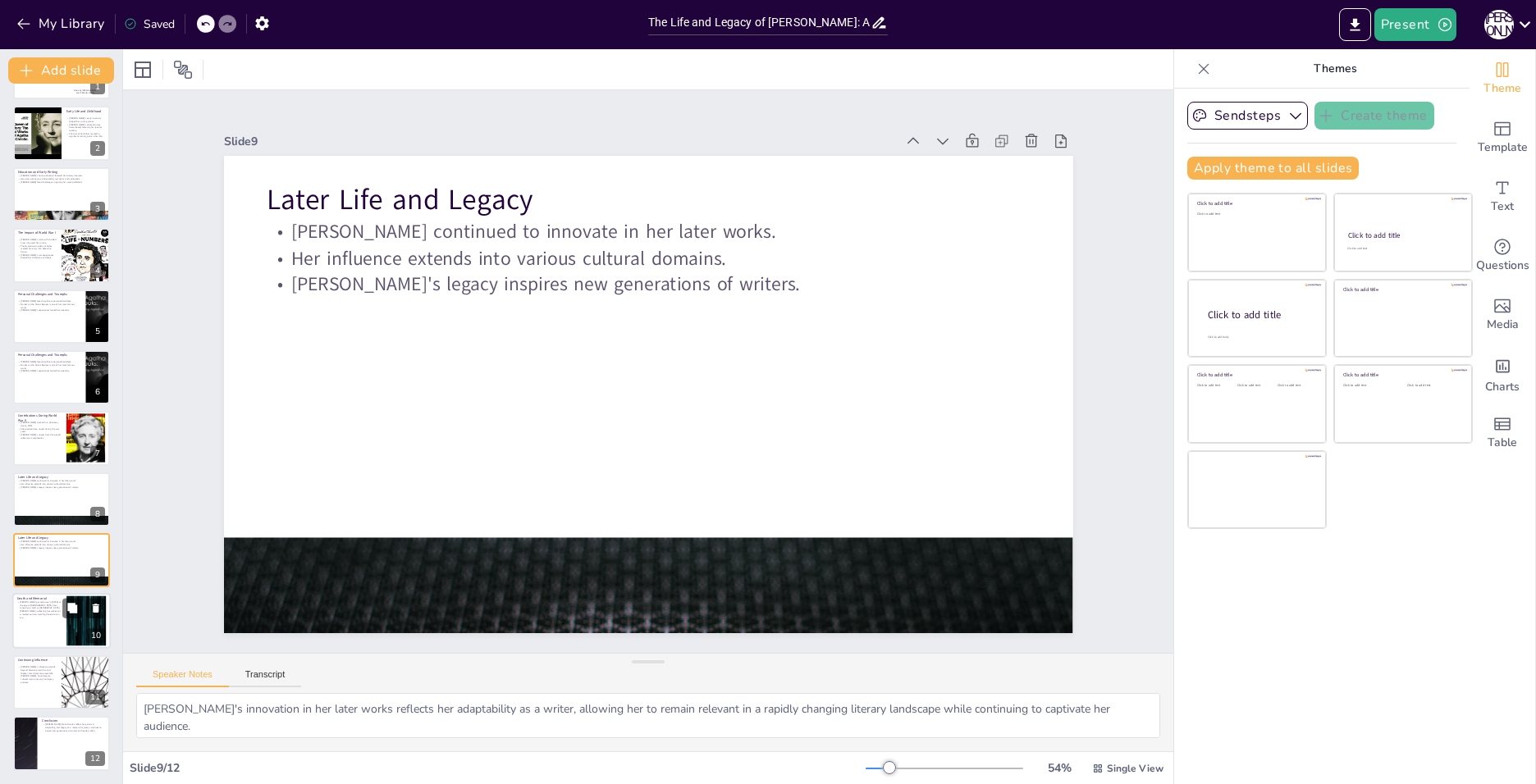
click at [78, 625] on div at bounding box center [86, 621] width 89 height 50
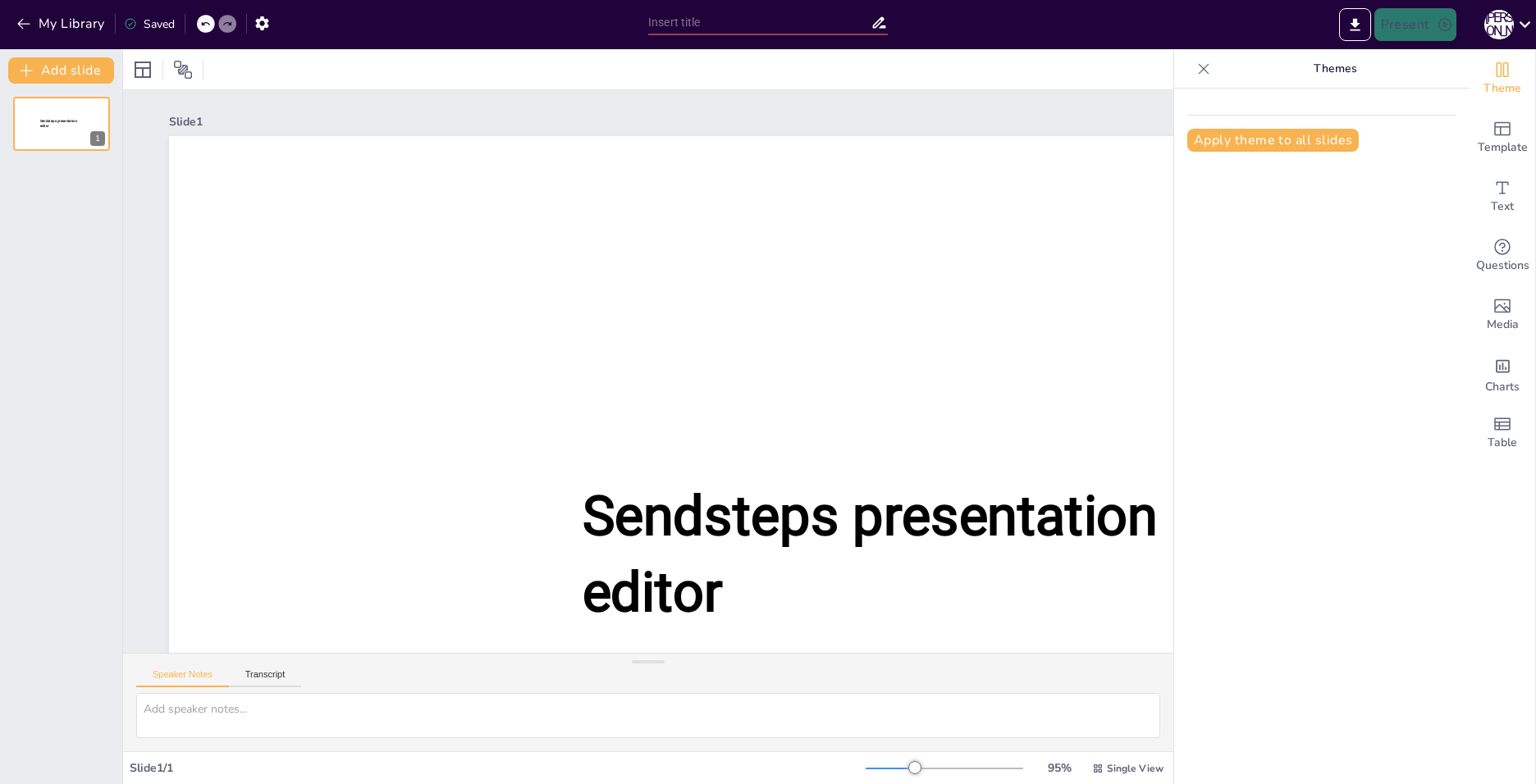
type input "The Life and Legacy of [PERSON_NAME]: A Journey Through Time"
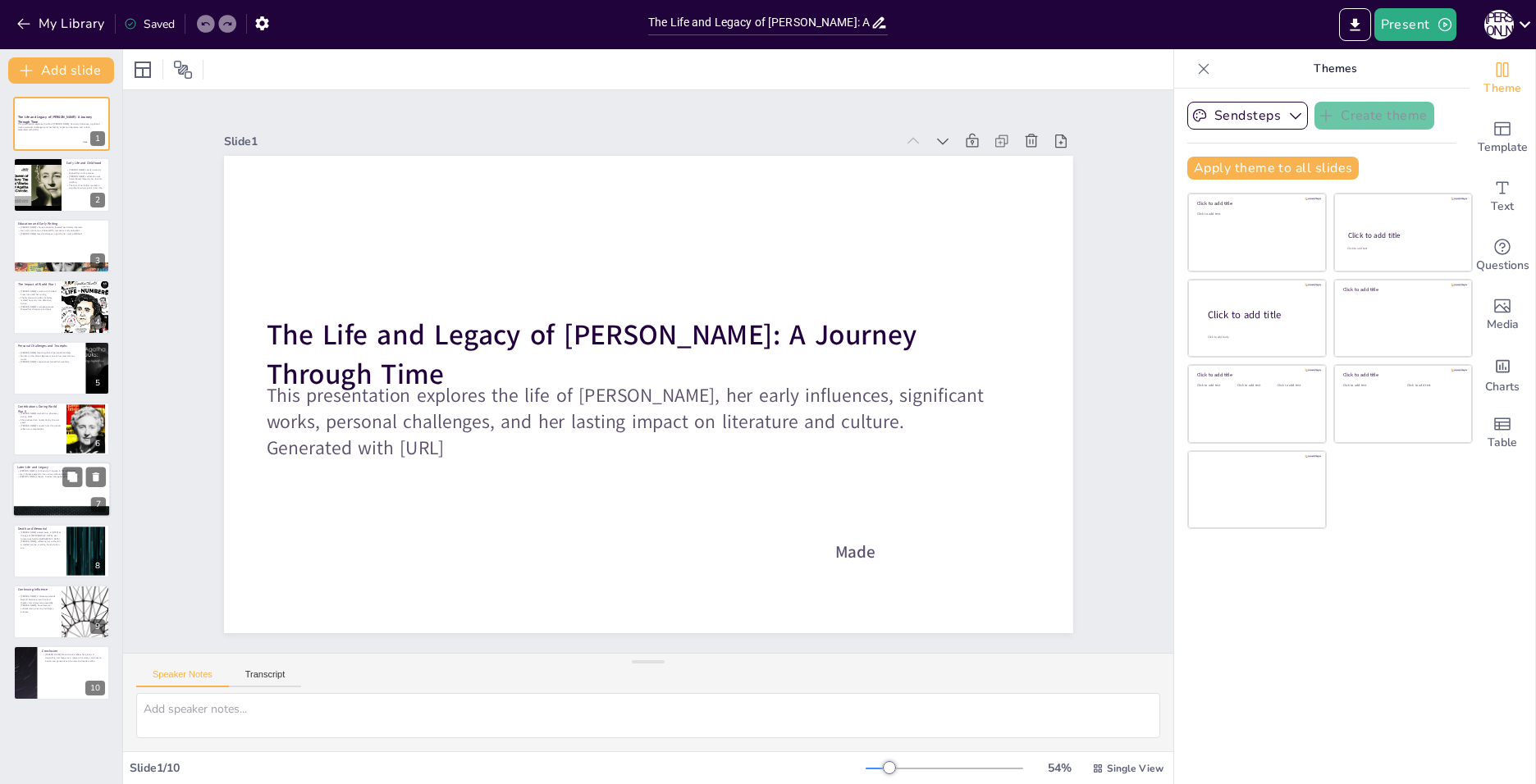
click at [21, 487] on div at bounding box center [62, 490] width 99 height 56
type textarea "[PERSON_NAME]'s innovation in her later works reflects her adaptability as a wr…"
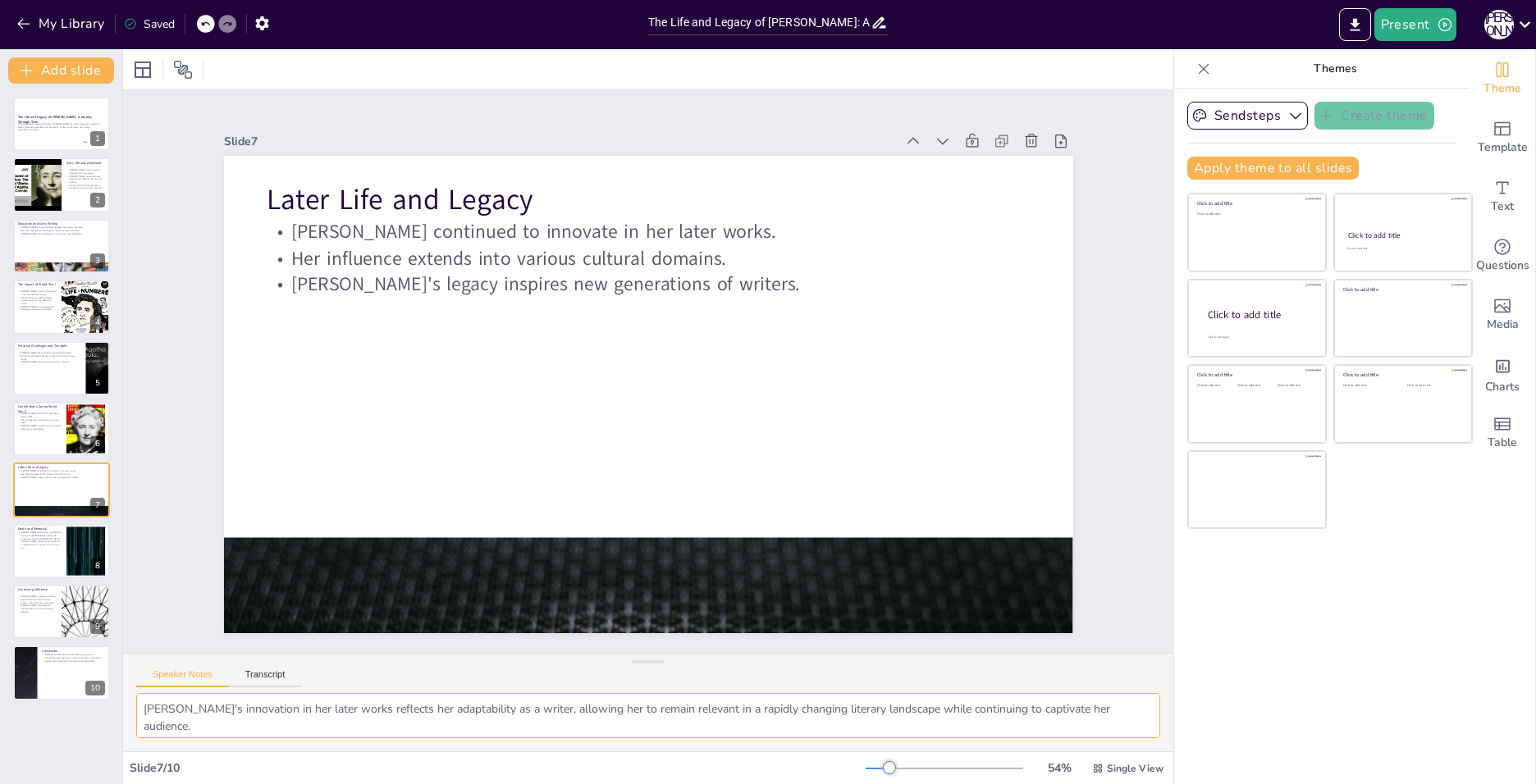
click at [449, 708] on textarea "[PERSON_NAME]'s innovation in her later works reflects her adaptability as a wr…" at bounding box center [648, 715] width 1024 height 45
click at [49, 548] on div at bounding box center [62, 551] width 99 height 56
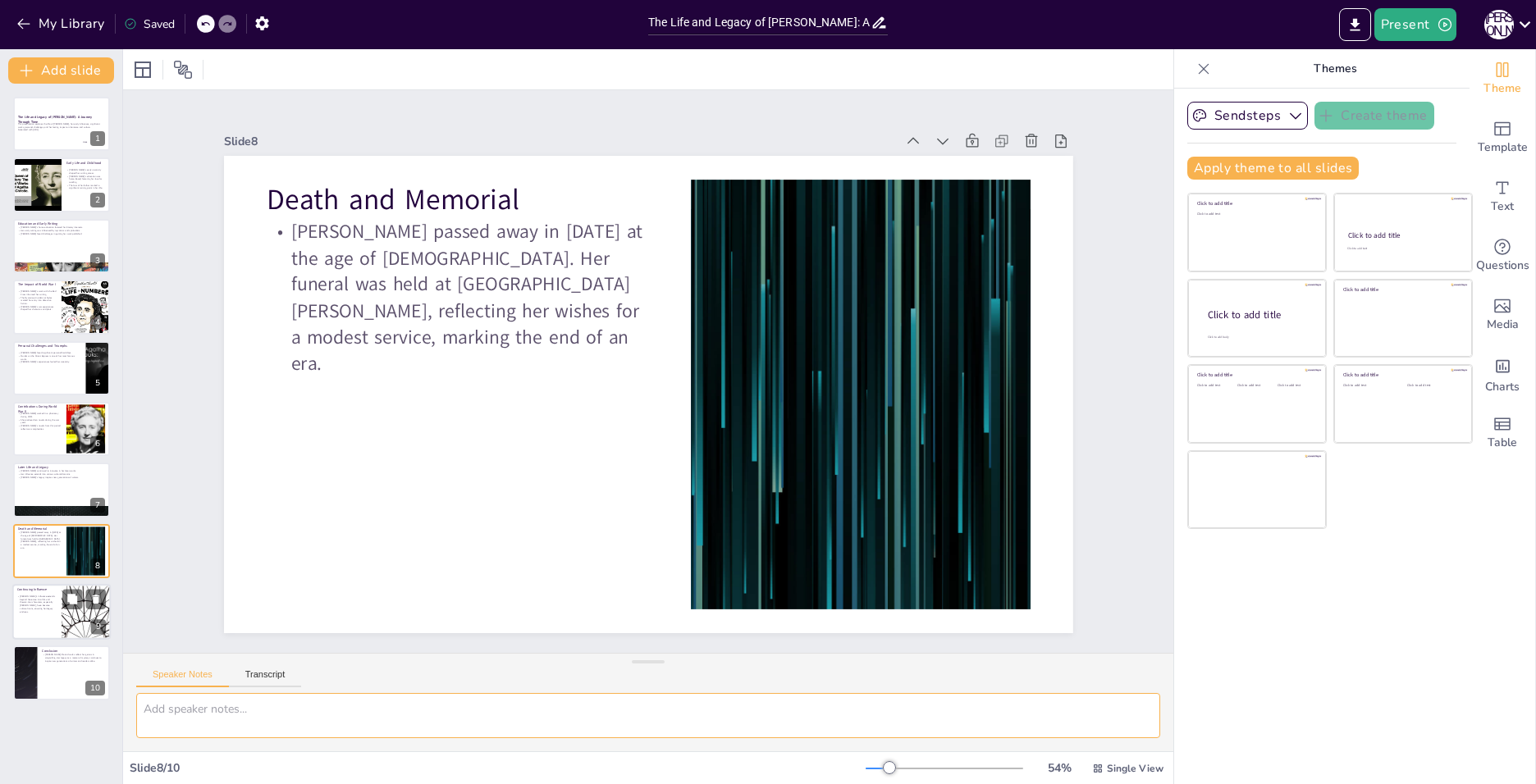
click at [52, 609] on p "[PERSON_NAME]'s influence extends beyond literature into film and theater. Her …" at bounding box center [37, 604] width 40 height 18
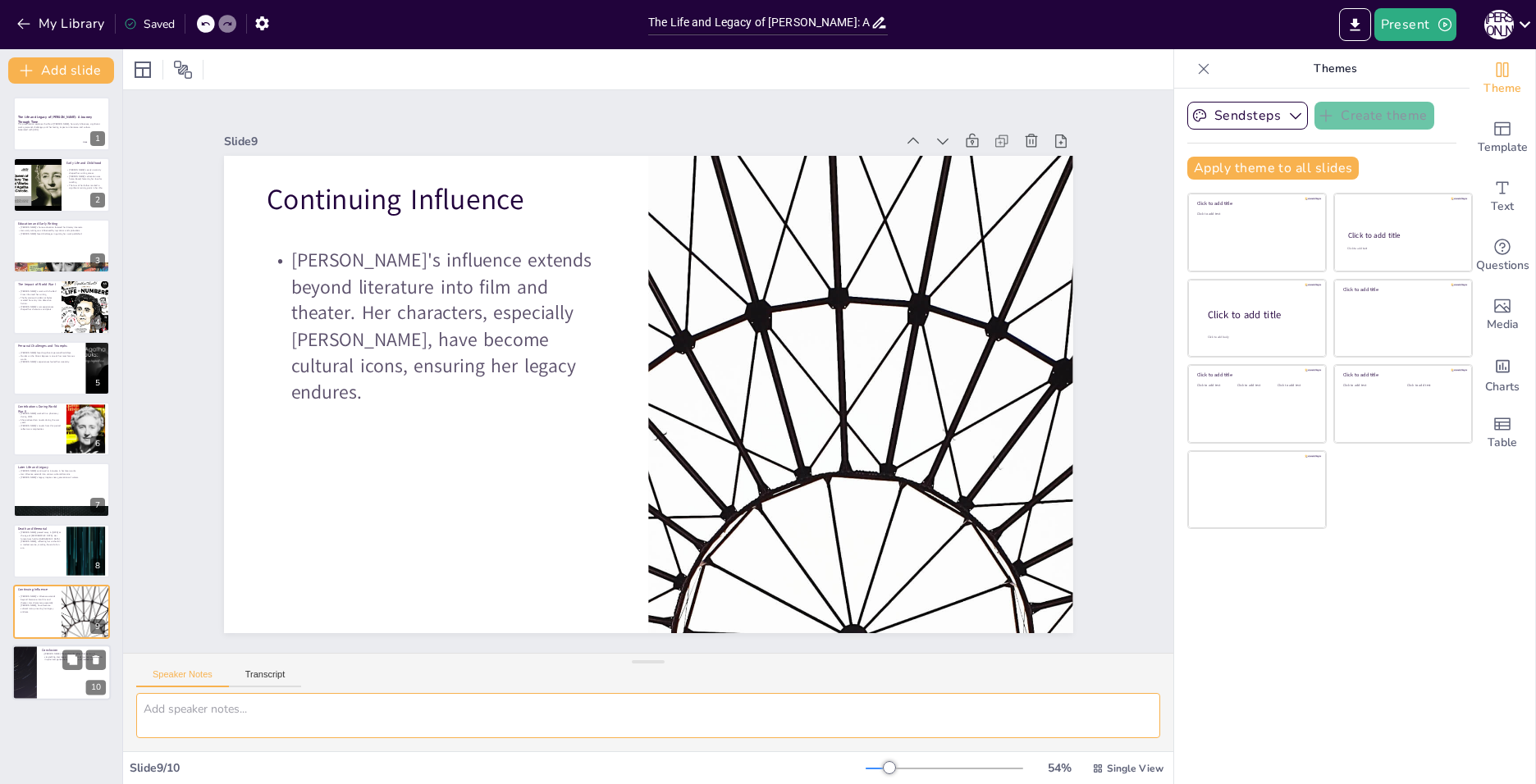
click at [29, 674] on div at bounding box center [25, 673] width 99 height 56
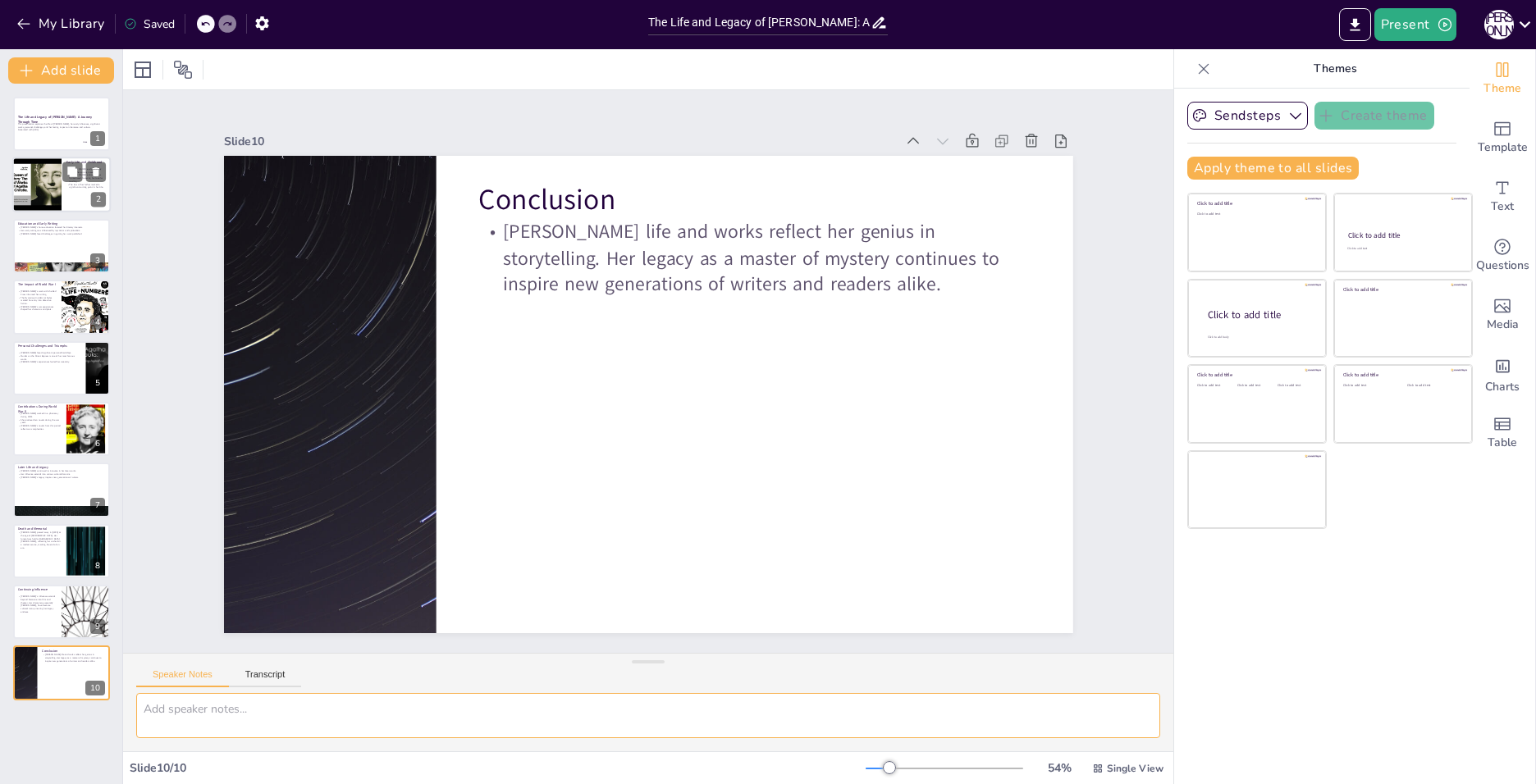
click at [64, 191] on div at bounding box center [62, 185] width 99 height 56
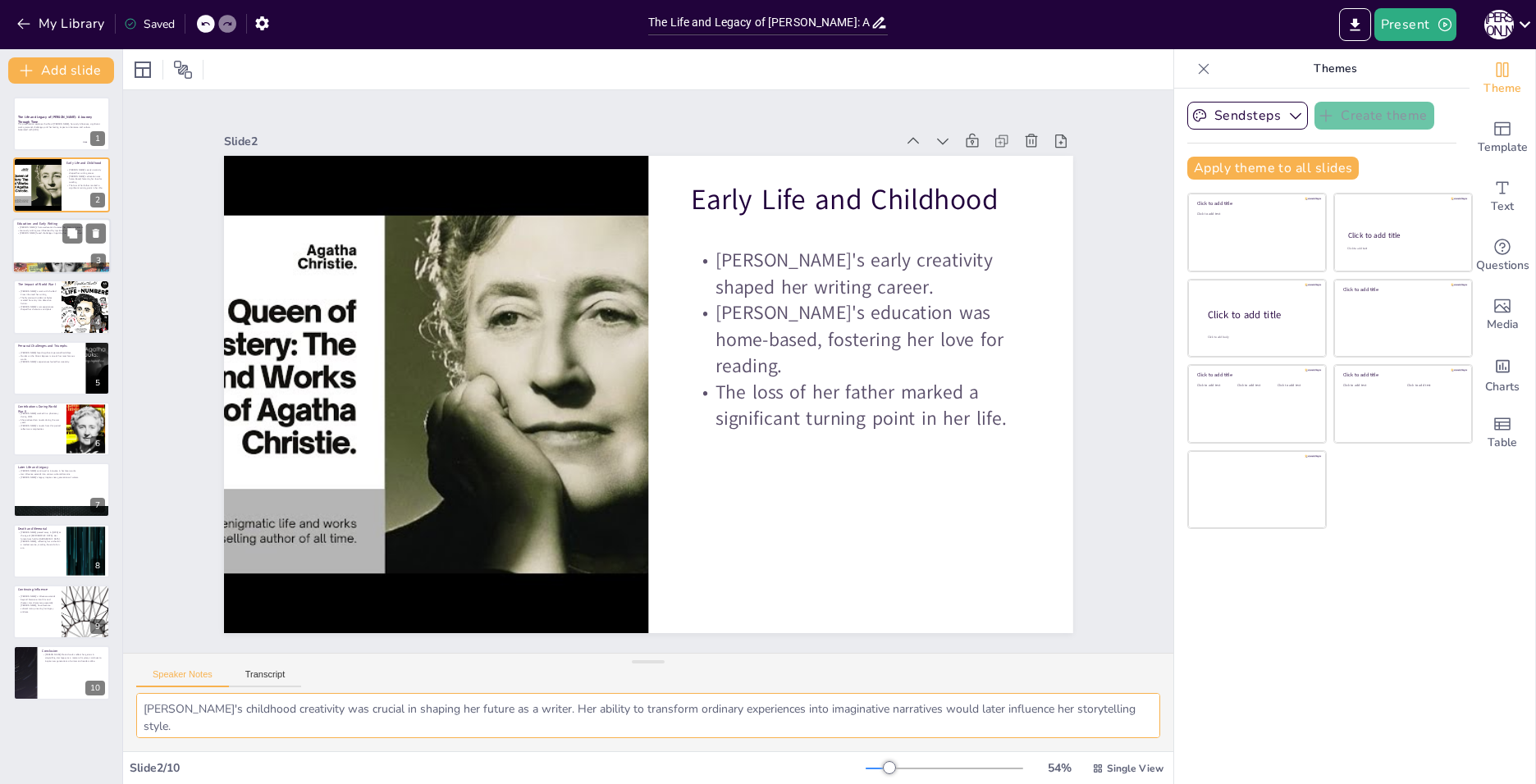
click at [30, 257] on div at bounding box center [62, 246] width 99 height 56
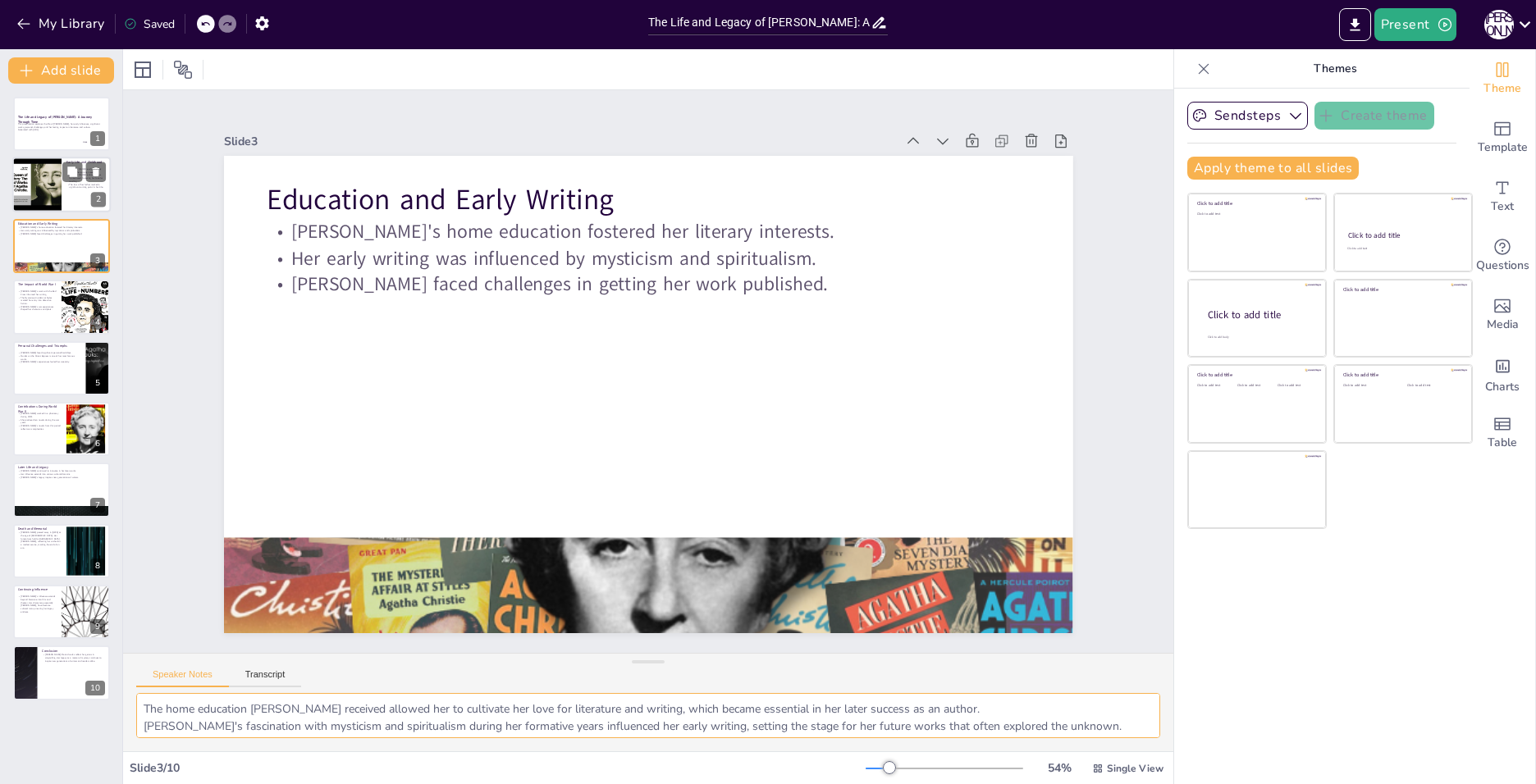
click at [27, 200] on div at bounding box center [37, 185] width 74 height 56
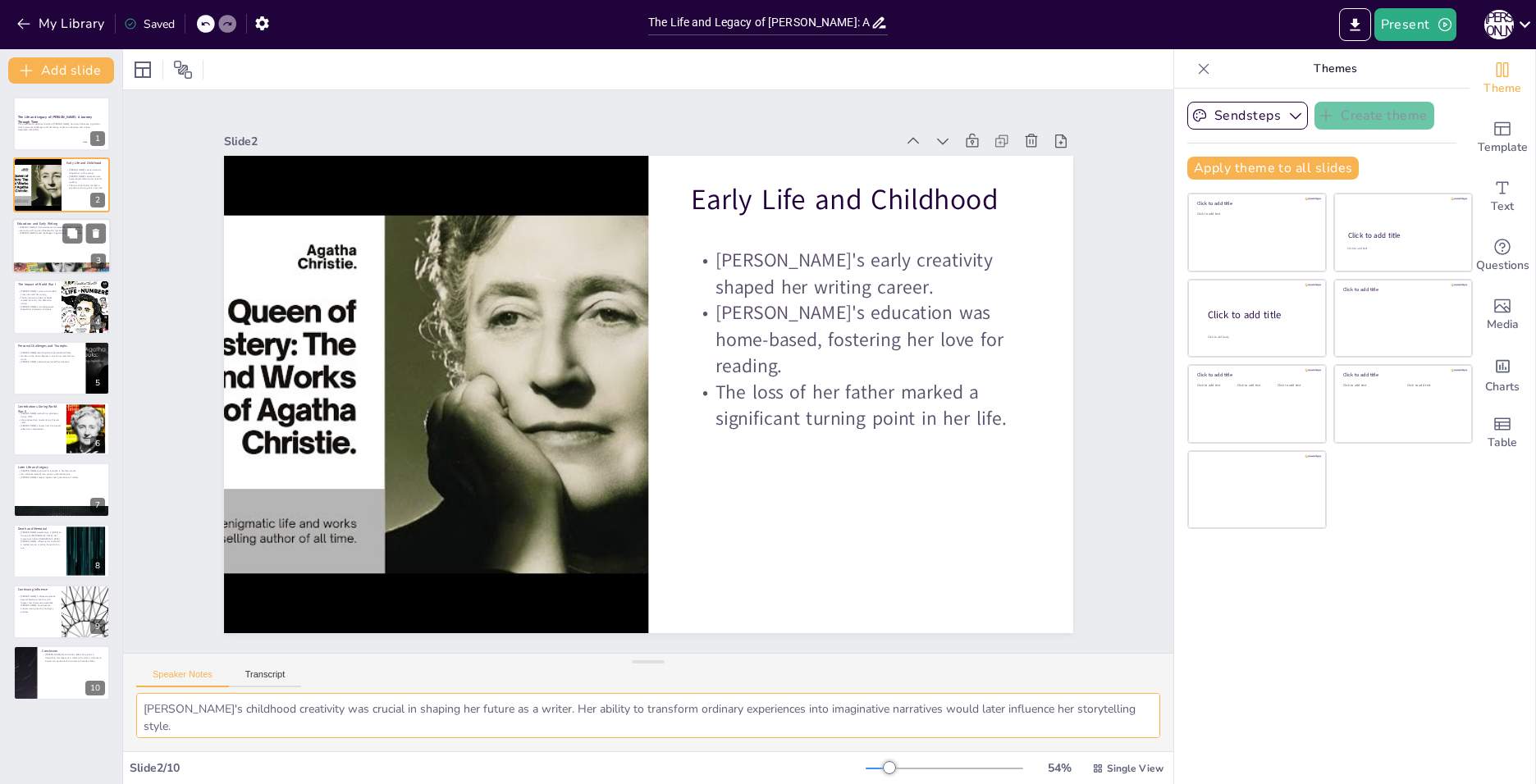
click at [47, 262] on div at bounding box center [62, 246] width 99 height 56
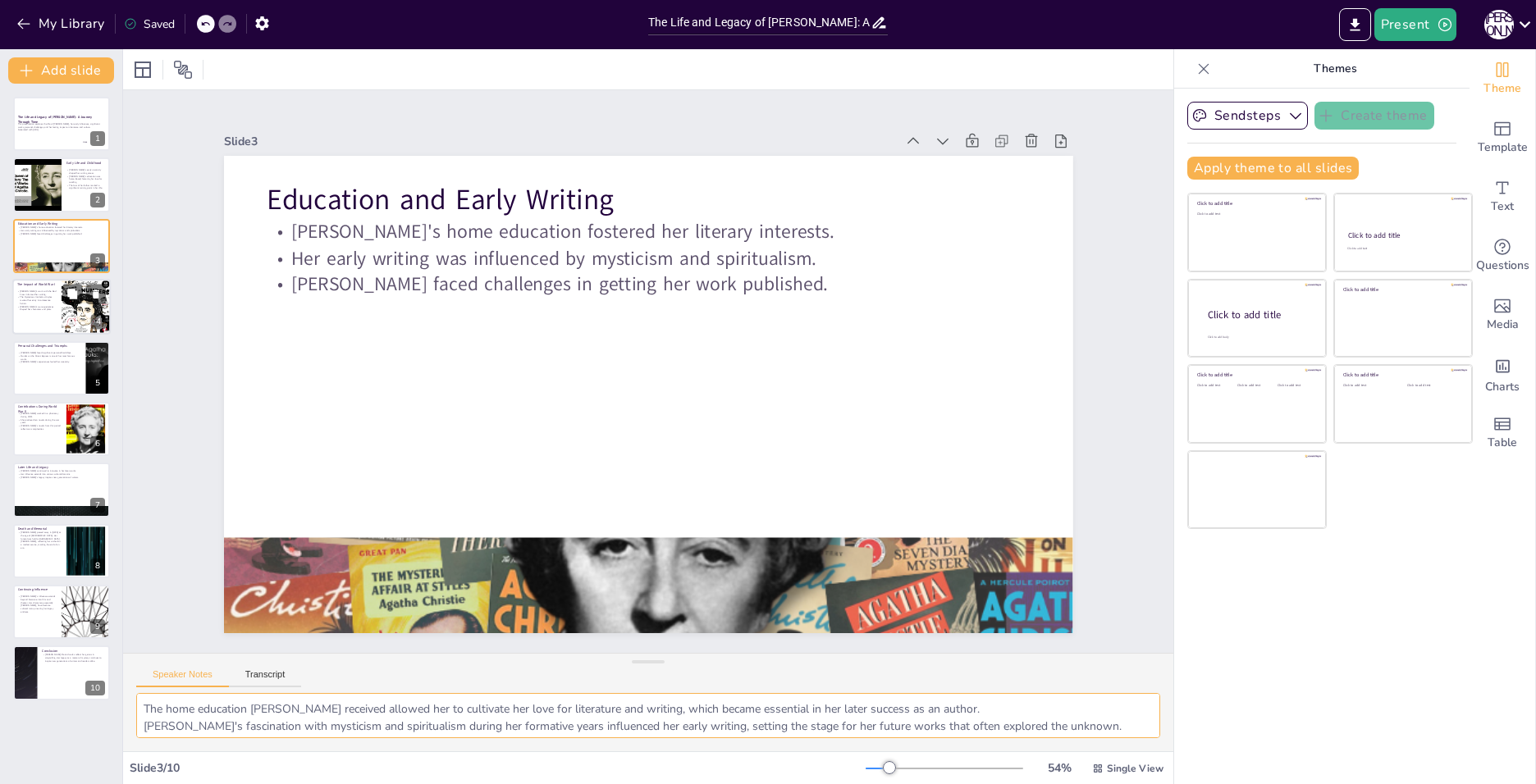
click at [65, 318] on div at bounding box center [86, 307] width 84 height 56
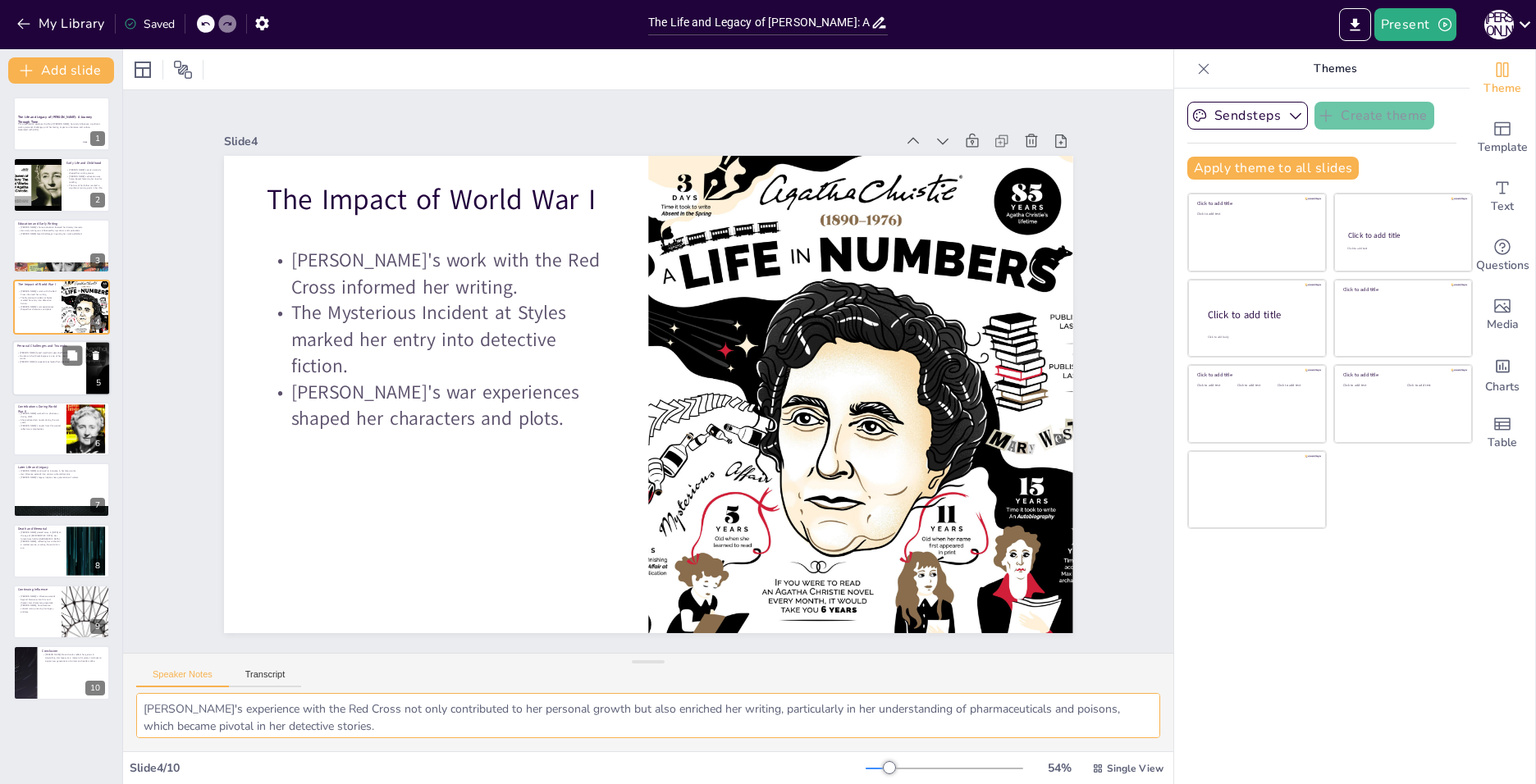
click at [58, 360] on p "Murder on the Orient Express is one of her most famous works." at bounding box center [49, 357] width 64 height 6
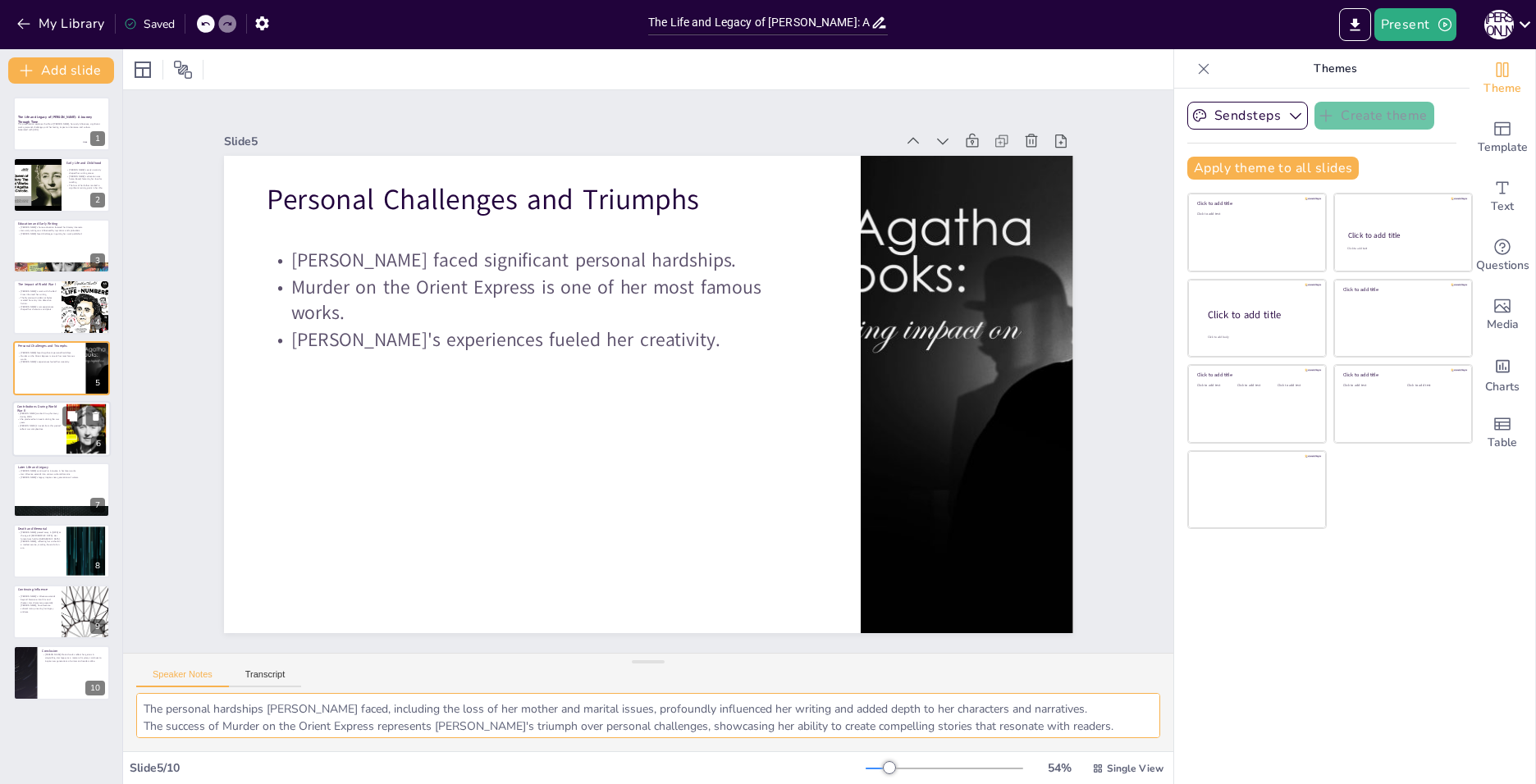
click at [67, 435] on div at bounding box center [86, 429] width 100 height 50
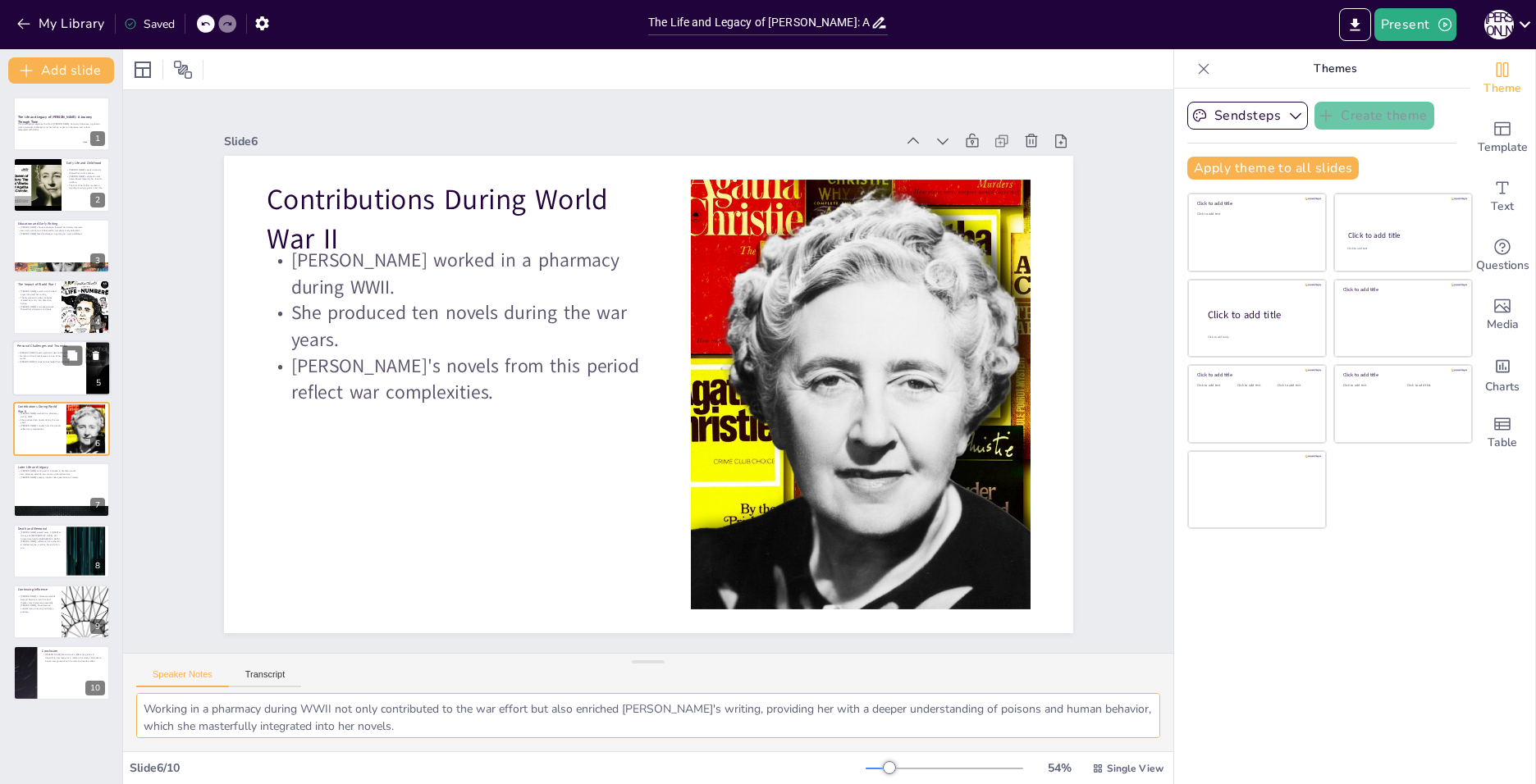
click at [26, 341] on div "Personal Challenges and Triumphs [PERSON_NAME] faced significant personal hards…" at bounding box center [62, 341] width 99 height 0
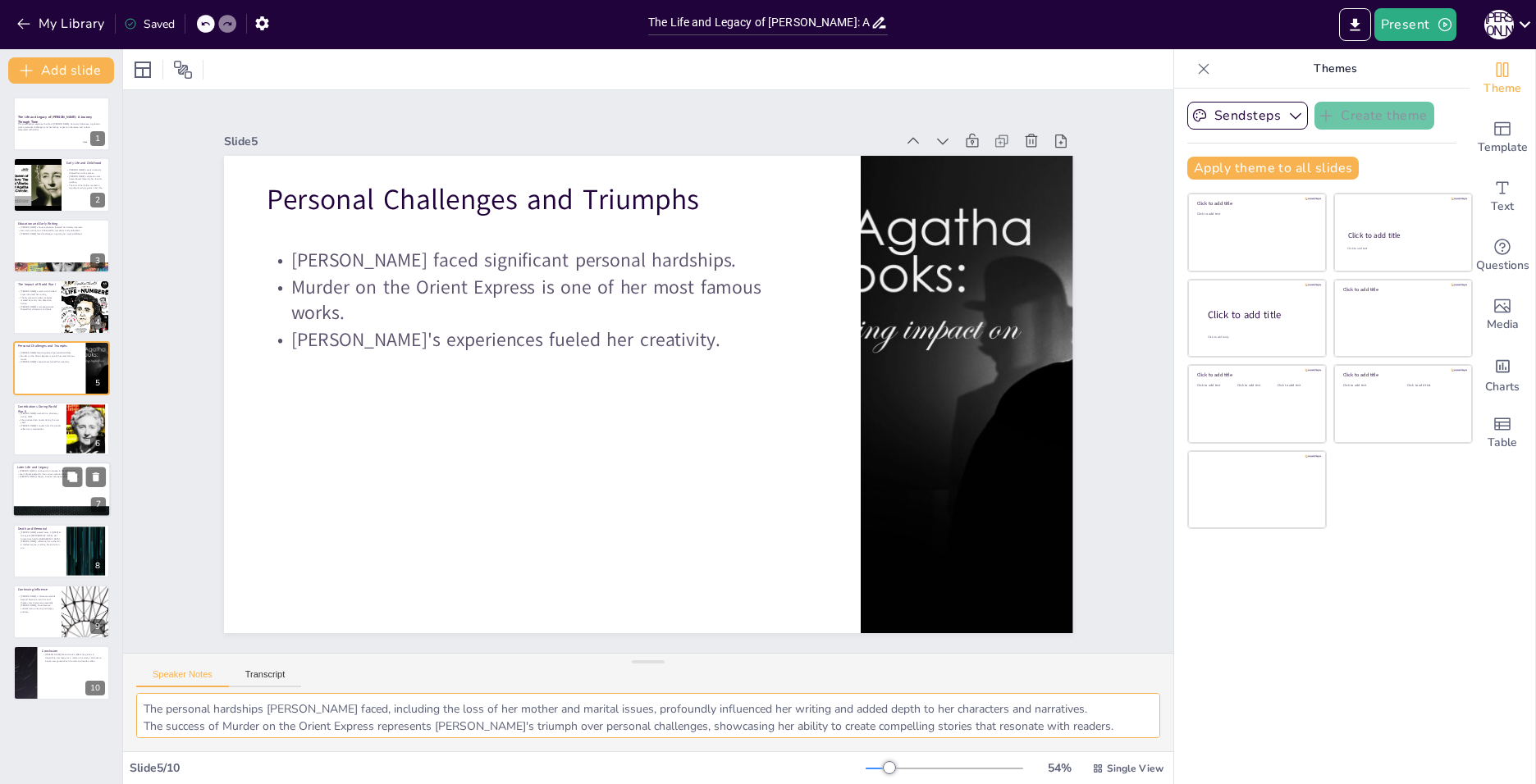
click at [12, 486] on div "Later Life and Legacy [PERSON_NAME] continued to innovate in her later works. H…" at bounding box center [62, 490] width 99 height 56
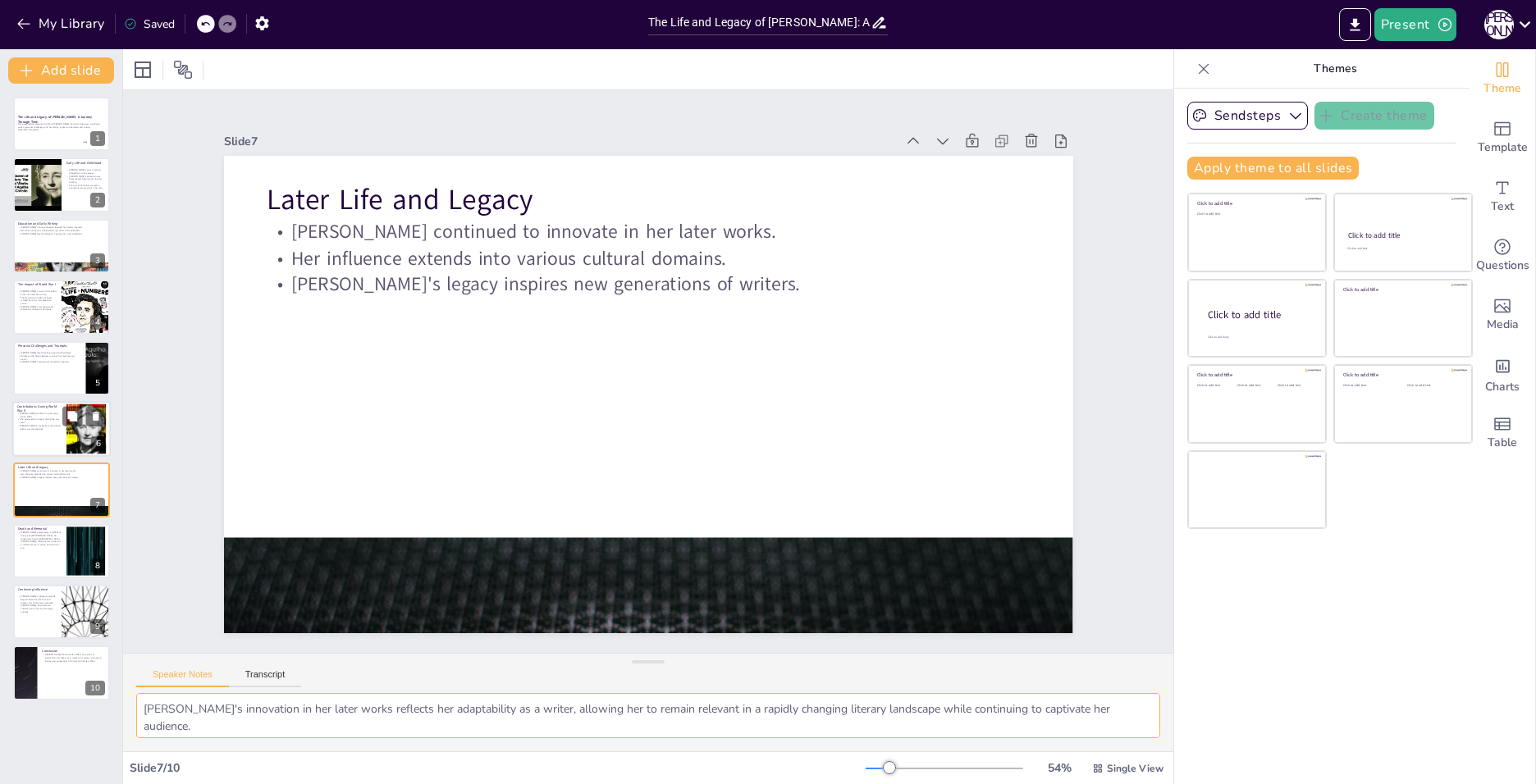
click at [35, 414] on p "[PERSON_NAME] worked in a pharmacy during WWII." at bounding box center [40, 414] width 44 height 6
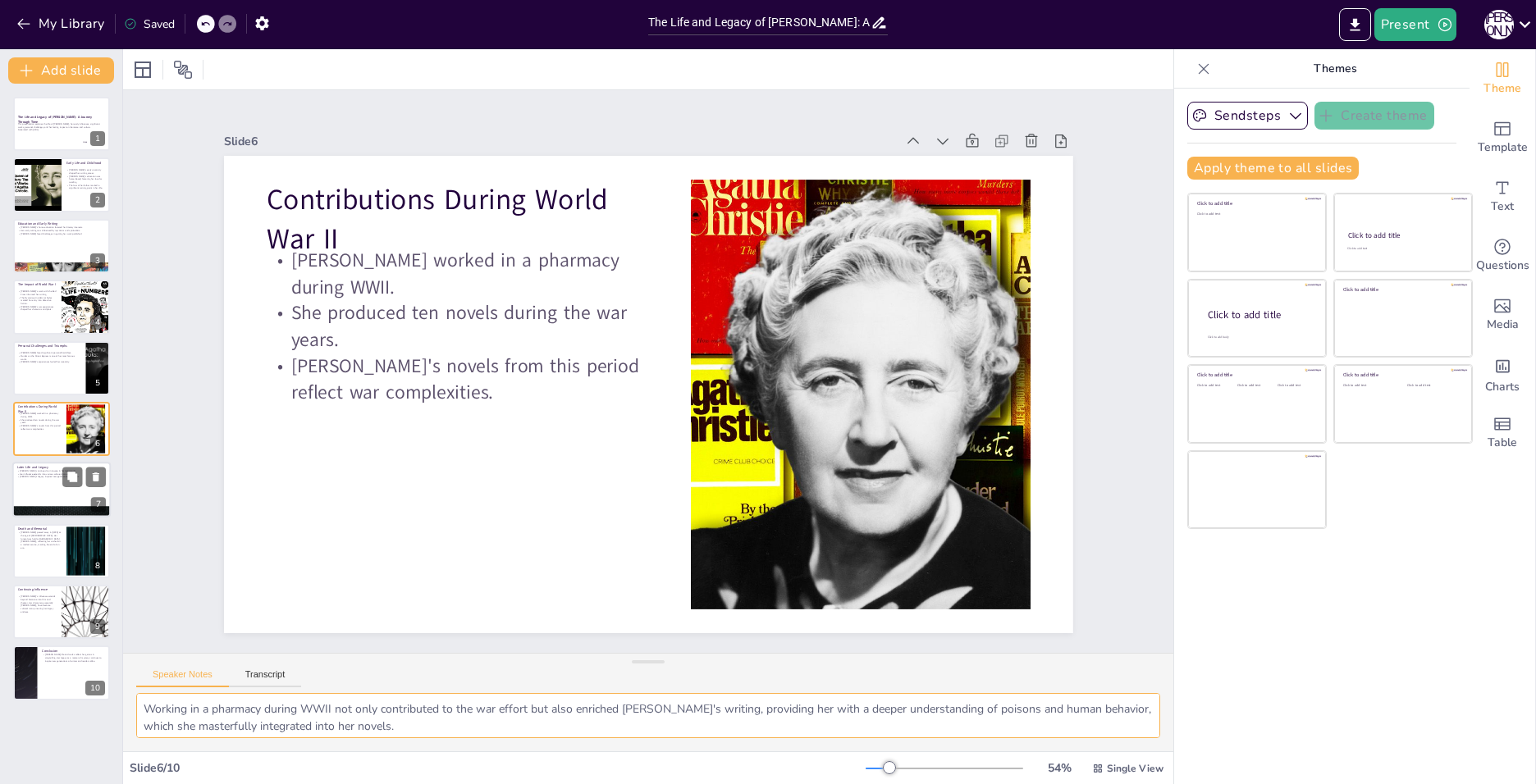
click at [16, 492] on div at bounding box center [62, 490] width 99 height 56
type textarea "[PERSON_NAME]'s innovation in her later works reflects her adaptability as a wr…"
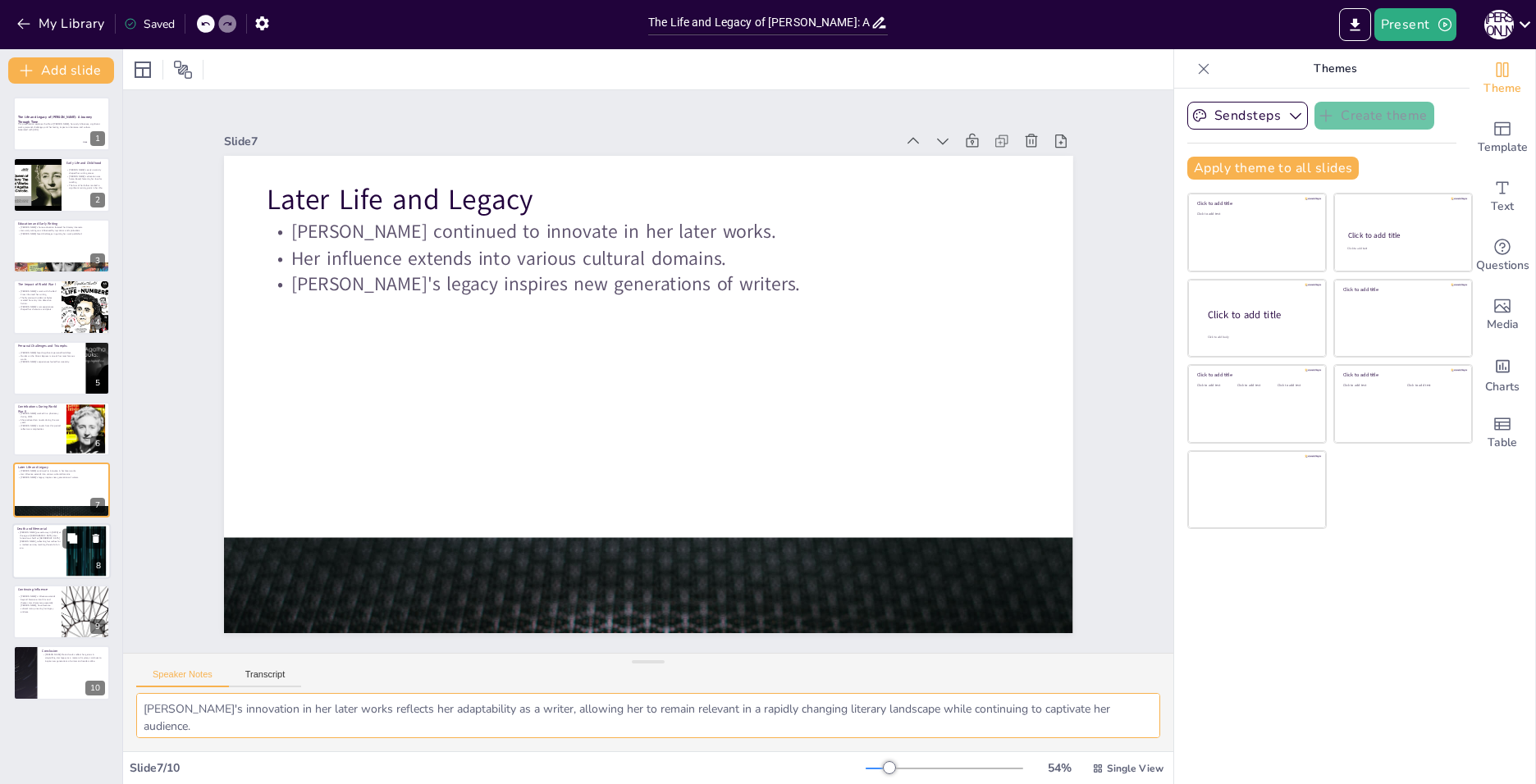
click at [29, 560] on div at bounding box center [62, 551] width 99 height 56
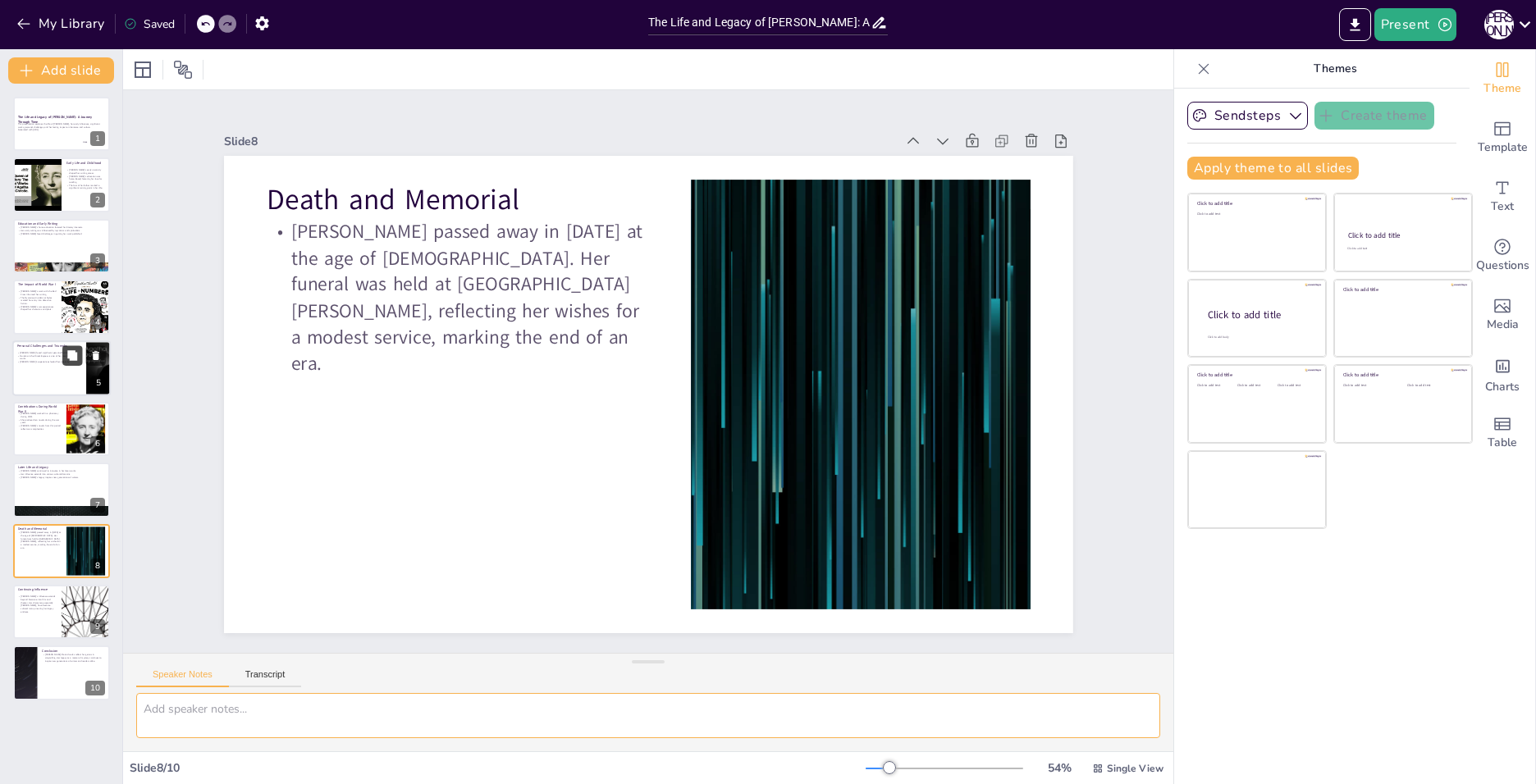
click at [68, 355] on icon at bounding box center [72, 355] width 10 height 10
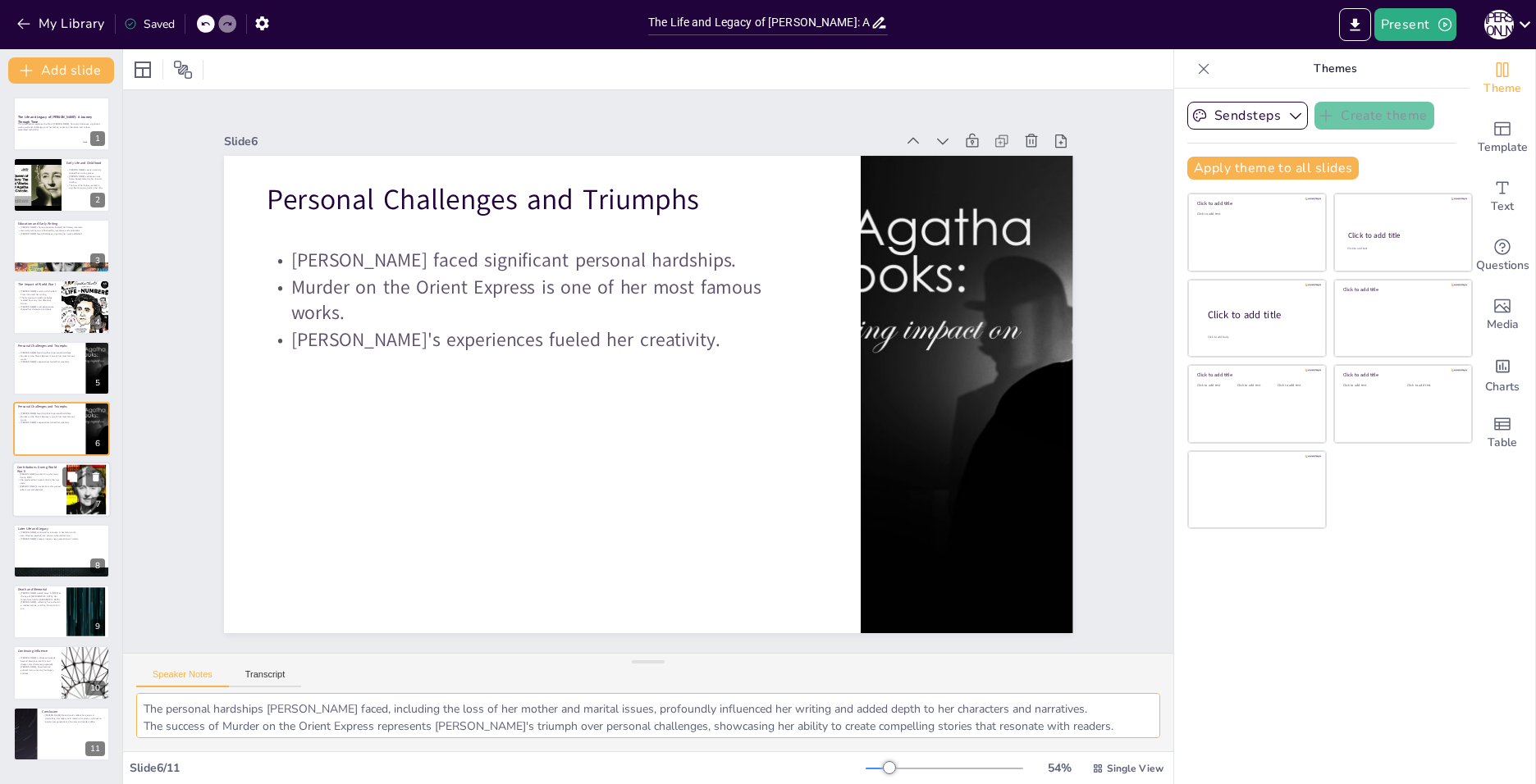
click at [44, 480] on p "She produced ten novels during the war years." at bounding box center [40, 481] width 44 height 6
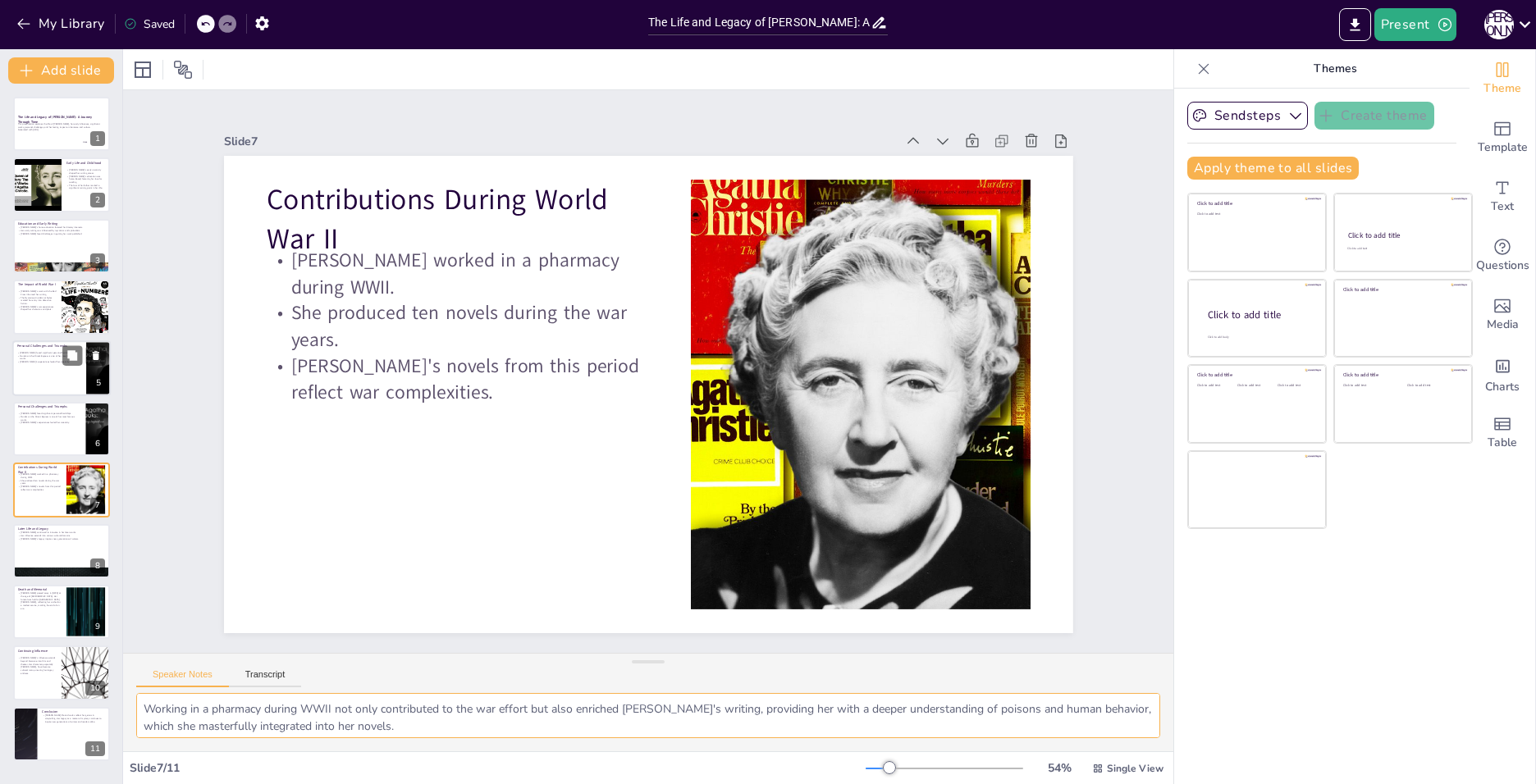
click at [27, 358] on p "Murder on the Orient Express is one of her most famous works." at bounding box center [49, 357] width 64 height 6
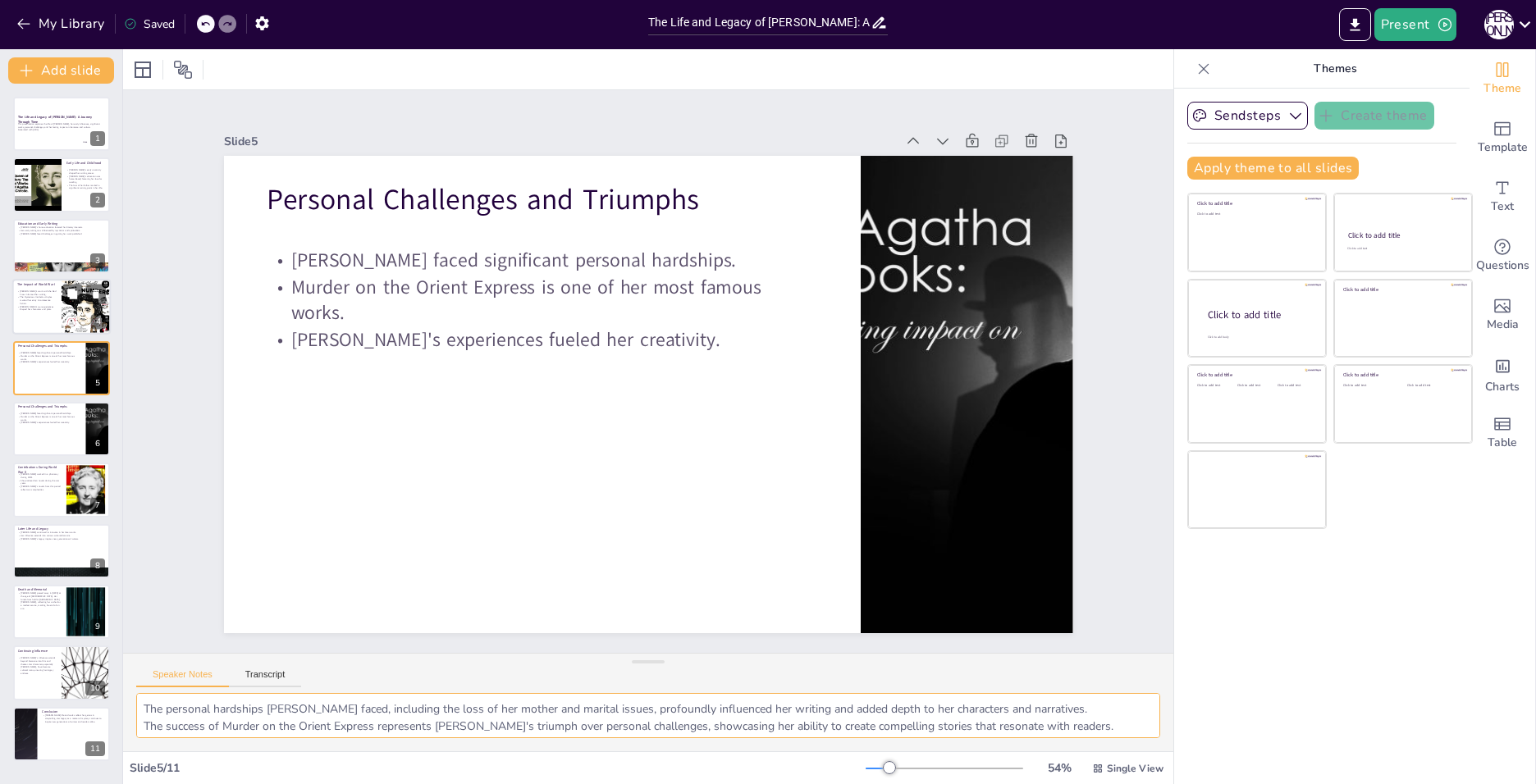
click at [54, 301] on p "The Mysterious Incident at Styles marked her entry into detective fiction." at bounding box center [37, 300] width 40 height 9
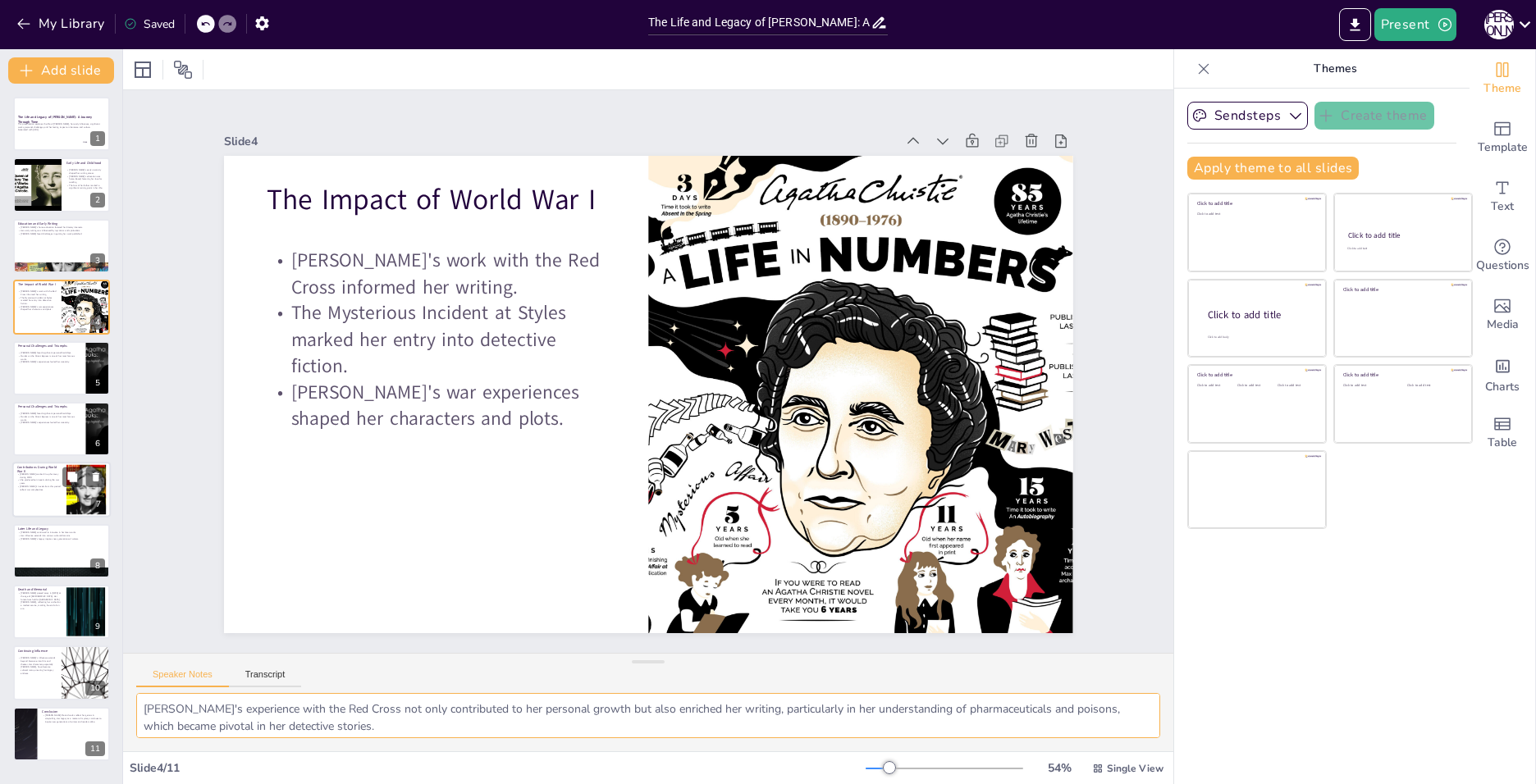
click at [27, 496] on div at bounding box center [62, 490] width 99 height 56
type textarea "Working in a pharmacy during WWII not only contributed to the war effort but al…"
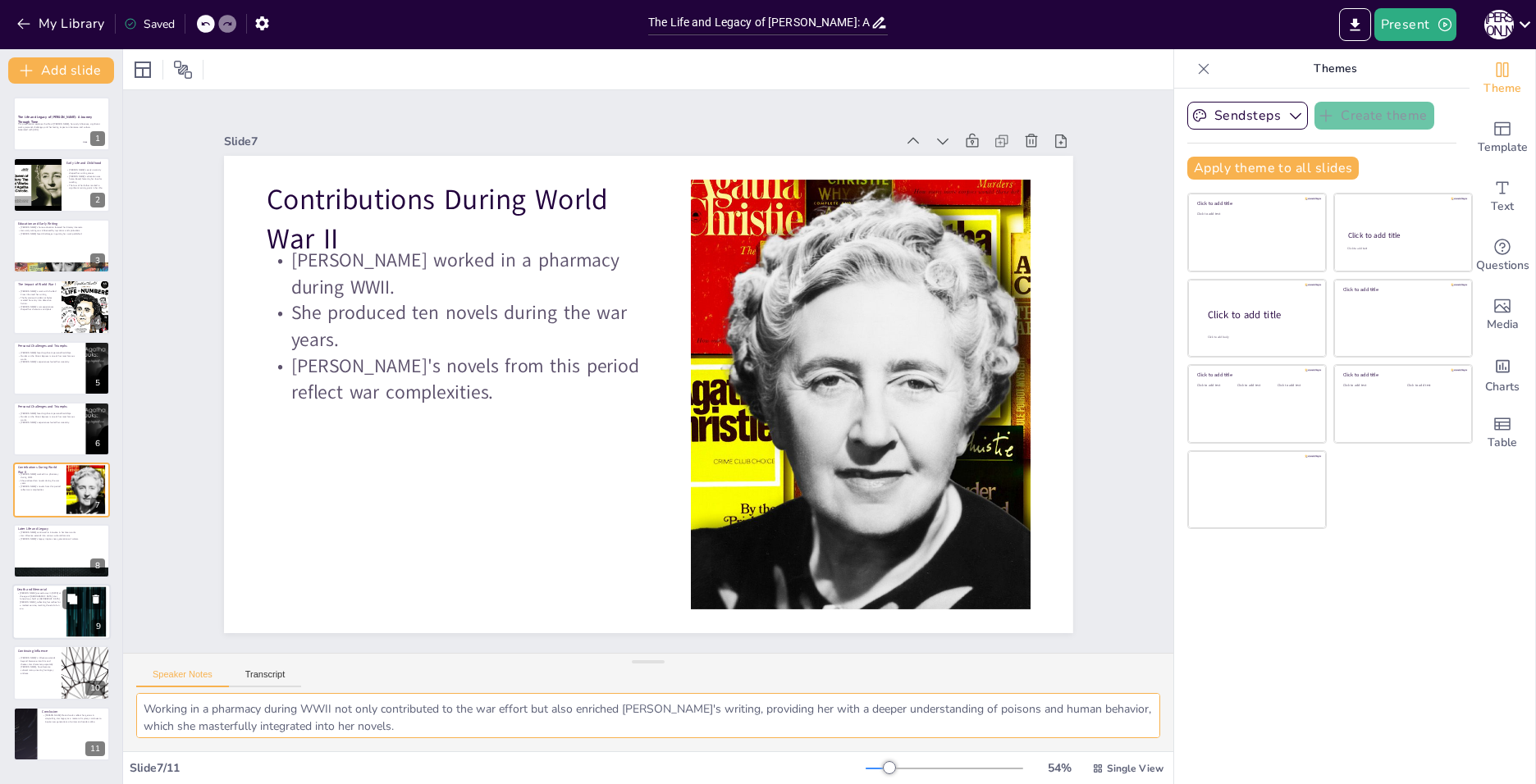
click at [72, 619] on div at bounding box center [86, 612] width 89 height 50
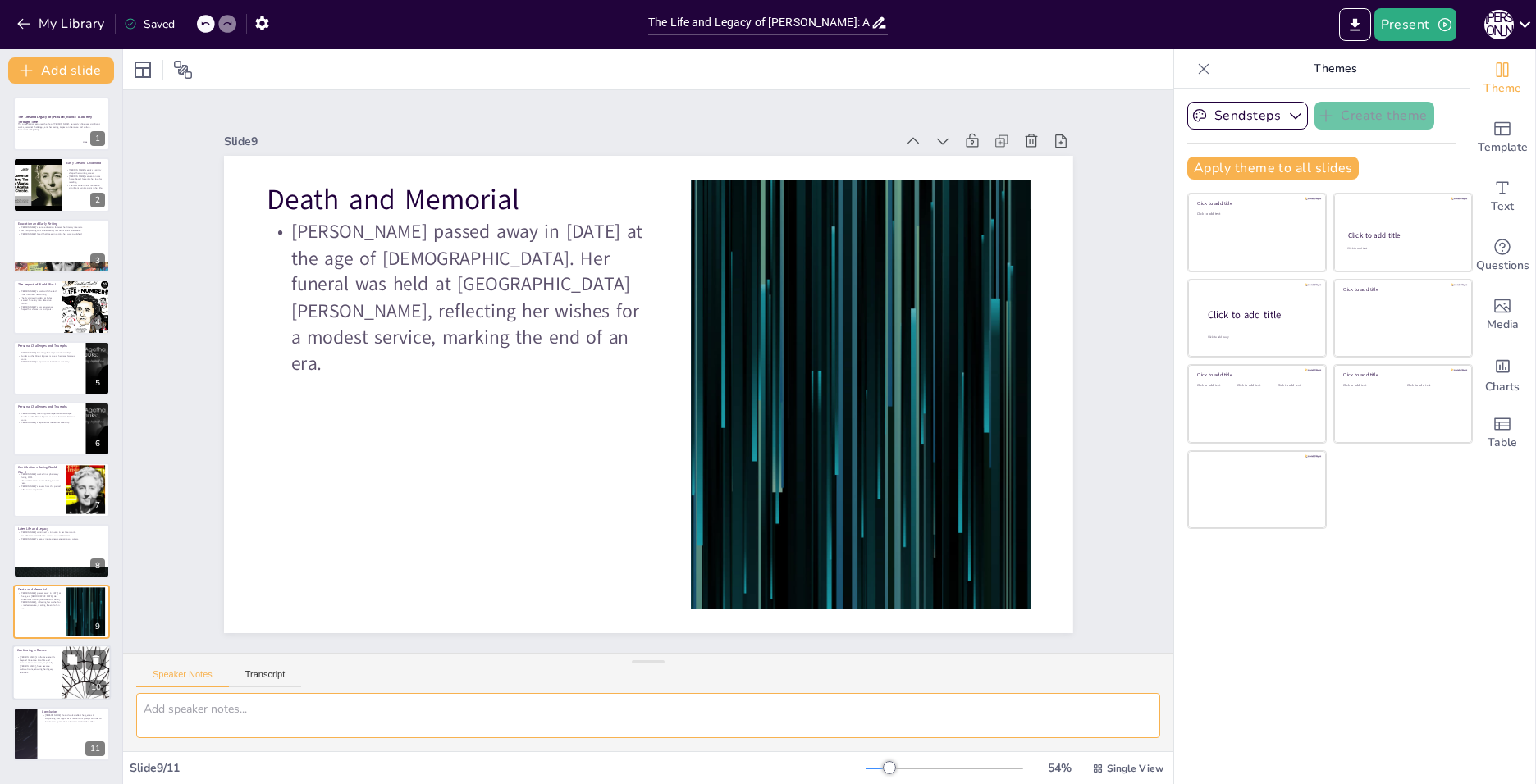
click at [29, 684] on div at bounding box center [62, 673] width 99 height 56
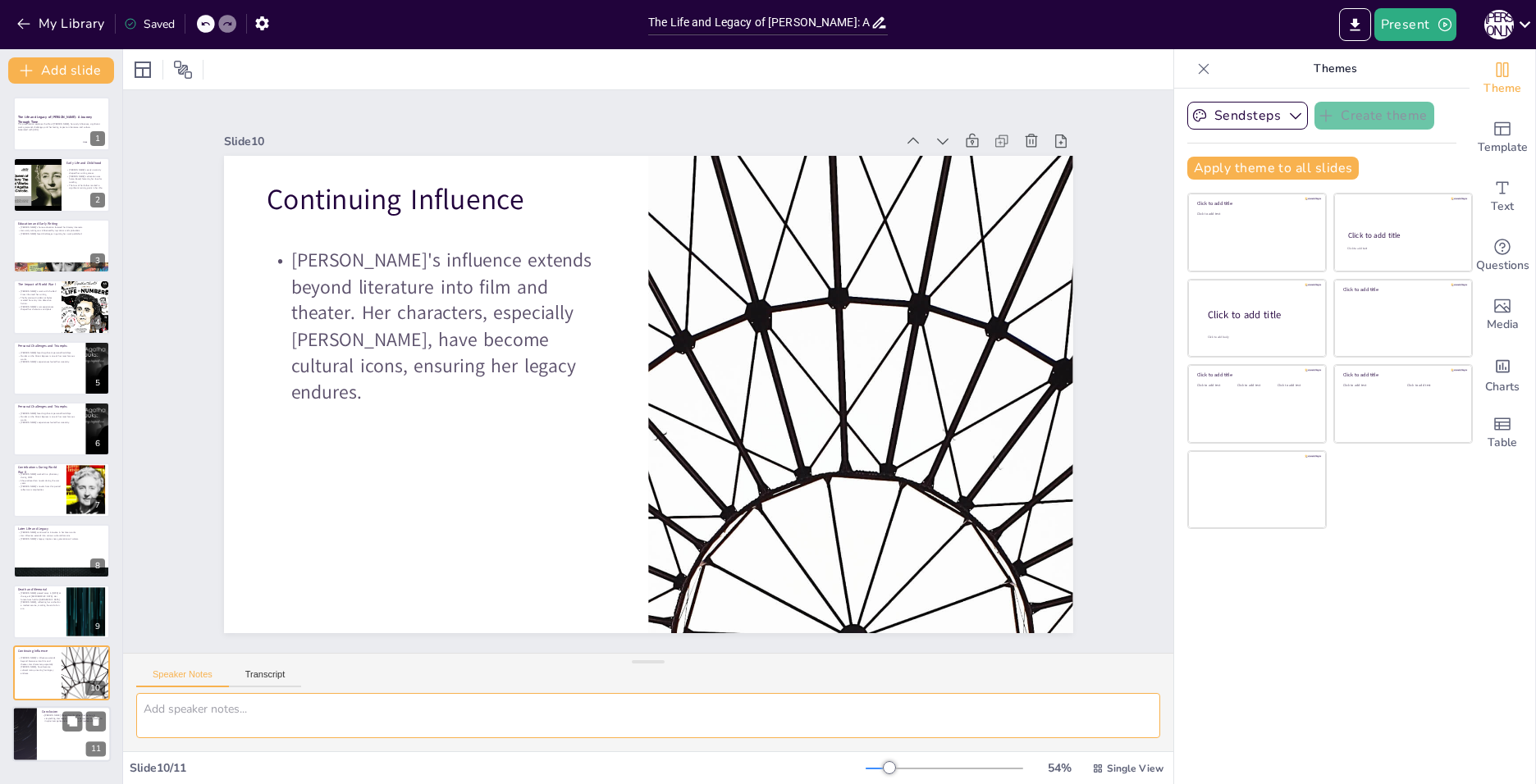
click at [58, 734] on div at bounding box center [62, 734] width 99 height 56
